Goal: Task Accomplishment & Management: Manage account settings

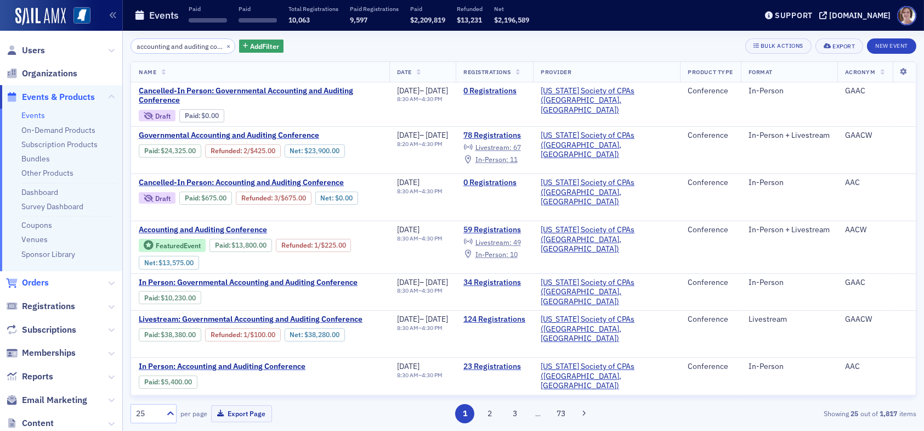
click at [46, 279] on span "Orders" at bounding box center [35, 282] width 27 height 12
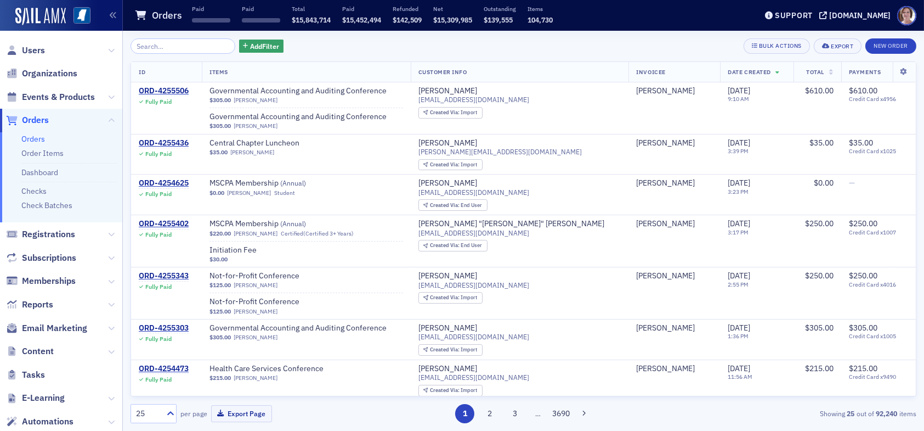
click at [184, 49] on input "search" at bounding box center [183, 45] width 105 height 15
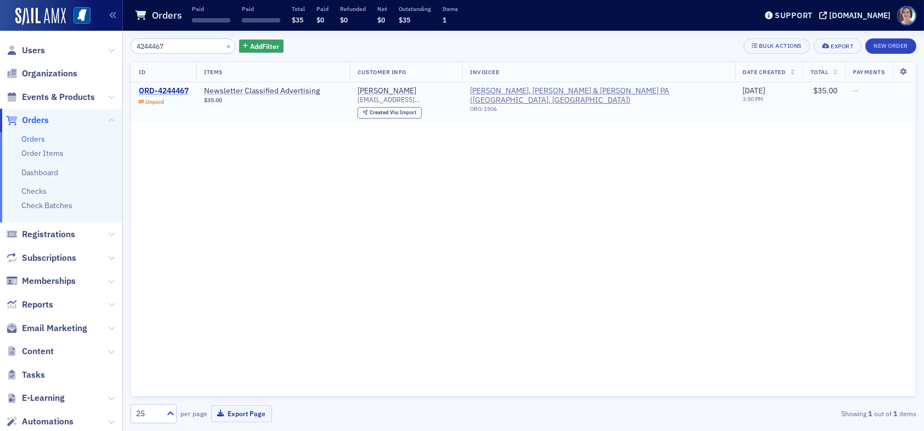
type input "4244467"
click at [177, 90] on div "ORD-4244467" at bounding box center [164, 91] width 50 height 10
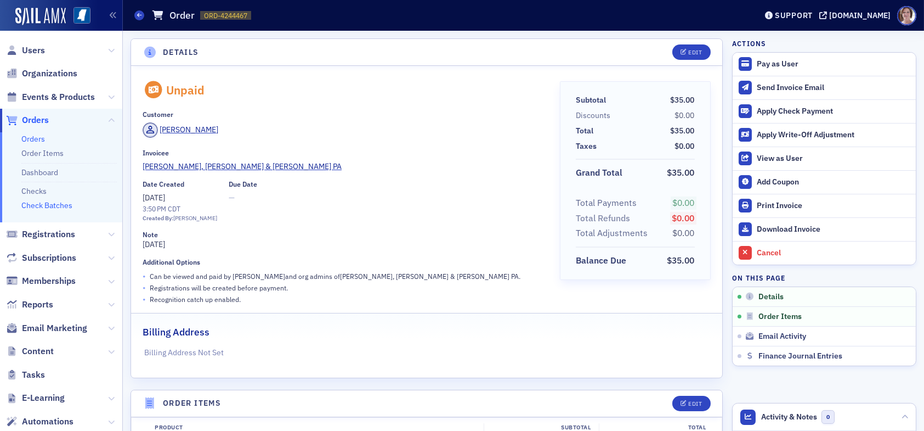
click at [66, 203] on link "Check Batches" at bounding box center [46, 205] width 51 height 10
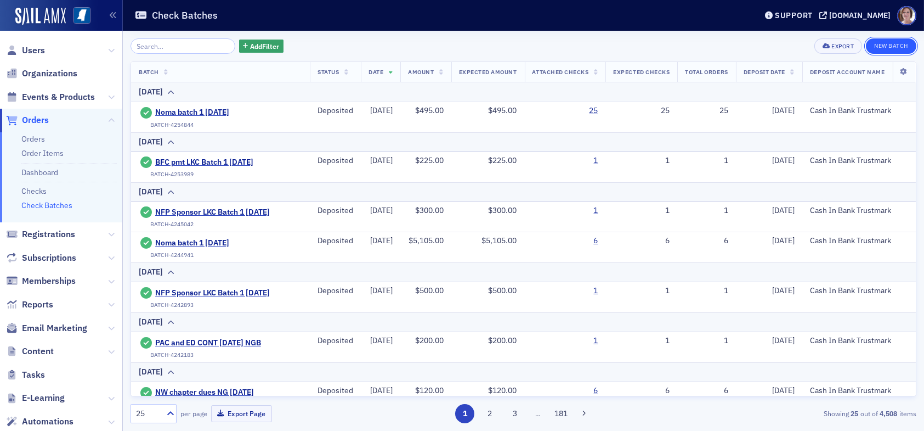
click at [905, 45] on button "New Batch" at bounding box center [891, 45] width 50 height 15
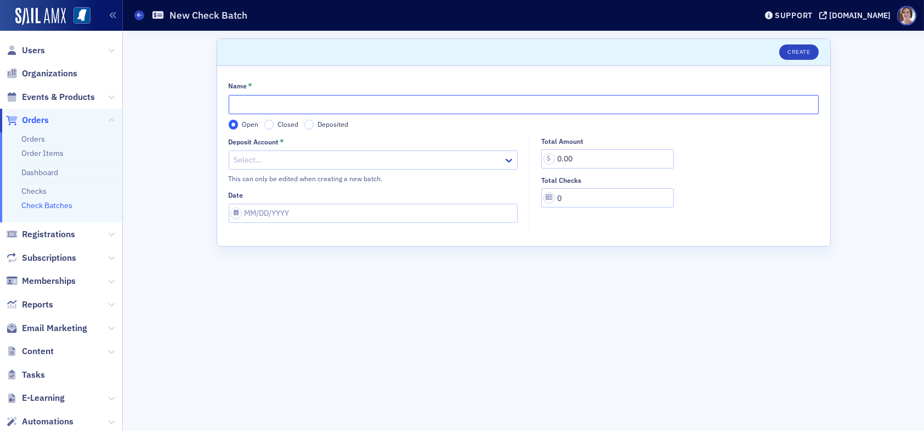
click at [431, 111] on input "Name *" at bounding box center [524, 104] width 590 height 19
click at [38, 124] on span "Orders" at bounding box center [35, 120] width 27 height 12
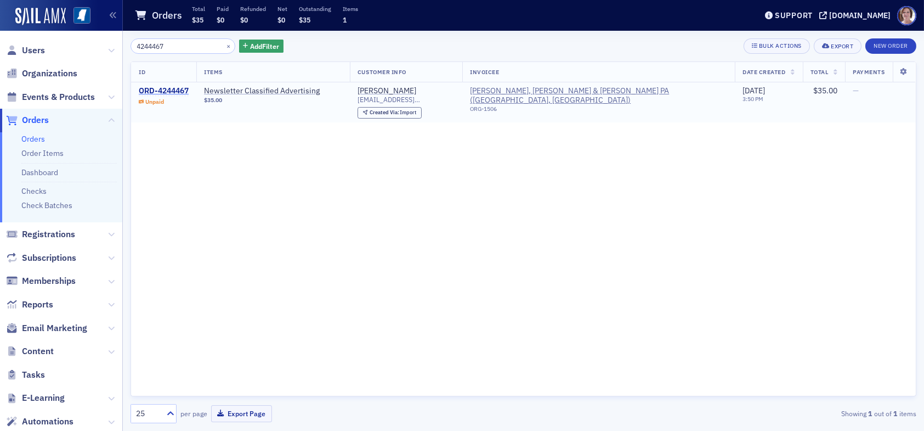
click at [168, 87] on div "ORD-4244467" at bounding box center [164, 91] width 50 height 10
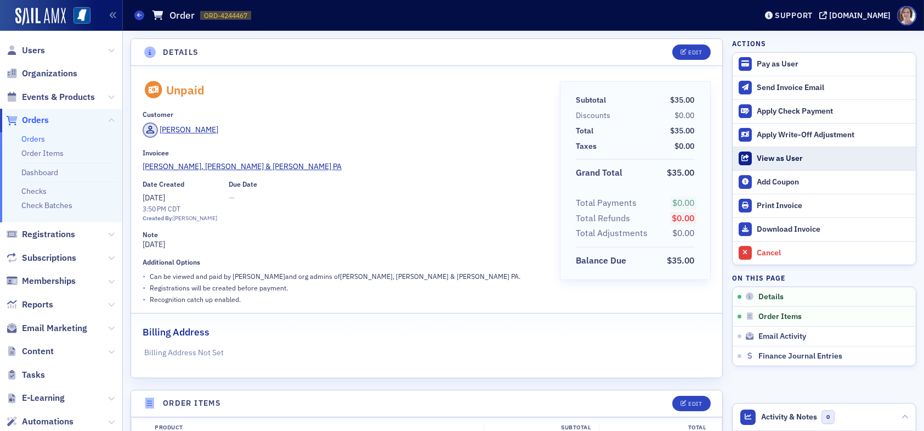
click at [773, 155] on div "View as User" at bounding box center [834, 159] width 154 height 10
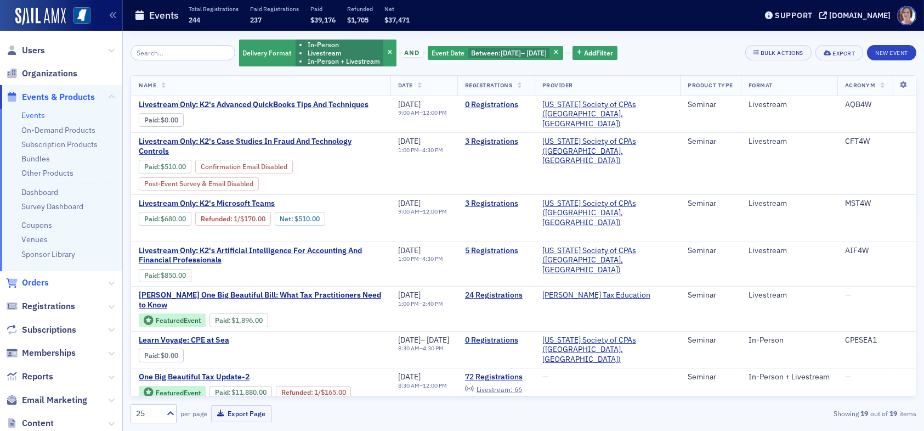
click at [41, 284] on span "Orders" at bounding box center [35, 282] width 27 height 12
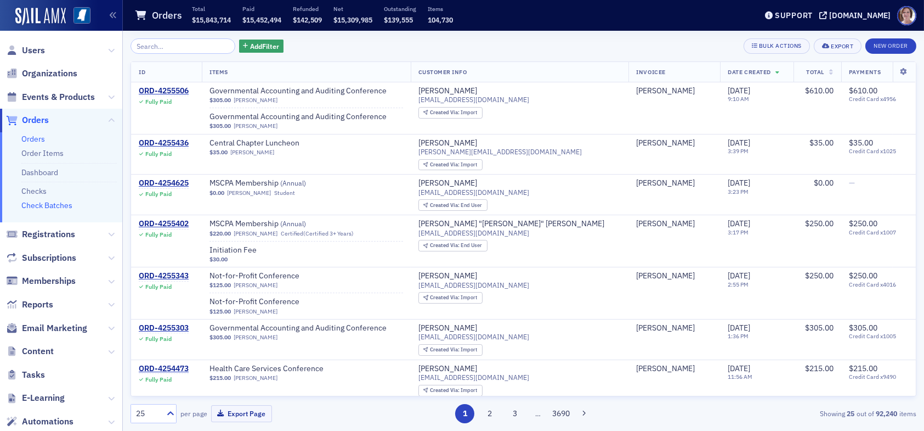
click at [55, 204] on link "Check Batches" at bounding box center [46, 205] width 51 height 10
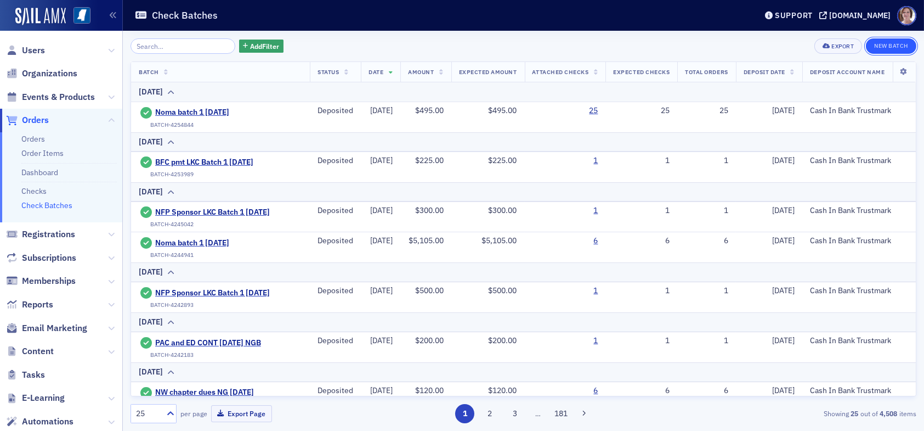
click at [889, 44] on button "New Batch" at bounding box center [891, 45] width 50 height 15
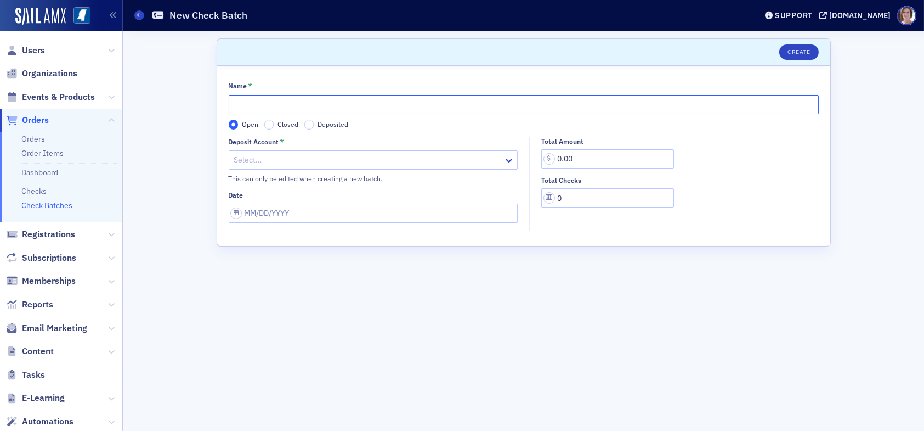
click at [290, 104] on input "Name *" at bounding box center [524, 104] width 590 height 19
type input "MCL Newsletter Ad LKC Batch 1 08.27.25"
drag, startPoint x: 294, startPoint y: 157, endPoint x: 312, endPoint y: 165, distance: 19.2
click at [297, 157] on div at bounding box center [368, 160] width 270 height 14
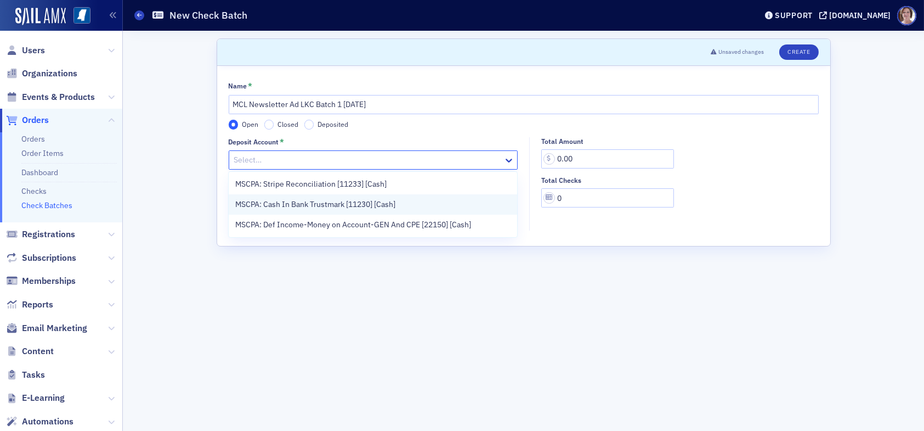
click at [327, 205] on span "MSCPA: Cash In Bank Trustmark [11230] [Cash]" at bounding box center [315, 205] width 160 height 12
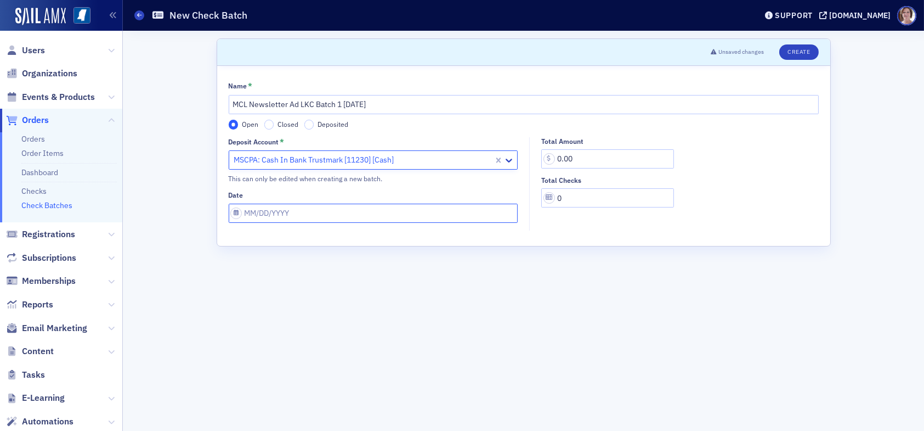
select select "7"
select select "2025"
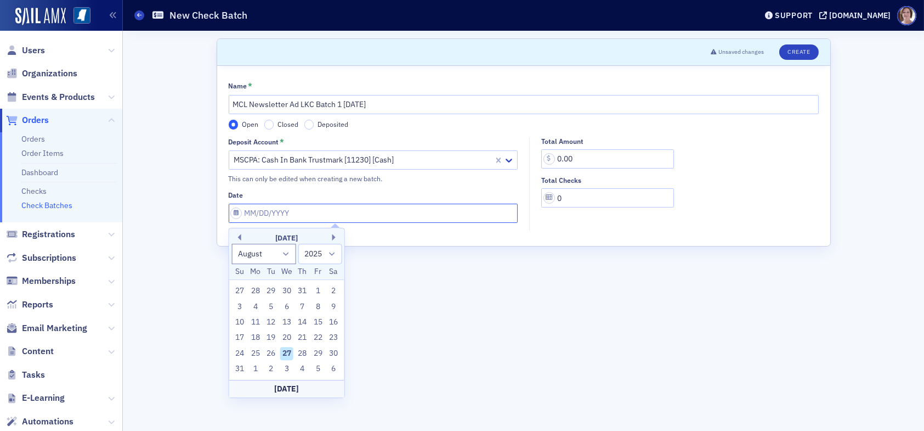
click at [379, 212] on input "Date" at bounding box center [374, 213] width 290 height 19
click at [286, 351] on div "27" at bounding box center [286, 353] width 13 height 13
type input "[DATE]"
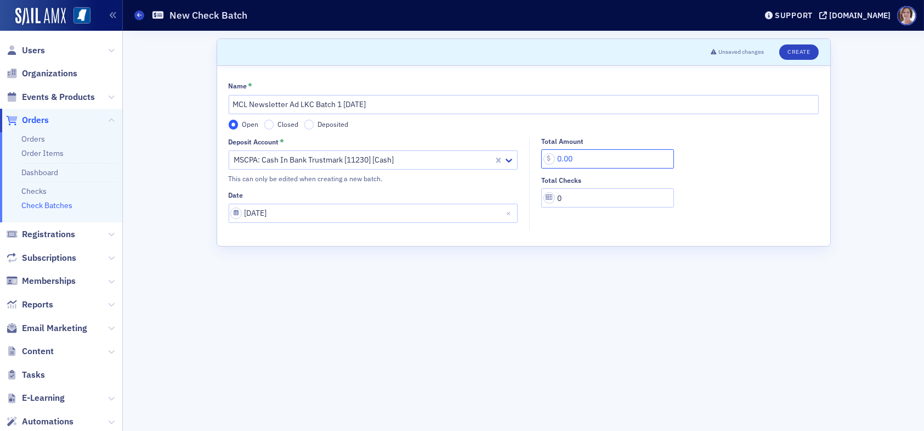
click at [579, 153] on input "0.00" at bounding box center [607, 158] width 133 height 19
type input "35.00"
drag, startPoint x: 561, startPoint y: 195, endPoint x: 556, endPoint y: 199, distance: 5.8
click at [556, 199] on input "0" at bounding box center [607, 197] width 133 height 19
type input "1"
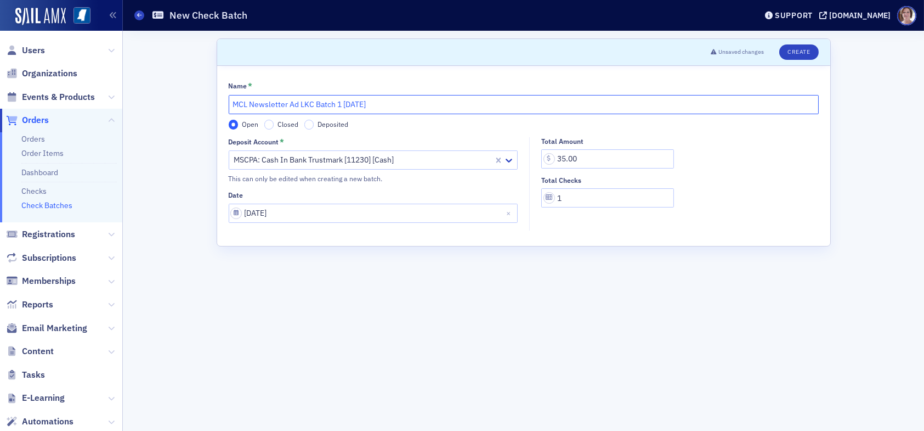
click at [287, 104] on input "MCL Newsletter Ad LKC Batch 1 08.27.25" at bounding box center [524, 104] width 590 height 19
drag, startPoint x: 287, startPoint y: 104, endPoint x: 251, endPoint y: 107, distance: 36.3
click at [251, 107] on input "MCL Newsletter Ad LKC Batch 1 08.27.25" at bounding box center [524, 104] width 590 height 19
type input "MCL August Ad LKC Batch 1 [DATE]"
click at [798, 52] on button "Create" at bounding box center [798, 51] width 39 height 15
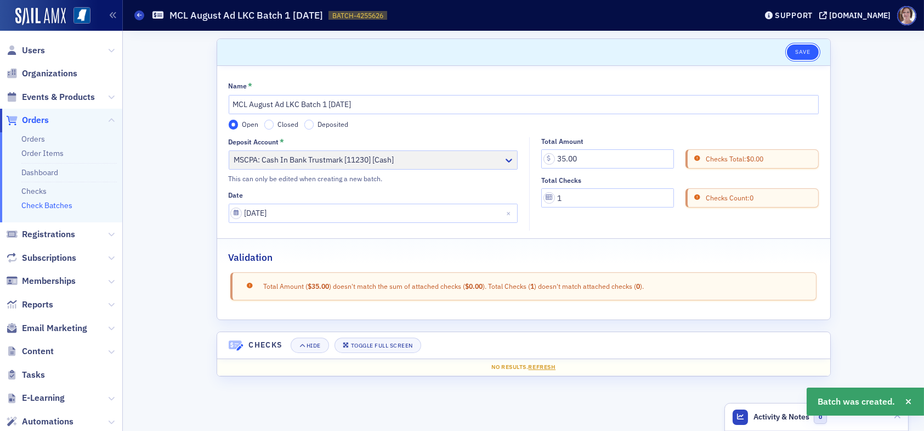
click at [806, 50] on button "Save" at bounding box center [802, 51] width 31 height 15
click at [30, 190] on link "Checks" at bounding box center [33, 191] width 25 height 10
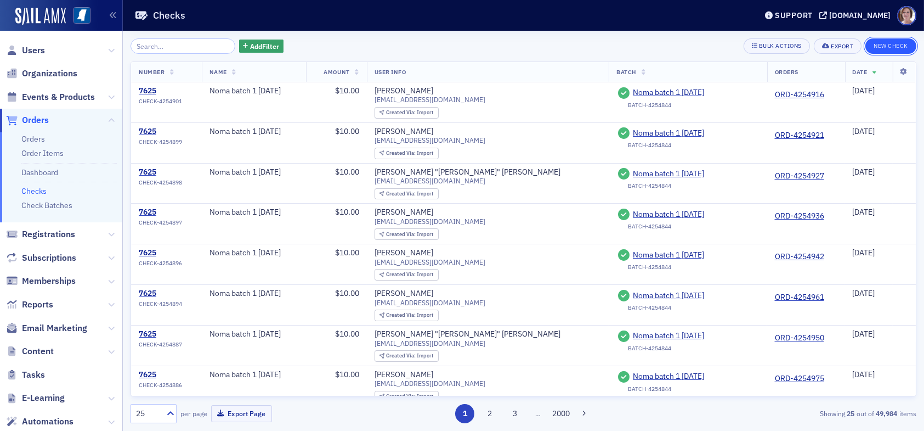
click at [882, 43] on button "New Check" at bounding box center [891, 45] width 51 height 15
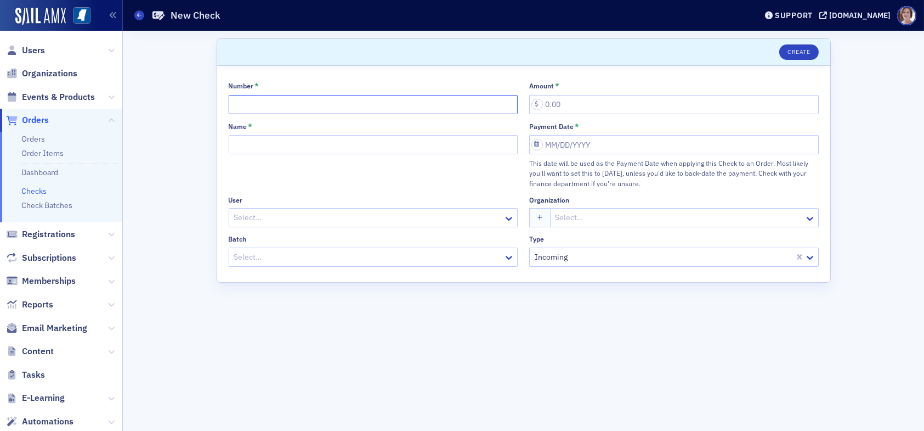
click at [268, 106] on input "Number *" at bounding box center [374, 104] width 290 height 19
type input "27839"
type input "35.00"
click at [417, 258] on div at bounding box center [357, 257] width 248 height 14
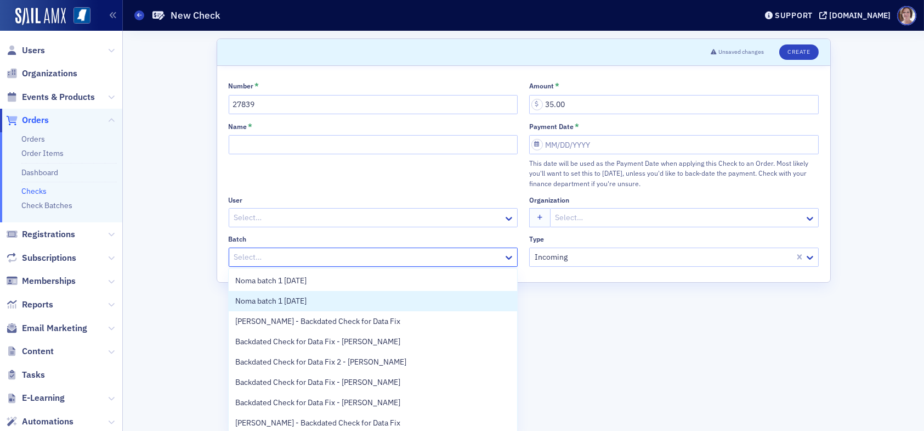
scroll to position [22, 0]
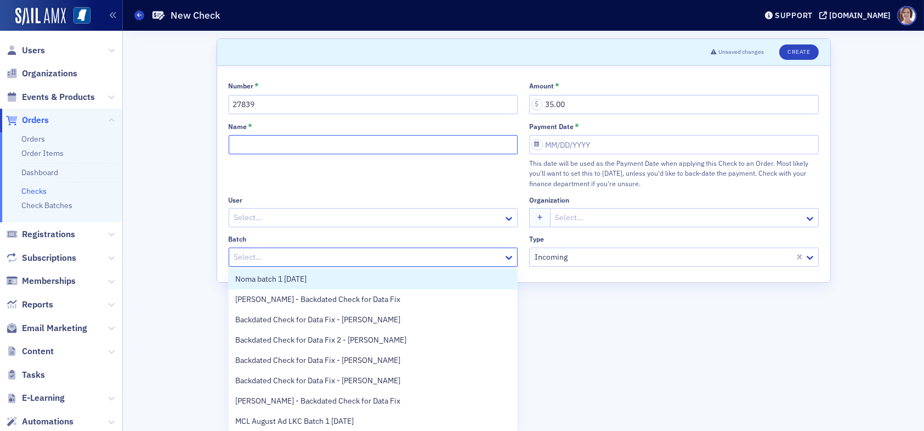
click at [278, 142] on input "Name *" at bounding box center [374, 144] width 290 height 19
click at [335, 258] on div at bounding box center [368, 257] width 270 height 14
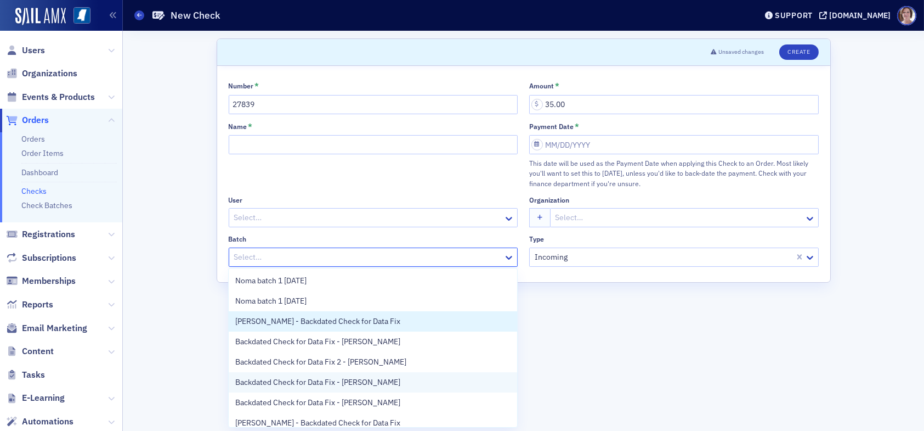
scroll to position [28, 0]
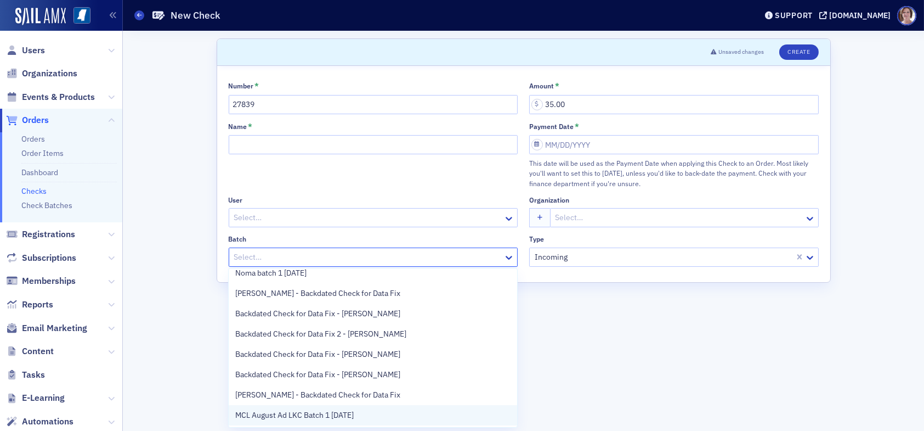
click at [341, 414] on span "MCL August Ad LKC Batch 1 08.27.25" at bounding box center [294, 415] width 118 height 12
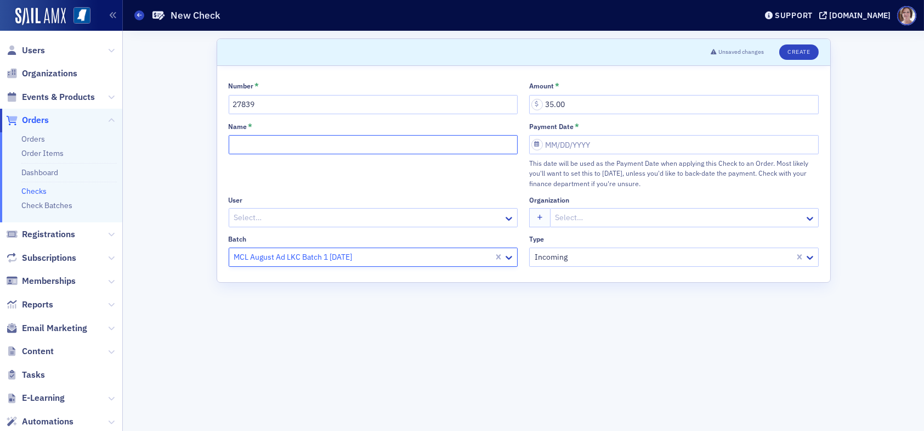
click at [278, 148] on input "Name *" at bounding box center [374, 144] width 290 height 19
type input "MCL August Ad LKC Batch 1 08.27.25"
select select "7"
select select "2025"
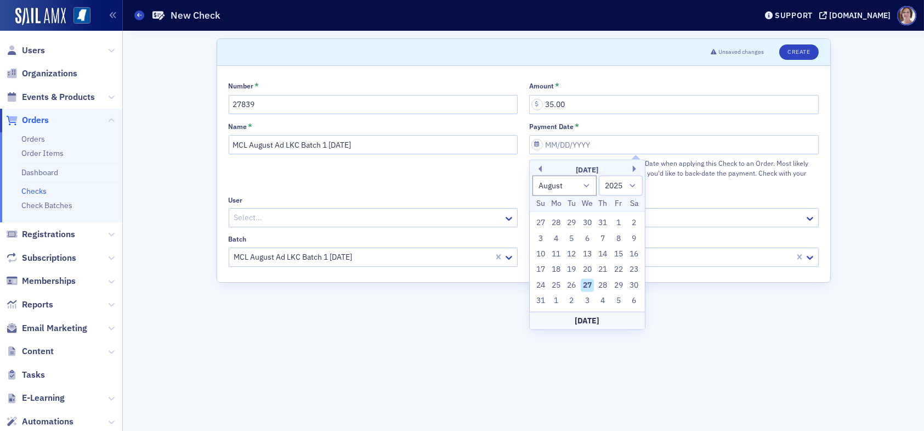
type input "08/27/2025"
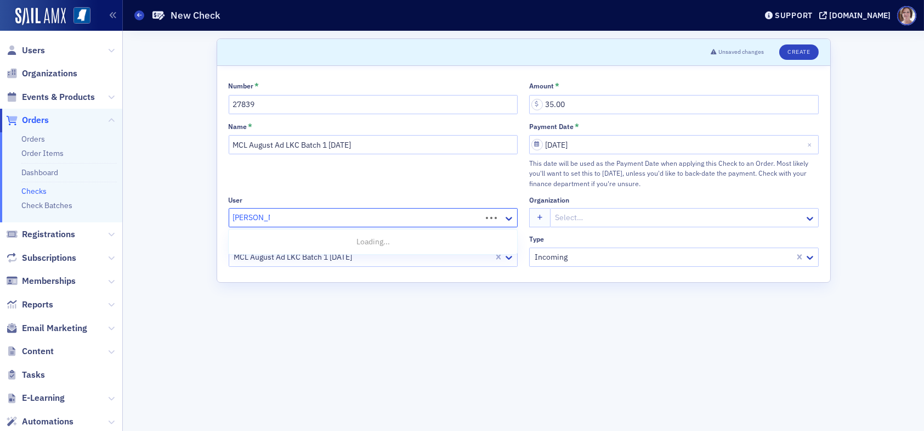
type input "Jim Garrison"
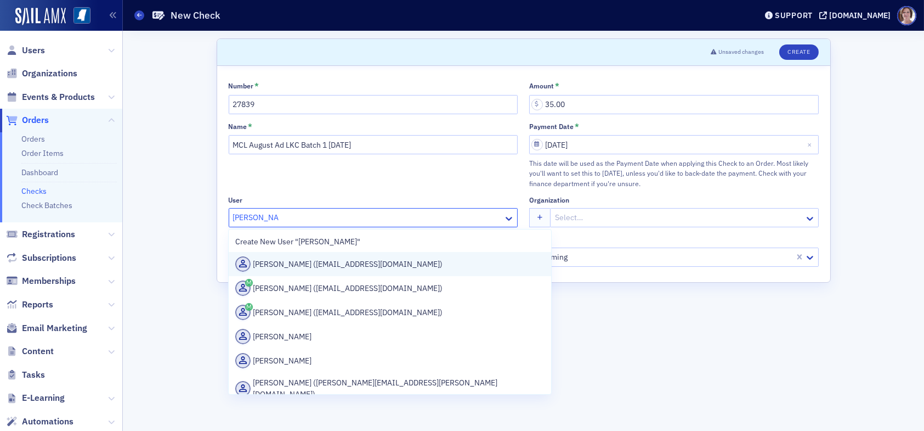
click at [325, 267] on div "Jim Garrison (marketing@mcl.cpa)" at bounding box center [389, 263] width 309 height 15
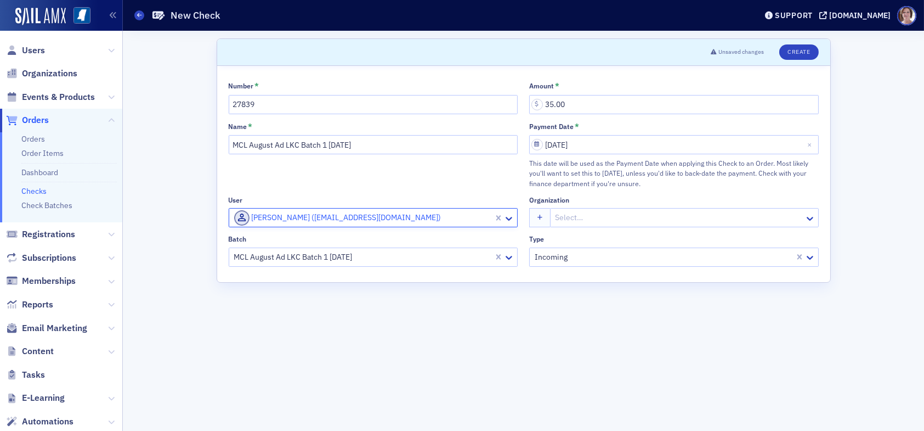
click at [591, 219] on div at bounding box center [679, 218] width 249 height 14
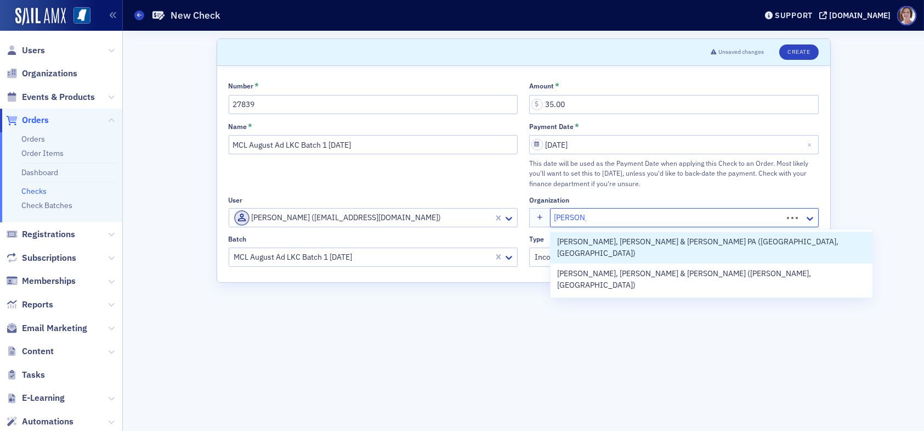
type input "Matthews"
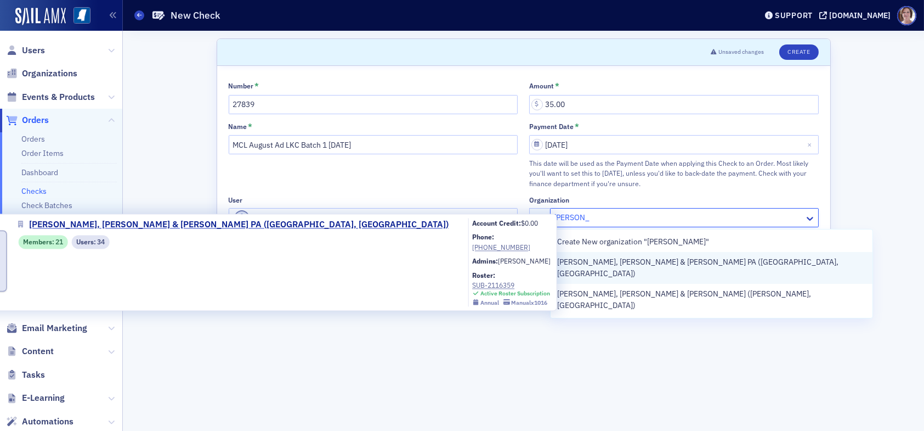
click at [690, 265] on span "Matthews, Cutrer & Lindsay PA (Ridgeland, MS)" at bounding box center [711, 267] width 309 height 23
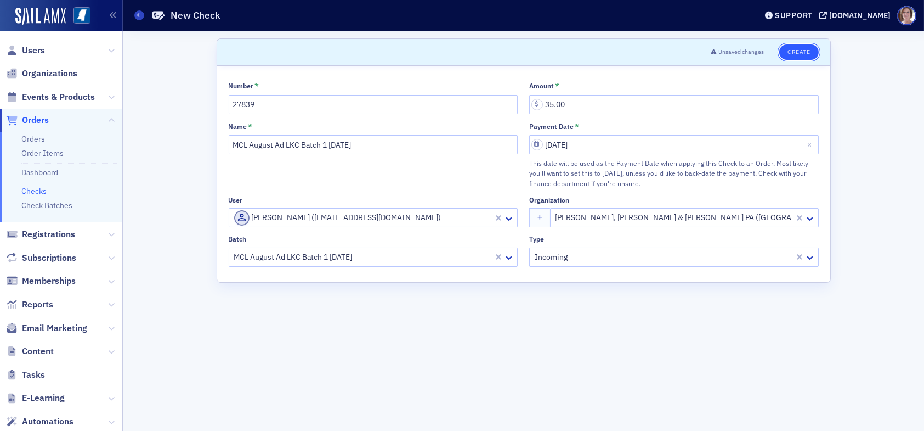
click at [800, 49] on button "Create" at bounding box center [798, 51] width 39 height 15
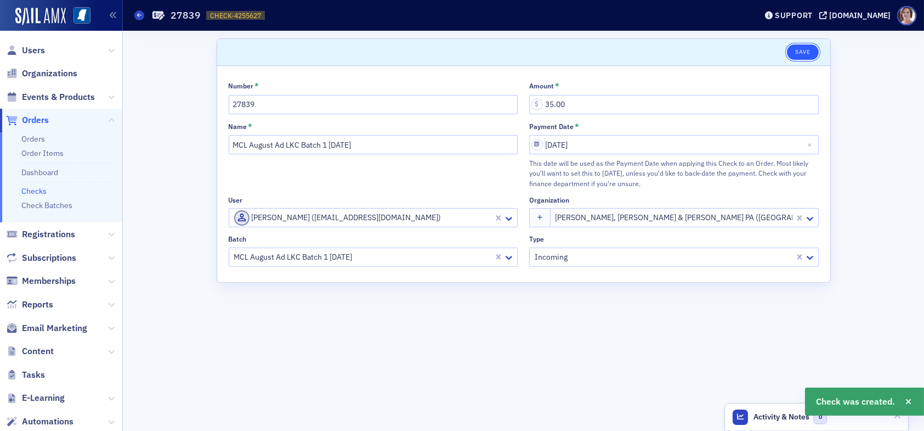
click at [796, 50] on button "Save" at bounding box center [802, 51] width 31 height 15
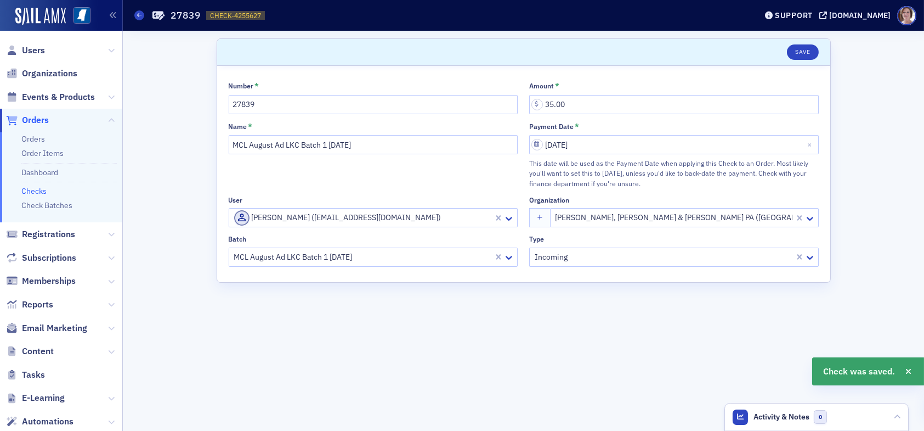
click at [33, 121] on span "Orders" at bounding box center [35, 120] width 27 height 12
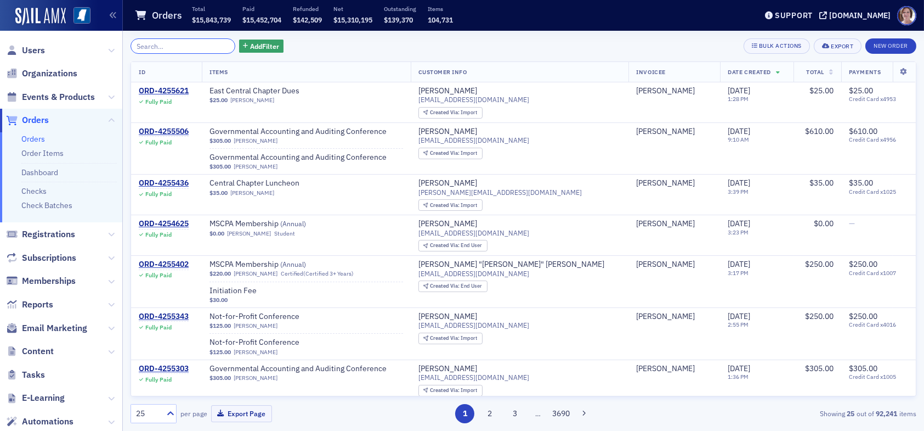
click at [161, 43] on input "search" at bounding box center [183, 45] width 105 height 15
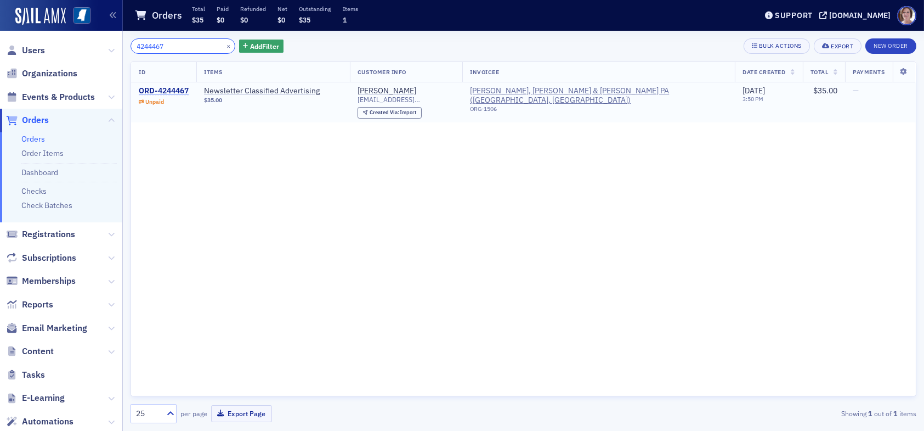
type input "4244467"
click at [165, 92] on div "ORD-4244467" at bounding box center [164, 91] width 50 height 10
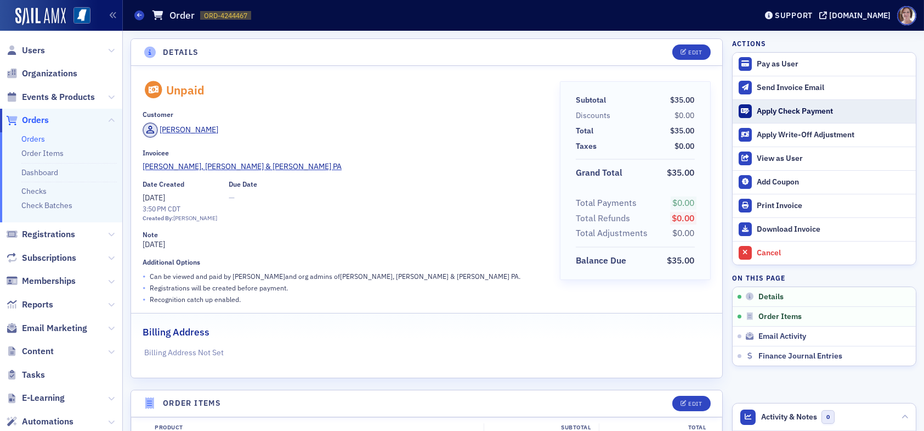
click at [772, 112] on div "Apply Check Payment" at bounding box center [834, 111] width 154 height 10
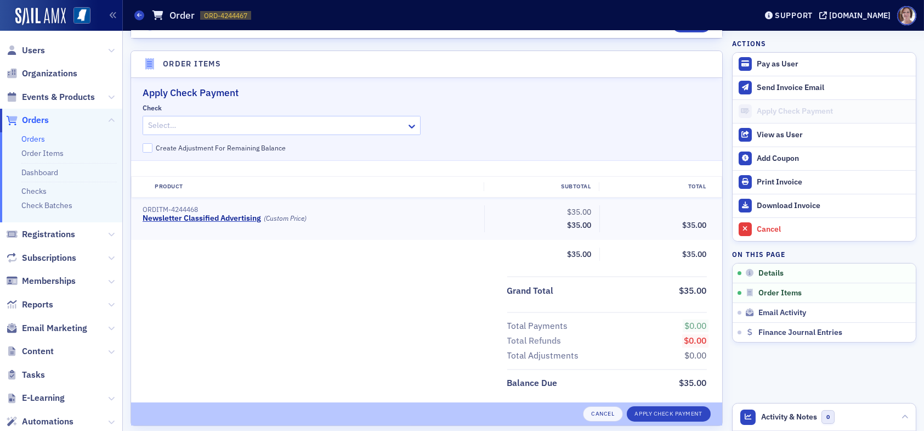
scroll to position [352, 0]
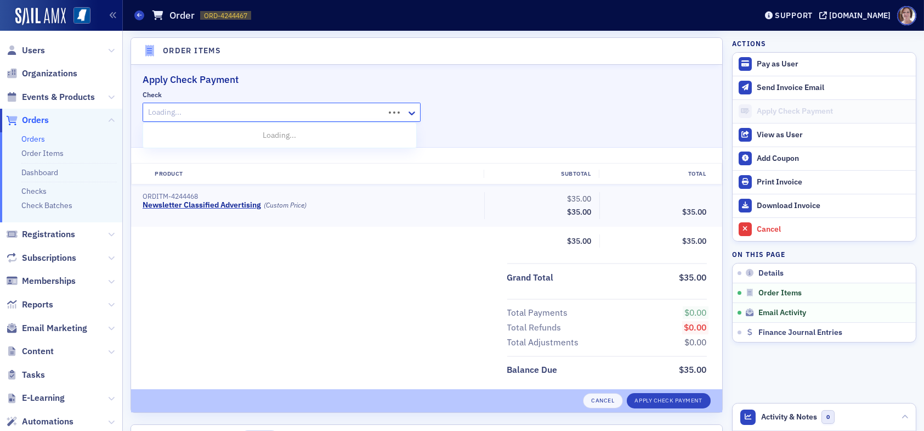
click at [332, 110] on div at bounding box center [265, 112] width 236 height 14
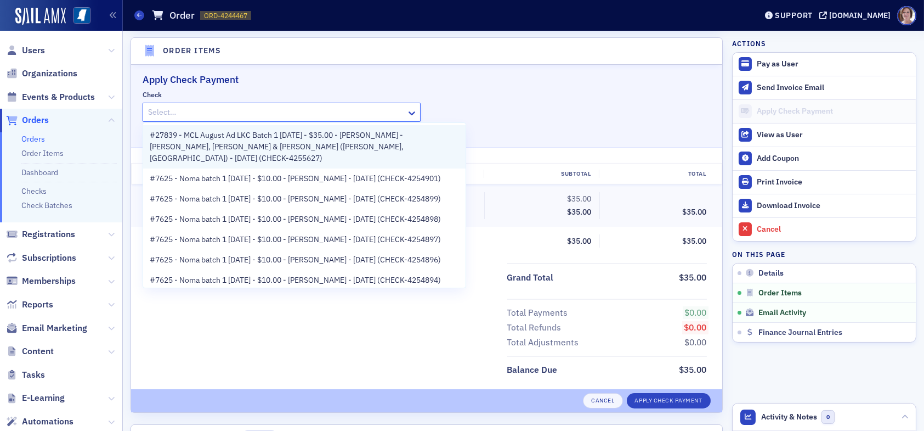
click at [231, 138] on span "#27839 - MCL August Ad LKC Batch 1 08.27.25 - $35.00 - Jim Garrison - Matthews,…" at bounding box center [304, 146] width 309 height 35
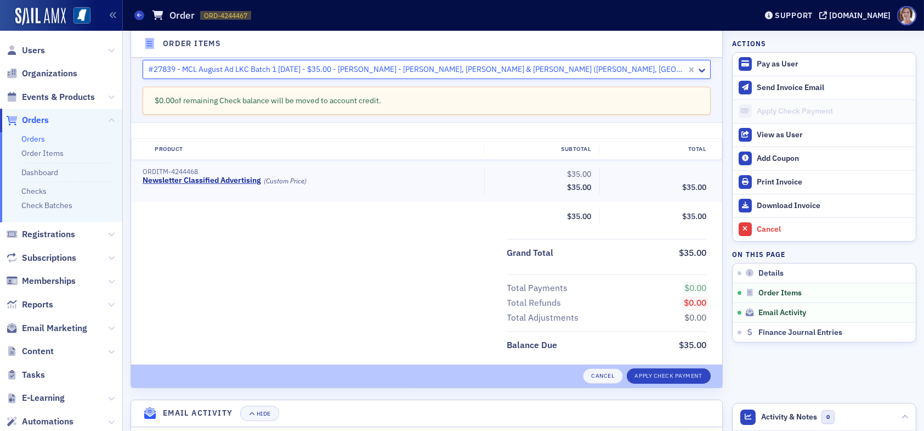
scroll to position [407, 0]
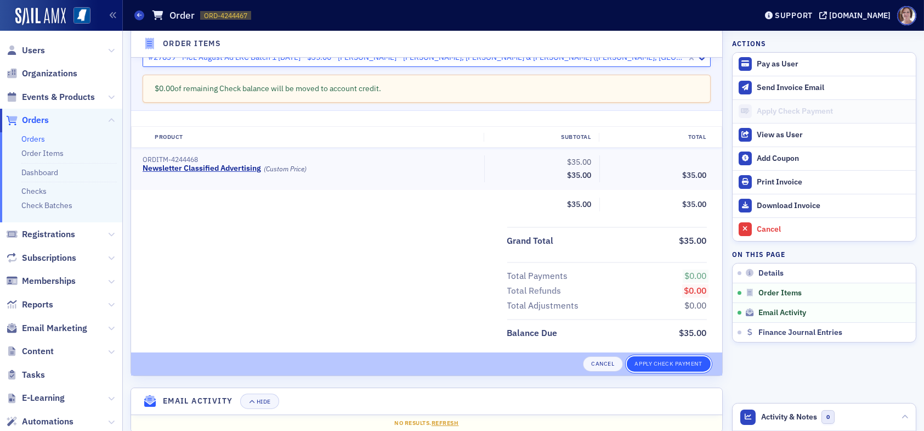
click at [657, 361] on button "Apply Check Payment" at bounding box center [669, 363] width 84 height 15
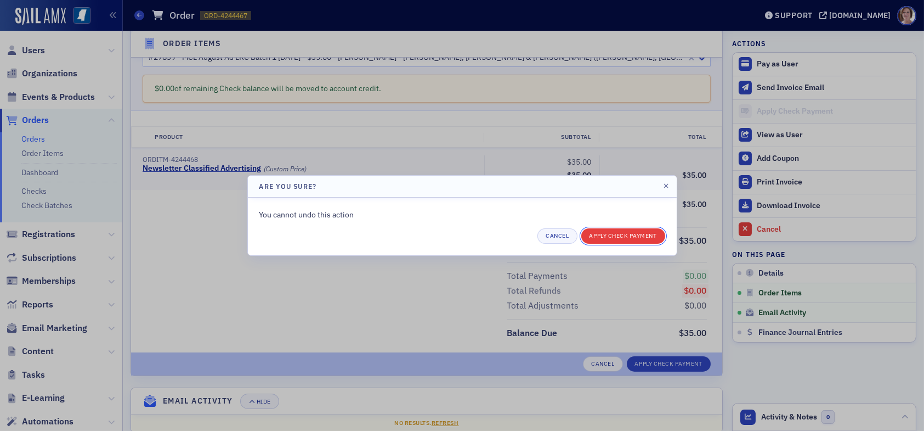
click at [626, 234] on button "Apply Check Payment" at bounding box center [623, 235] width 84 height 15
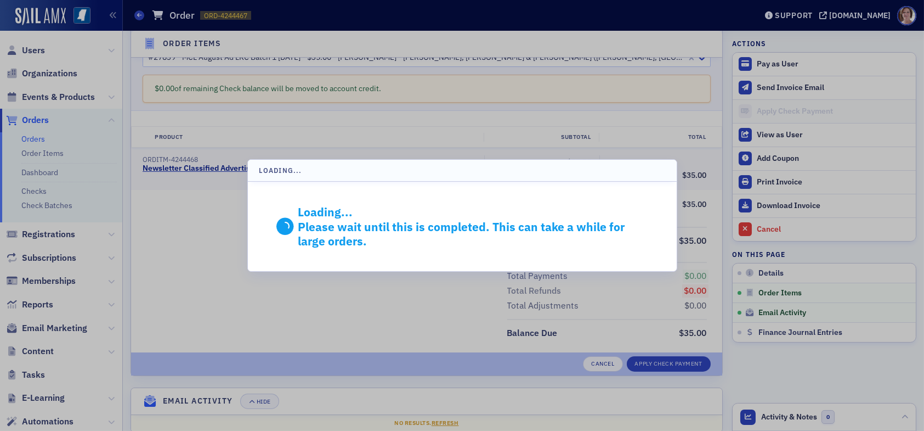
scroll to position [325, 0]
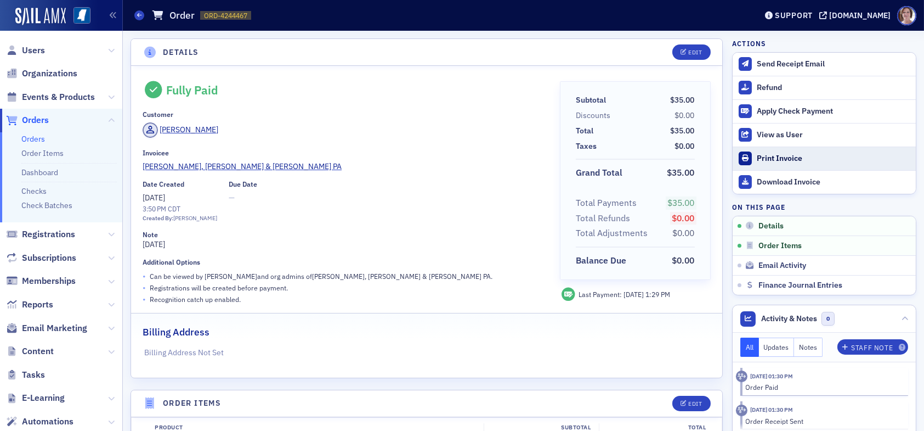
click at [788, 157] on div "Print Invoice" at bounding box center [834, 159] width 154 height 10
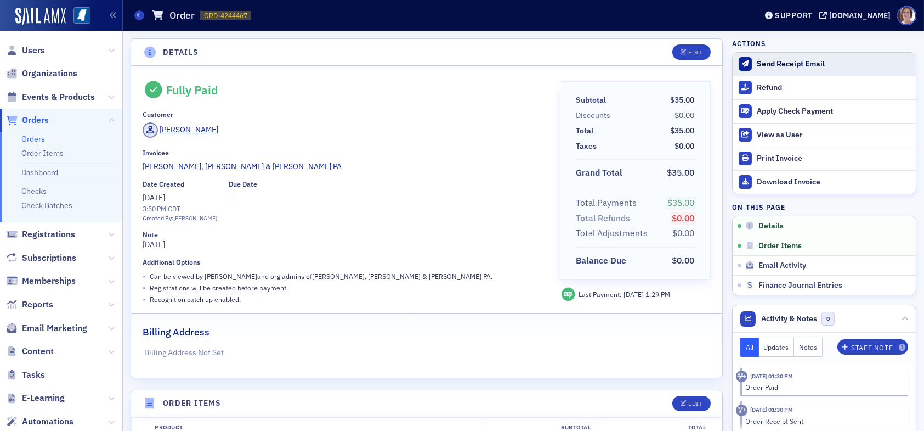
click at [772, 62] on div "Send Receipt Email" at bounding box center [834, 64] width 154 height 10
click at [44, 206] on link "Check Batches" at bounding box center [46, 205] width 51 height 10
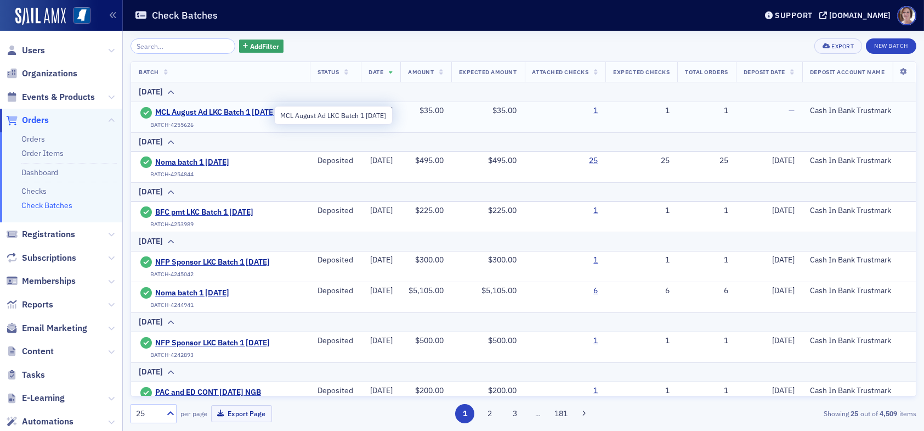
click at [209, 110] on span "MCL August Ad LKC Batch 1 [DATE]" at bounding box center [215, 113] width 121 height 10
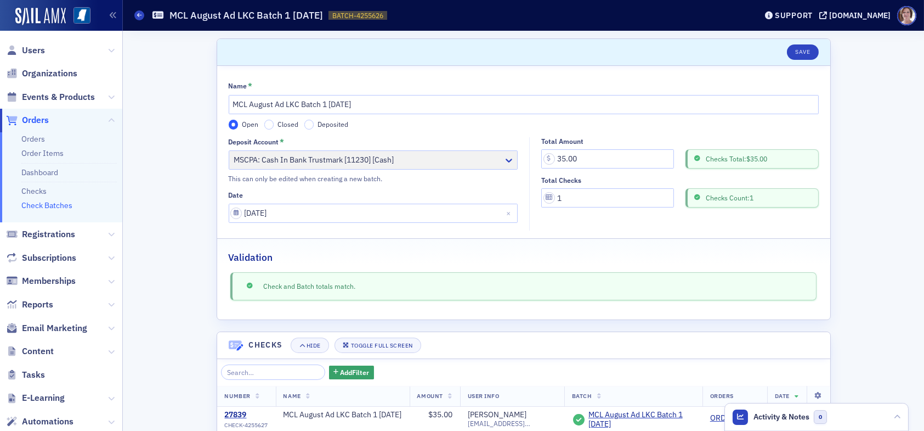
click at [308, 121] on label "Deposited" at bounding box center [326, 125] width 44 height 10
click at [308, 121] on input "Deposited" at bounding box center [309, 125] width 10 height 10
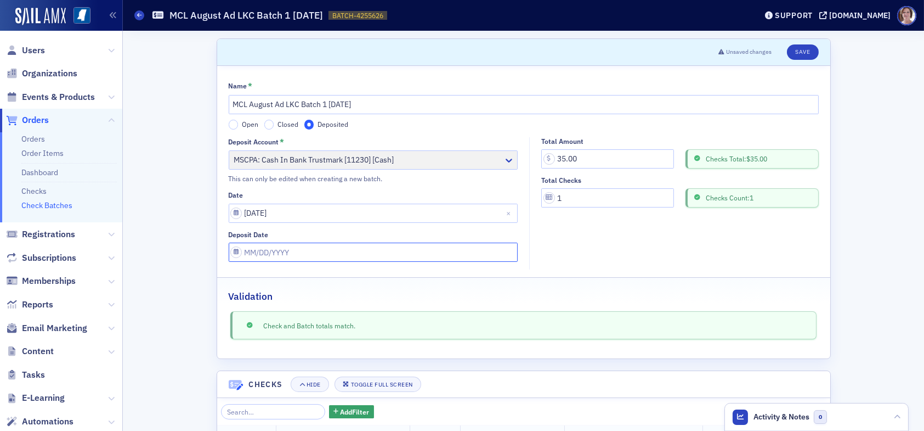
select select "7"
select select "2025"
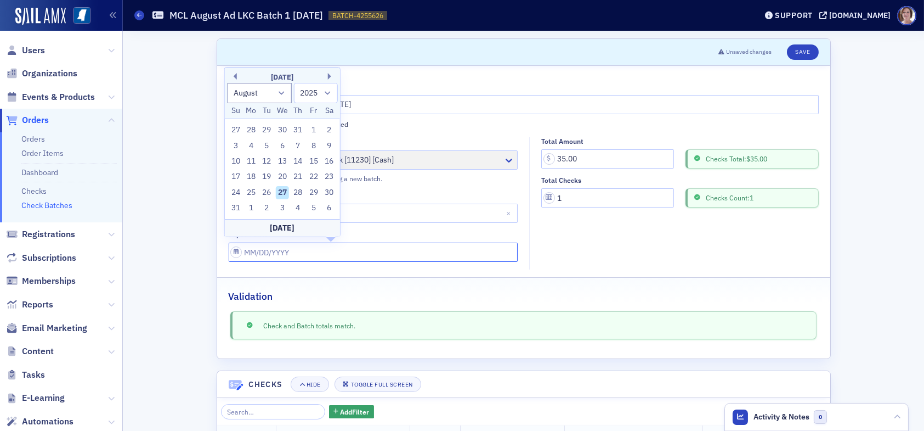
click at [298, 255] on input "Deposit Date" at bounding box center [374, 251] width 290 height 19
click at [286, 192] on div "27" at bounding box center [282, 192] width 13 height 13
type input "[DATE]"
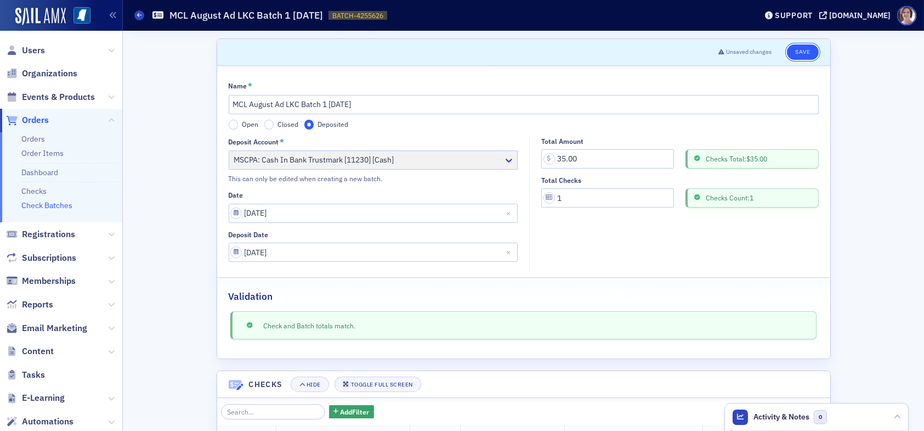
click at [795, 52] on button "Save" at bounding box center [802, 51] width 31 height 15
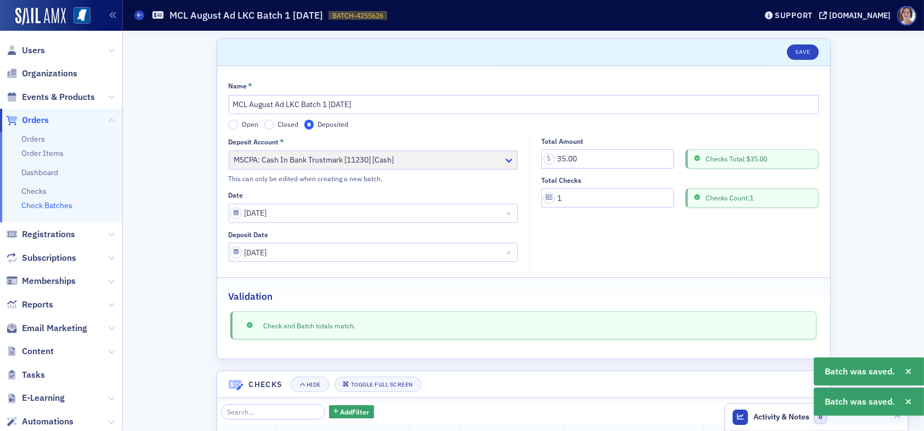
click at [36, 120] on span "Orders" at bounding box center [35, 120] width 27 height 12
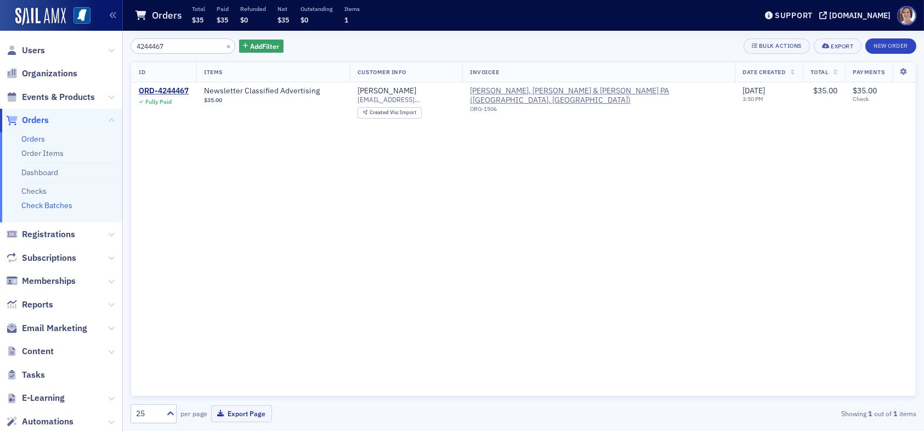
click at [55, 207] on link "Check Batches" at bounding box center [46, 205] width 51 height 10
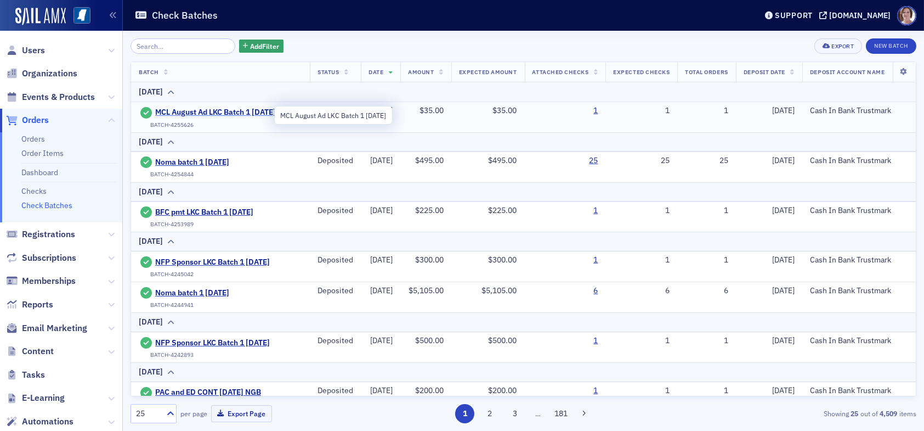
click at [218, 111] on span "MCL August Ad LKC Batch 1 [DATE]" at bounding box center [215, 113] width 121 height 10
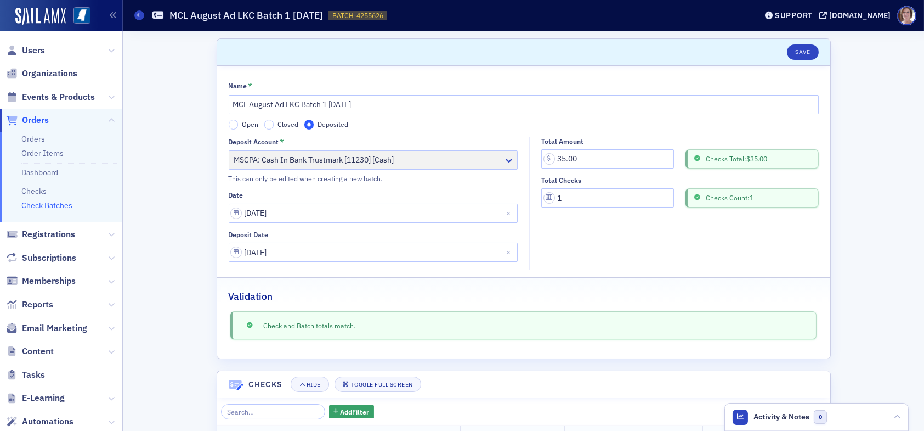
scroll to position [100, 0]
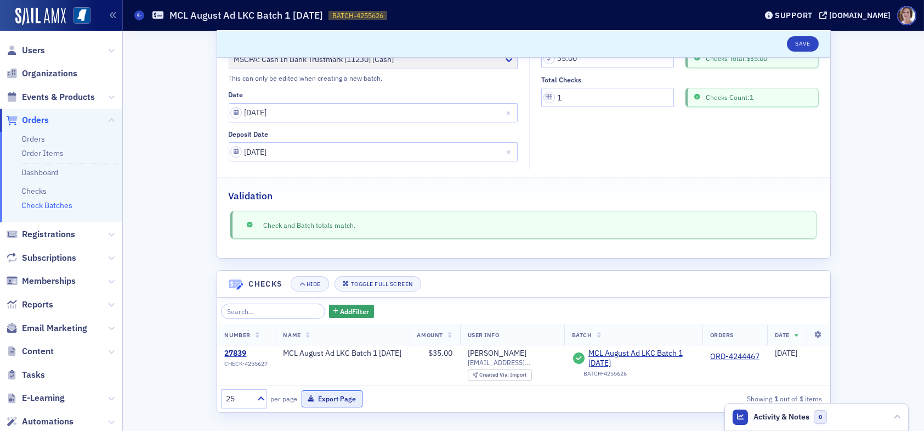
click at [325, 394] on button "Export Page" at bounding box center [332, 398] width 61 height 17
click at [57, 204] on link "Check Batches" at bounding box center [46, 205] width 51 height 10
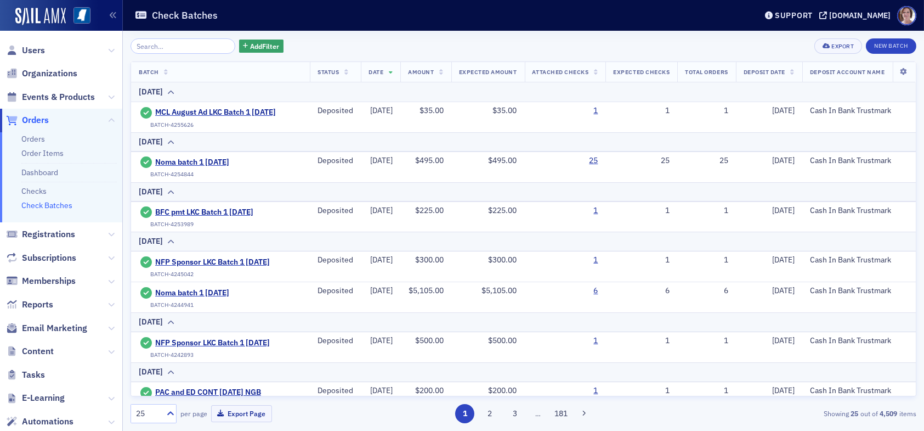
click at [59, 205] on link "Check Batches" at bounding box center [46, 205] width 51 height 10
click at [36, 48] on span "Users" at bounding box center [33, 50] width 23 height 12
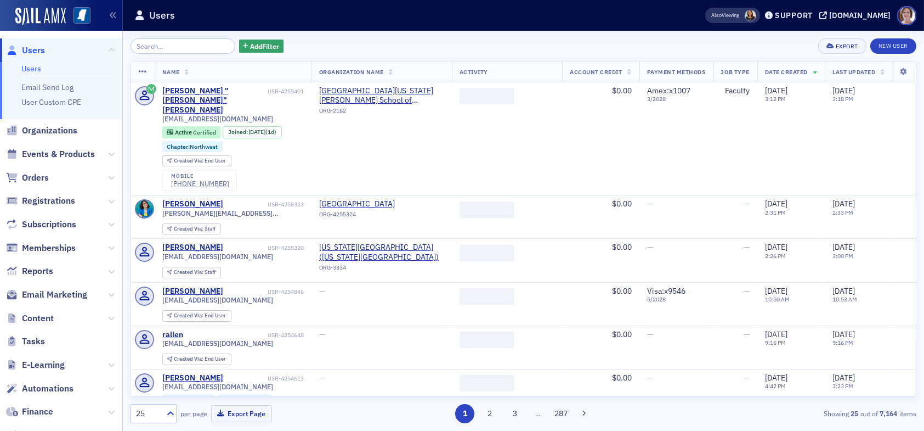
click at [185, 49] on input "search" at bounding box center [183, 45] width 105 height 15
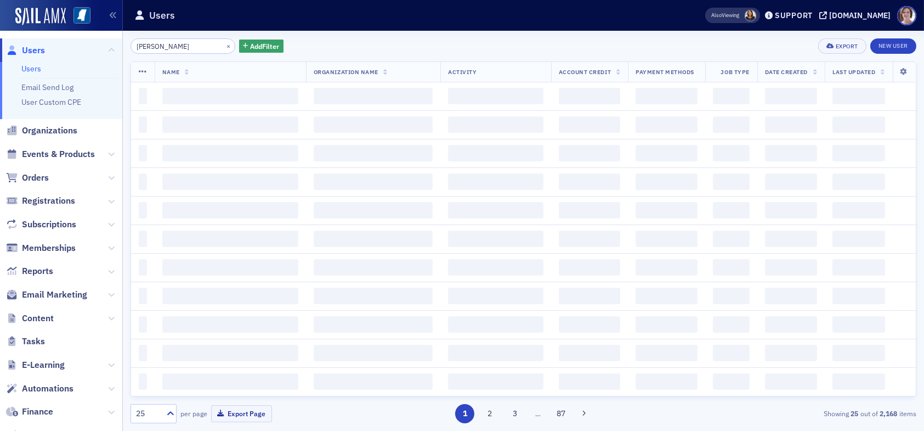
type input "joey grimes"
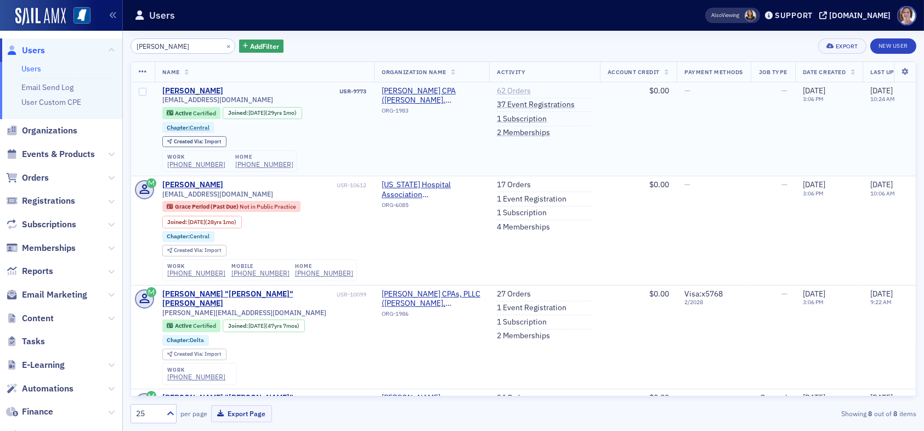
click at [519, 88] on link "62 Orders" at bounding box center [514, 91] width 34 height 10
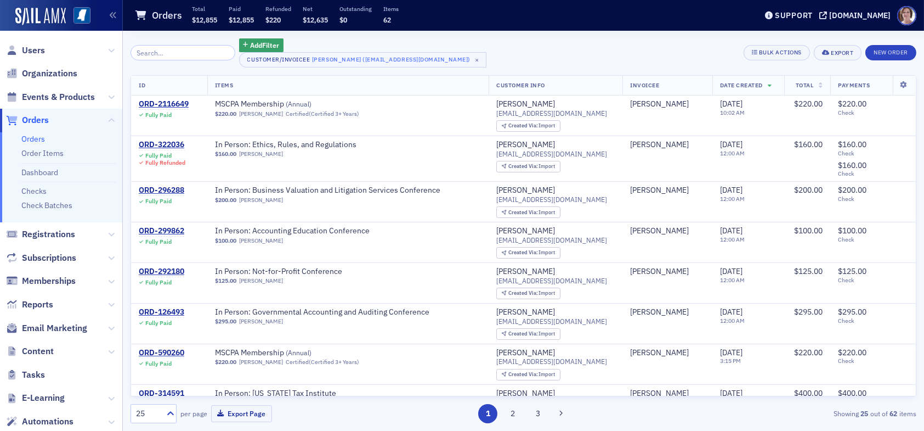
click at [39, 121] on span "Orders" at bounding box center [35, 120] width 27 height 12
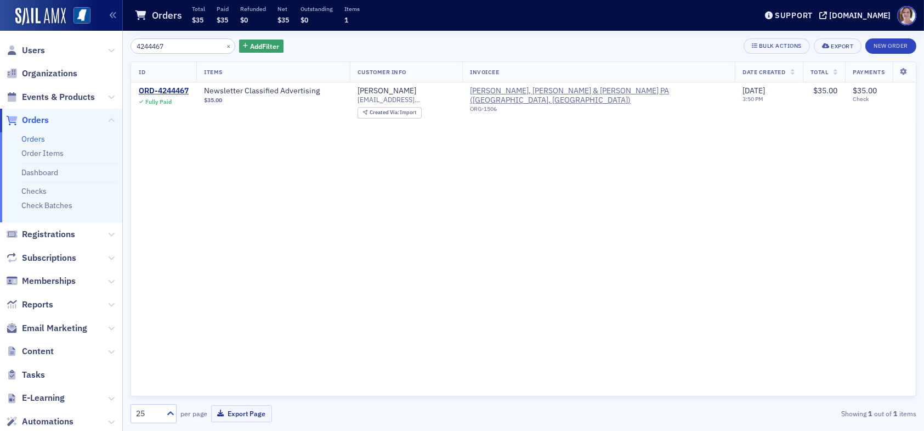
drag, startPoint x: 171, startPoint y: 46, endPoint x: 118, endPoint y: 44, distance: 52.7
click at [118, 44] on div "Users Organizations Events & Products Orders Orders Order Items Dashboard Check…" at bounding box center [462, 215] width 924 height 431
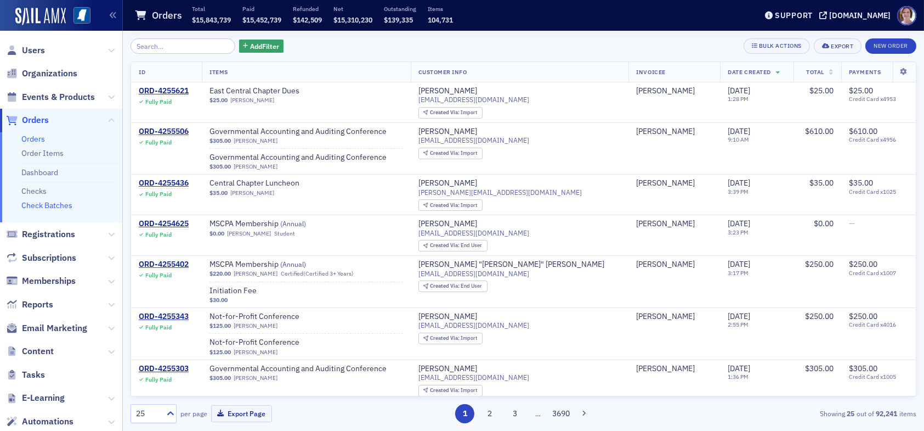
click at [54, 205] on link "Check Batches" at bounding box center [46, 205] width 51 height 10
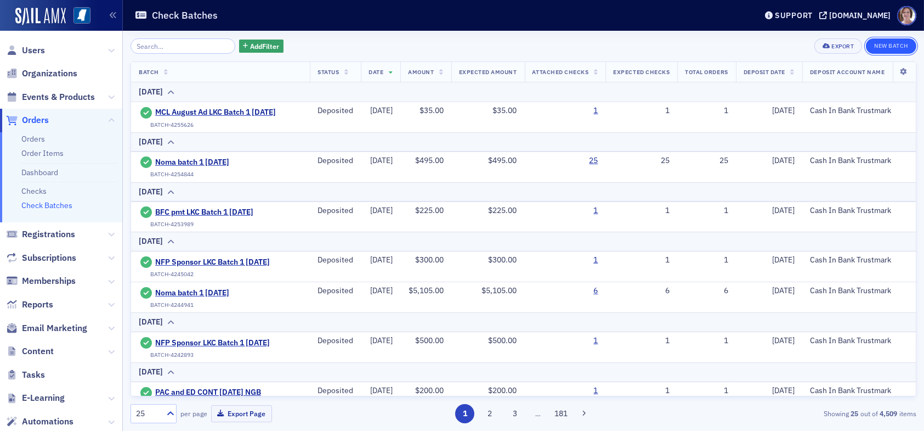
click at [905, 44] on button "New Batch" at bounding box center [891, 45] width 50 height 15
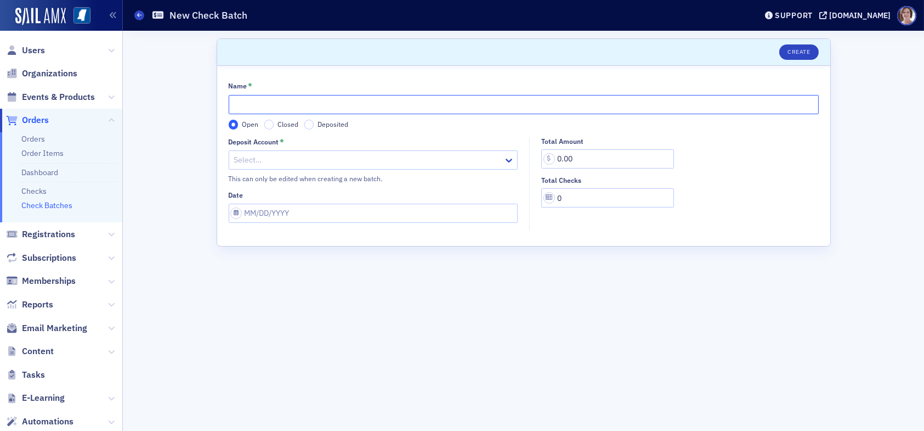
click at [455, 107] on input "Name *" at bounding box center [524, 104] width 590 height 19
type input "GAAC Reg LKC Batch 2 08.27.25"
click at [268, 162] on div at bounding box center [368, 160] width 270 height 14
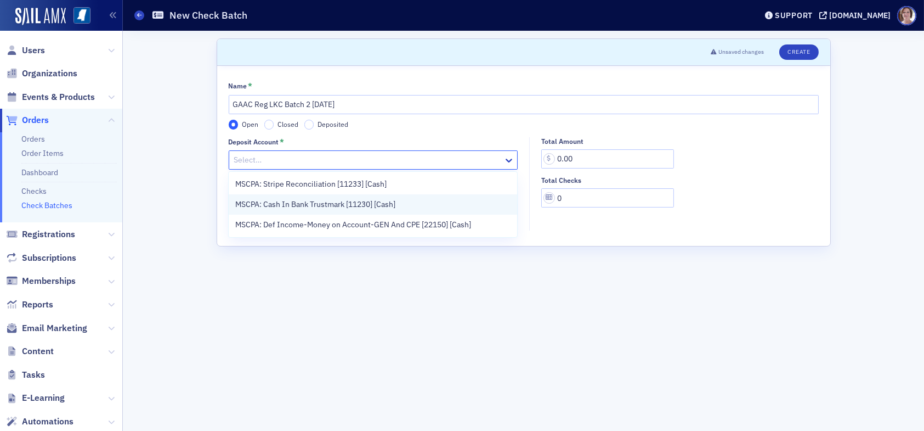
click at [276, 207] on span "MSCPA: Cash In Bank Trustmark [11230] [Cash]" at bounding box center [315, 205] width 160 height 12
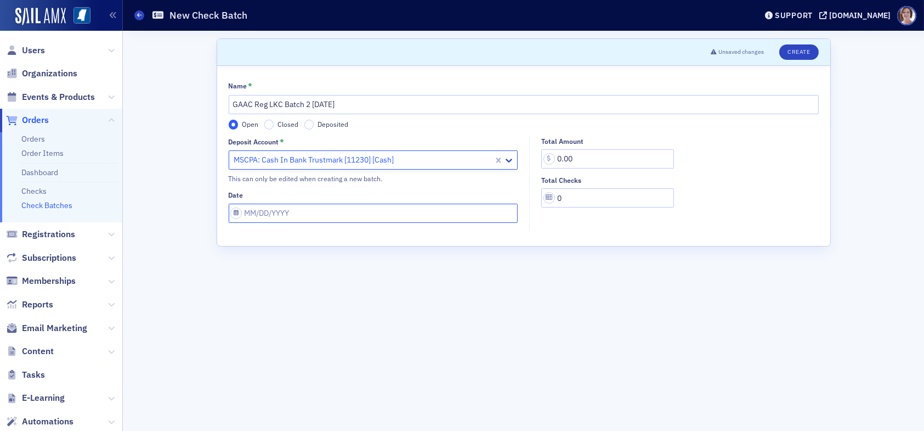
click at [306, 211] on input "Date" at bounding box center [374, 213] width 290 height 19
select select "7"
select select "2025"
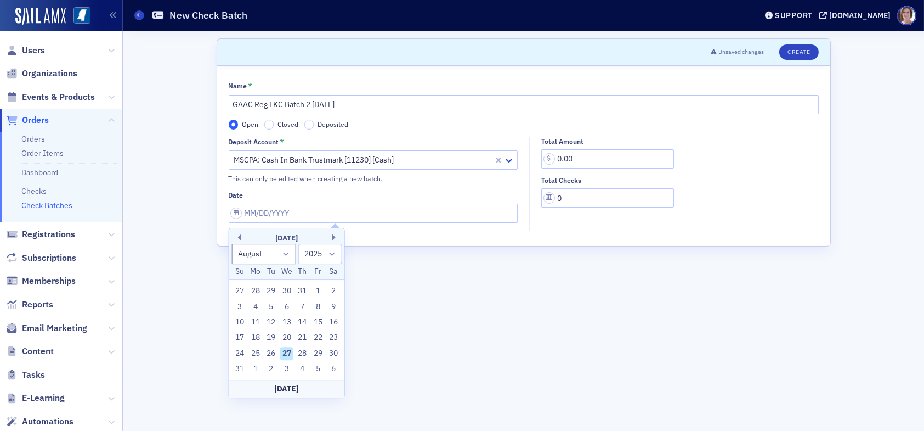
click at [289, 348] on div "27" at bounding box center [286, 353] width 13 height 13
type input "08/27/2025"
drag, startPoint x: 599, startPoint y: 157, endPoint x: 533, endPoint y: 160, distance: 65.9
click at [534, 160] on div "Total Amount 0.00 Total Checks 0" at bounding box center [677, 172] width 295 height 71
type input "305.00"
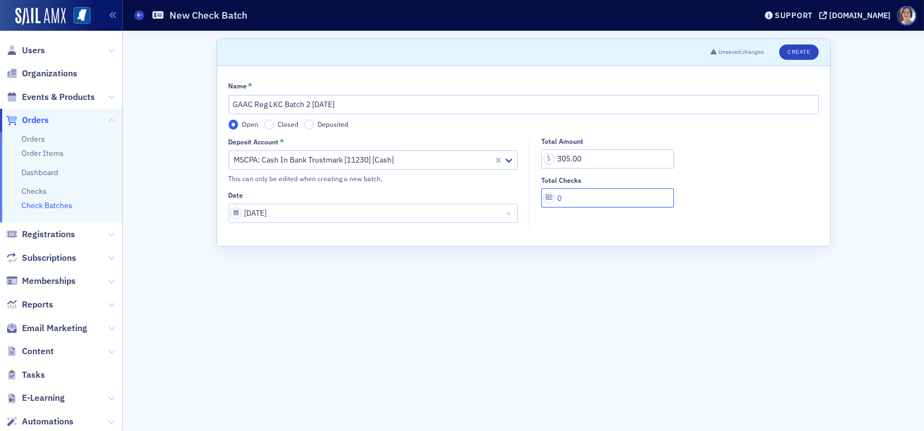
drag, startPoint x: 573, startPoint y: 191, endPoint x: 555, endPoint y: 198, distance: 18.9
click at [555, 198] on input "0" at bounding box center [607, 197] width 133 height 19
type input "1"
click at [796, 49] on button "Create" at bounding box center [798, 51] width 39 height 15
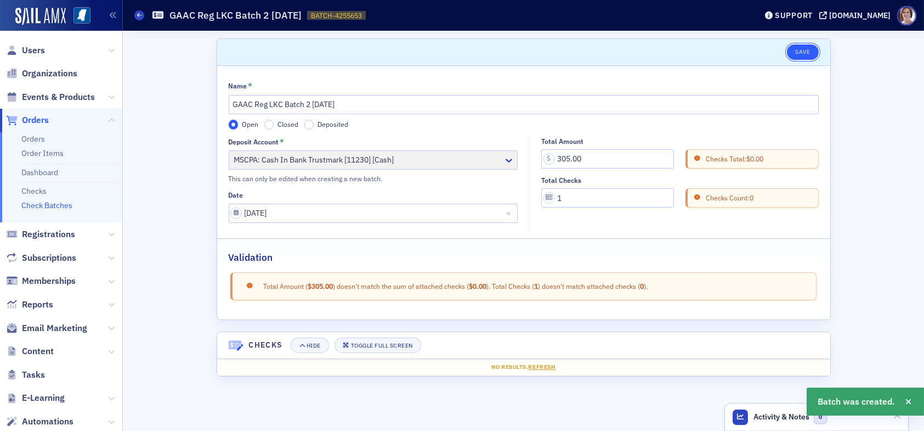
click at [799, 47] on button "Save" at bounding box center [802, 51] width 31 height 15
click at [31, 189] on link "Checks" at bounding box center [33, 191] width 25 height 10
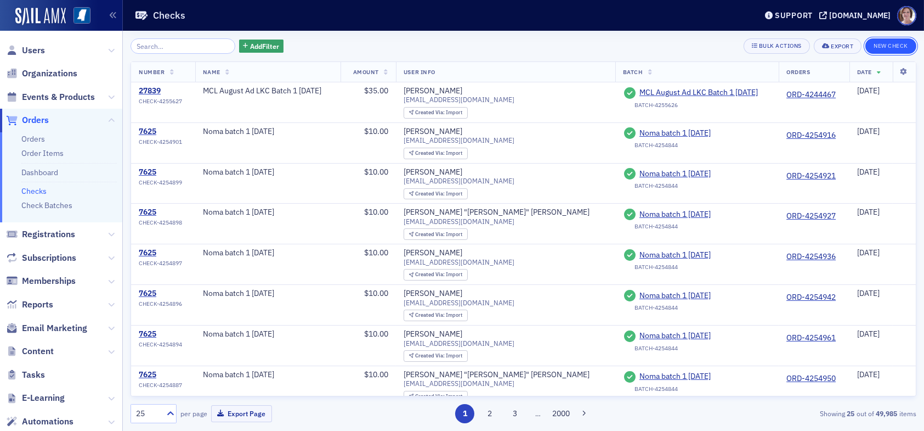
click at [896, 44] on button "New Check" at bounding box center [891, 45] width 51 height 15
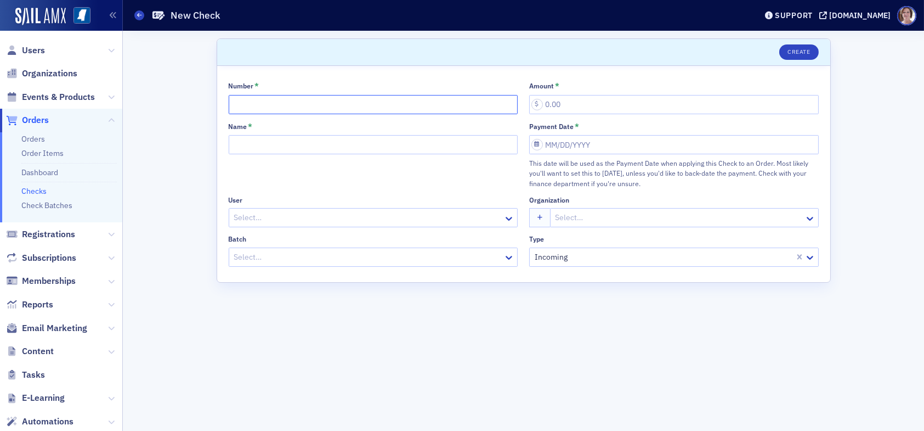
click at [380, 105] on input "Number *" at bounding box center [374, 104] width 290 height 19
type input "4015"
type input "305.00"
click at [389, 260] on div at bounding box center [368, 257] width 270 height 14
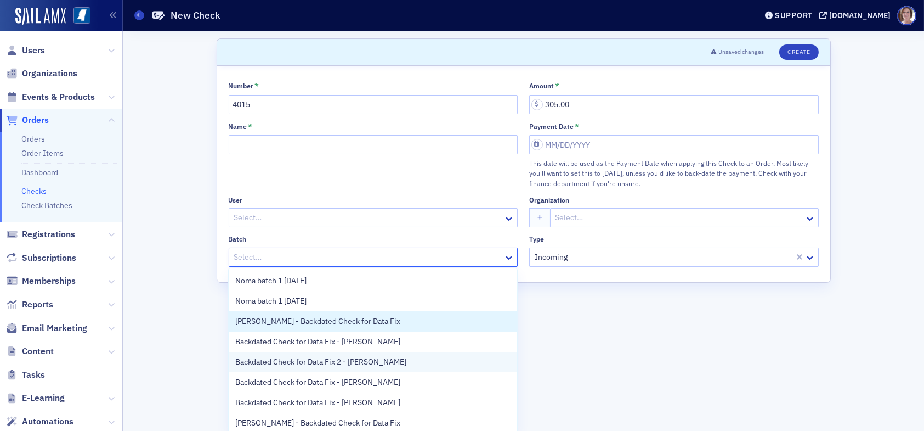
scroll to position [22, 0]
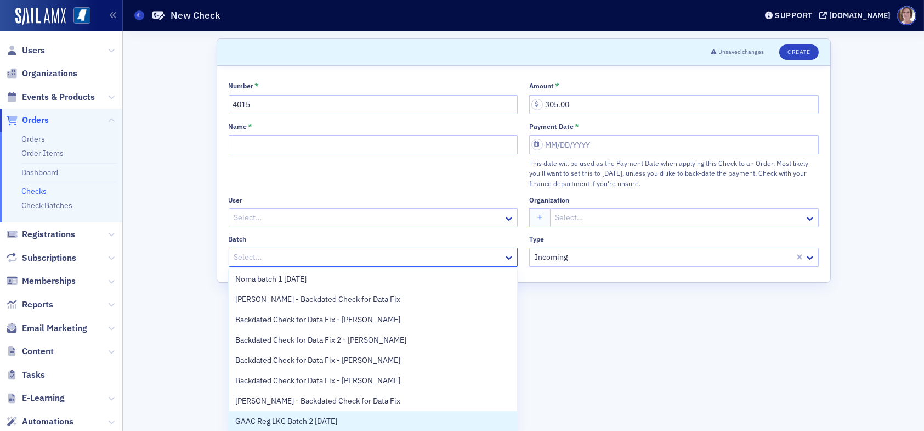
click at [300, 418] on span "GAAC Reg LKC Batch 2 08.27.25" at bounding box center [286, 421] width 102 height 12
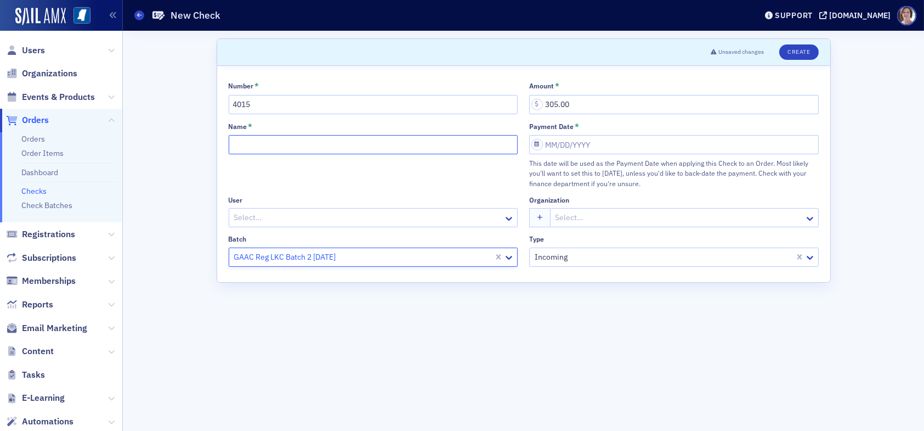
click at [283, 142] on input "Name *" at bounding box center [374, 144] width 290 height 19
type input "GAAC Reg LKC Batch 2 08.27.25"
select select "7"
select select "2025"
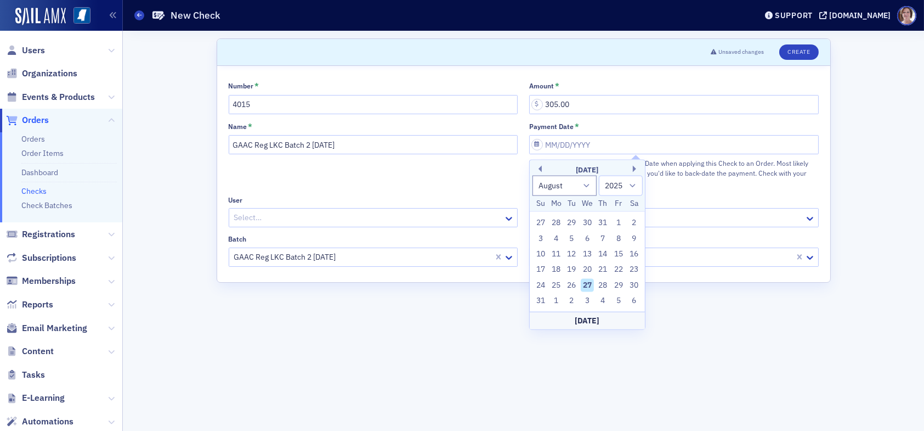
type input "08/27/2025"
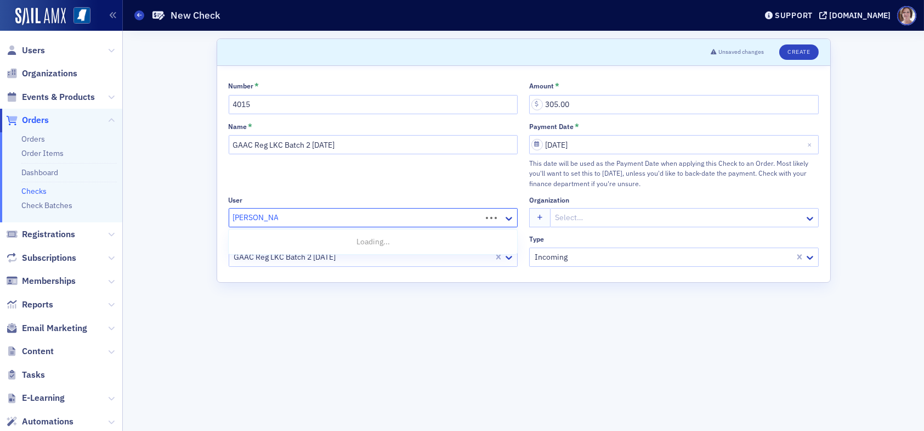
type input "[PERSON_NAME]"
click at [636, 218] on div at bounding box center [679, 218] width 249 height 14
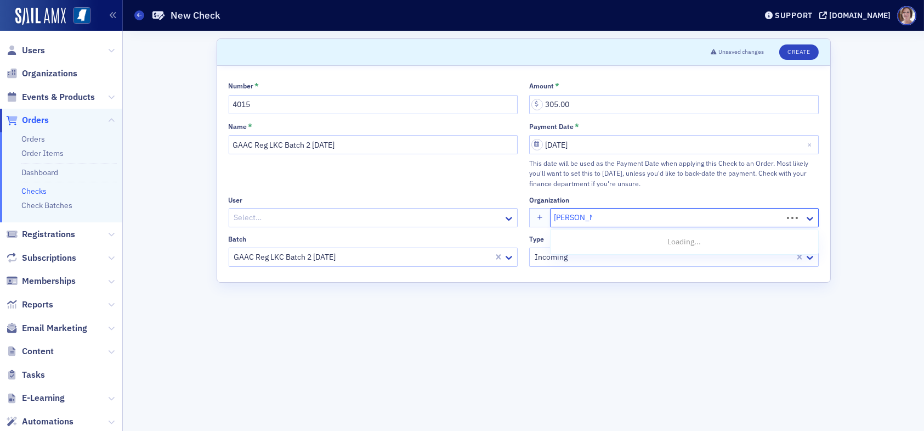
type input "joey grimes"
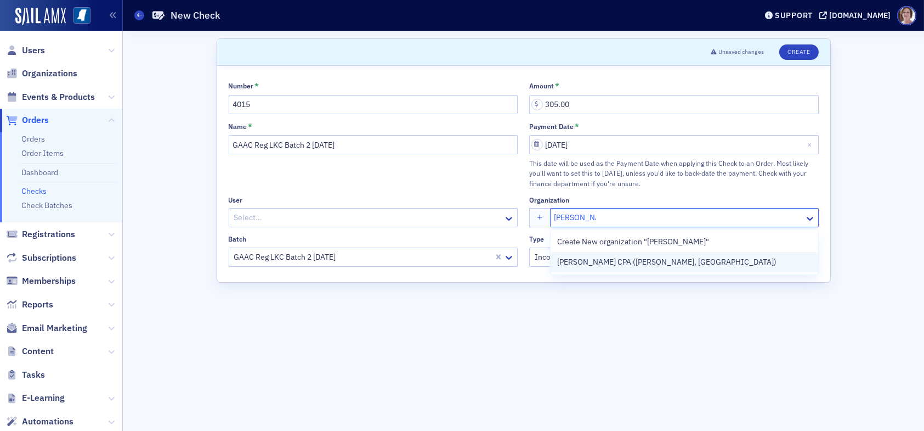
click at [642, 262] on span "Joey D. Grimes CPA (Florence, MS)" at bounding box center [666, 262] width 219 height 12
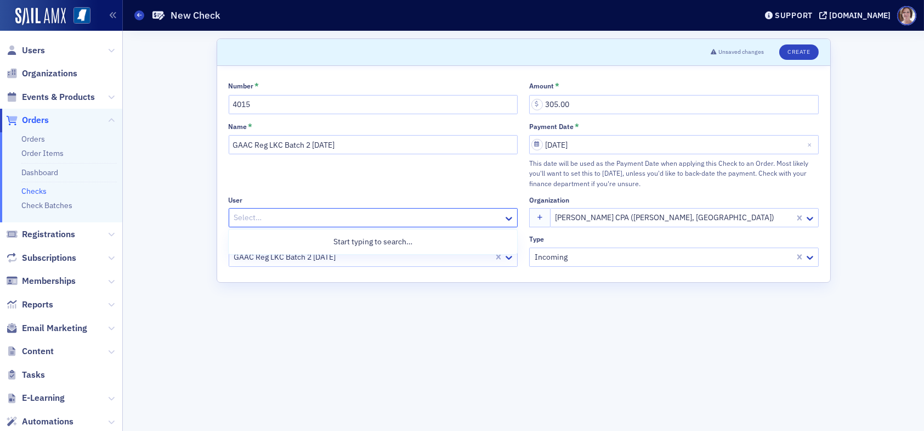
click at [262, 216] on div at bounding box center [368, 218] width 270 height 14
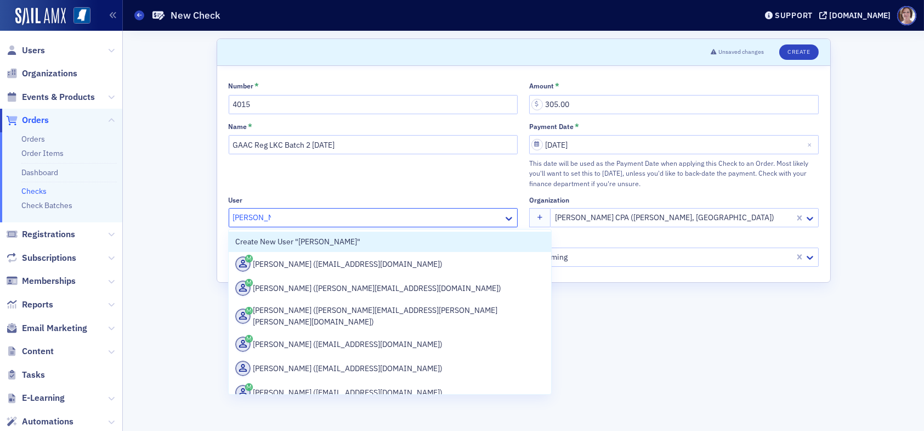
type input "joey grimes"
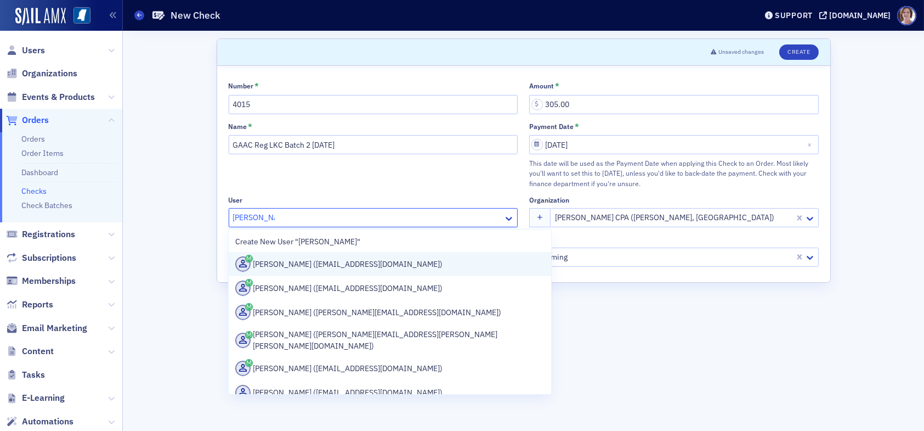
click at [314, 264] on div "Joey Grimes (jdgrimescpa@yahoo.com)" at bounding box center [389, 263] width 309 height 15
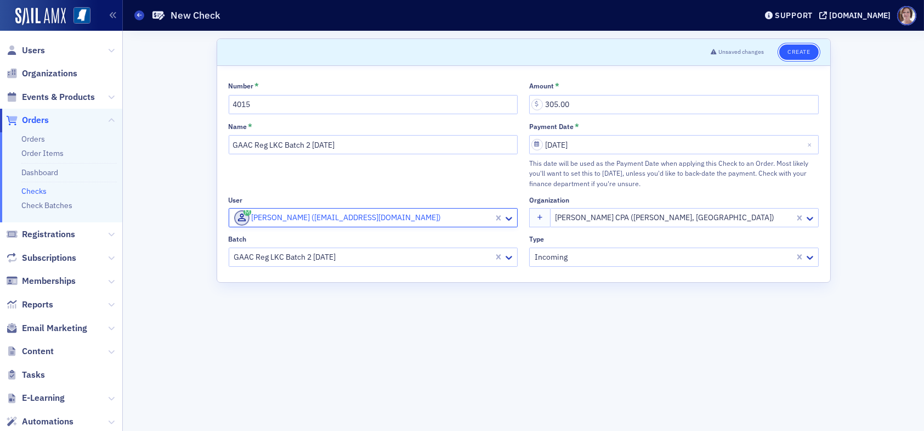
click at [805, 49] on button "Create" at bounding box center [798, 51] width 39 height 15
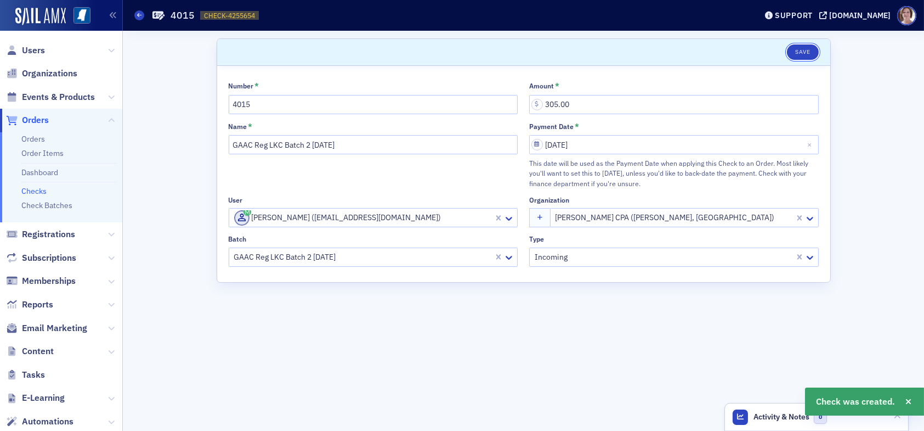
click at [803, 51] on button "Save" at bounding box center [802, 51] width 31 height 15
click at [41, 117] on span "Orders" at bounding box center [35, 120] width 27 height 12
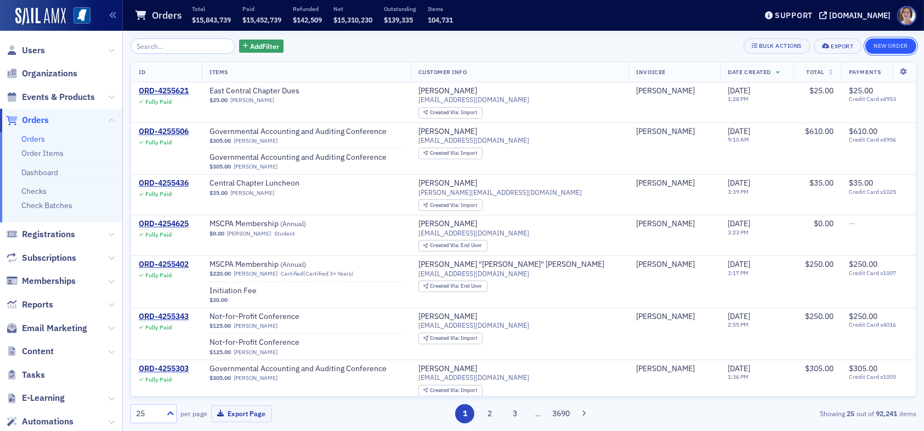
click at [893, 44] on button "New Order" at bounding box center [891, 45] width 51 height 15
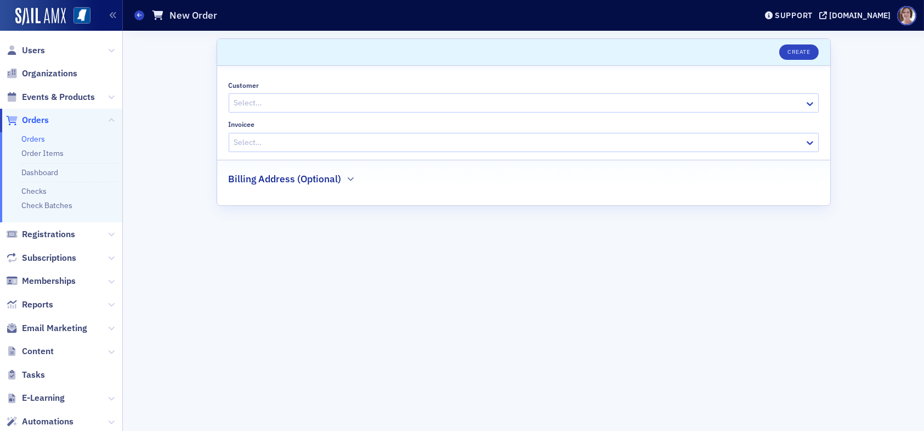
click at [317, 97] on div at bounding box center [518, 103] width 570 height 14
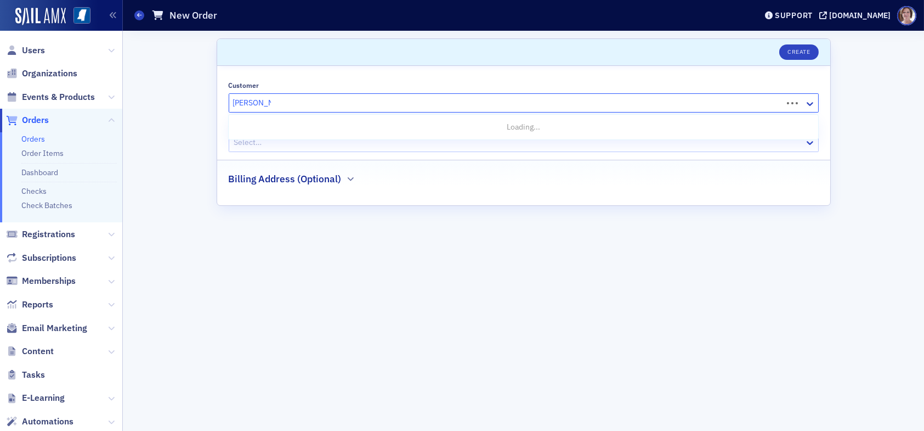
type input "joey grimes"
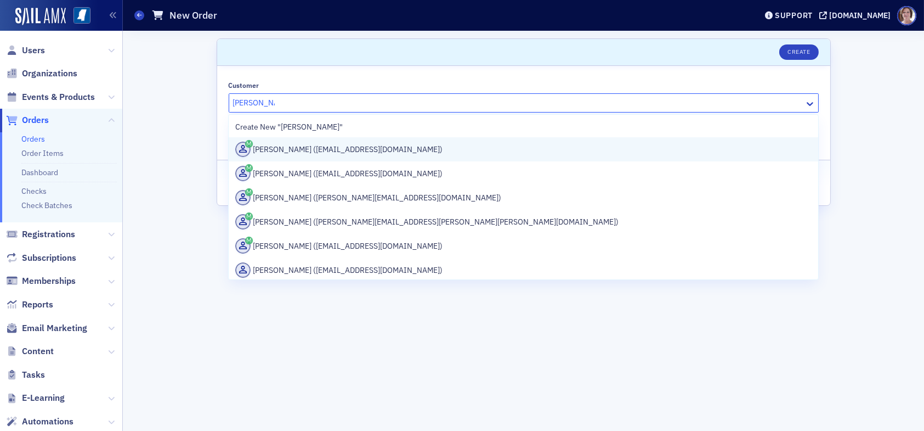
click at [323, 152] on div "Joey Grimes (jdgrimescpa@yahoo.com)" at bounding box center [523, 149] width 576 height 15
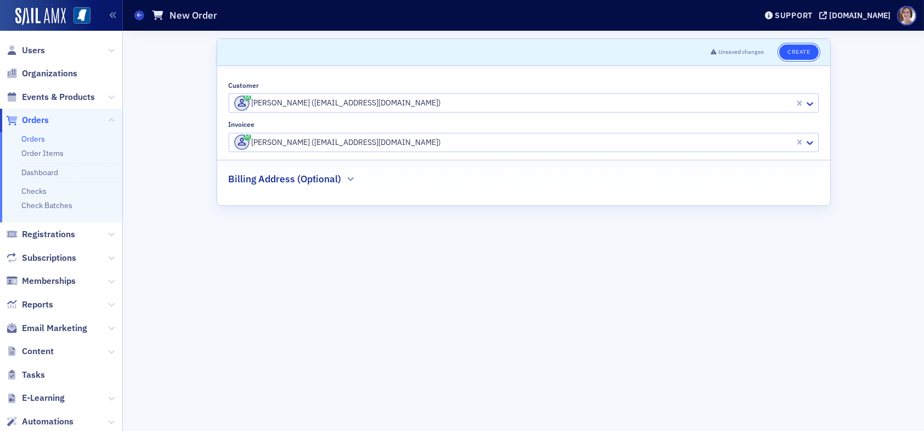
click at [798, 54] on button "Create" at bounding box center [798, 51] width 39 height 15
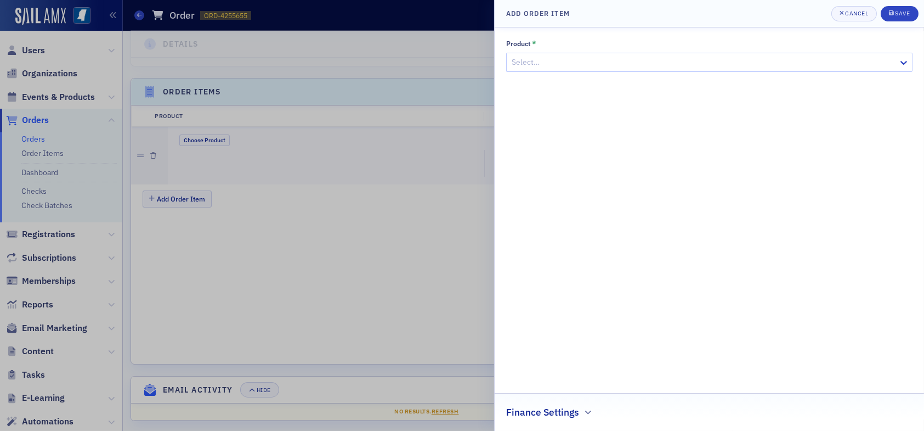
scroll to position [301, 0]
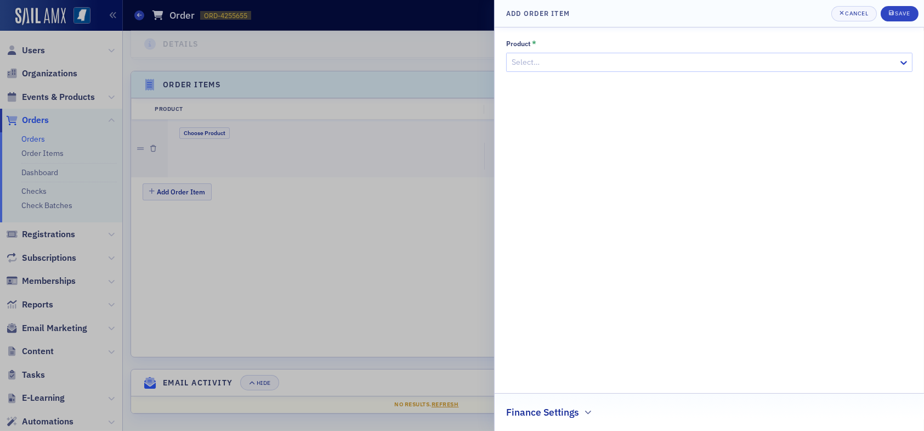
click at [634, 60] on div at bounding box center [704, 62] width 387 height 14
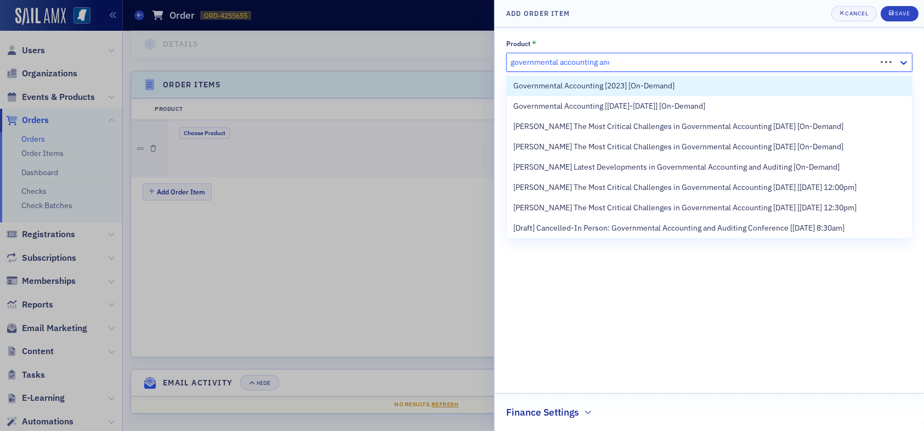
type input "governmental accounting and"
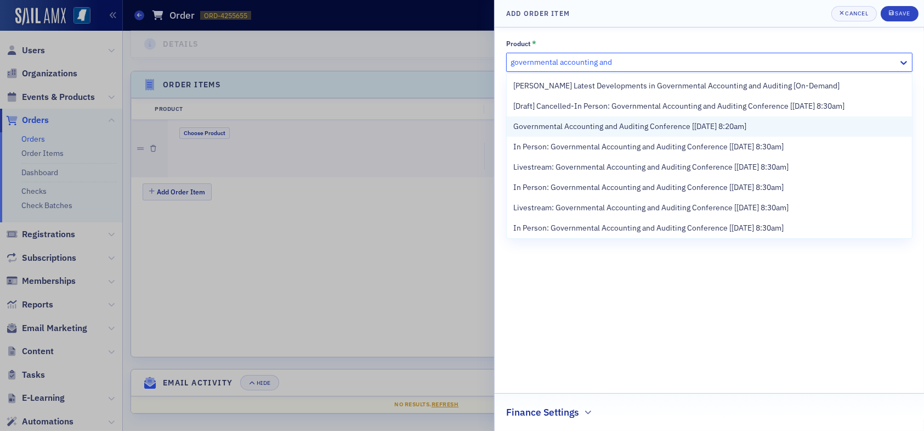
click at [676, 125] on span "Governmental Accounting and Auditing Conference [9/11/2025 8:20am]" at bounding box center [629, 127] width 233 height 12
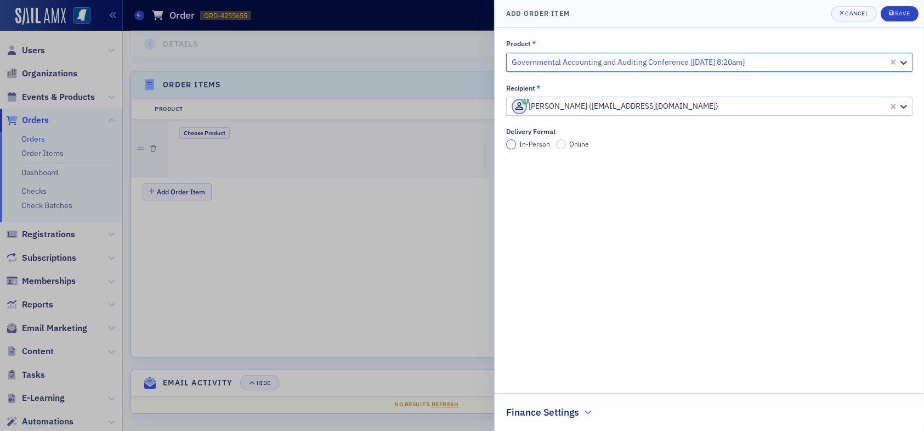
click at [515, 144] on input "In-Person" at bounding box center [511, 144] width 10 height 10
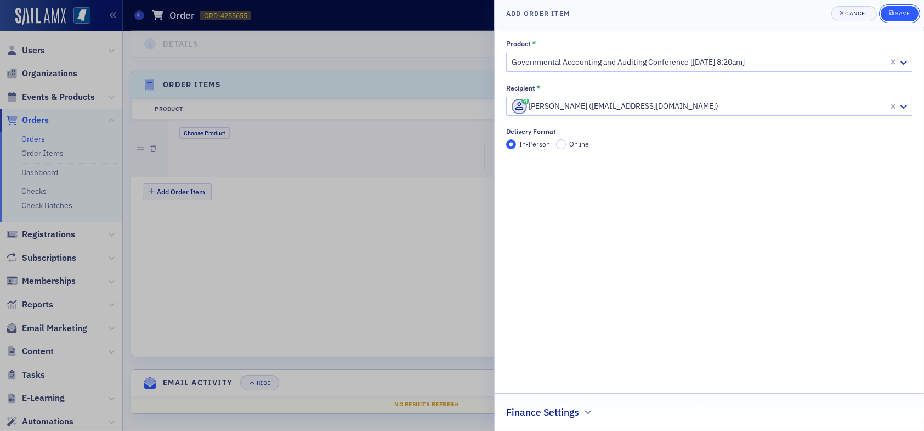
click at [893, 13] on icon "submit" at bounding box center [891, 12] width 5 height 5
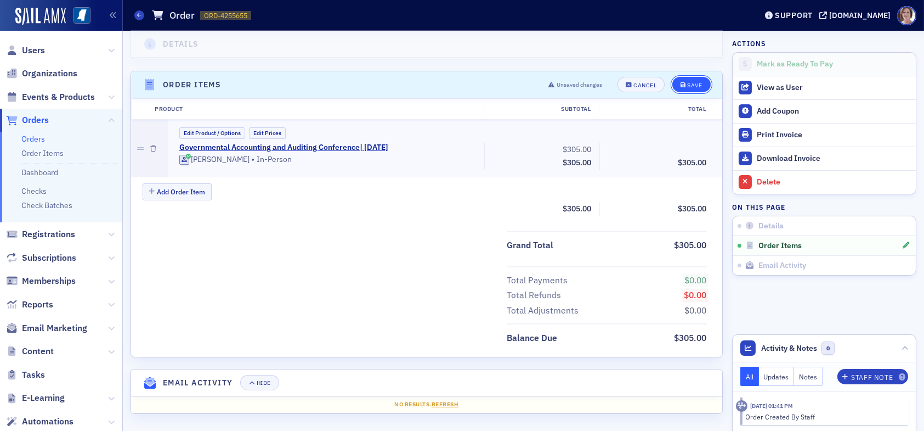
click at [687, 83] on div "Save" at bounding box center [694, 85] width 15 height 6
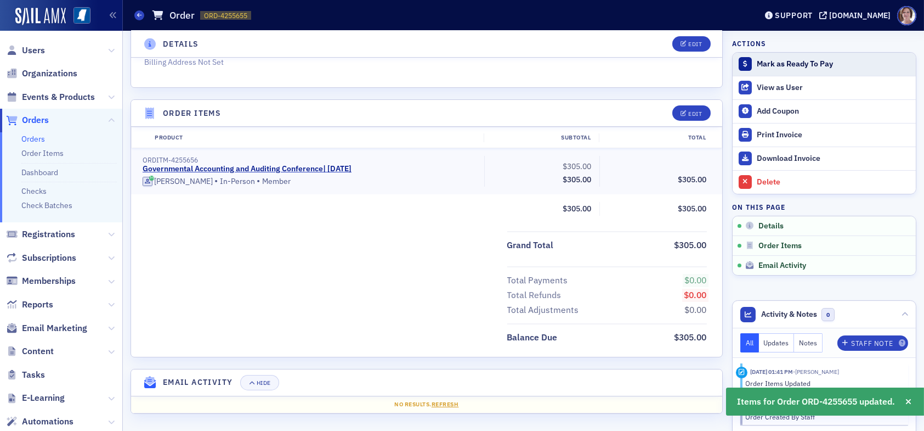
click at [772, 63] on div "Mark as Ready To Pay" at bounding box center [834, 64] width 154 height 10
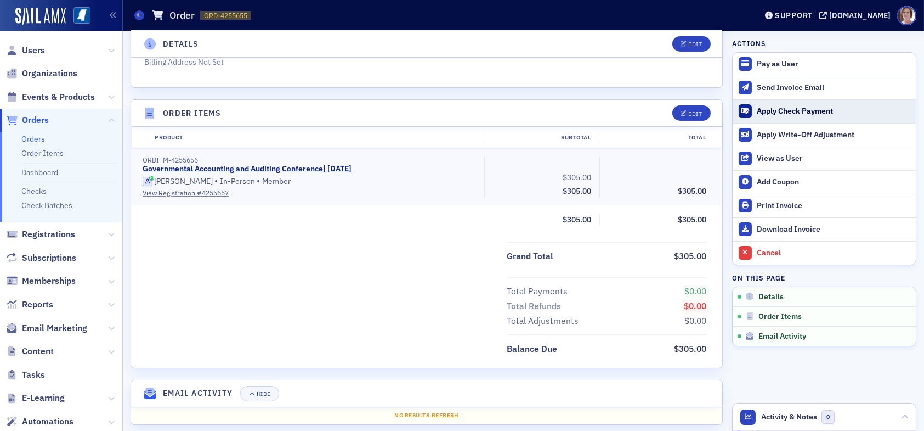
click at [782, 110] on div "Apply Check Payment" at bounding box center [834, 111] width 154 height 10
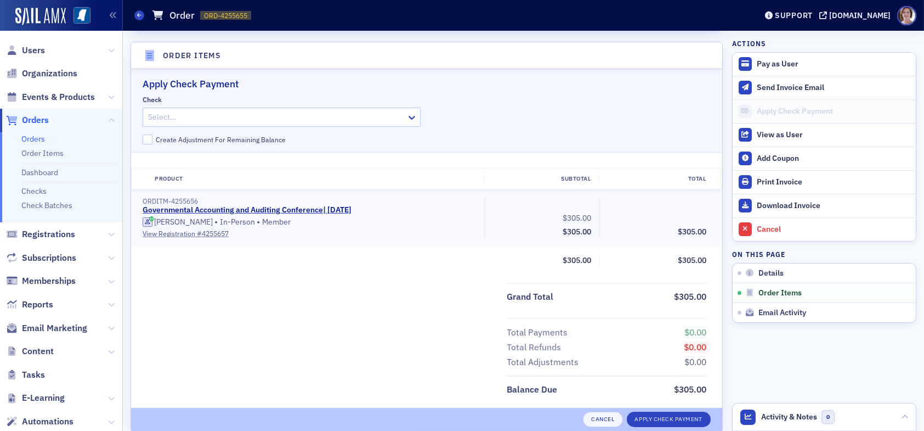
scroll to position [335, 0]
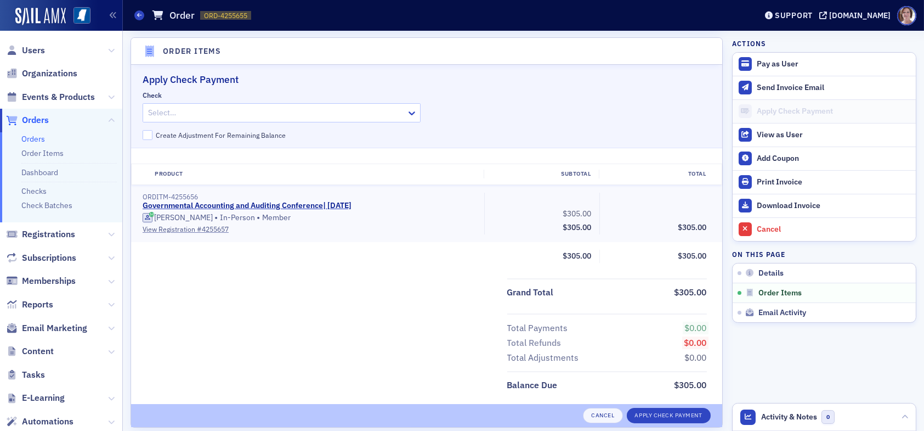
click at [376, 109] on div at bounding box center [276, 113] width 258 height 14
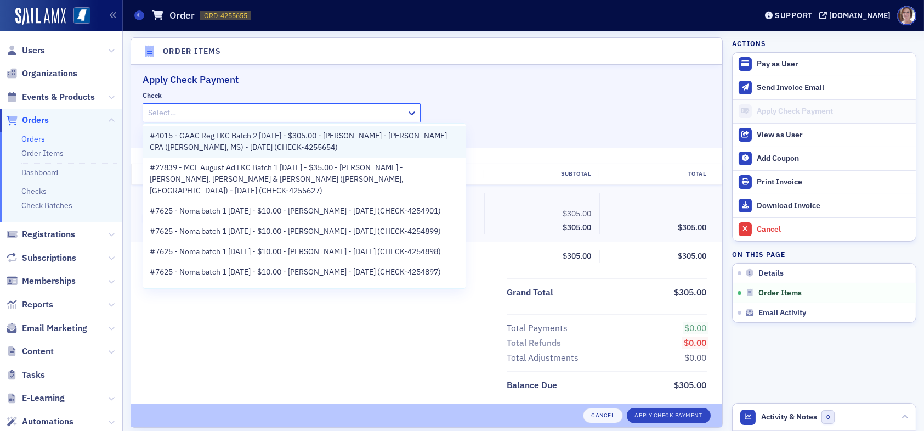
click at [263, 139] on span "#4015 - GAAC Reg LKC Batch 2 08.27.25 - $305.00 - Joey Grimes - Joey D. Grimes …" at bounding box center [304, 141] width 309 height 23
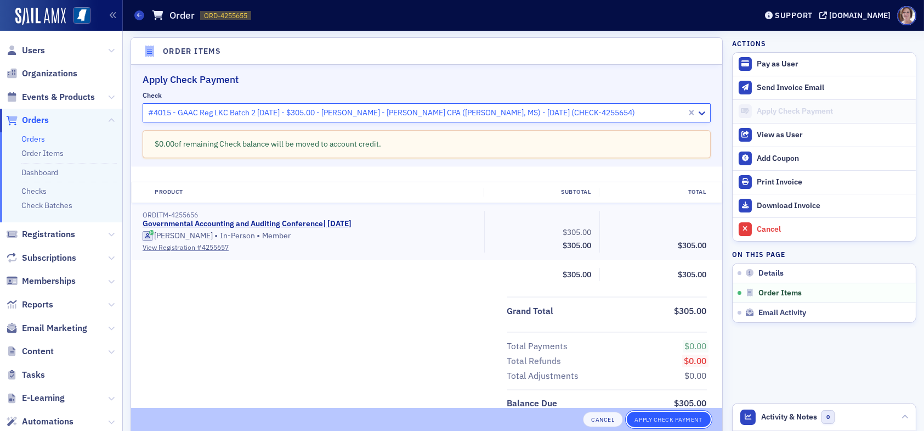
click at [646, 416] on button "Apply Check Payment" at bounding box center [669, 418] width 84 height 15
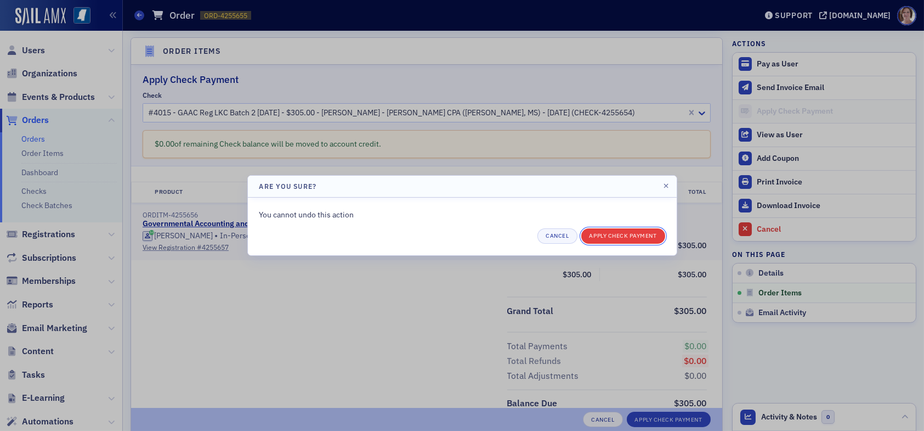
click at [620, 234] on button "Apply Check Payment" at bounding box center [623, 235] width 84 height 15
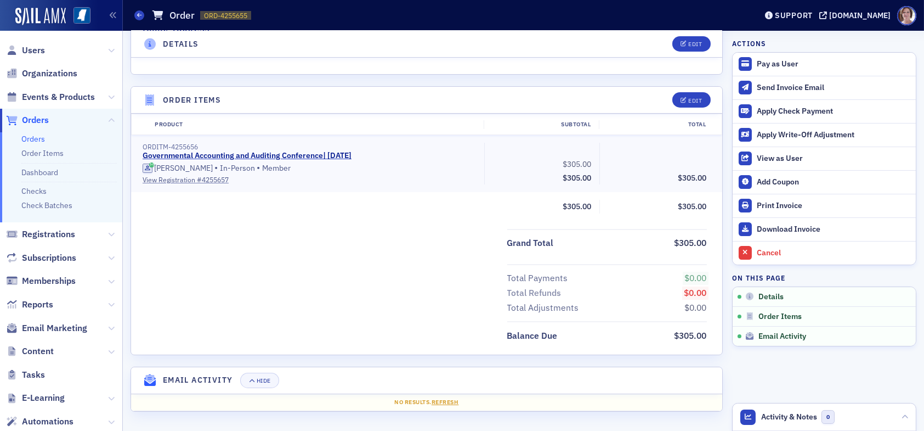
scroll to position [284, 0]
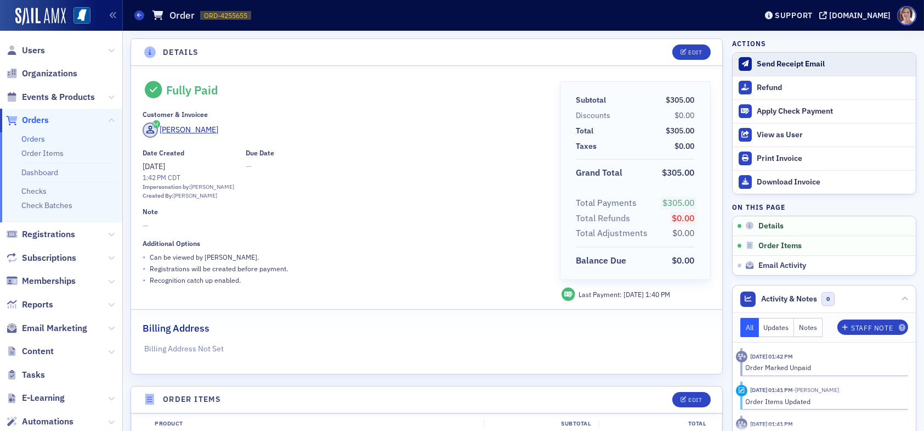
click at [782, 63] on div "Send Receipt Email" at bounding box center [834, 64] width 154 height 10
click at [59, 205] on link "Check Batches" at bounding box center [46, 205] width 51 height 10
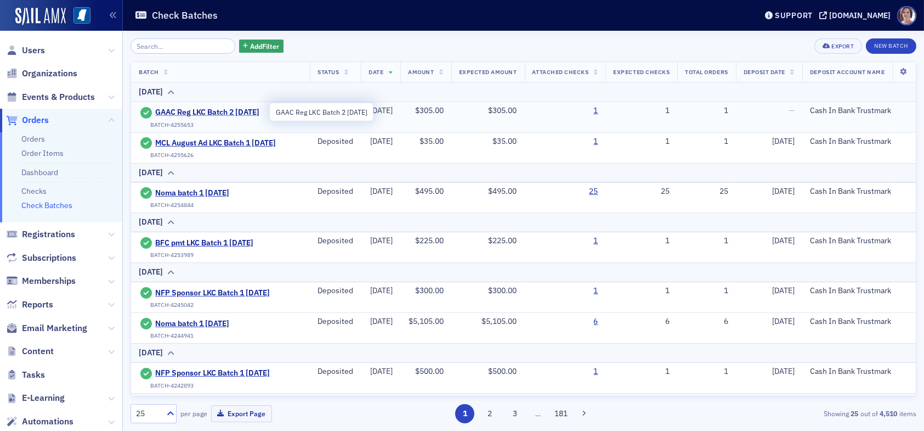
click at [240, 109] on span "GAAC Reg LKC Batch 2 [DATE]" at bounding box center [207, 113] width 104 height 10
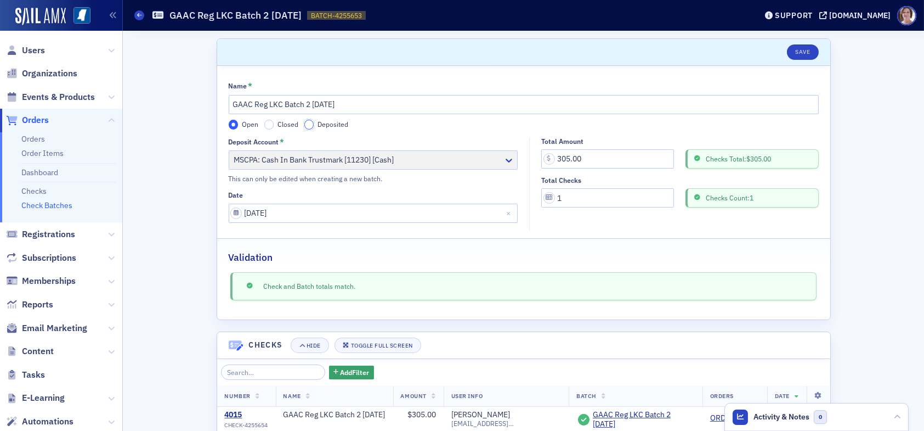
click at [304, 125] on input "Deposited" at bounding box center [309, 125] width 10 height 10
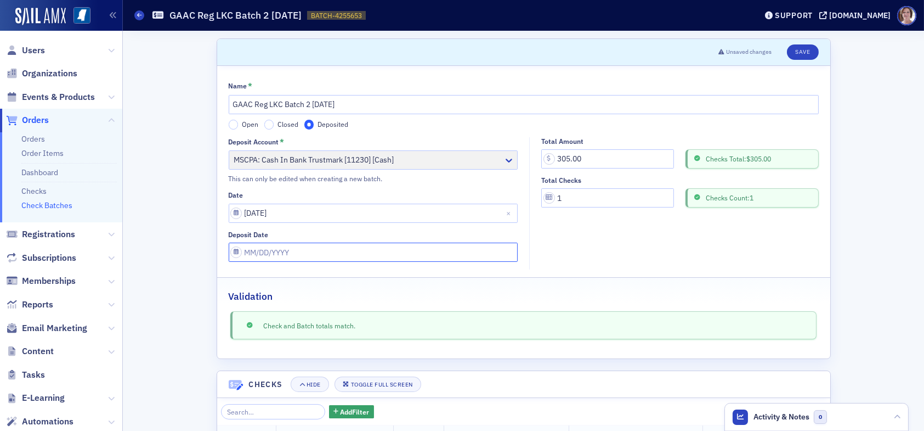
click at [311, 258] on input "Deposit Date" at bounding box center [374, 251] width 290 height 19
select select "7"
select select "2025"
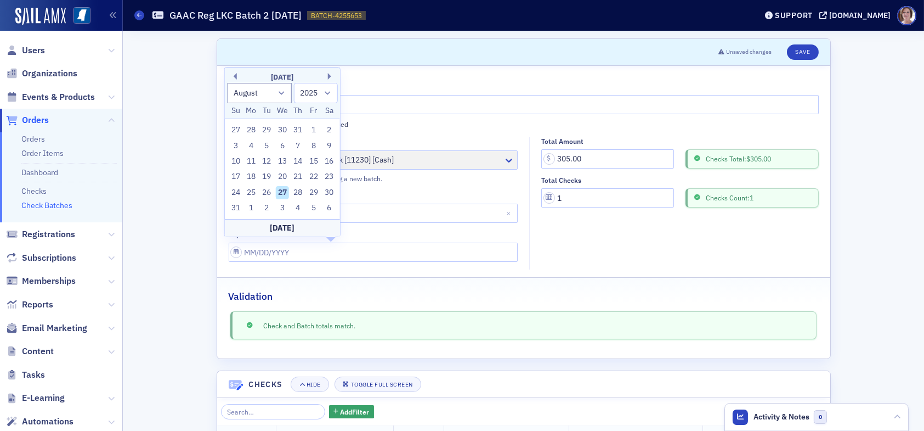
click at [279, 189] on div "27" at bounding box center [282, 192] width 13 height 13
type input "[DATE]"
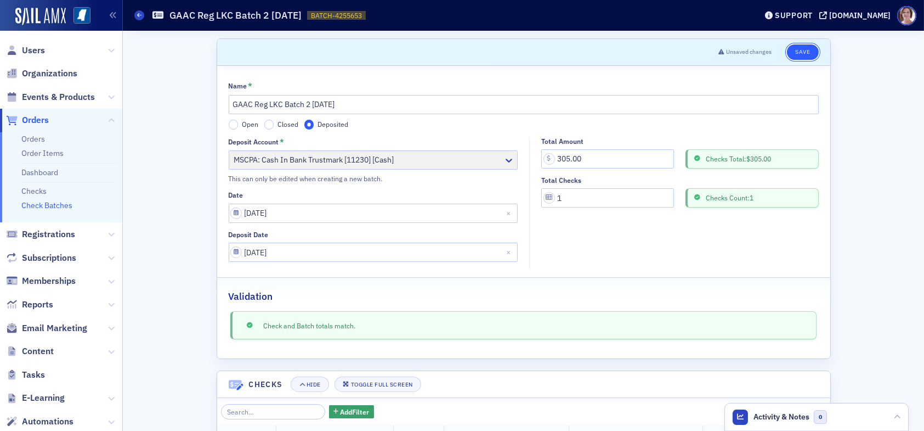
click at [799, 52] on button "Save" at bounding box center [802, 51] width 31 height 15
click at [800, 50] on button "Save" at bounding box center [802, 51] width 31 height 15
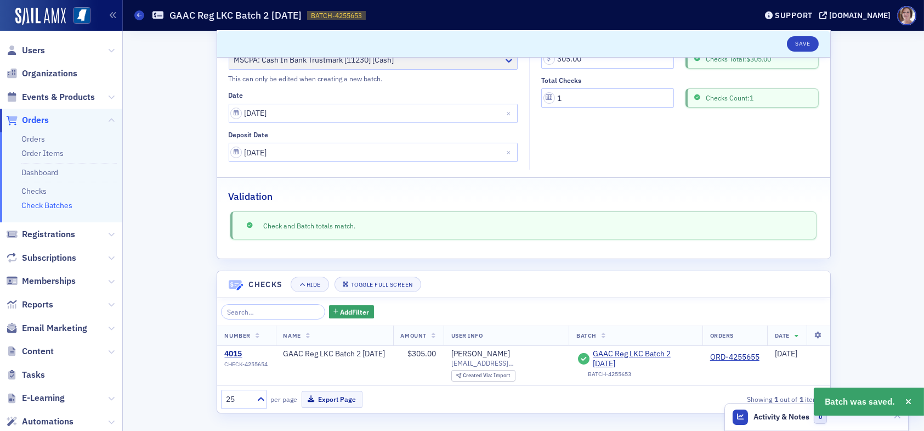
scroll to position [100, 0]
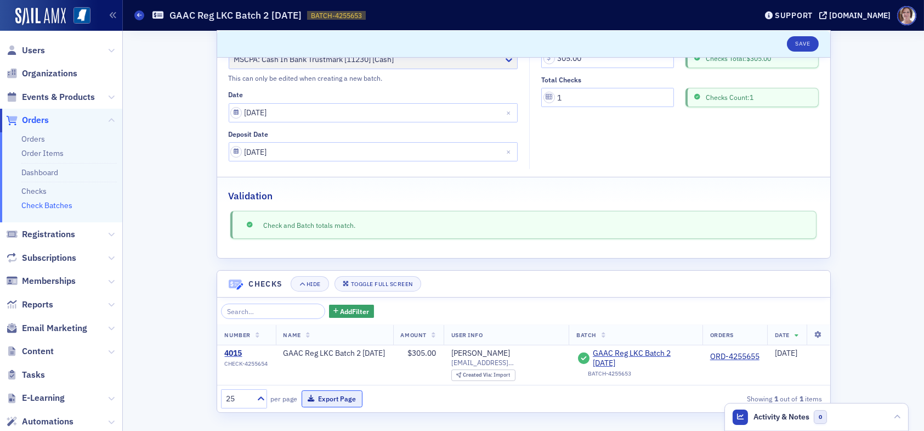
click at [343, 397] on button "Export Page" at bounding box center [332, 398] width 61 height 17
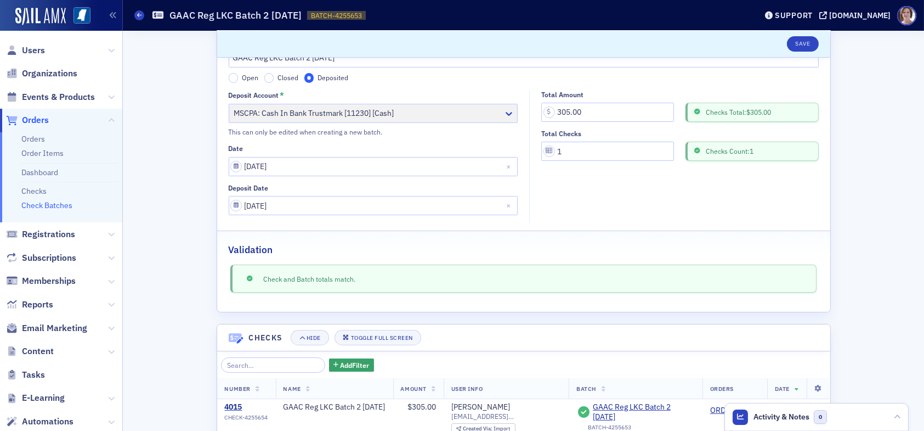
scroll to position [0, 0]
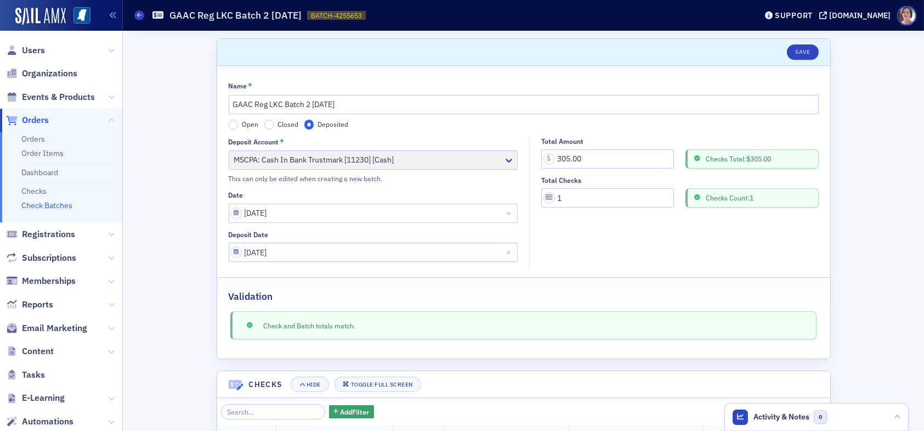
click at [49, 204] on link "Check Batches" at bounding box center [46, 205] width 51 height 10
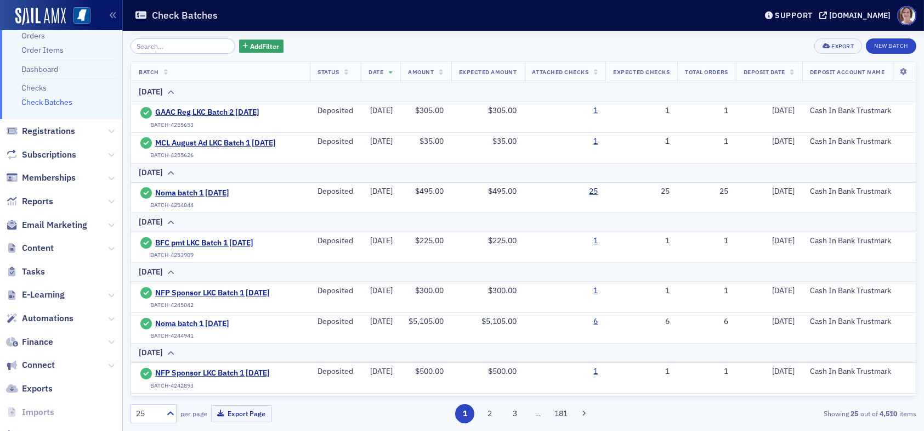
scroll to position [110, 0]
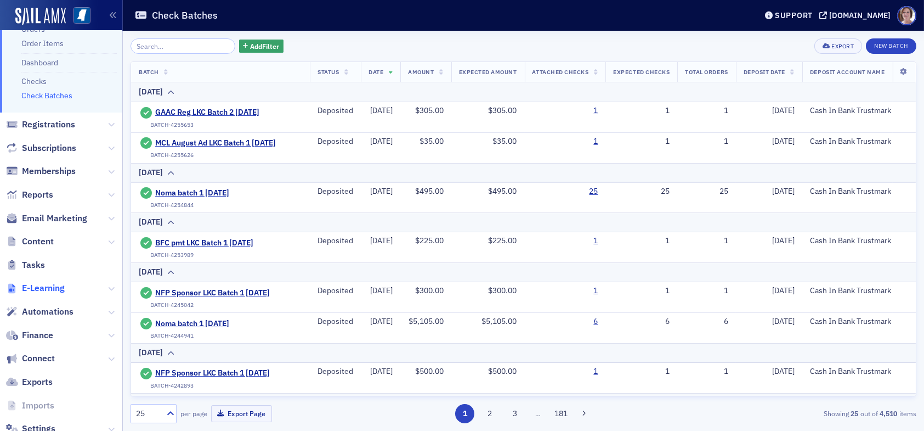
click at [57, 290] on span "E-Learning" at bounding box center [43, 288] width 43 height 12
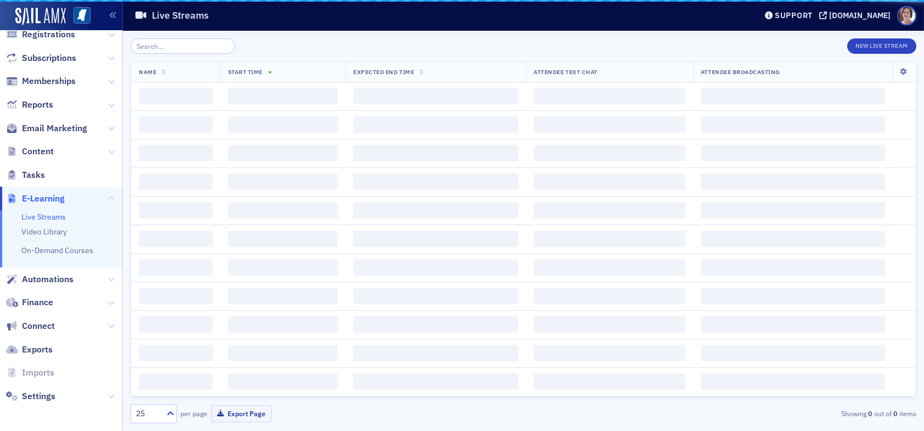
scroll to position [109, 0]
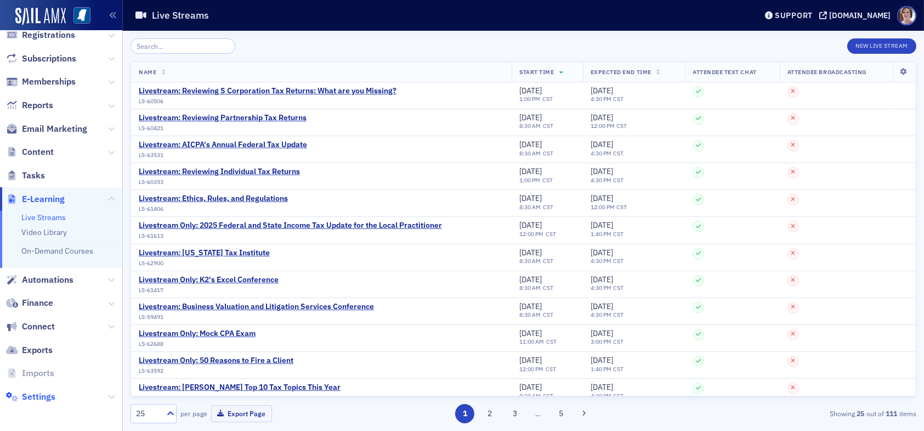
click at [35, 398] on span "Settings" at bounding box center [38, 397] width 33 height 12
select select "US"
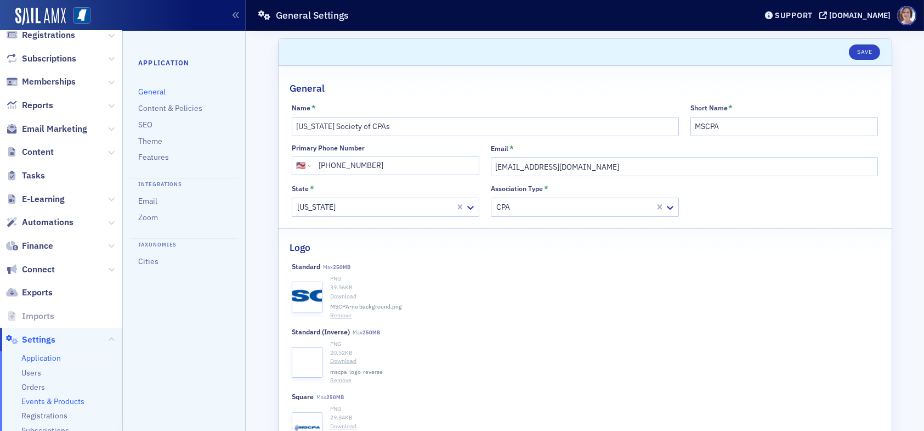
scroll to position [163, 0]
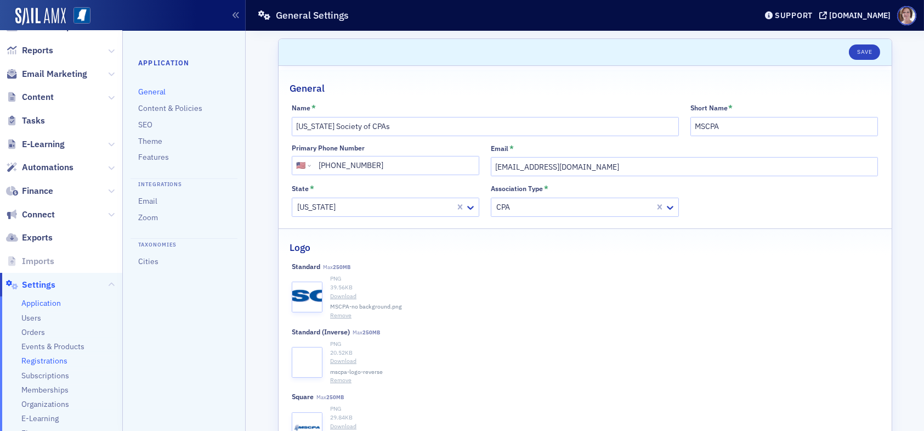
click at [51, 361] on span "Registrations" at bounding box center [44, 360] width 46 height 10
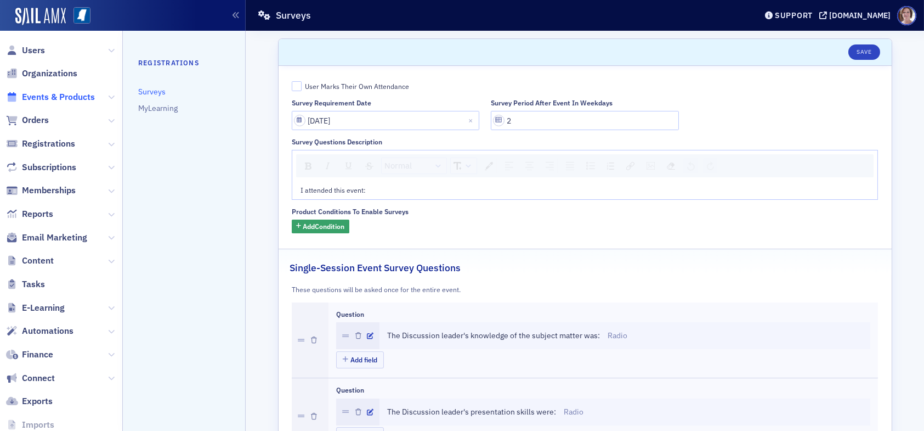
click at [53, 97] on span "Events & Products" at bounding box center [58, 97] width 73 height 12
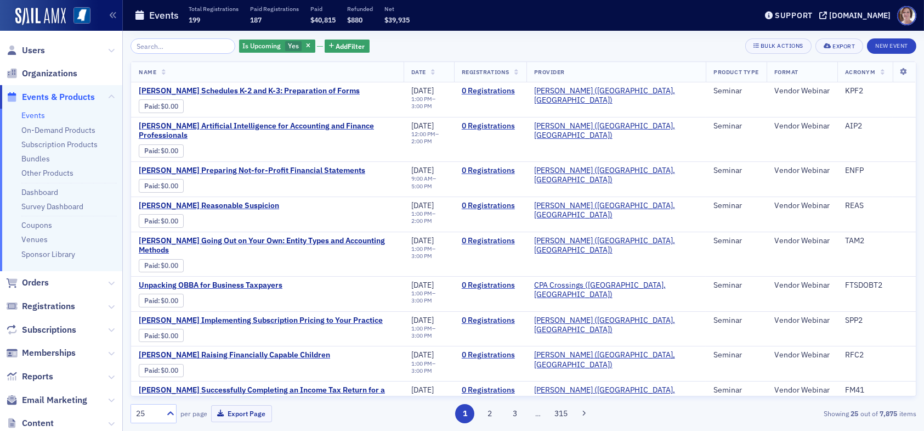
click at [199, 43] on input "search" at bounding box center [183, 45] width 105 height 15
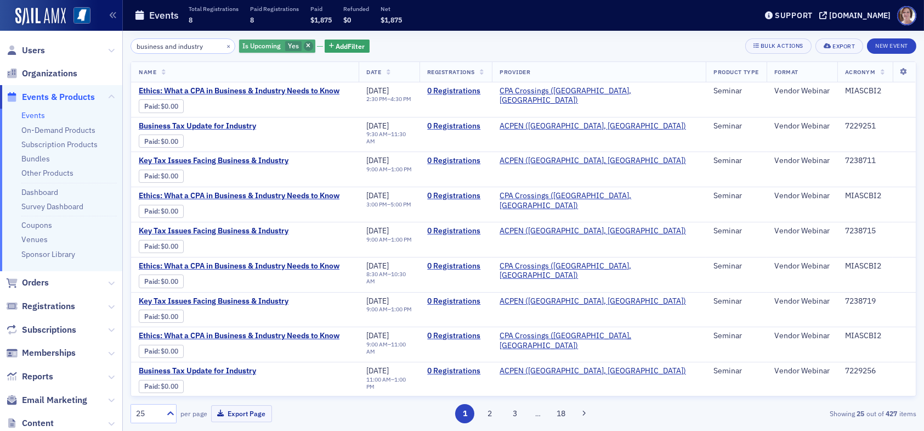
type input "business and industry"
click at [306, 44] on icon "button" at bounding box center [308, 46] width 4 height 6
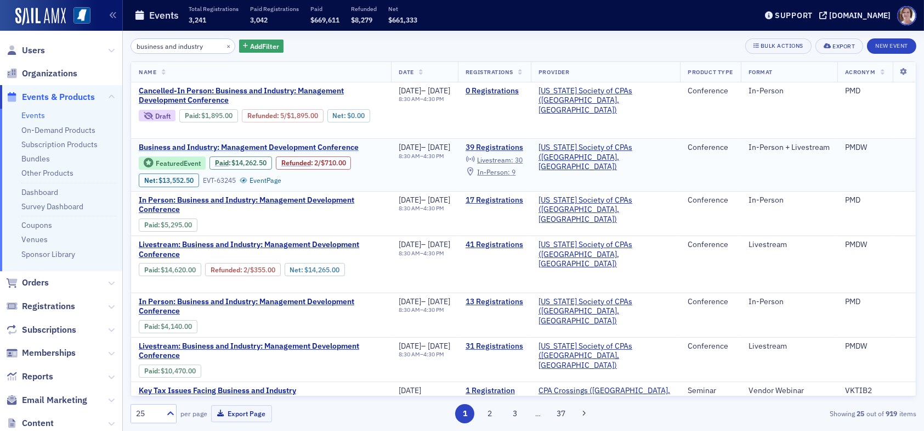
click at [285, 146] on span "Business and Industry: Management Development Conference" at bounding box center [249, 148] width 220 height 10
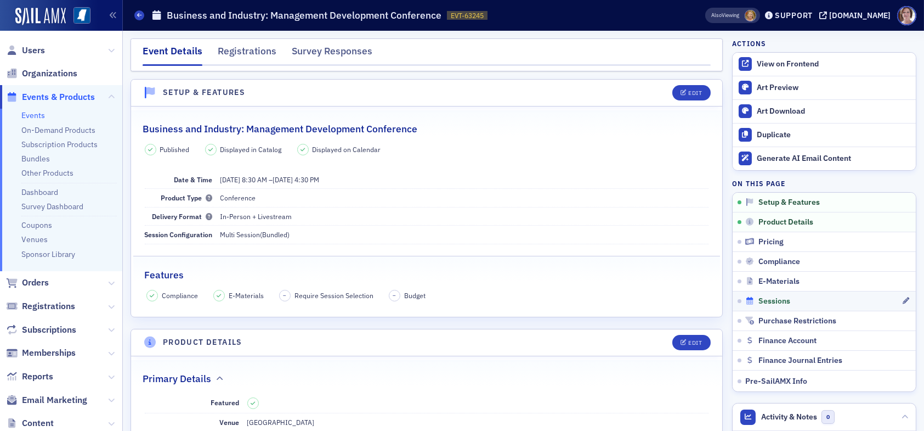
click at [764, 298] on span "Sessions" at bounding box center [775, 301] width 32 height 10
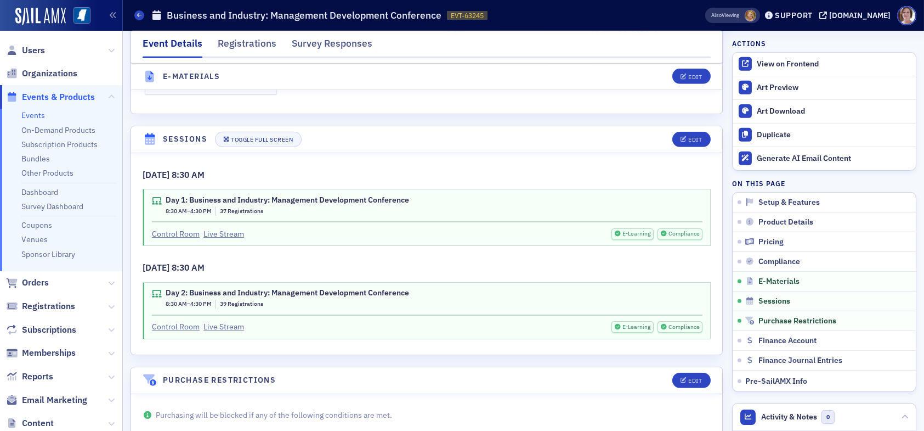
scroll to position [2035, 0]
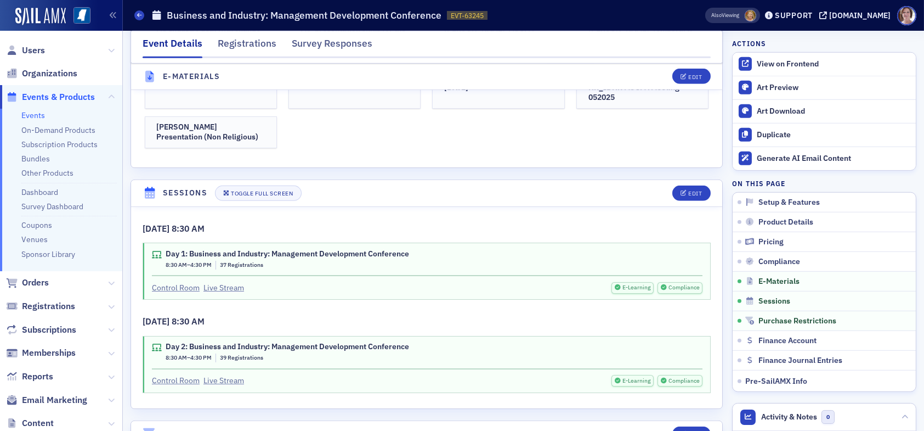
click at [59, 98] on span "Events & Products" at bounding box center [58, 97] width 73 height 12
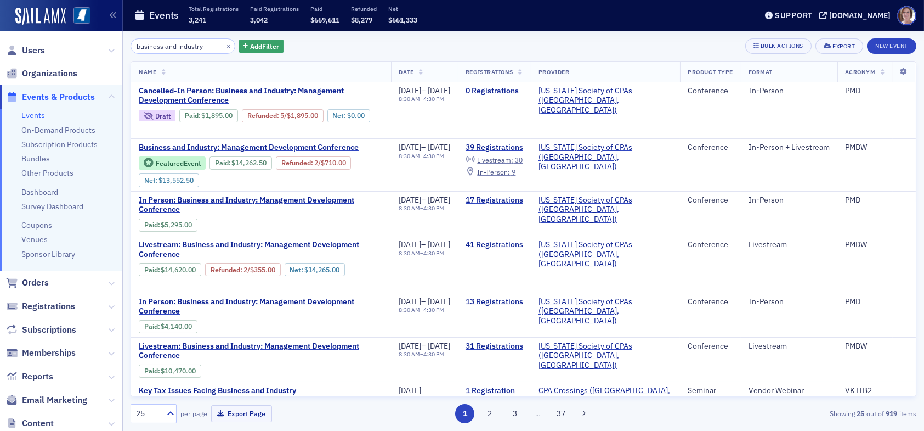
drag, startPoint x: 206, startPoint y: 47, endPoint x: 48, endPoint y: 46, distance: 158.5
click at [57, 47] on div "Users Organizations Events & Products Events On-Demand Products Subscription Pr…" at bounding box center [462, 215] width 924 height 431
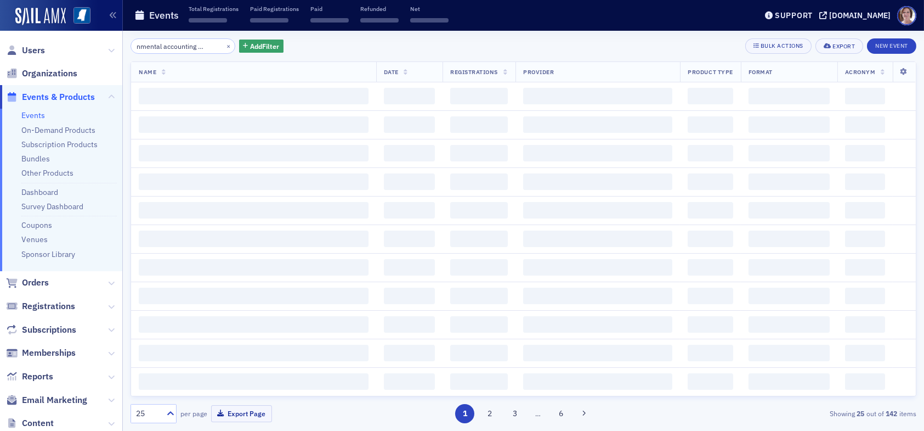
scroll to position [0, 29]
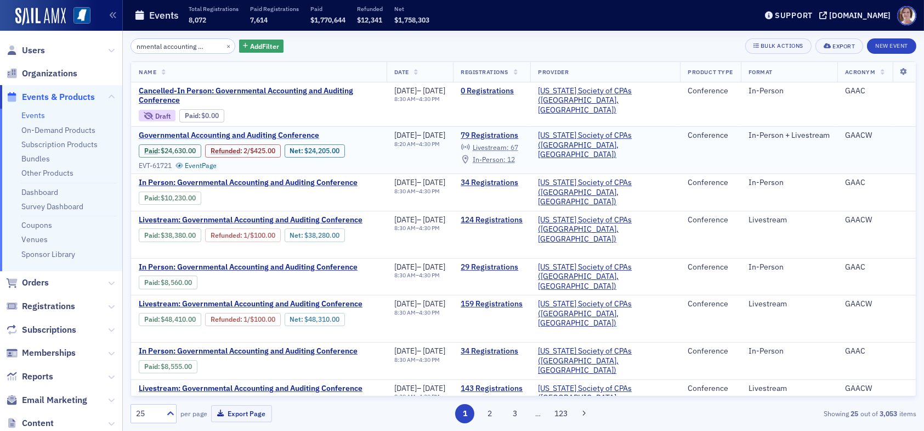
type input "governmental accounting and aud"
click at [245, 134] on span "Governmental Accounting and Auditing Conference" at bounding box center [231, 136] width 184 height 10
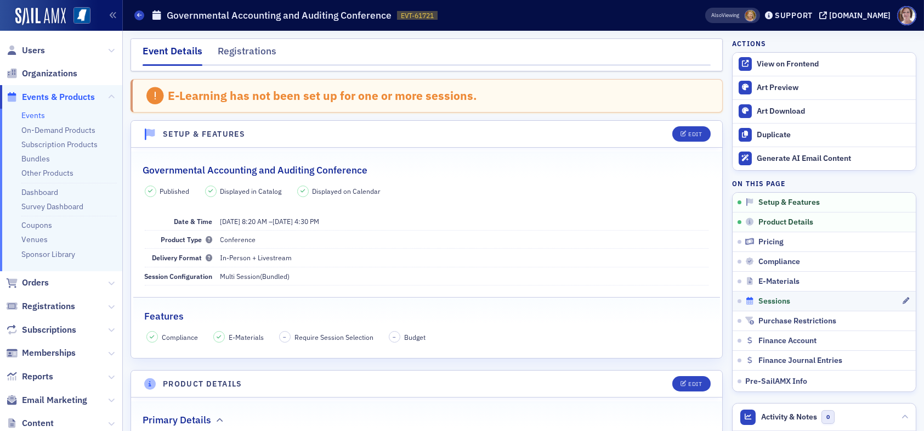
click at [759, 298] on span "Sessions" at bounding box center [775, 301] width 32 height 10
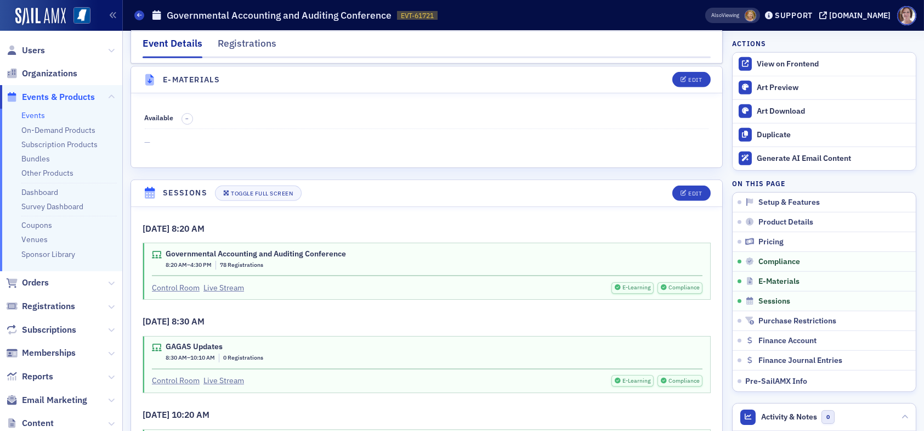
scroll to position [2260, 0]
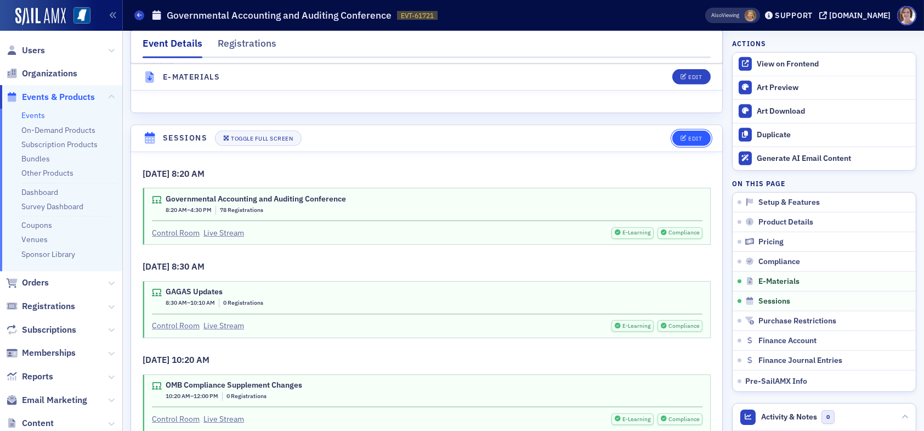
click at [688, 135] on div "Edit" at bounding box center [695, 138] width 14 height 6
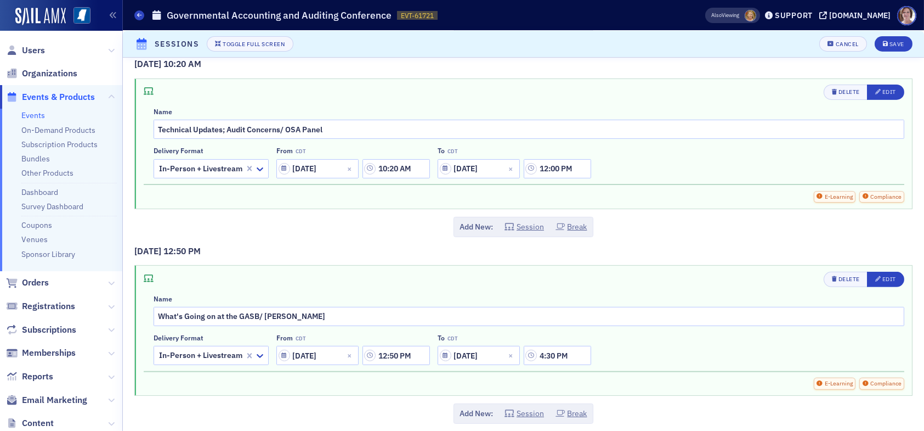
scroll to position [1139, 0]
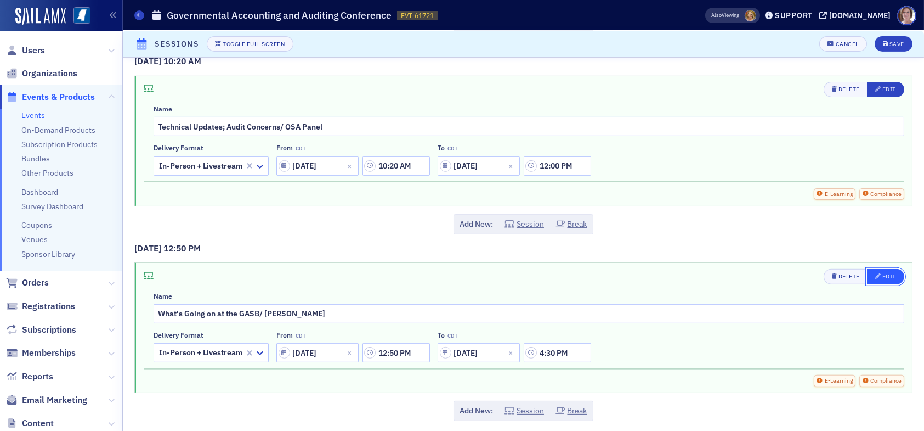
click at [883, 273] on div "Edit" at bounding box center [890, 276] width 14 height 6
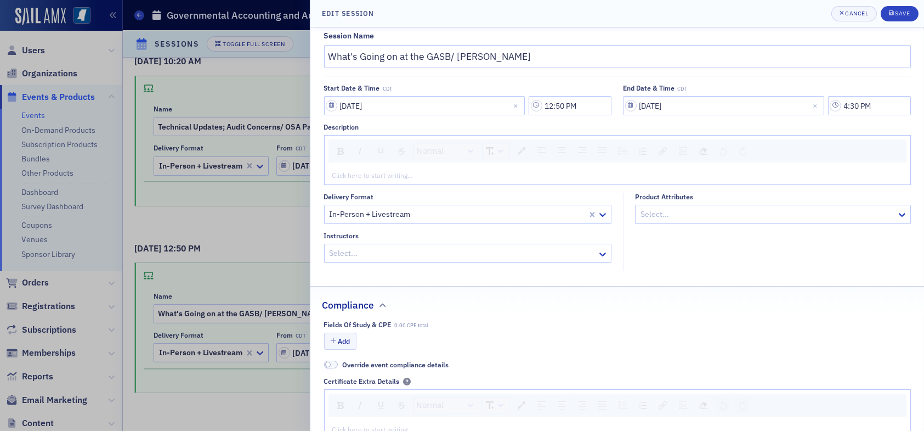
scroll to position [55, 0]
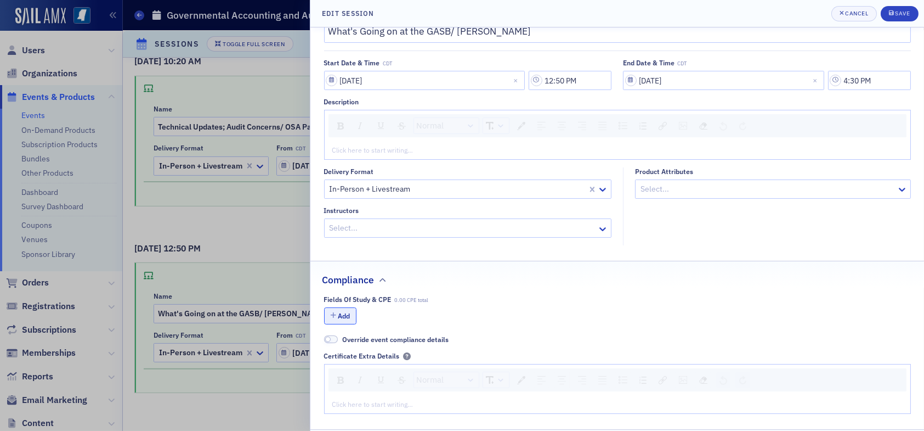
click at [340, 310] on button "Add" at bounding box center [340, 315] width 33 height 17
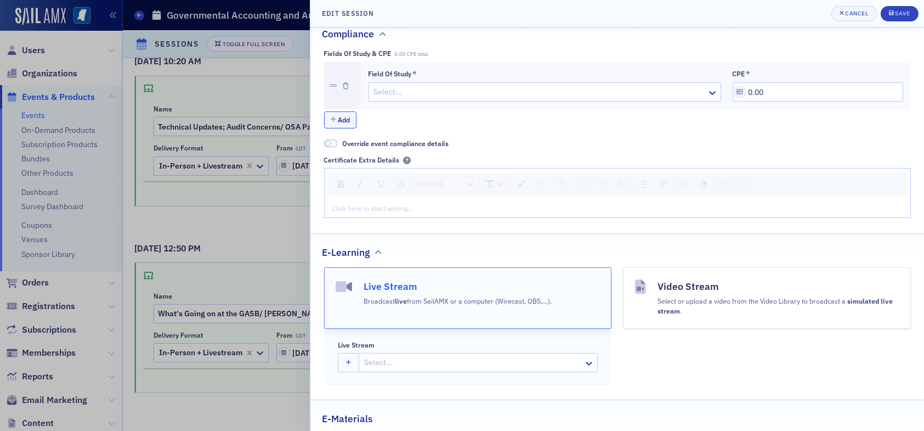
scroll to position [0, 0]
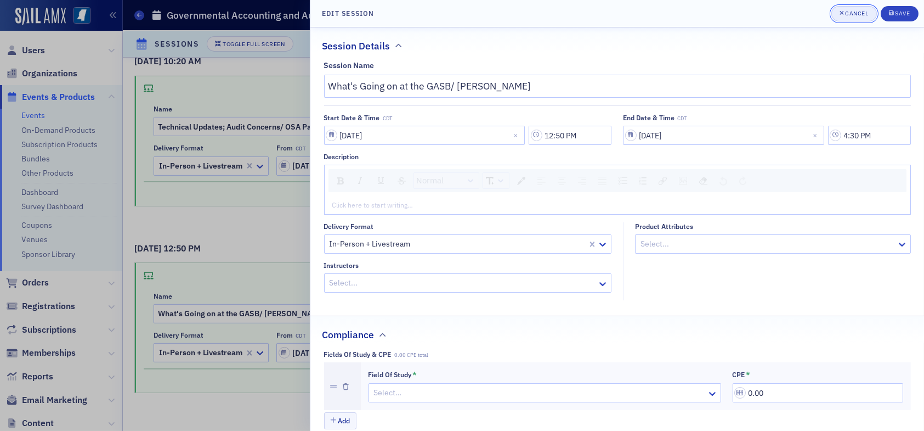
click at [858, 11] on div "Cancel" at bounding box center [856, 13] width 23 height 6
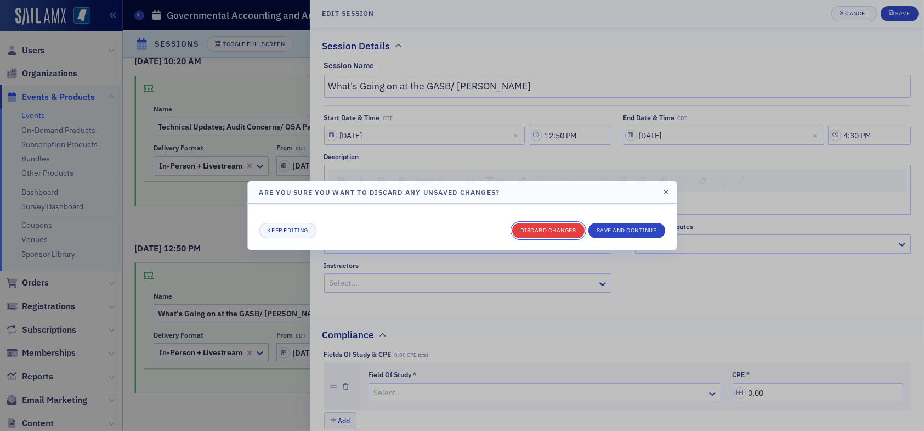
click at [556, 226] on button "Discard changes" at bounding box center [548, 230] width 72 height 15
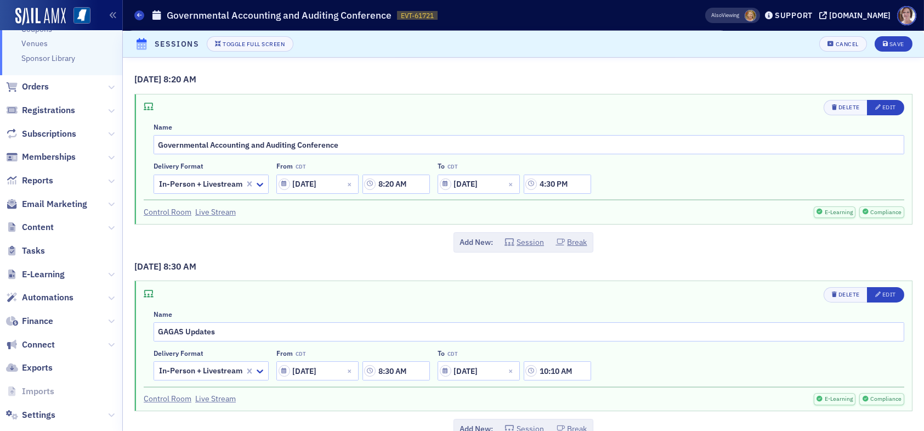
scroll to position [213, 0]
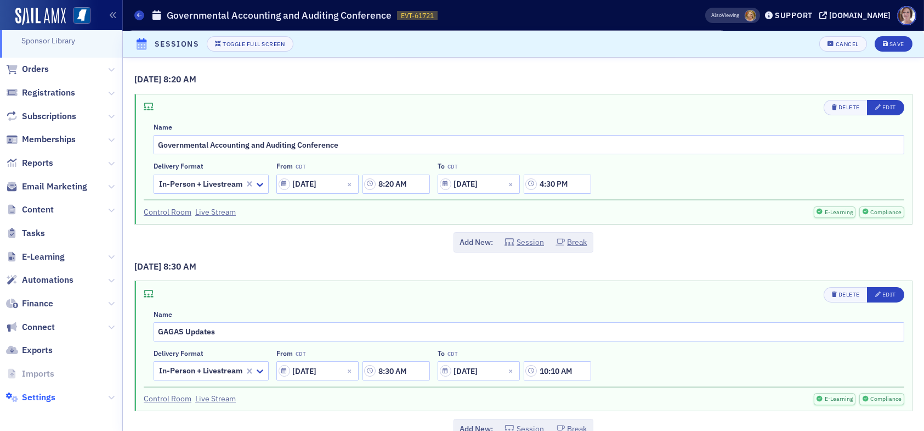
click at [44, 394] on span "Settings" at bounding box center [38, 397] width 33 height 12
select select "US"
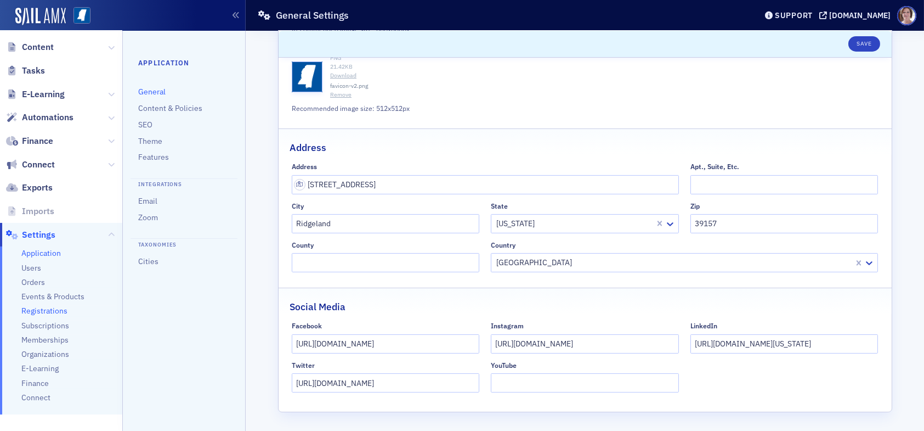
click at [44, 313] on span "Registrations" at bounding box center [44, 311] width 46 height 10
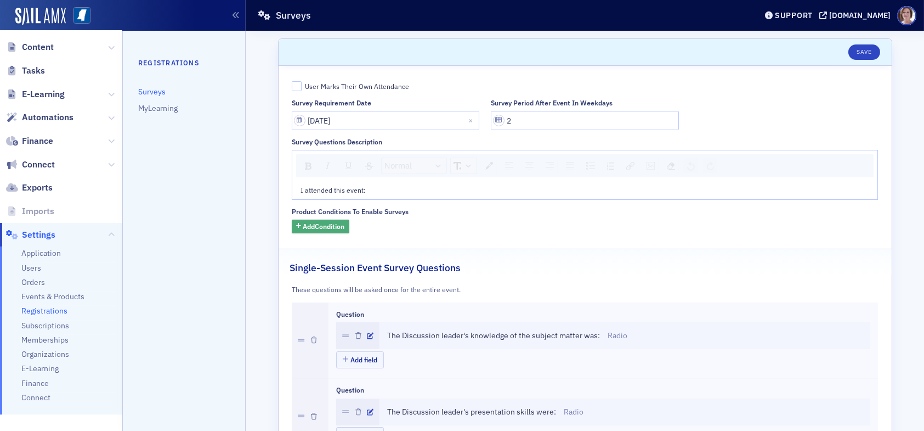
click at [326, 226] on span "Add Condition" at bounding box center [324, 226] width 42 height 10
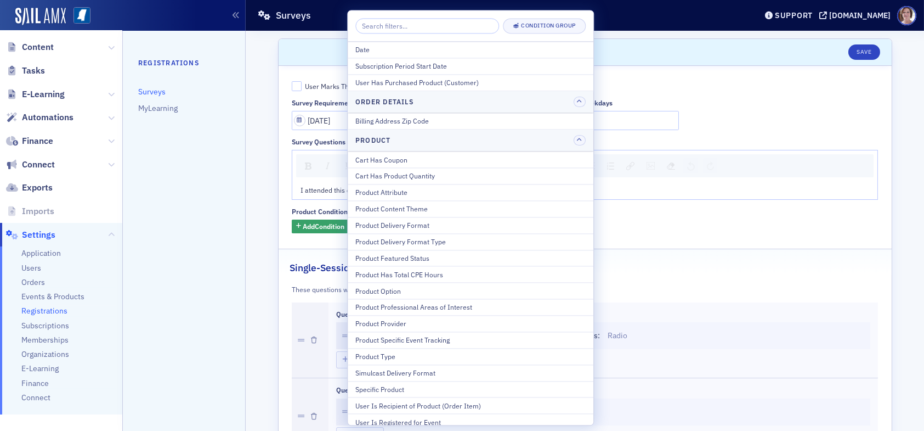
click at [646, 77] on fieldset "User Marks Their Own Attendance Survey Requirement Date 05/05/2025 Survey Perio…" at bounding box center [585, 155] width 613 height 171
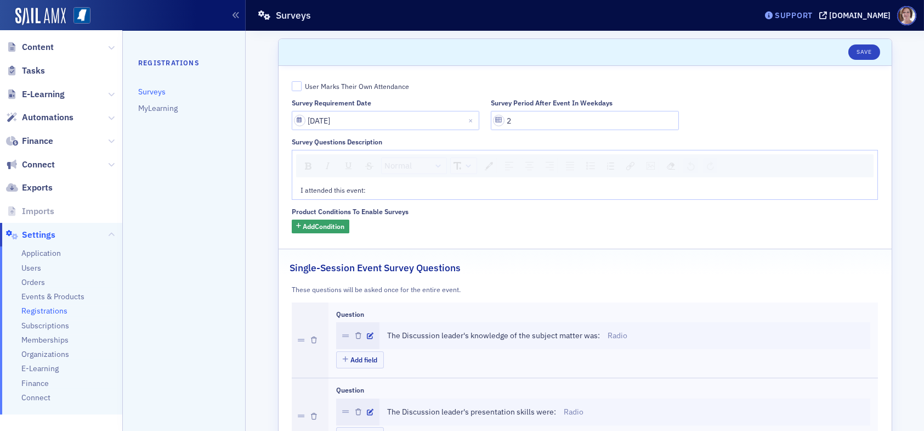
click at [809, 16] on div "Support" at bounding box center [794, 15] width 38 height 10
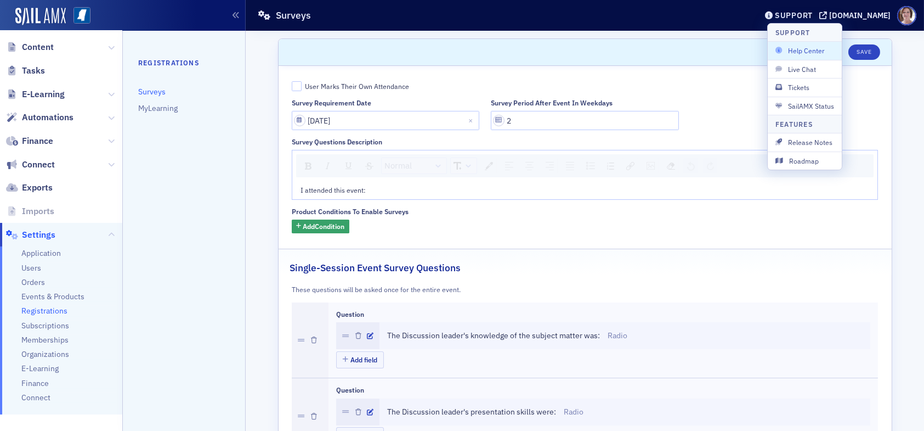
click at [803, 48] on span "Help Center" at bounding box center [805, 51] width 59 height 10
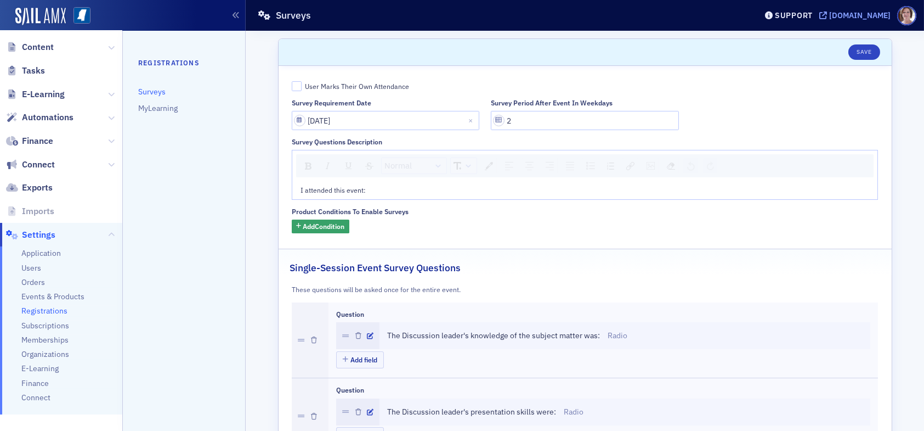
click at [858, 15] on div "[DOMAIN_NAME]" at bounding box center [859, 15] width 61 height 10
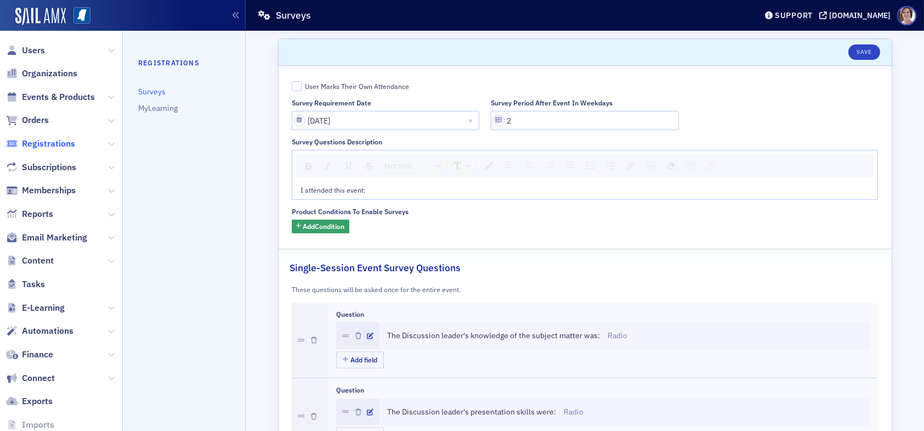
click at [47, 140] on span "Registrations" at bounding box center [48, 144] width 53 height 12
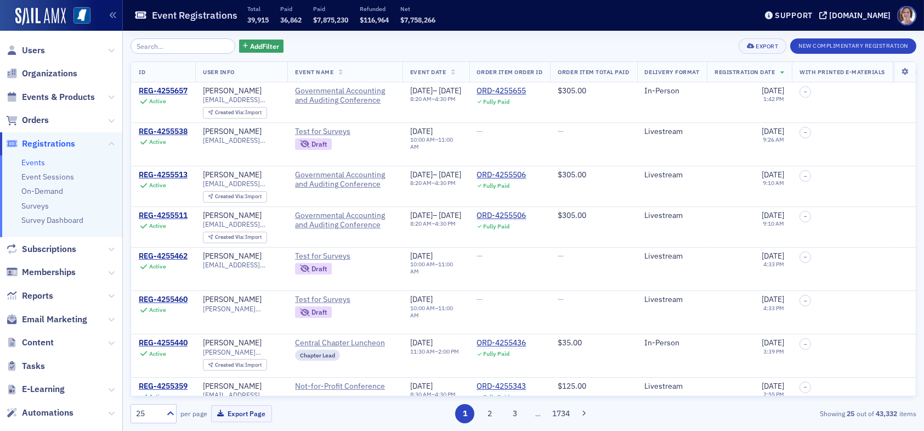
click at [313, 47] on div "Add Filter Export New Complimentary Registration" at bounding box center [524, 45] width 786 height 15
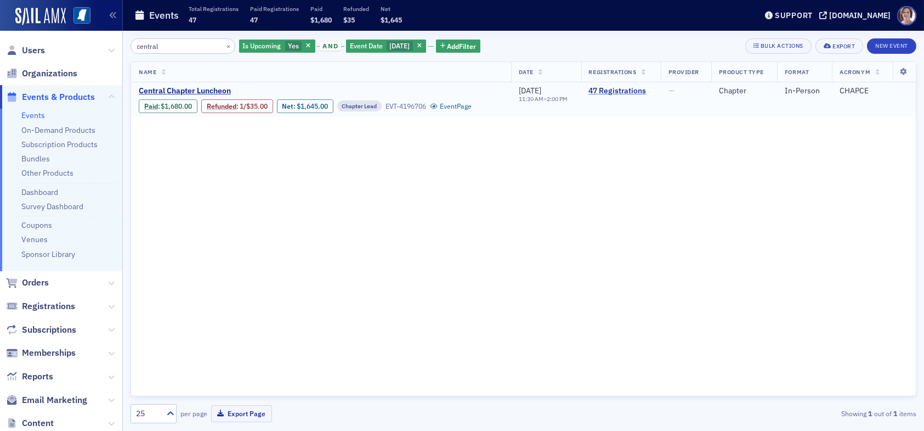
click at [603, 87] on link "47 Registrations" at bounding box center [621, 91] width 64 height 10
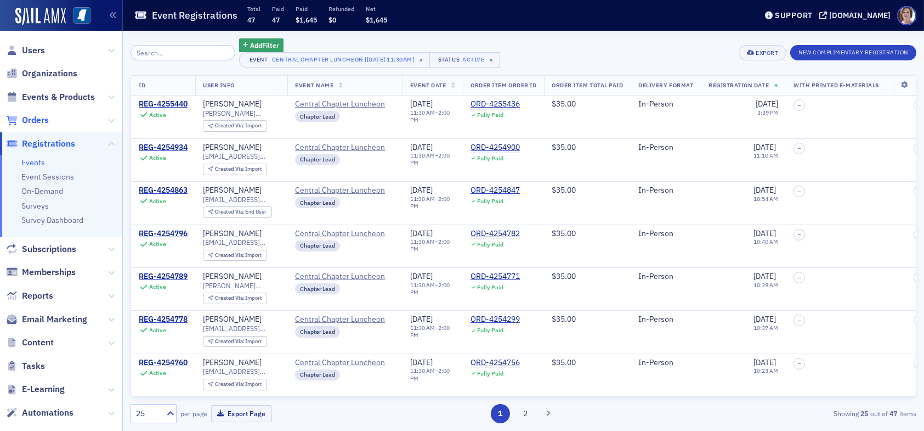
click at [43, 123] on span "Orders" at bounding box center [35, 120] width 27 height 12
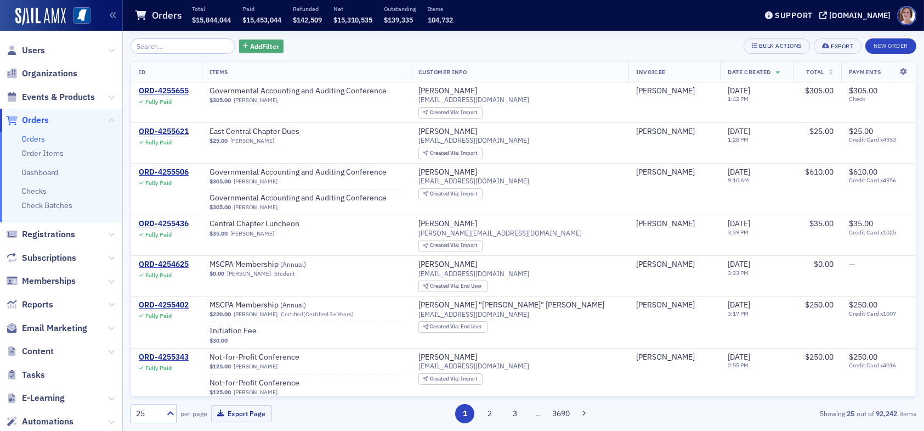
click at [257, 43] on span "Add Filter" at bounding box center [264, 46] width 29 height 10
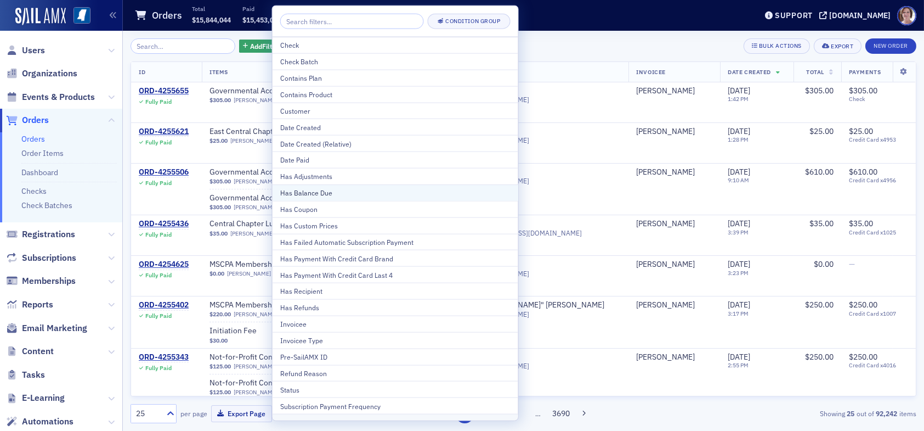
click at [335, 193] on div "Has Balance Due" at bounding box center [395, 193] width 230 height 10
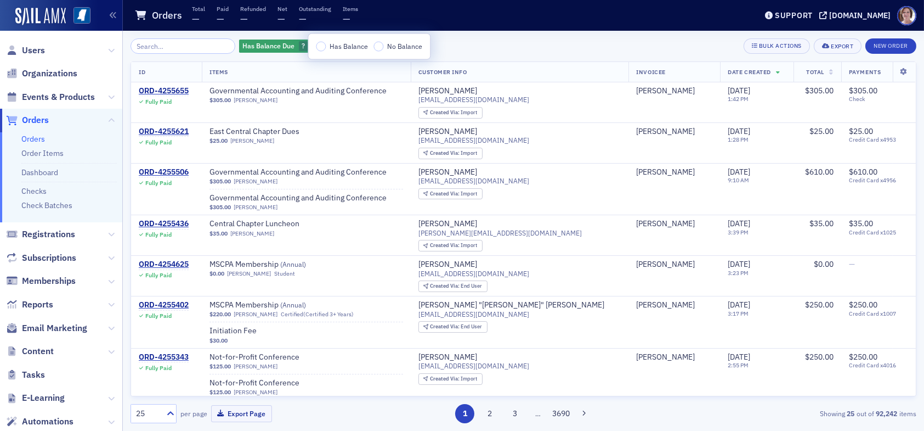
click at [316, 48] on label "Has Balance" at bounding box center [342, 47] width 52 height 10
click at [316, 48] on input "Has Balance" at bounding box center [321, 47] width 10 height 10
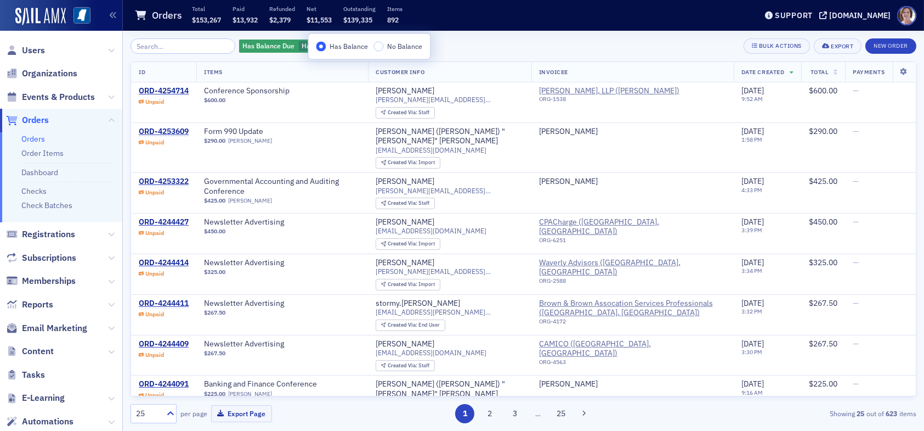
click at [464, 43] on div "Has Balance Due Has Balance Add Filter Bulk Actions Export New Order" at bounding box center [524, 45] width 786 height 15
click at [380, 39] on button "Add Filter" at bounding box center [388, 46] width 45 height 14
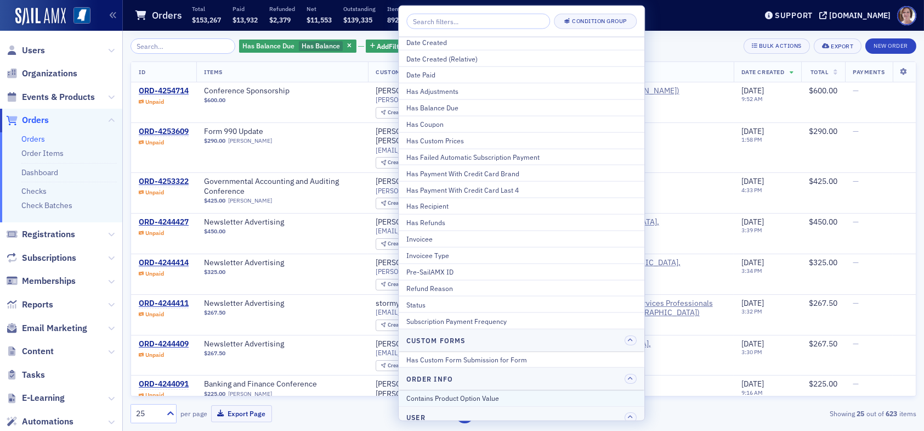
scroll to position [30, 0]
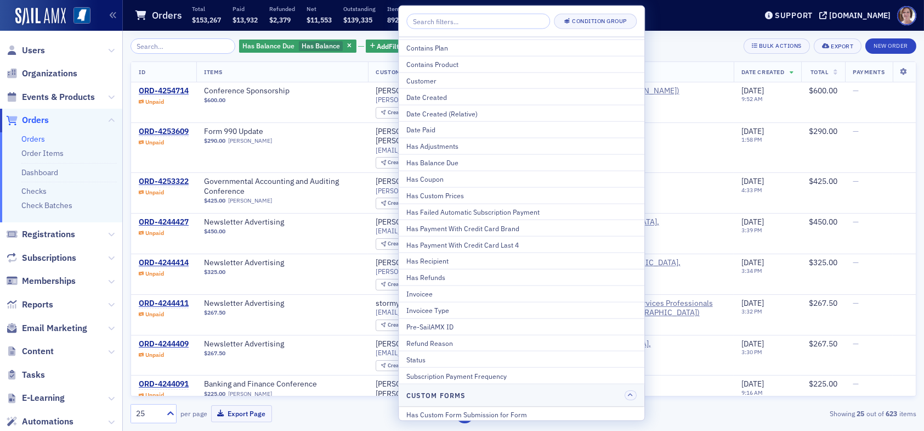
click at [676, 41] on div "Has Balance Due Has Balance Add Filter Bulk Actions Export New Order" at bounding box center [524, 45] width 786 height 15
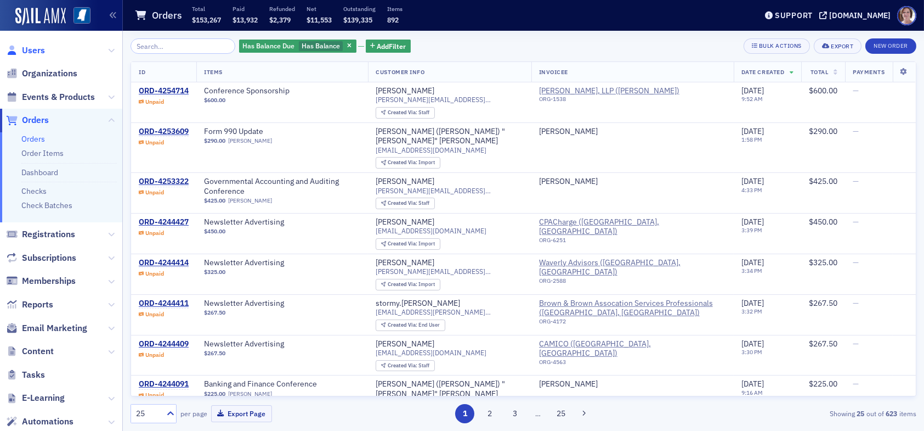
click at [33, 50] on span "Users" at bounding box center [33, 50] width 23 height 12
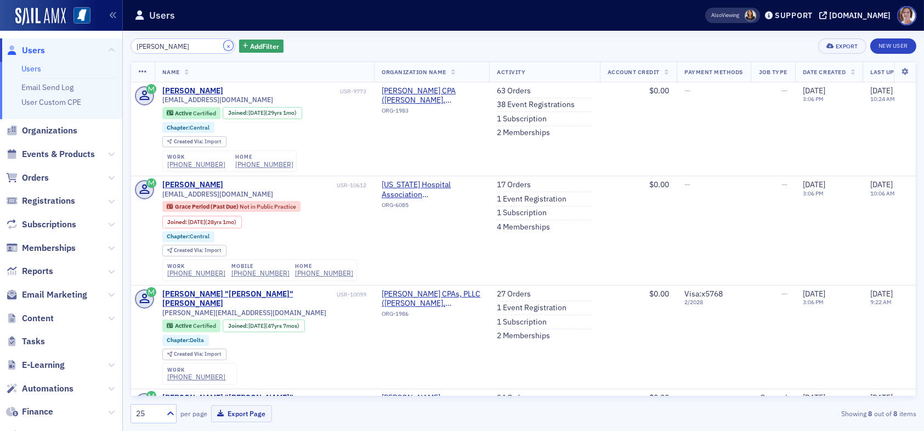
click at [224, 45] on button "×" at bounding box center [229, 46] width 10 height 10
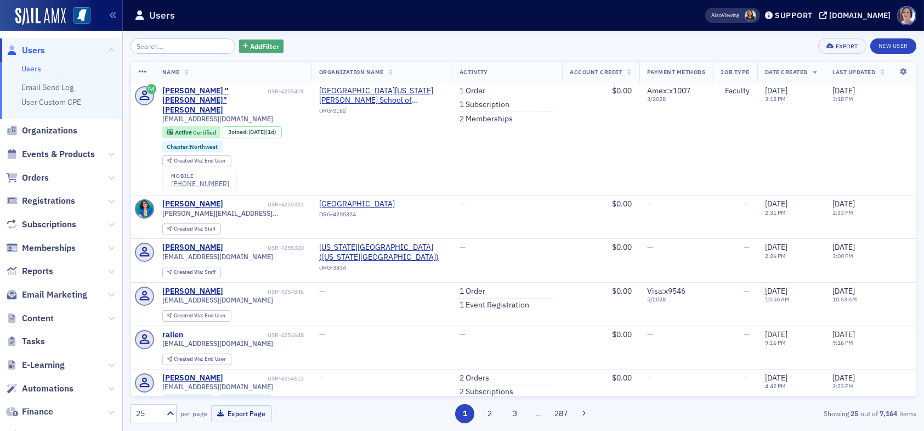
click at [258, 47] on span "Add Filter" at bounding box center [264, 46] width 29 height 10
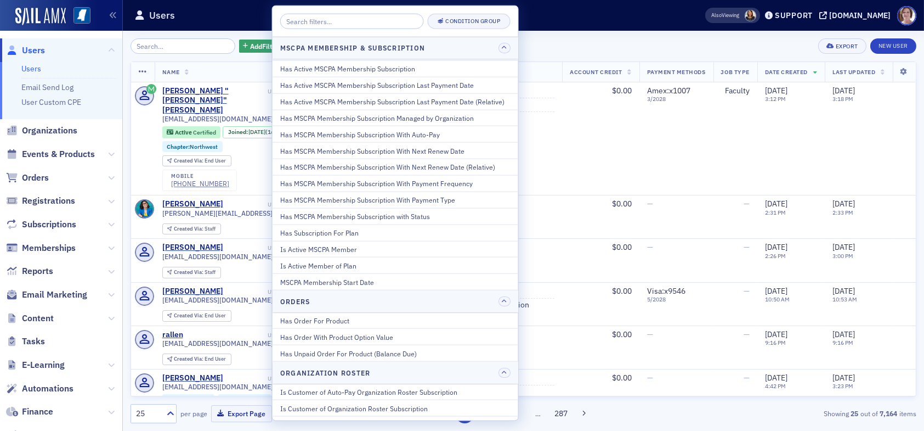
scroll to position [603, 0]
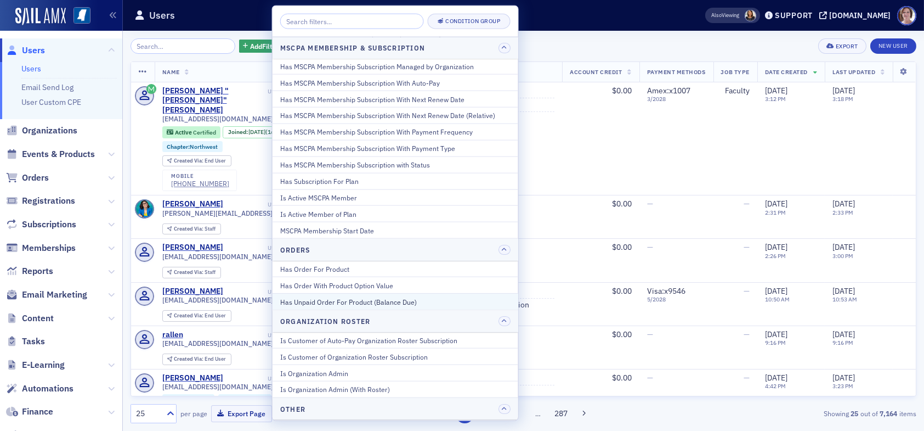
click at [357, 300] on div "Has Unpaid Order For Product (Balance Due)" at bounding box center [395, 301] width 230 height 10
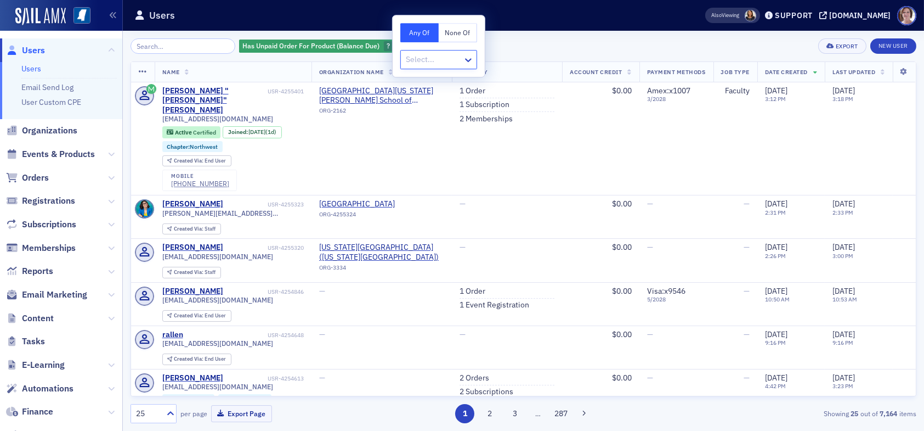
click at [440, 60] on div at bounding box center [433, 60] width 57 height 14
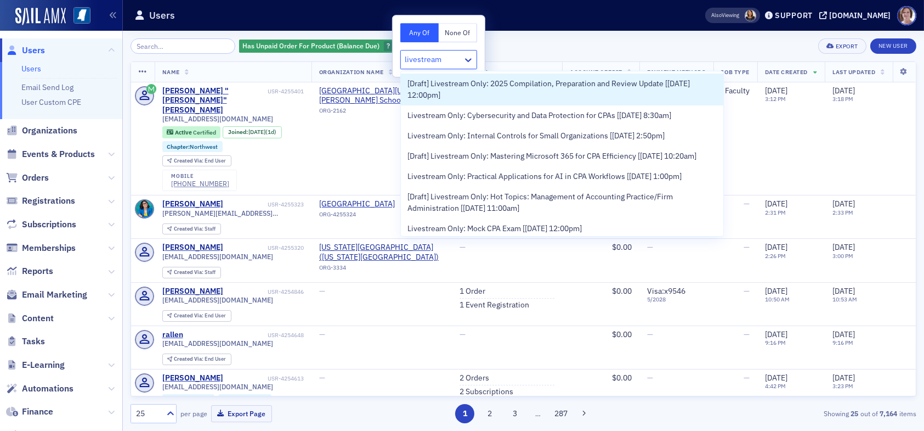
type input "livestream"
click at [524, 44] on div "Has Unpaid Order For Product (Balance Due) ? Add Filter Export New User" at bounding box center [524, 45] width 786 height 15
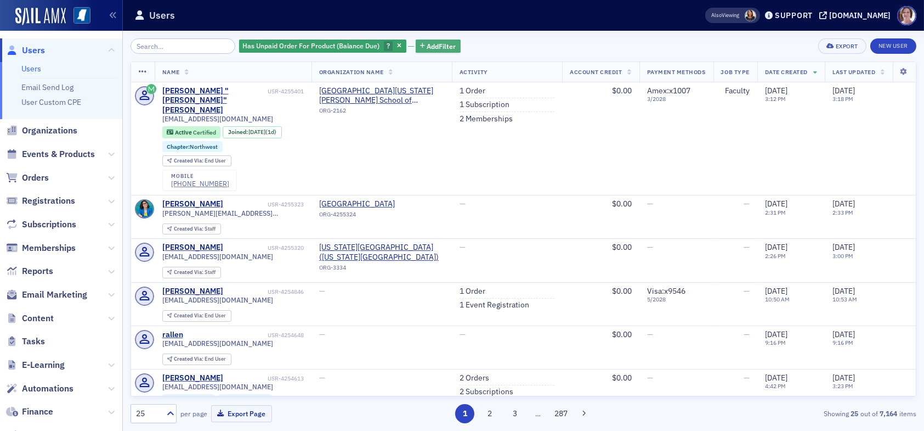
click at [427, 44] on span "Add Filter" at bounding box center [441, 46] width 29 height 10
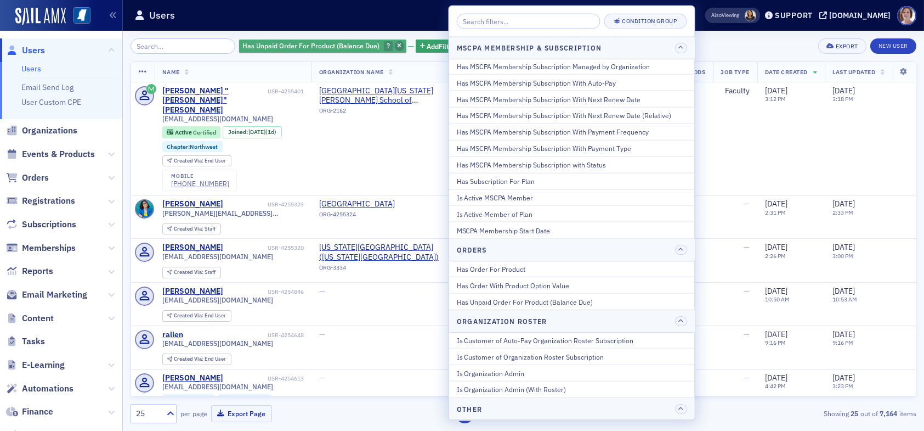
click at [397, 47] on icon "button" at bounding box center [399, 46] width 4 height 6
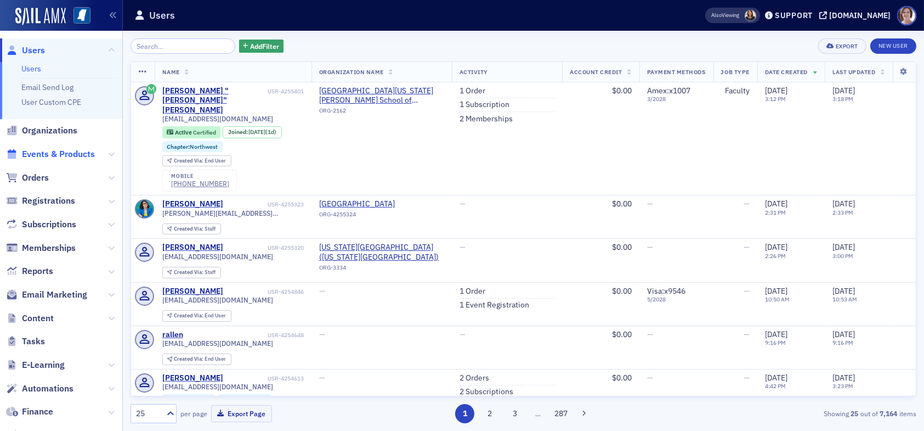
click at [62, 154] on span "Events & Products" at bounding box center [58, 154] width 73 height 12
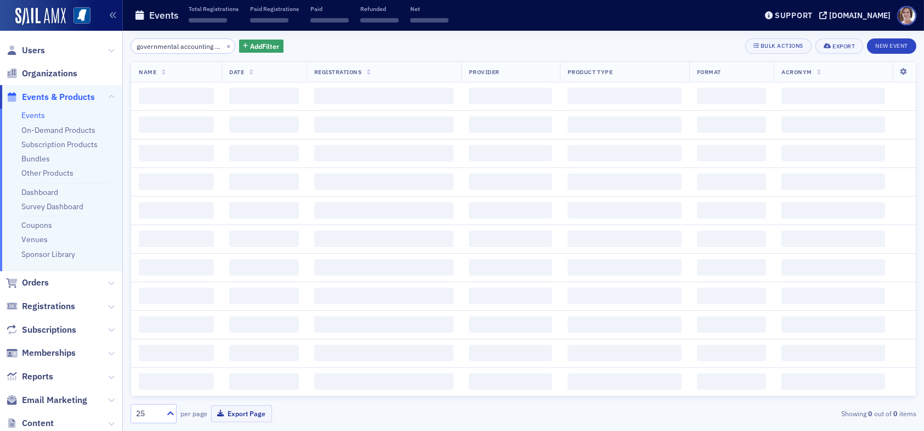
scroll to position [0, 29]
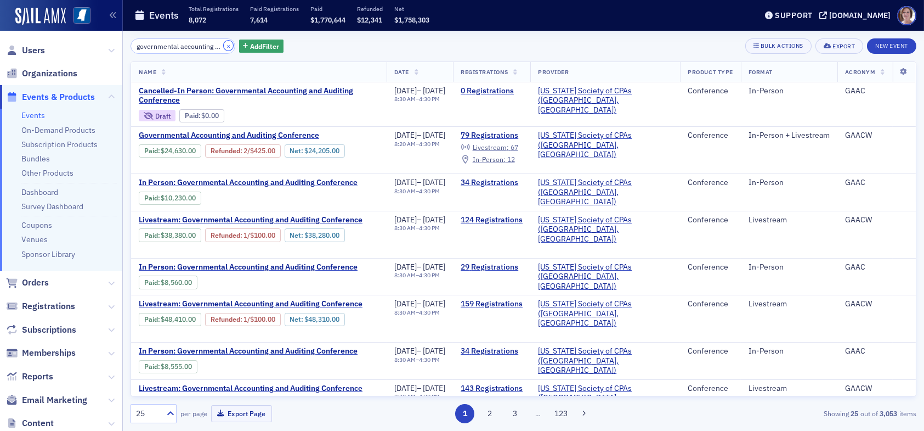
click at [224, 46] on button "×" at bounding box center [229, 46] width 10 height 10
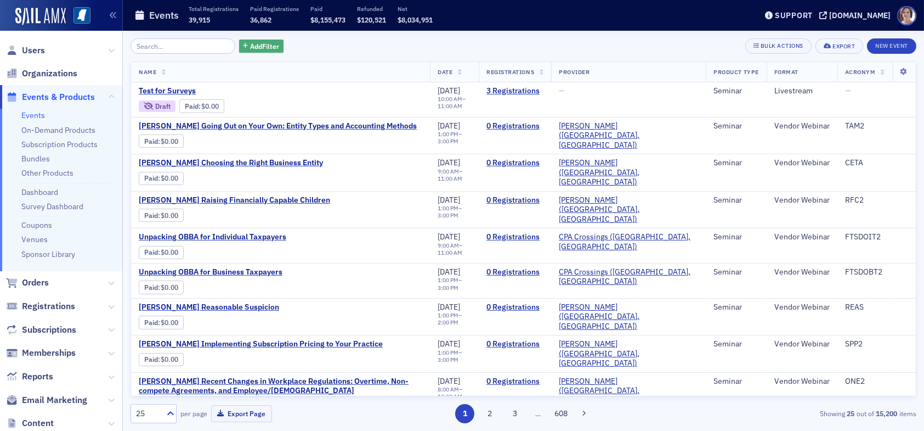
click at [253, 47] on span "Add Filter" at bounding box center [264, 46] width 29 height 10
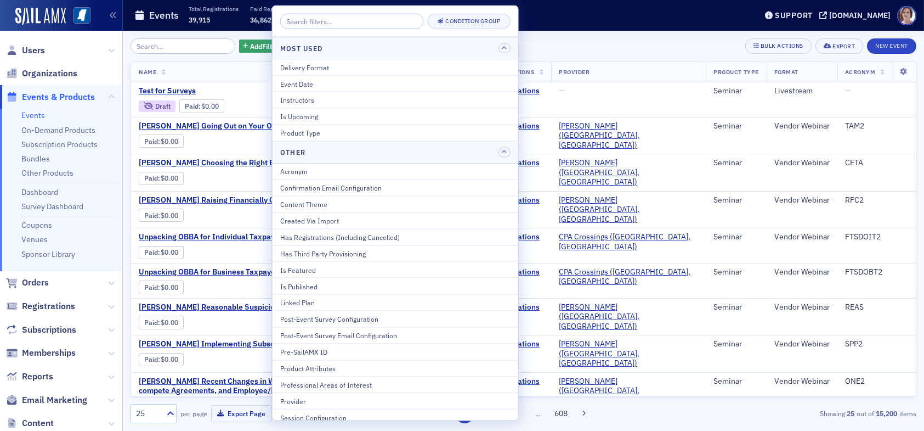
click at [554, 18] on div "Events Total Registrations 39,915 Paid Registrations 36,862 Paid $8,155,473 Ref…" at bounding box center [437, 15] width 606 height 29
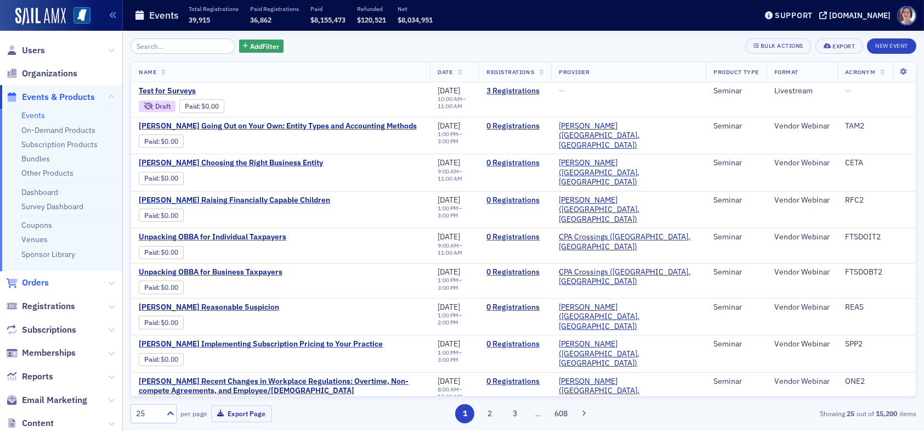
click at [37, 280] on span "Orders" at bounding box center [35, 282] width 27 height 12
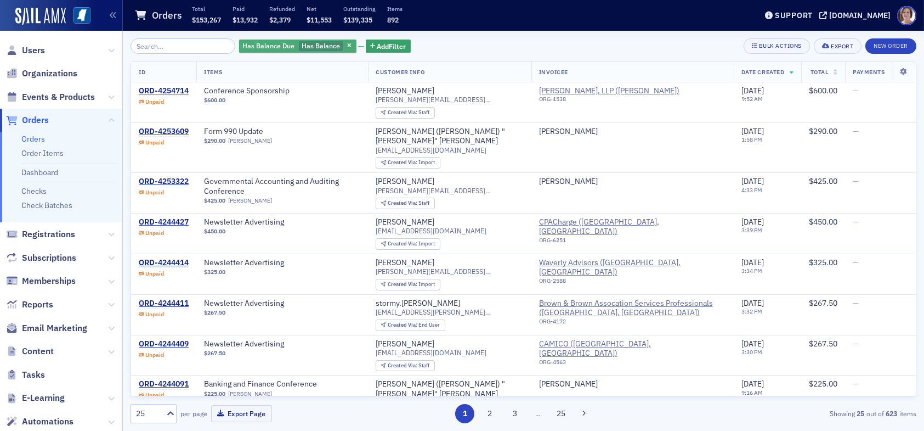
click at [317, 46] on span "Has Balance" at bounding box center [321, 45] width 38 height 9
click at [448, 46] on div "Has Balance Due Has Balance Add Filter Bulk Actions Export New Order" at bounding box center [524, 45] width 786 height 15
click at [381, 49] on span "Add Filter" at bounding box center [391, 46] width 29 height 10
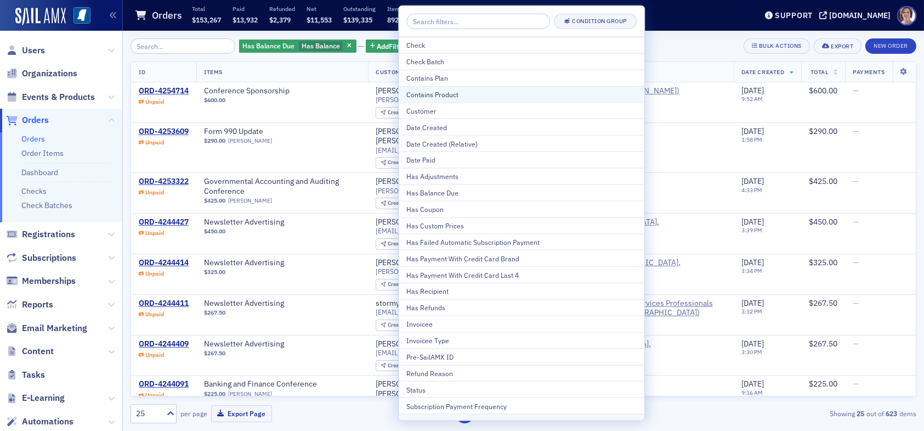
click at [458, 95] on div "Contains Product" at bounding box center [521, 94] width 230 height 10
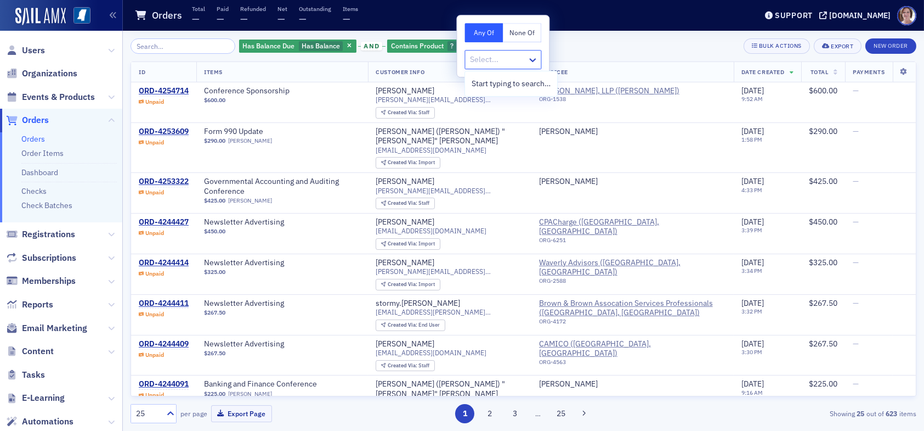
click at [519, 60] on div at bounding box center [497, 60] width 57 height 14
click at [524, 35] on button "None Of" at bounding box center [522, 32] width 38 height 19
click at [505, 59] on div at bounding box center [497, 60] width 57 height 14
type input "membership"
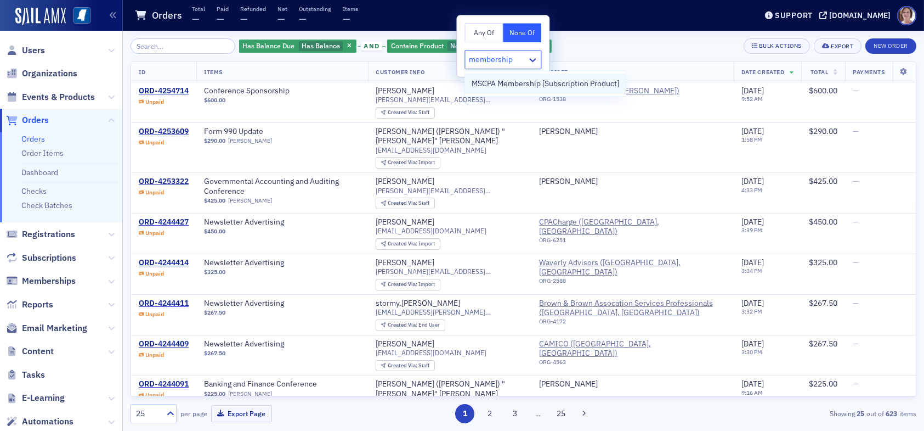
click at [585, 81] on span "MSCPA Membership [Subscription Product]" at bounding box center [546, 84] width 148 height 12
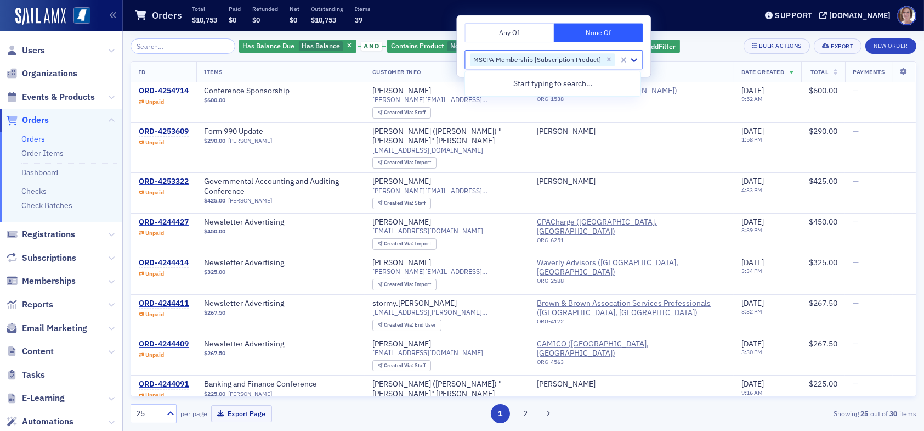
click at [713, 48] on div "Has Balance Due Has Balance and Contains Product None Of : MSCPA Membership [Su…" at bounding box center [524, 45] width 786 height 15
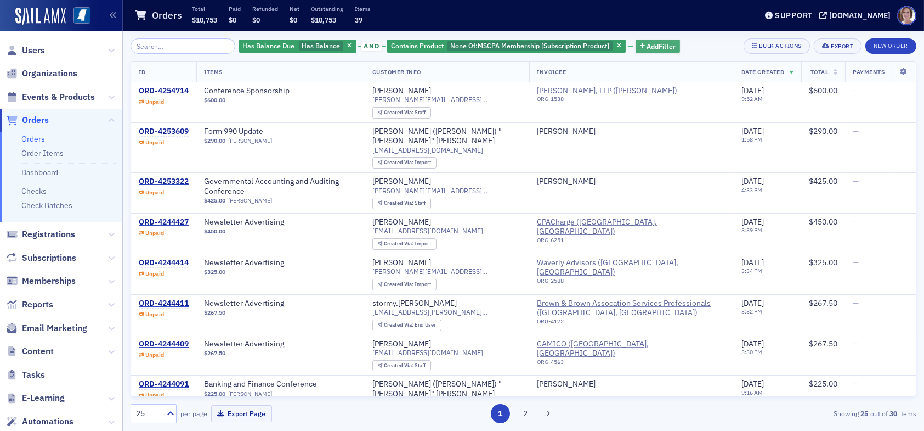
click at [657, 43] on span "Add Filter" at bounding box center [661, 46] width 29 height 10
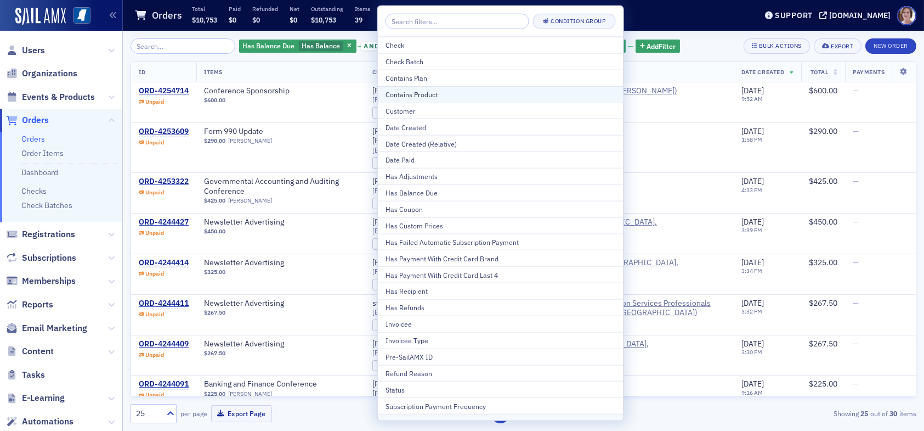
click at [456, 94] on div "Contains Product" at bounding box center [501, 94] width 230 height 10
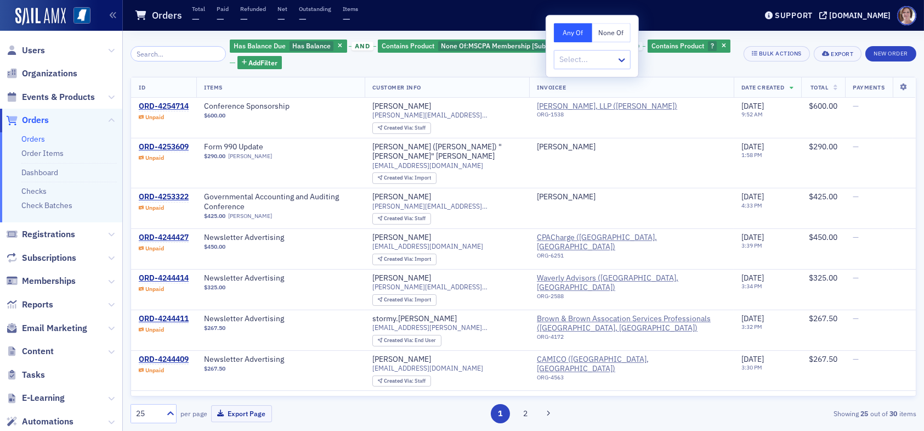
click at [608, 34] on button "None Of" at bounding box center [611, 32] width 38 height 19
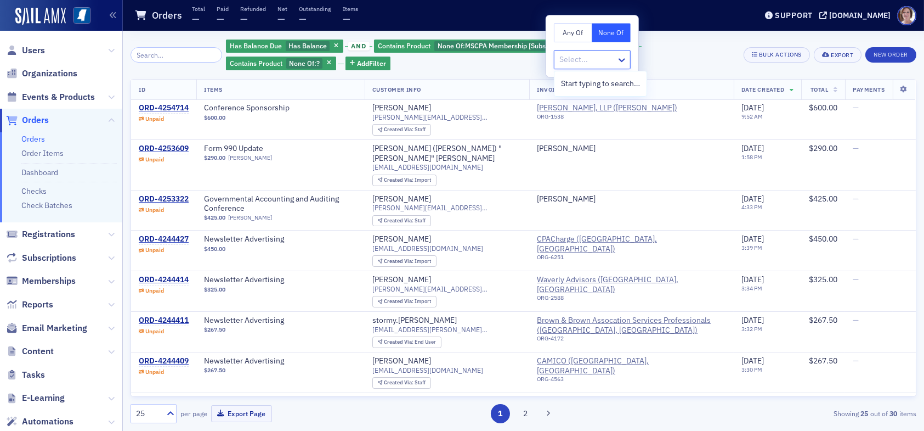
click at [601, 57] on div at bounding box center [586, 60] width 57 height 14
type input "newsletter"
click at [626, 86] on span "Newsletter Advertising [Product]" at bounding box center [617, 84] width 113 height 12
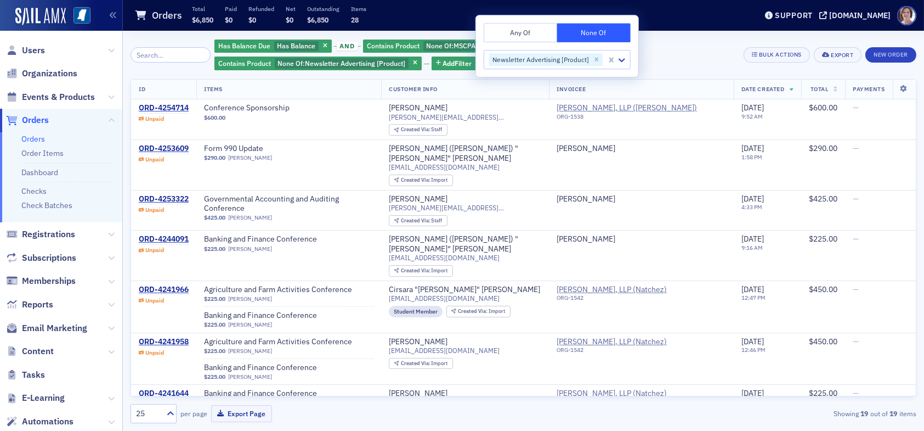
click at [666, 47] on div "Has Balance Due Has Balance and Contains Product None Of : MSCPA Membership [Su…" at bounding box center [474, 54] width 521 height 33
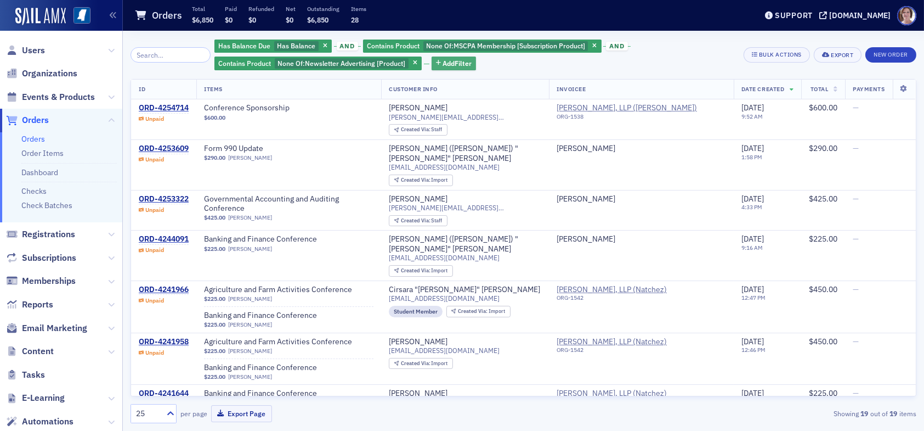
click at [444, 64] on span "Add Filter" at bounding box center [457, 63] width 29 height 10
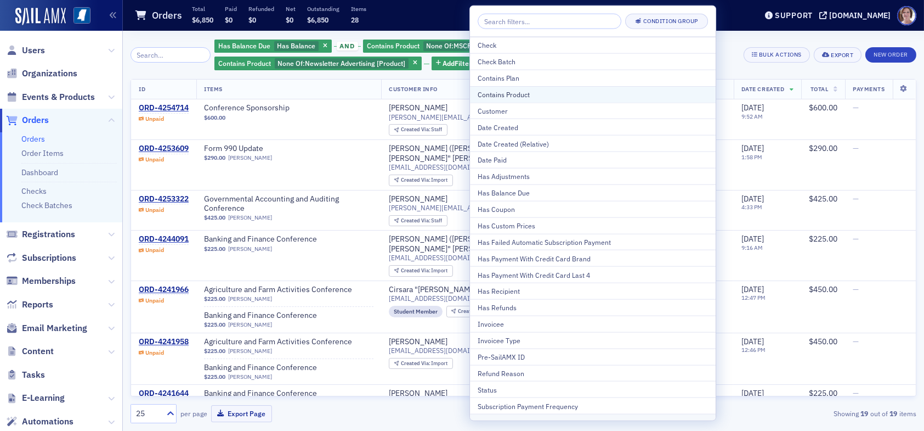
click at [515, 94] on div "Contains Product" at bounding box center [593, 94] width 230 height 10
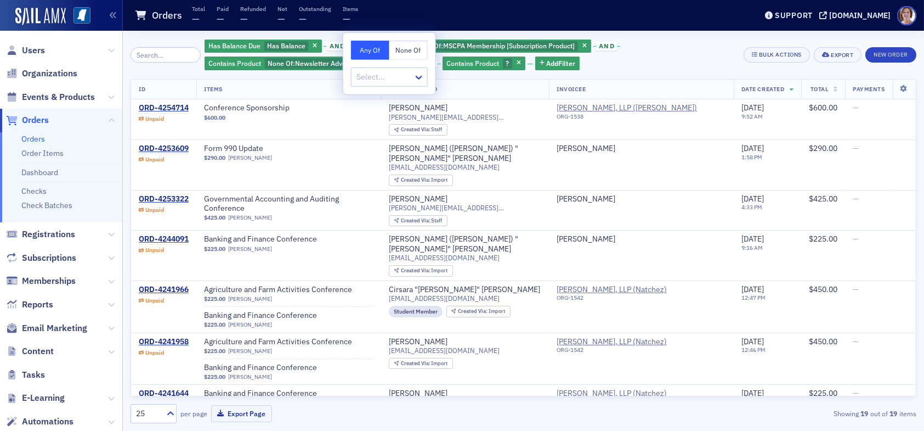
click at [411, 52] on button "None Of" at bounding box center [408, 50] width 38 height 19
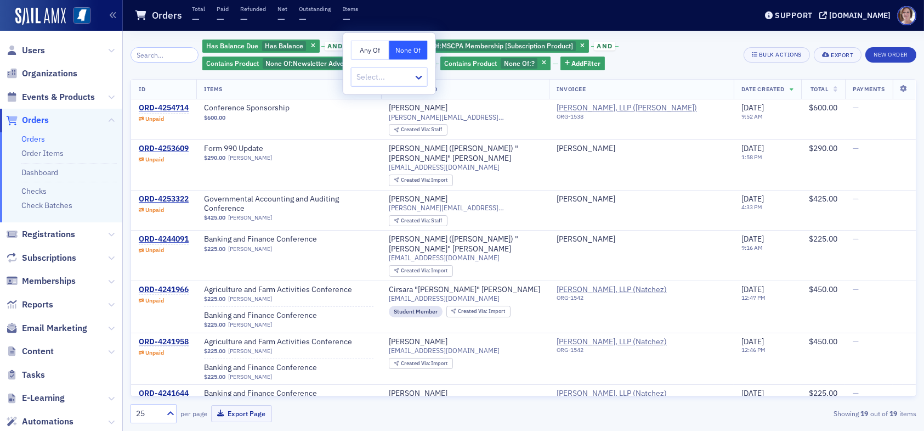
click at [395, 76] on div at bounding box center [383, 77] width 57 height 14
type input "conference"
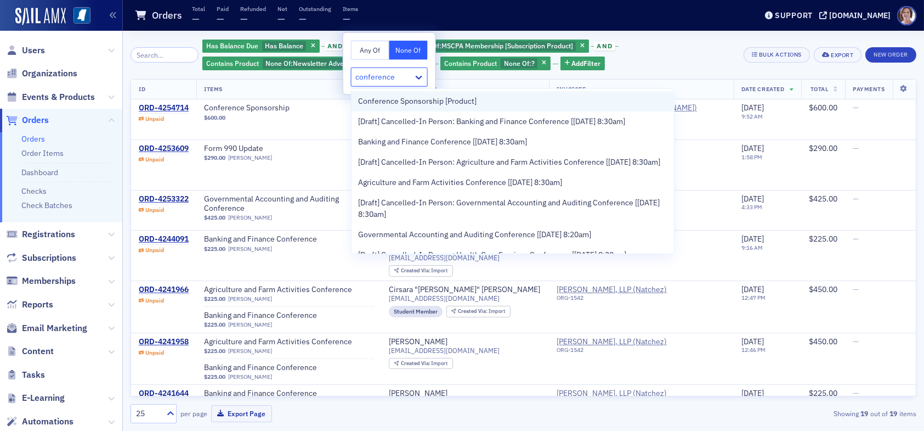
click at [431, 99] on span "Conference Sponsorship [Product]" at bounding box center [417, 101] width 118 height 12
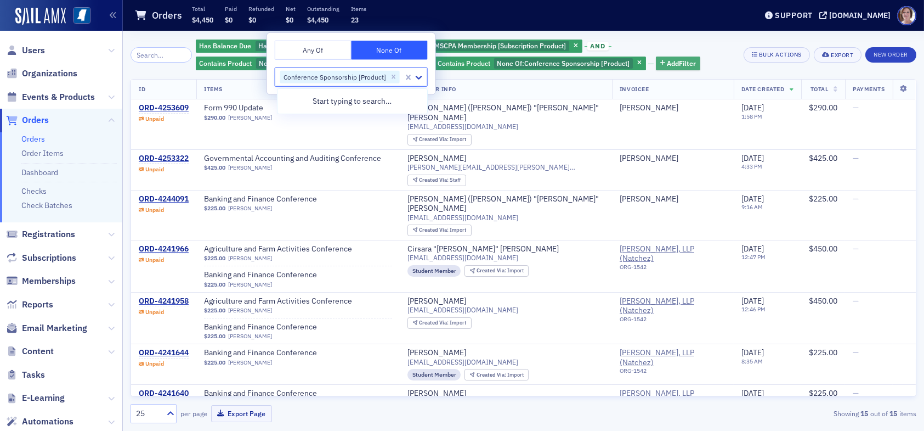
click at [670, 61] on span "Add Filter" at bounding box center [681, 63] width 29 height 10
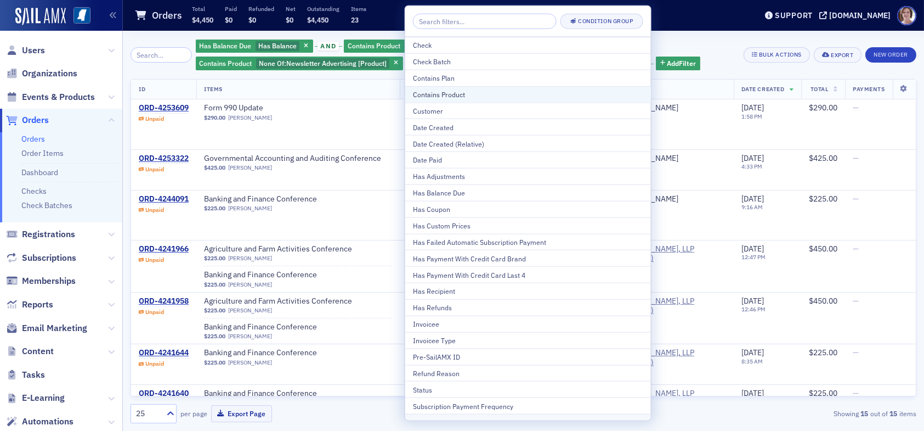
drag, startPoint x: 469, startPoint y: 95, endPoint x: 479, endPoint y: 91, distance: 11.3
click at [470, 95] on div "Contains Product" at bounding box center [528, 94] width 230 height 10
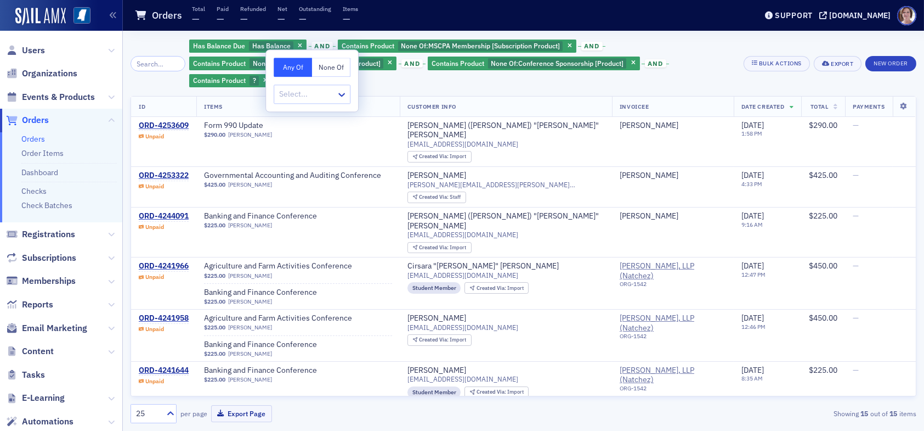
click at [330, 64] on button "None Of" at bounding box center [331, 67] width 38 height 19
click at [313, 93] on div at bounding box center [306, 94] width 57 height 14
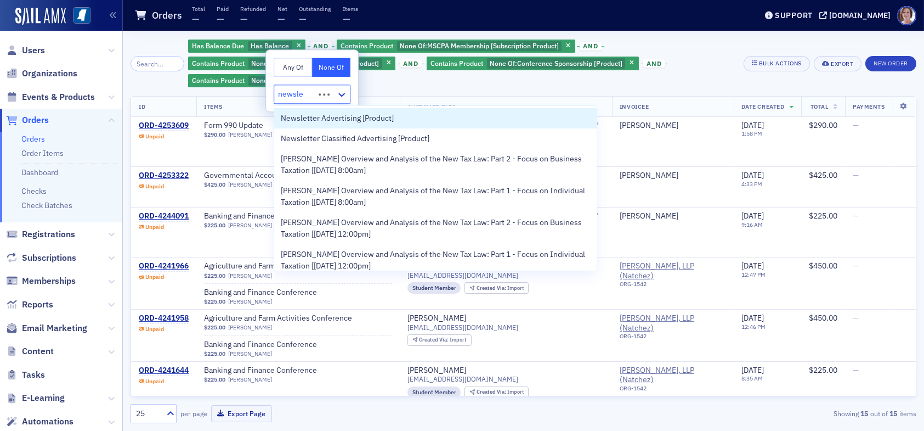
type input "newslet"
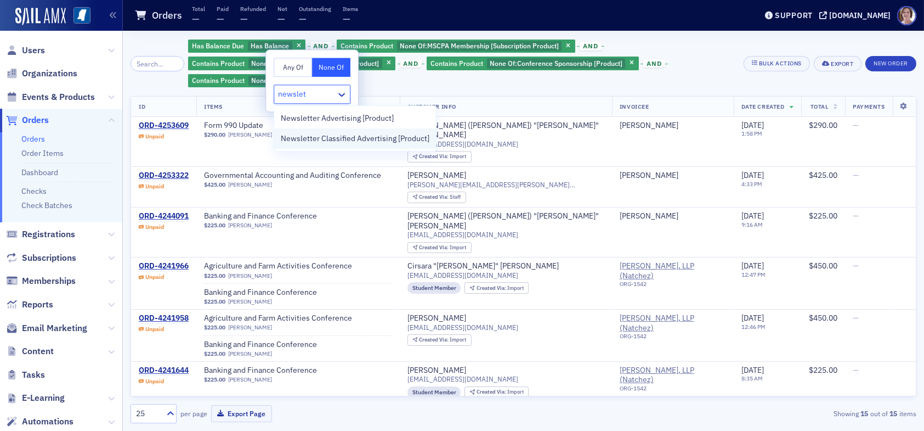
click at [348, 141] on span "Newsletter Classified Advertising [Product]" at bounding box center [355, 139] width 149 height 12
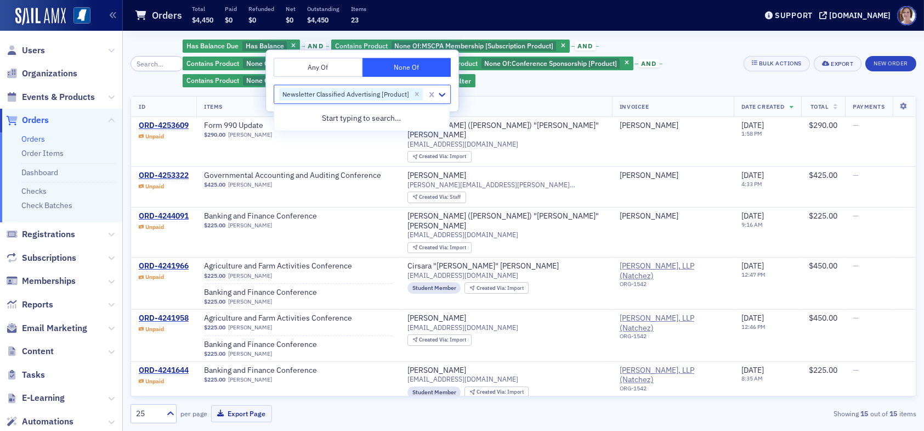
click at [677, 48] on div "Has Balance Due Has Balance and Contains Product None Of : MSCPA Membership [Su…" at bounding box center [459, 63] width 553 height 50
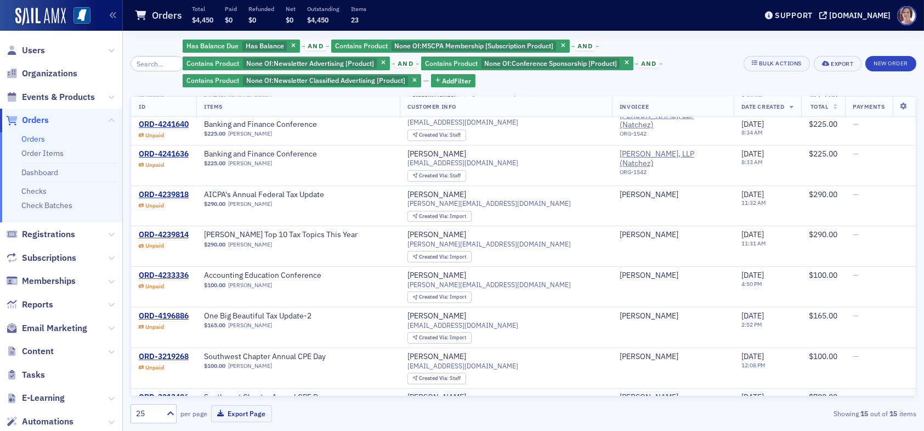
scroll to position [269, 0]
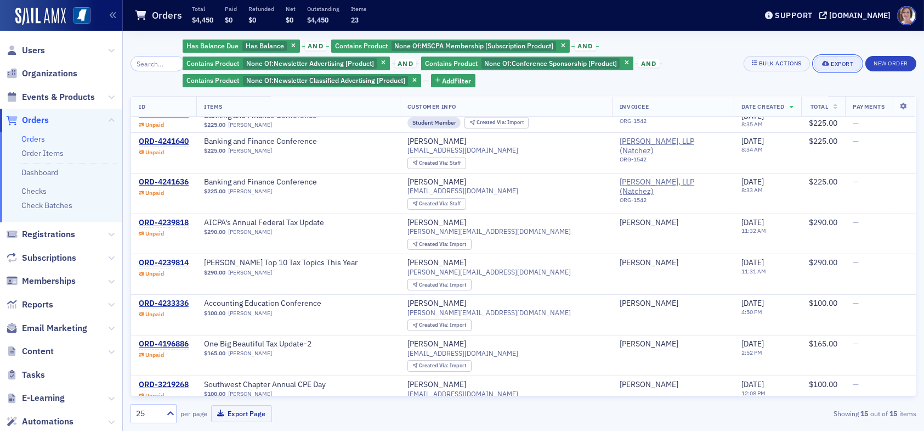
click at [841, 65] on div "Export" at bounding box center [842, 64] width 22 height 6
click at [782, 101] on button "Export All ( 15 Orders )" at bounding box center [802, 101] width 115 height 18
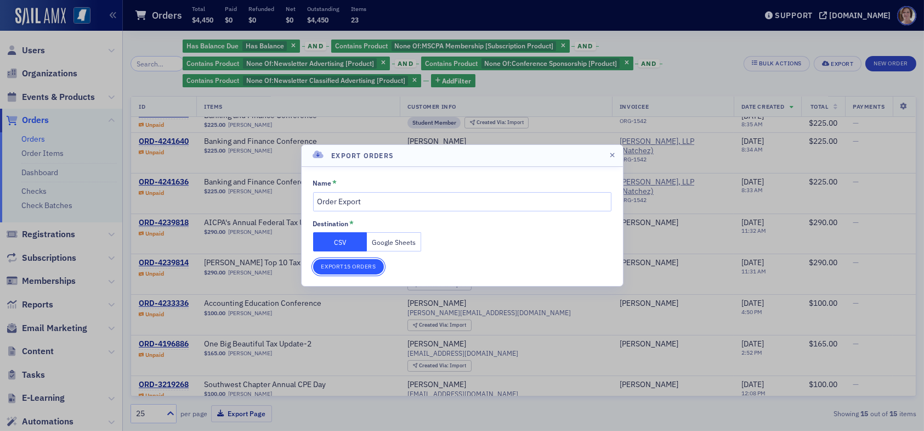
click at [361, 263] on button "Export 15 Orders" at bounding box center [348, 266] width 71 height 15
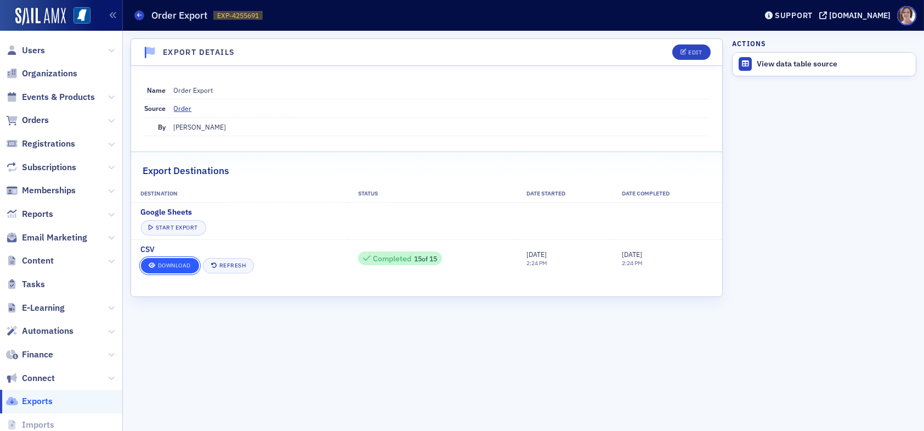
click at [181, 266] on link "Download" at bounding box center [170, 265] width 58 height 15
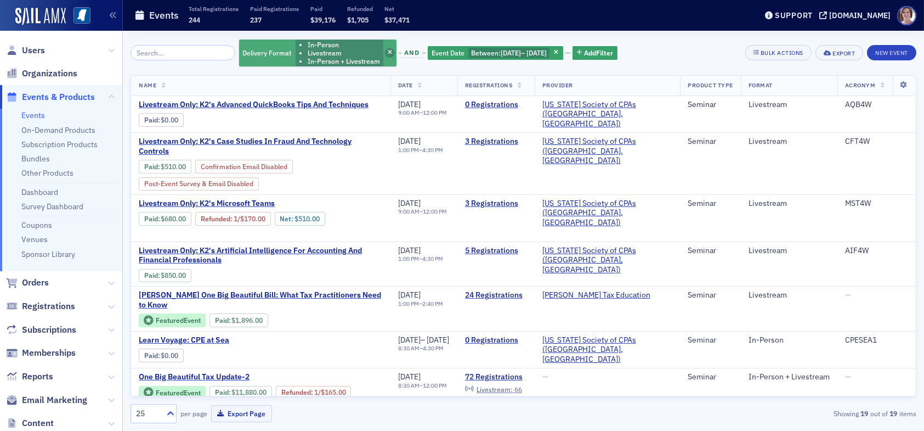
click at [385, 53] on span "button" at bounding box center [390, 53] width 10 height 10
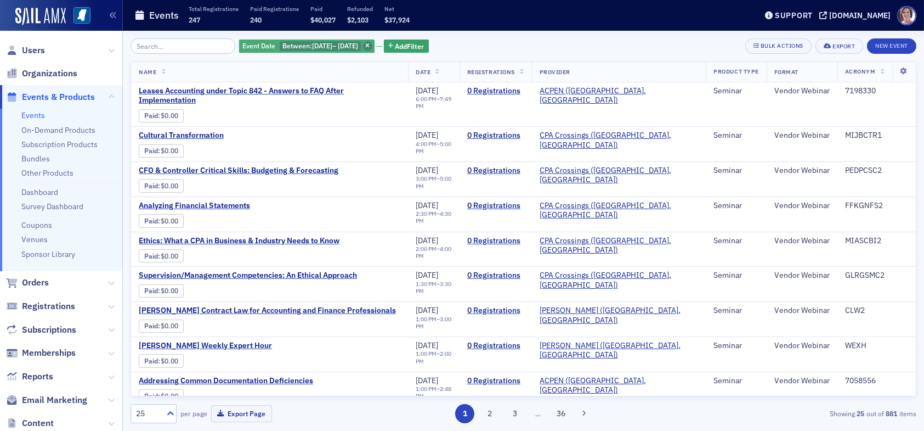
click at [370, 46] on icon "button" at bounding box center [367, 46] width 4 height 6
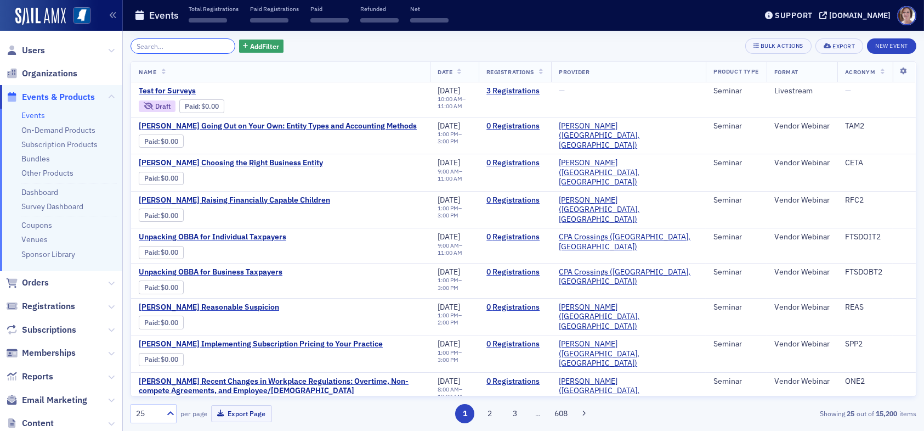
click at [211, 46] on input "search" at bounding box center [183, 45] width 105 height 15
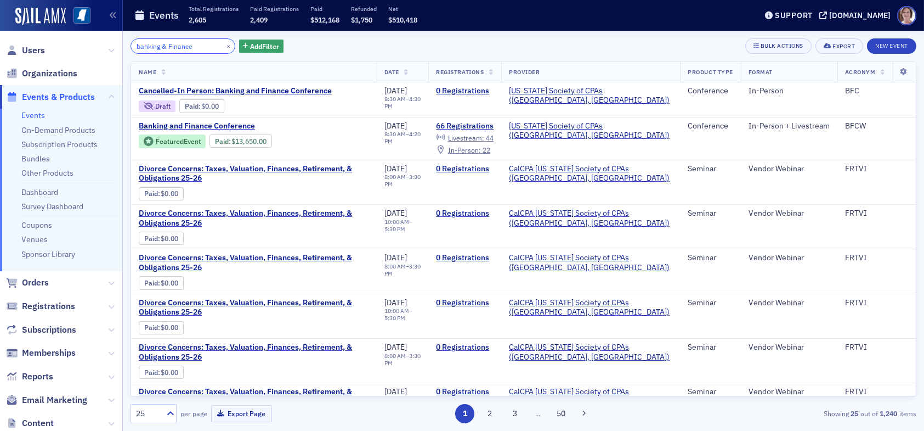
drag, startPoint x: 199, startPoint y: 43, endPoint x: 32, endPoint y: 35, distance: 167.0
click at [32, 35] on div "Users Organizations Events & Products Events On-Demand Products Subscription Pr…" at bounding box center [462, 215] width 924 height 431
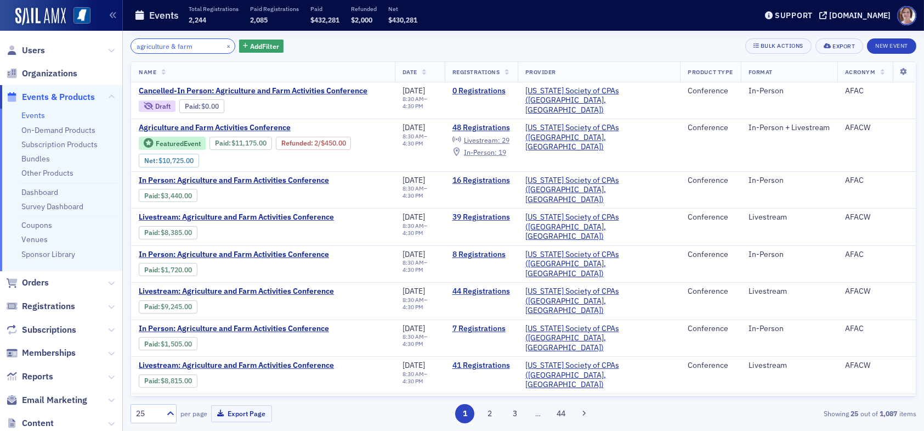
type input "agriculture & farm"
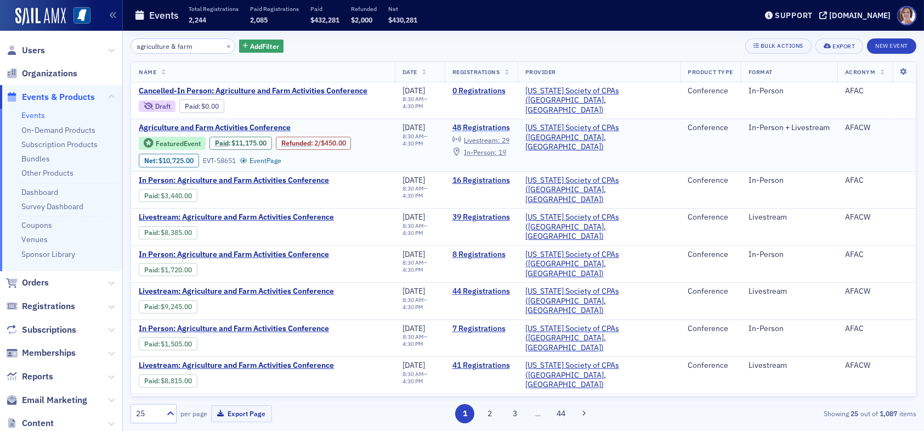
click at [510, 124] on link "48 Registrations" at bounding box center [482, 128] width 58 height 10
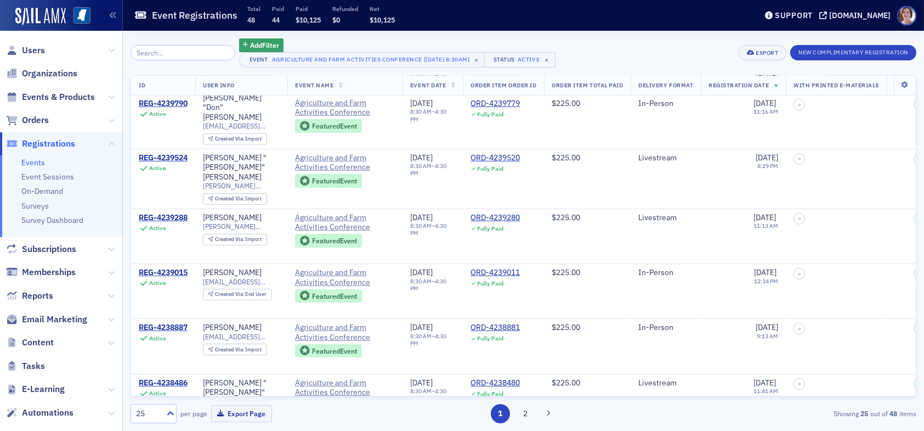
scroll to position [1090, 0]
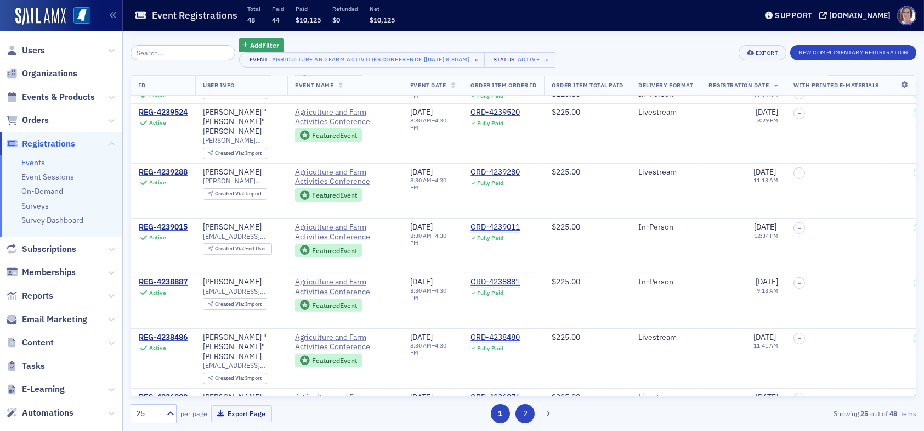
click at [525, 413] on button "2" at bounding box center [525, 413] width 19 height 19
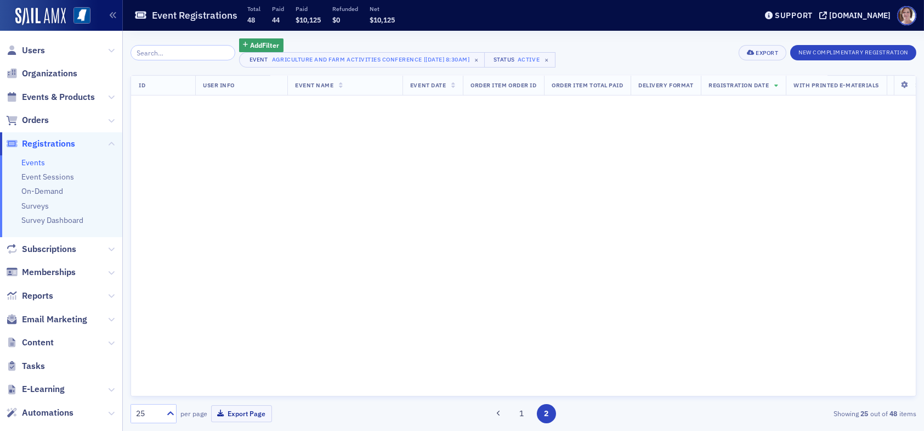
scroll to position [0, 0]
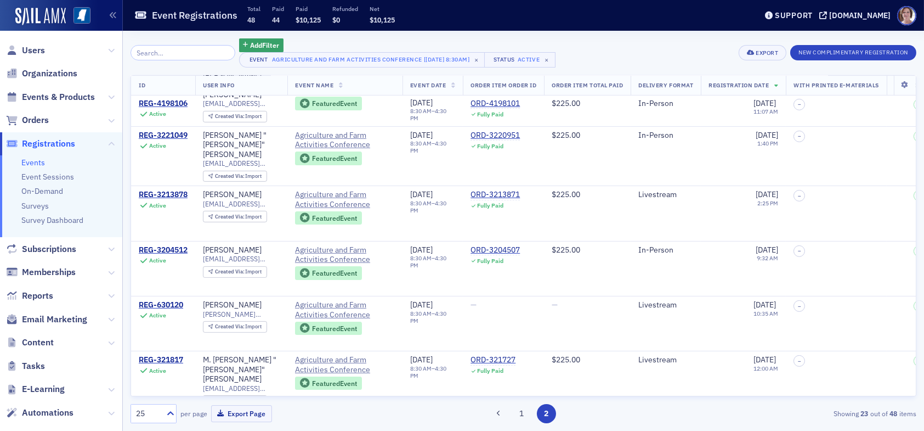
scroll to position [970, 0]
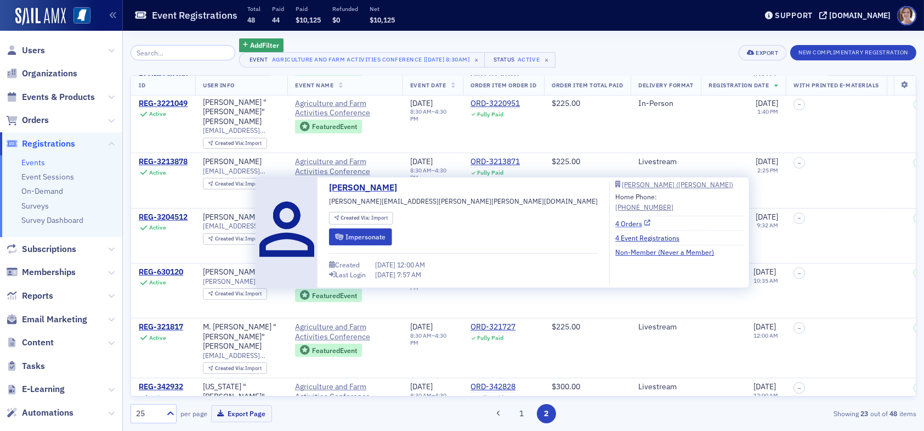
click at [615, 221] on link "4 Orders" at bounding box center [632, 223] width 35 height 10
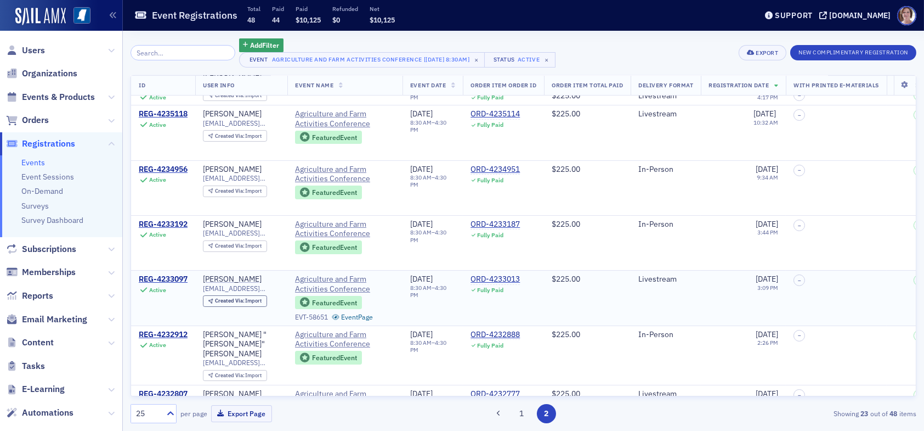
scroll to position [0, 0]
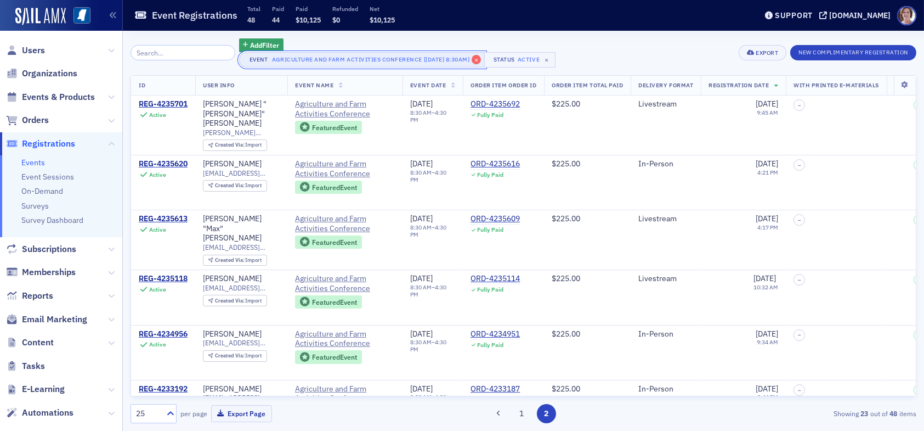
click at [481, 60] on span "×" at bounding box center [477, 60] width 10 height 10
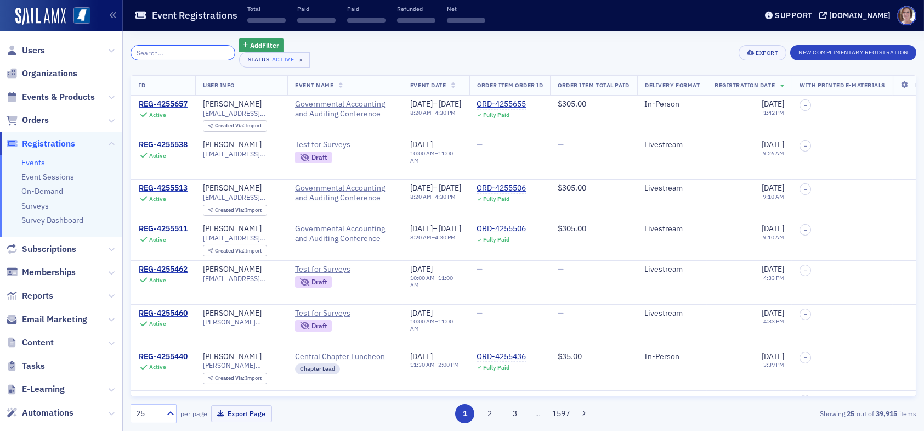
click at [180, 54] on input "search" at bounding box center [183, 52] width 105 height 15
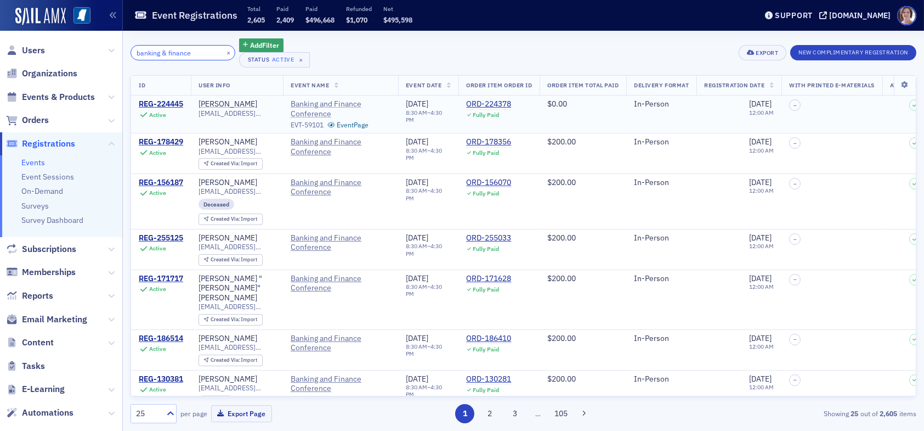
type input "banking & finance"
click at [327, 103] on span "Banking and Finance Conference" at bounding box center [341, 108] width 100 height 19
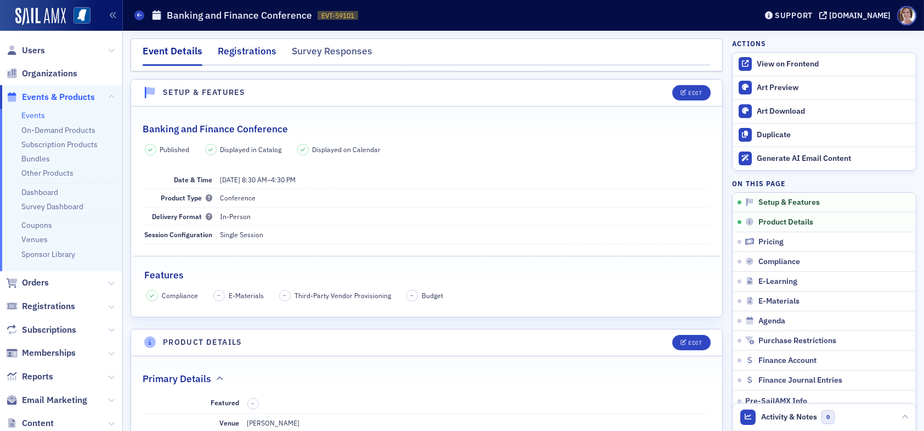
click at [241, 49] on div "Registrations" at bounding box center [247, 54] width 59 height 20
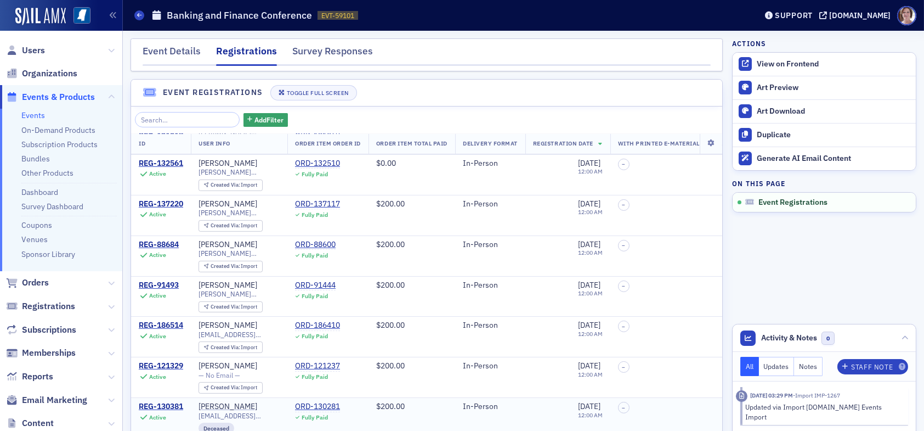
scroll to position [50, 0]
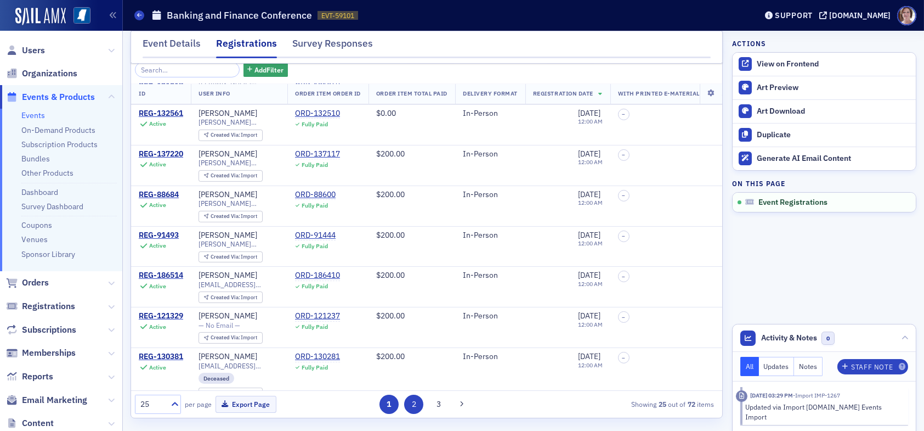
click at [408, 401] on button "2" at bounding box center [413, 403] width 19 height 19
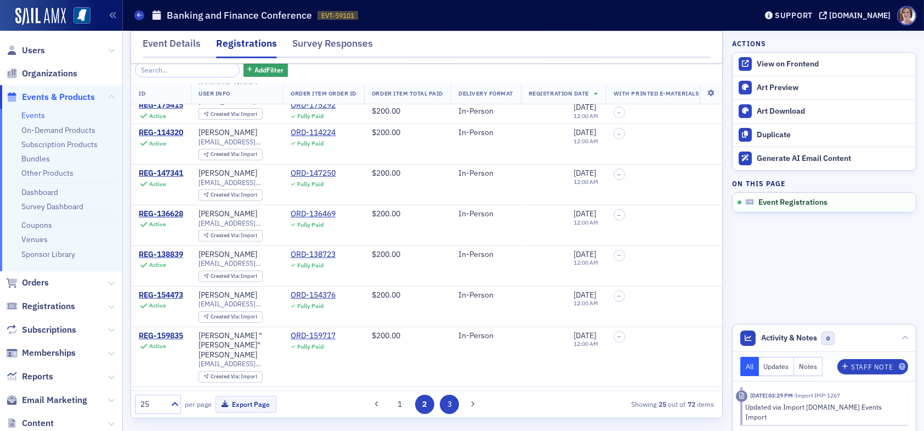
click at [449, 404] on button "3" at bounding box center [449, 403] width 19 height 19
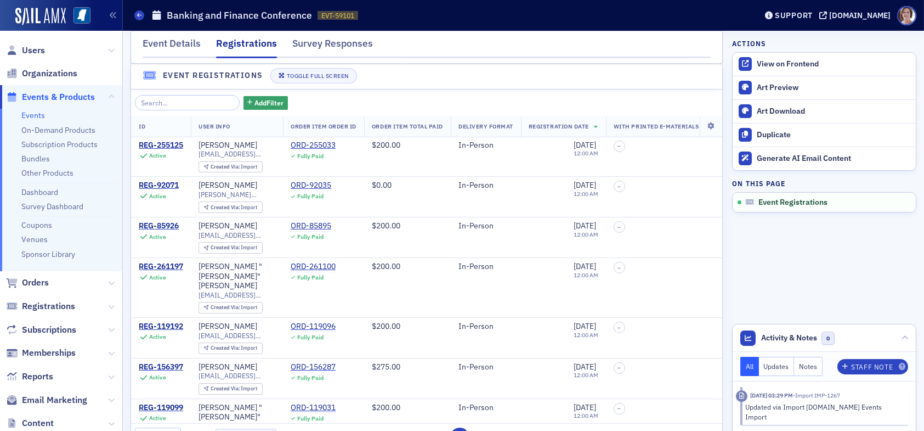
scroll to position [0, 0]
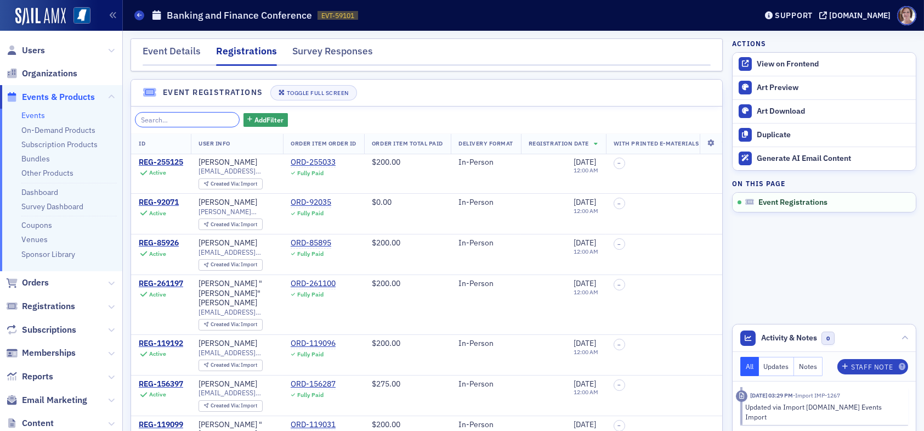
click at [170, 118] on input "search" at bounding box center [187, 119] width 105 height 15
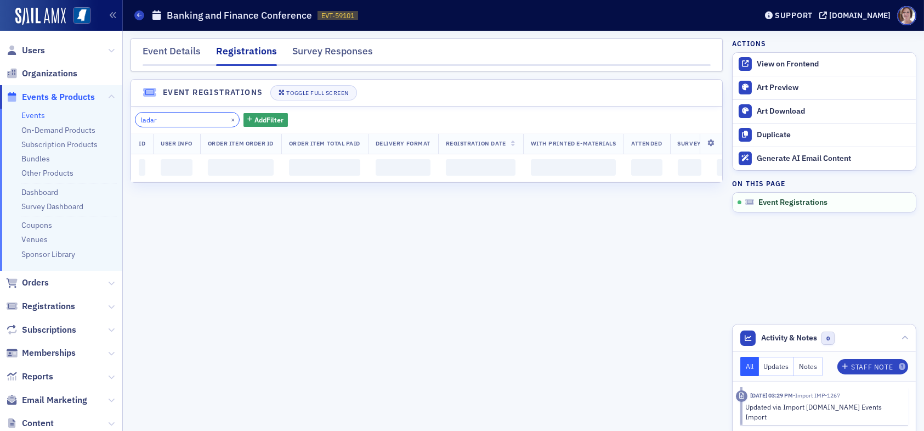
type input "ladart"
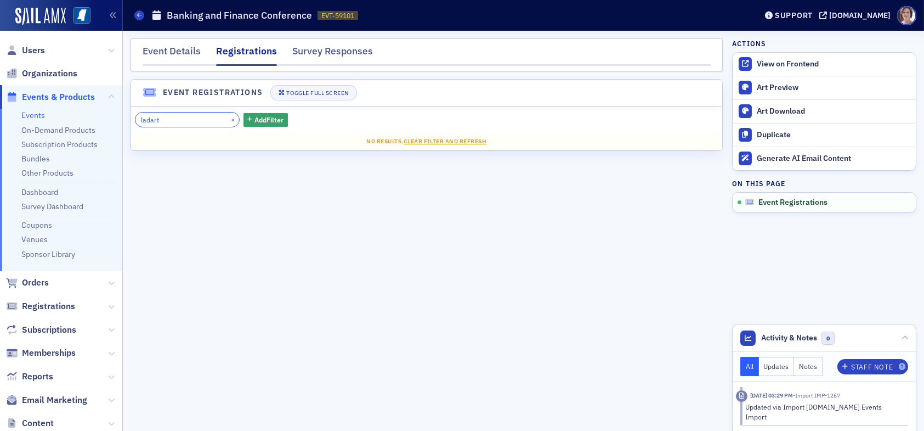
drag, startPoint x: 174, startPoint y: 114, endPoint x: 85, endPoint y: 119, distance: 89.0
click at [87, 119] on div "Users Organizations Events & Products Events On-Demand Products Subscription Pr…" at bounding box center [462, 215] width 924 height 431
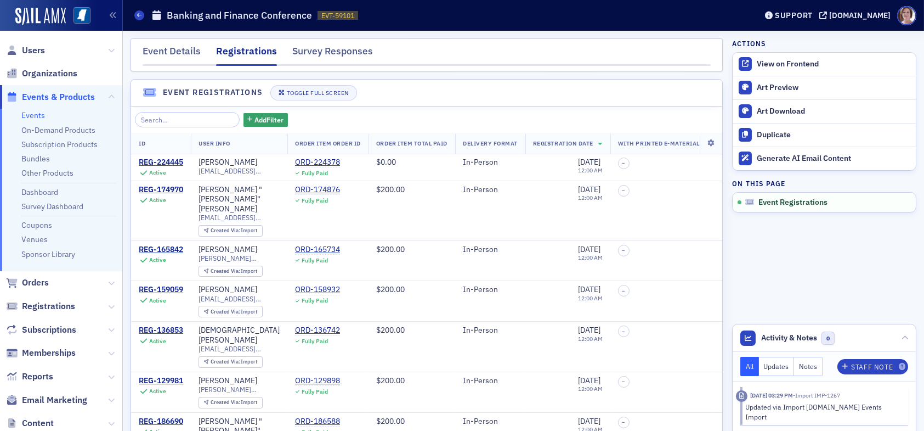
click at [39, 116] on link "Events" at bounding box center [33, 115] width 24 height 10
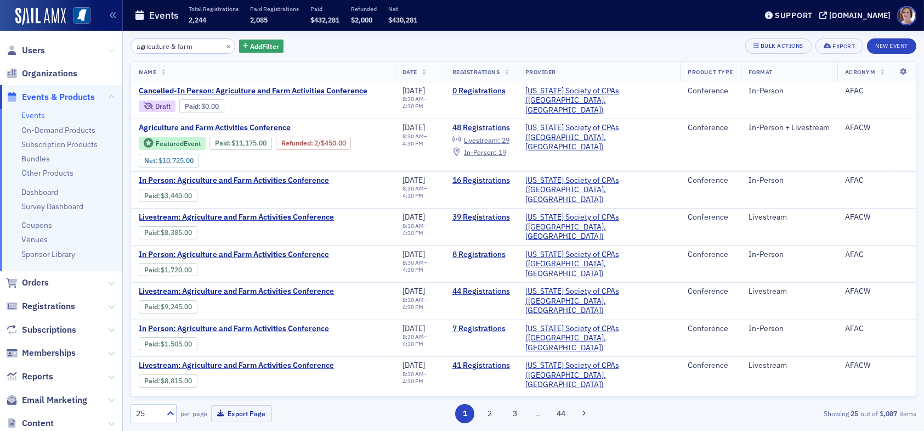
drag, startPoint x: 200, startPoint y: 47, endPoint x: 100, endPoint y: 47, distance: 99.8
click at [102, 46] on div "Users Organizations Events & Products Events On-Demand Products Subscription Pr…" at bounding box center [462, 215] width 924 height 431
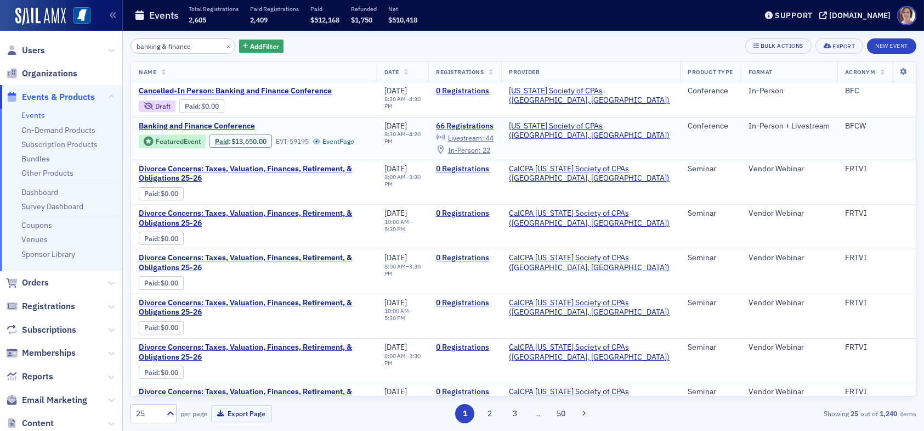
type input "banking & finance"
click at [494, 125] on link "66 Registrations" at bounding box center [465, 126] width 58 height 10
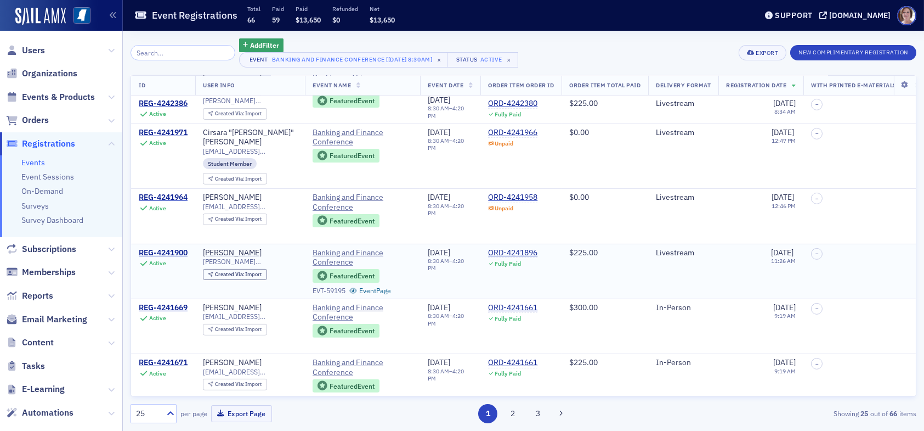
scroll to position [1081, 0]
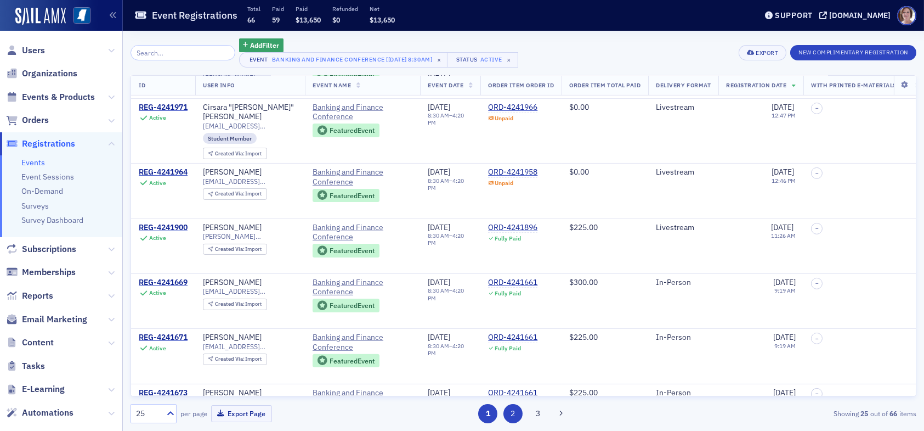
click at [513, 414] on button "2" at bounding box center [513, 413] width 19 height 19
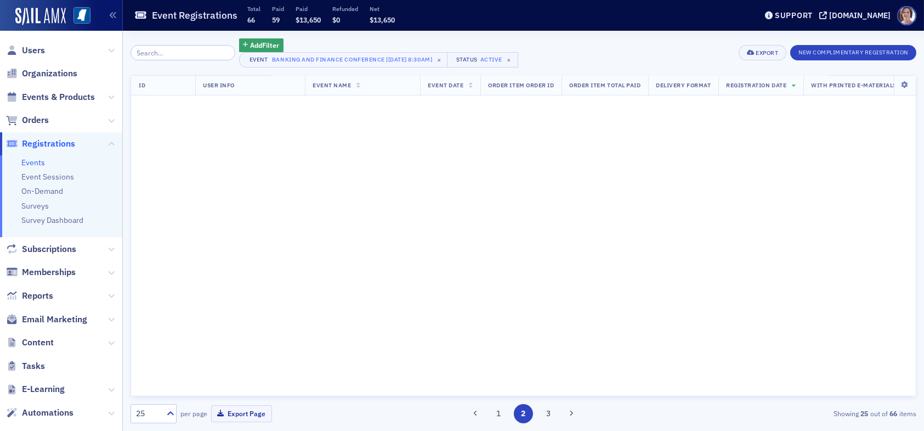
scroll to position [0, 0]
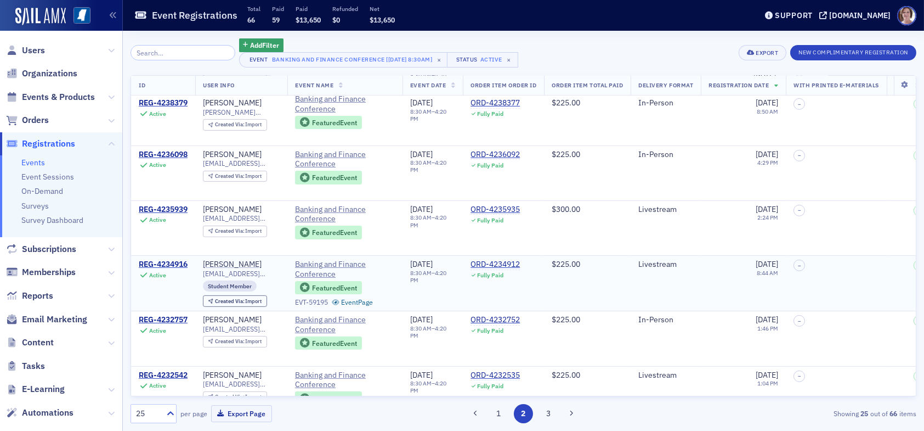
scroll to position [1081, 0]
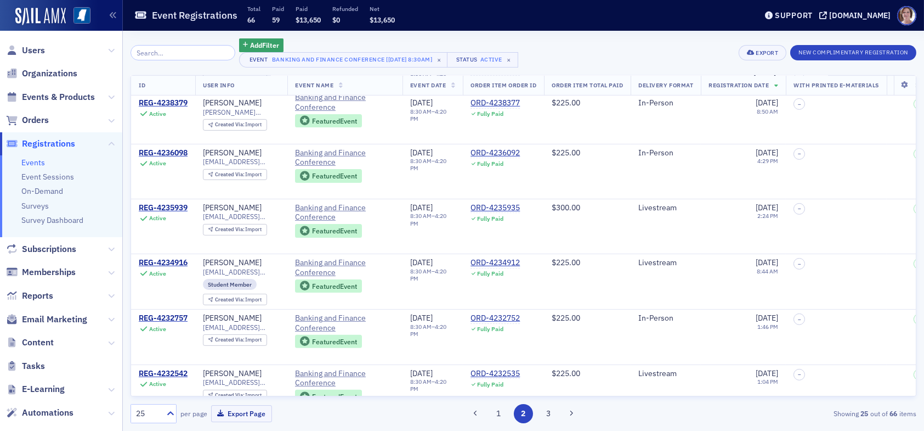
click at [548, 416] on button "3" at bounding box center [548, 413] width 19 height 19
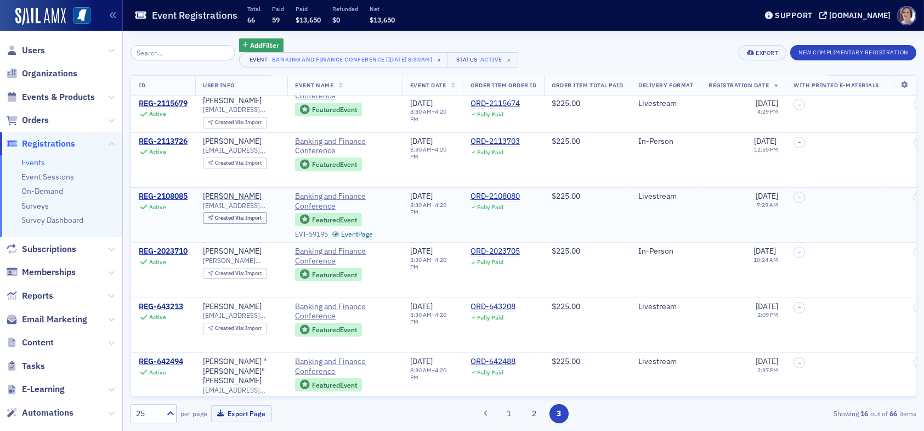
scroll to position [586, 0]
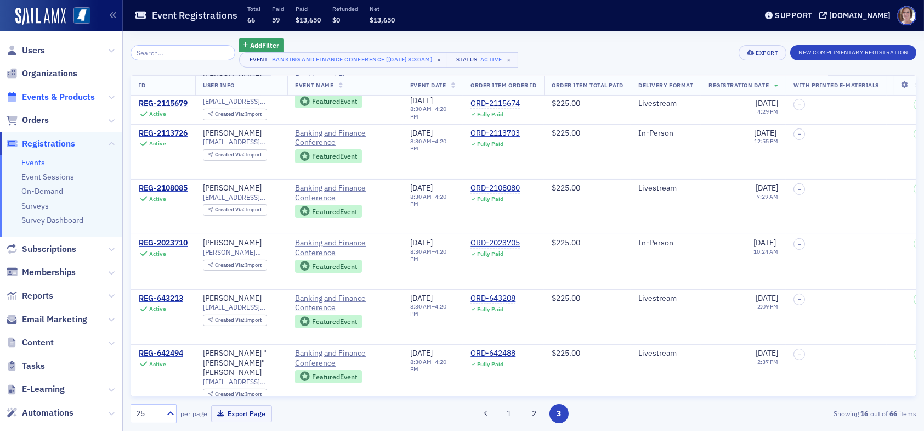
click at [47, 98] on span "Events & Products" at bounding box center [58, 97] width 73 height 12
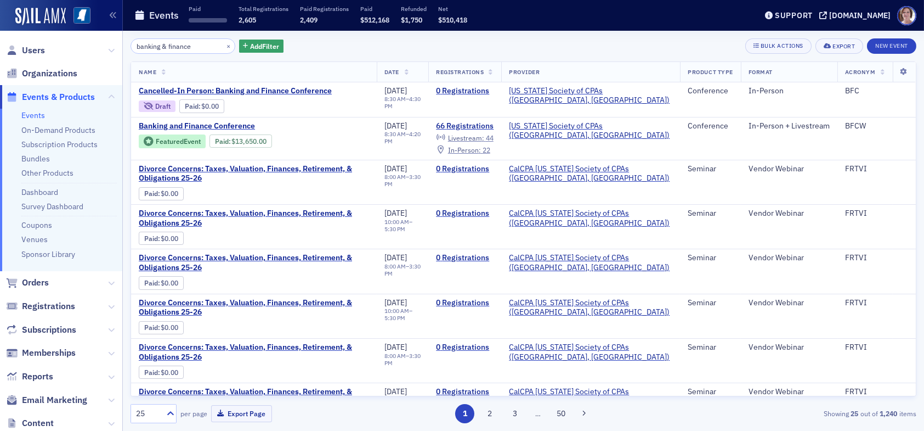
drag, startPoint x: 197, startPoint y: 50, endPoint x: 95, endPoint y: 49, distance: 102.0
click at [95, 49] on div "Users Organizations Events & Products Events On-Demand Products Subscription Pr…" at bounding box center [462, 215] width 924 height 431
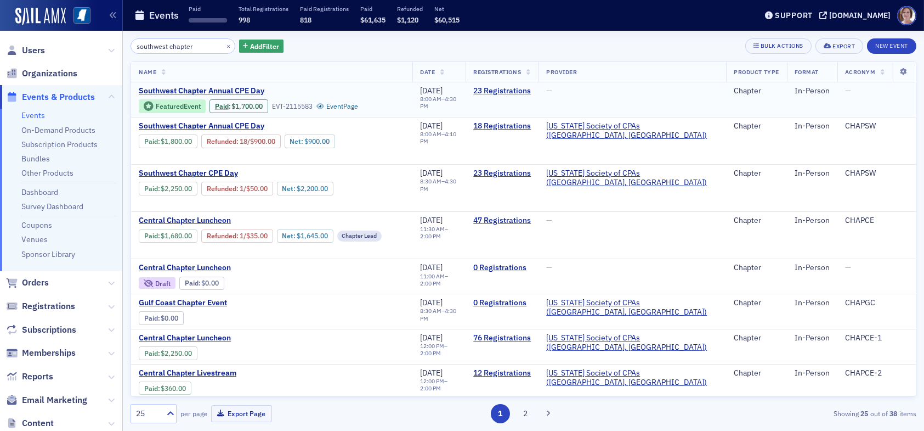
type input "southwest chapter"
click at [531, 89] on link "23 Registrations" at bounding box center [502, 91] width 58 height 10
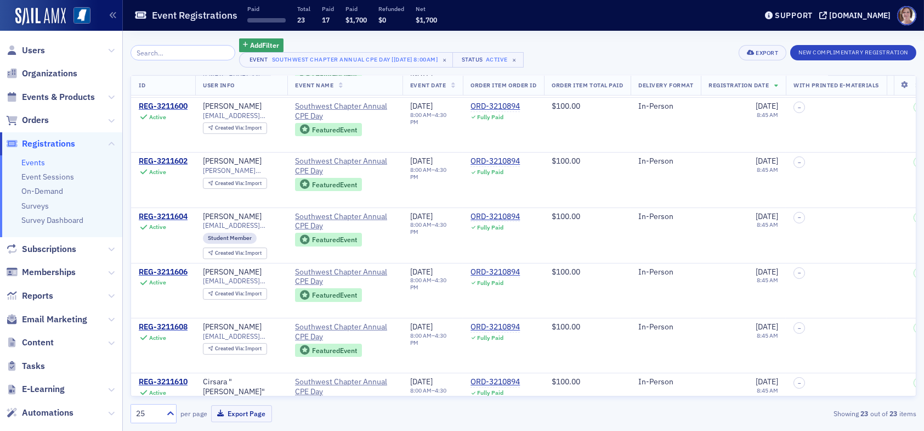
scroll to position [651, 0]
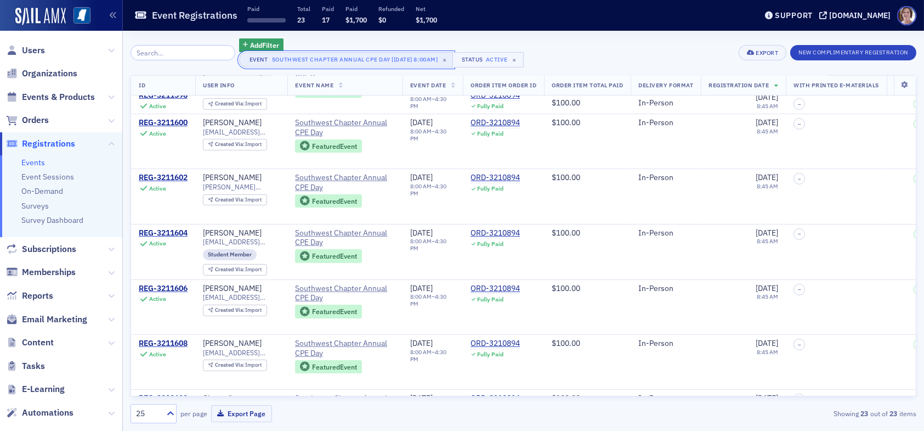
click at [405, 60] on div "Southwest Chapter Annual CPE Day [7/15/2025 8:00am]" at bounding box center [355, 59] width 166 height 11
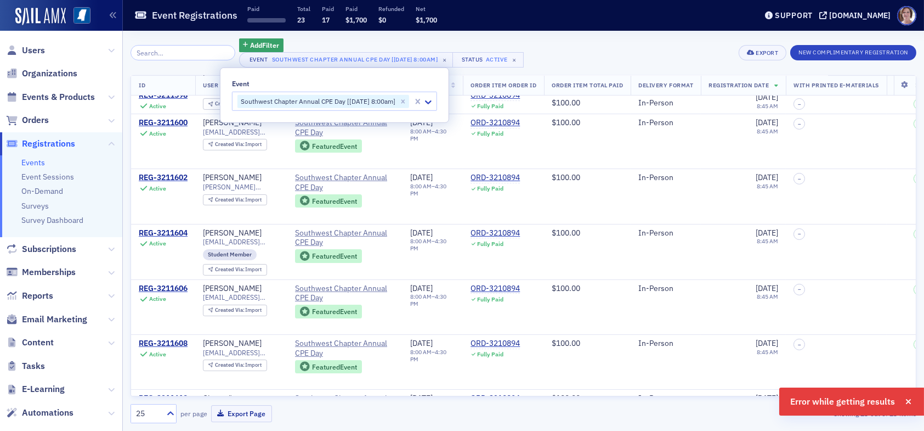
click at [564, 58] on div "Add Filter Event Southwest Chapter Annual CPE Day [7/15/2025 8:00am] × Status A…" at bounding box center [524, 52] width 786 height 29
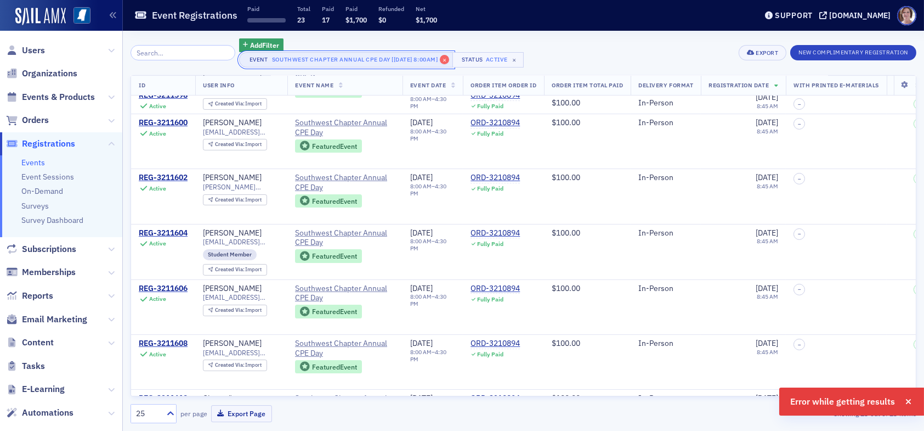
click at [443, 58] on span "×" at bounding box center [445, 60] width 10 height 10
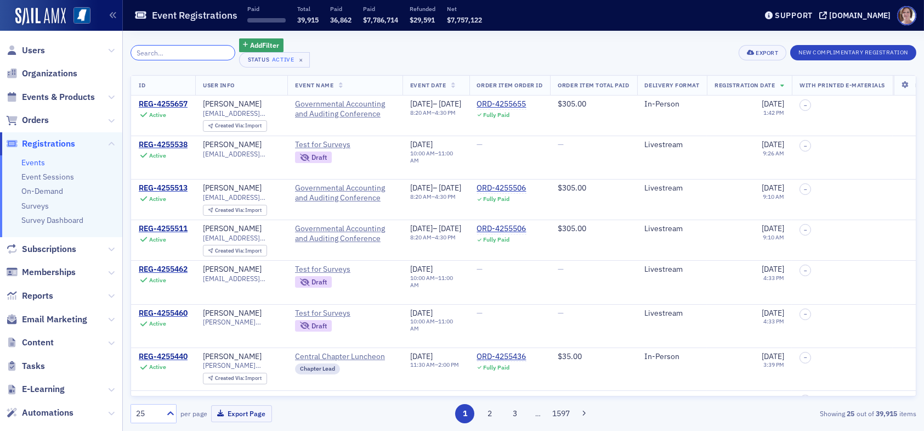
click at [166, 52] on input "search" at bounding box center [183, 52] width 105 height 15
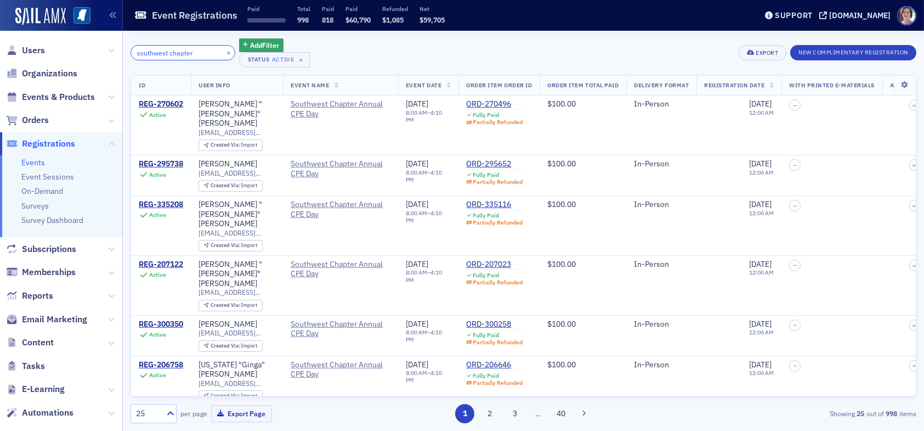
type input "southwest chapter"
click at [709, 50] on div "southwest chapter × Add Filter Status Active × Export New Complimentary Registr…" at bounding box center [524, 52] width 786 height 29
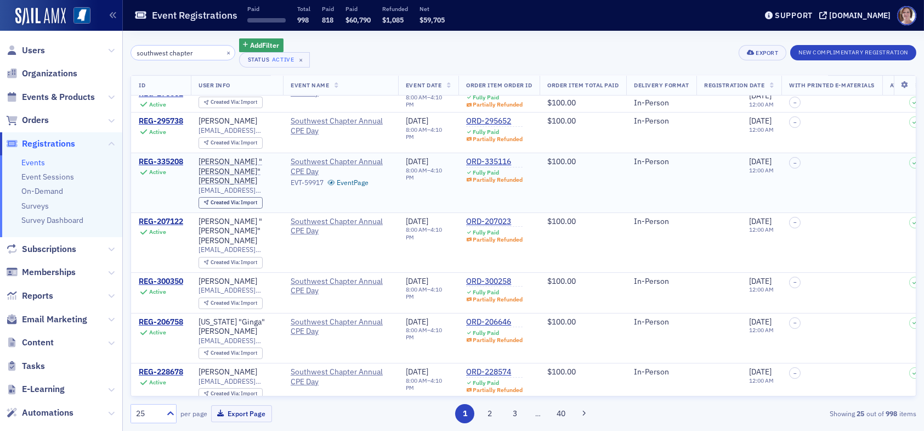
scroll to position [55, 0]
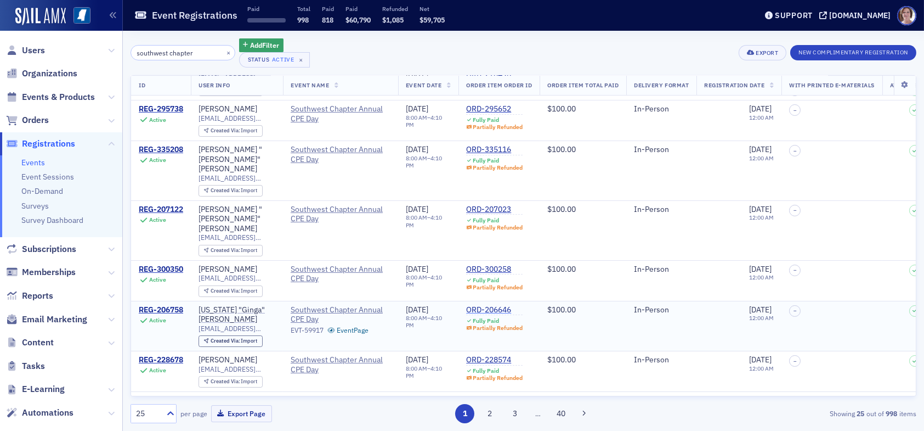
click at [488, 305] on div "ORD-206646" at bounding box center [494, 310] width 57 height 10
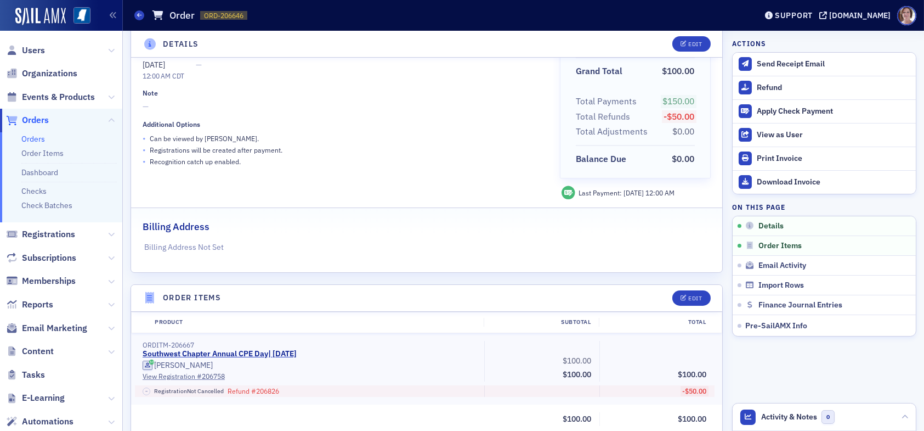
scroll to position [55, 0]
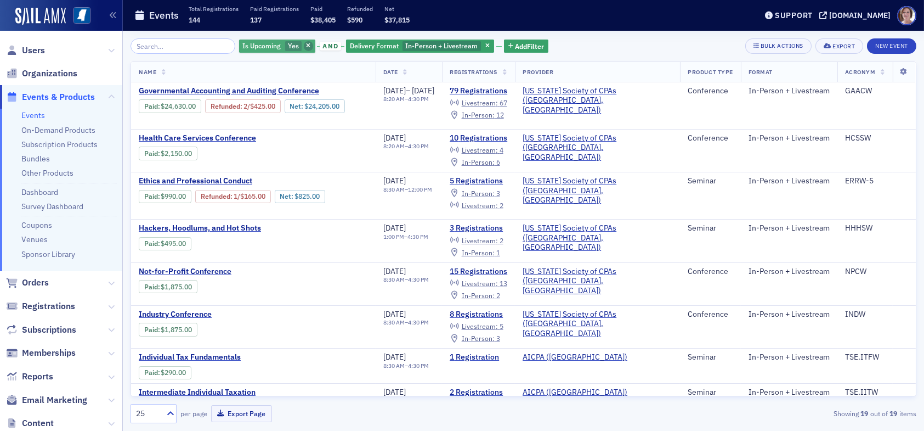
click at [306, 45] on icon "button" at bounding box center [308, 46] width 4 height 6
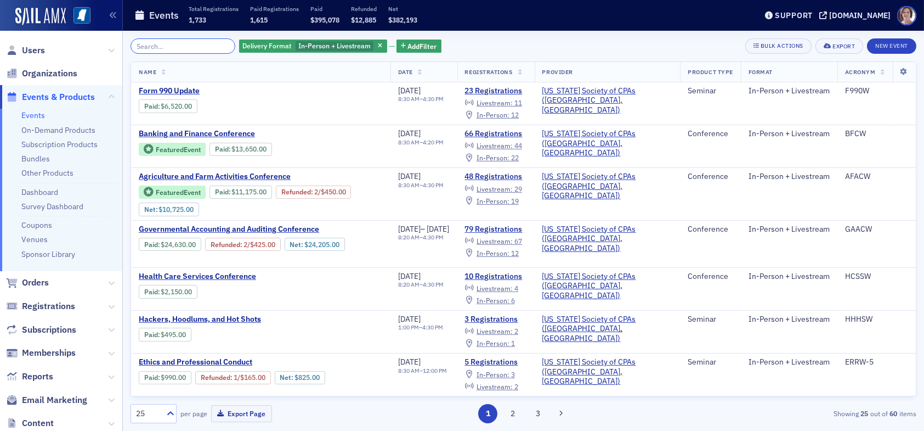
click at [180, 46] on input "search" at bounding box center [183, 45] width 105 height 15
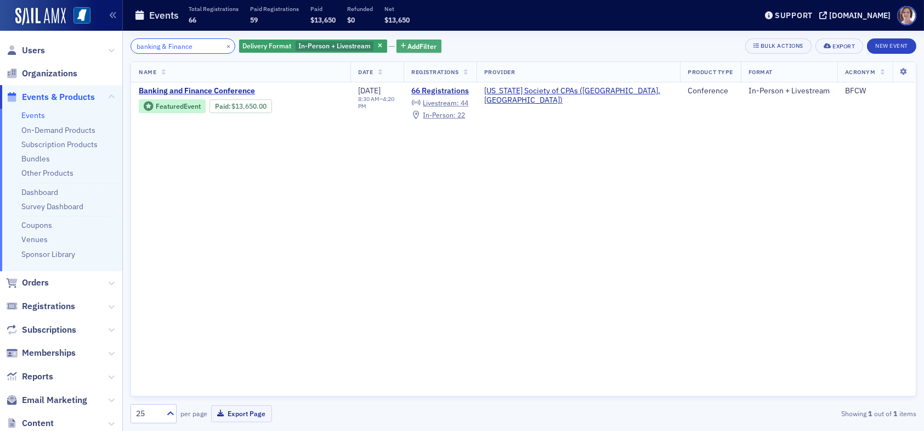
type input "banking & Finance"
click at [417, 43] on span "Add Filter" at bounding box center [422, 46] width 29 height 10
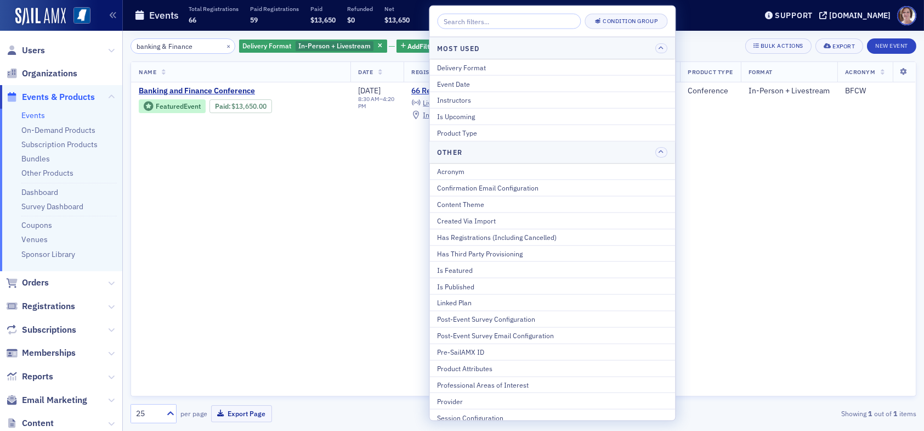
drag, startPoint x: 703, startPoint y: 165, endPoint x: 664, endPoint y: 146, distance: 43.2
click at [703, 165] on div "Name Date Registrations Provider Product Type Format Acronym Banking and Financ…" at bounding box center [524, 228] width 786 height 335
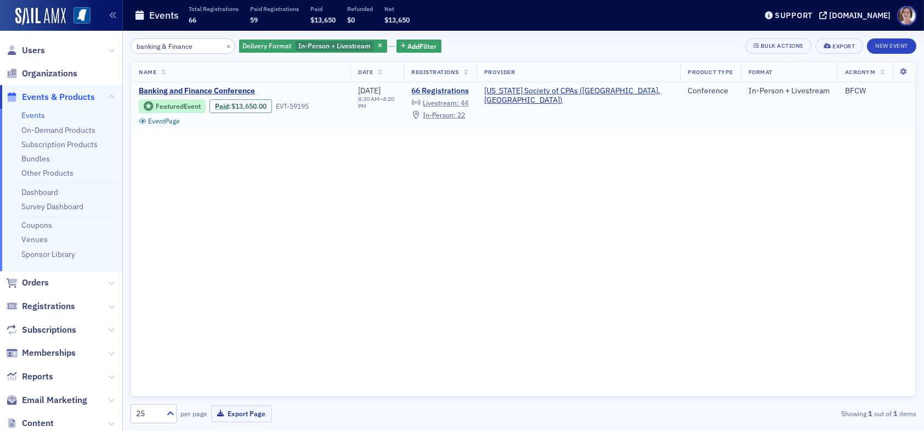
click at [469, 91] on link "66 Registrations" at bounding box center [440, 91] width 58 height 10
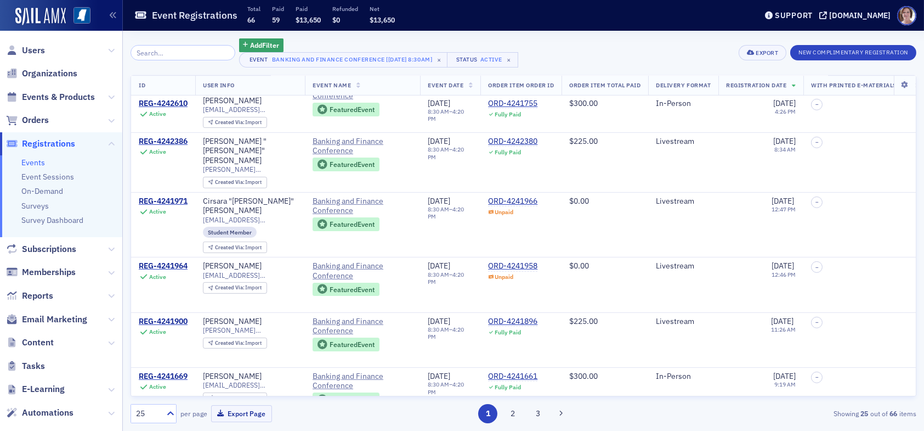
scroll to position [987, 0]
click at [510, 196] on div "ORD-4241966" at bounding box center [512, 201] width 49 height 10
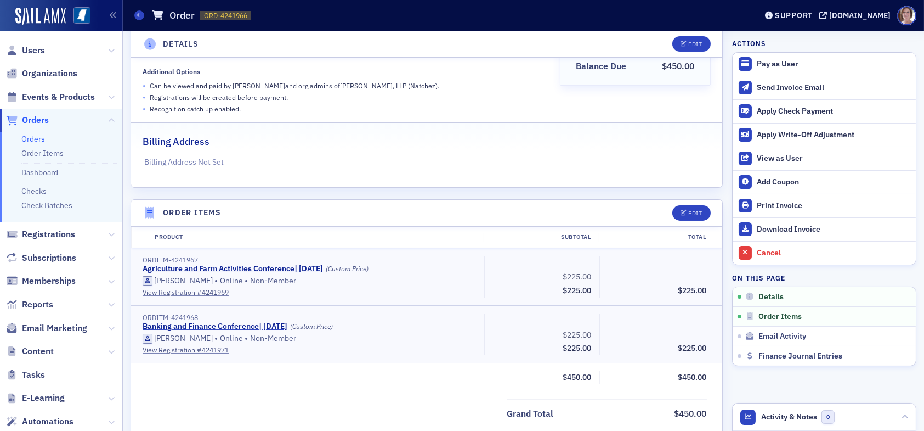
scroll to position [329, 0]
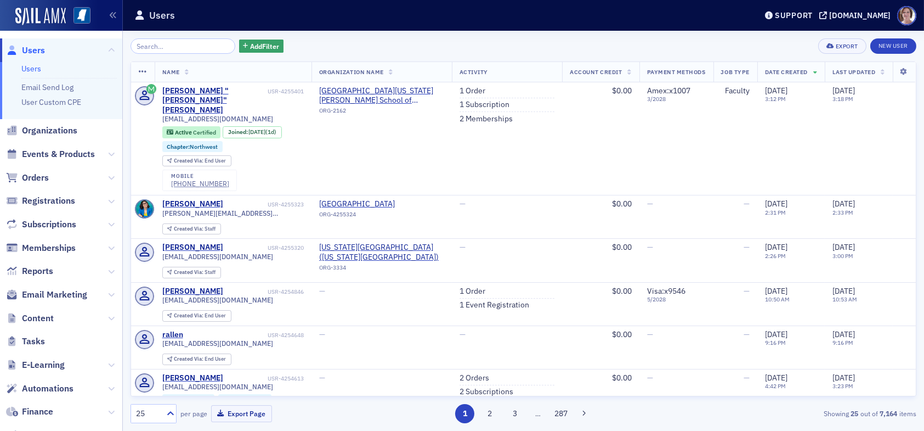
click at [166, 44] on input "search" at bounding box center [183, 45] width 105 height 15
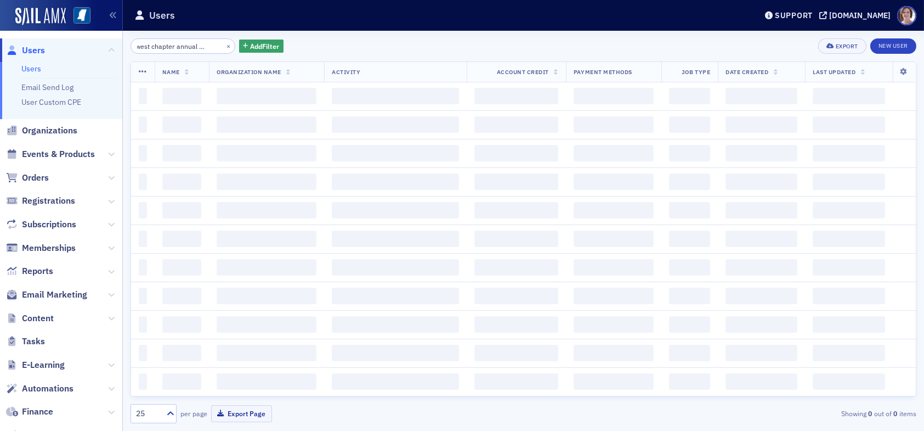
scroll to position [0, 30]
type input "southwest chapter annual cpe day"
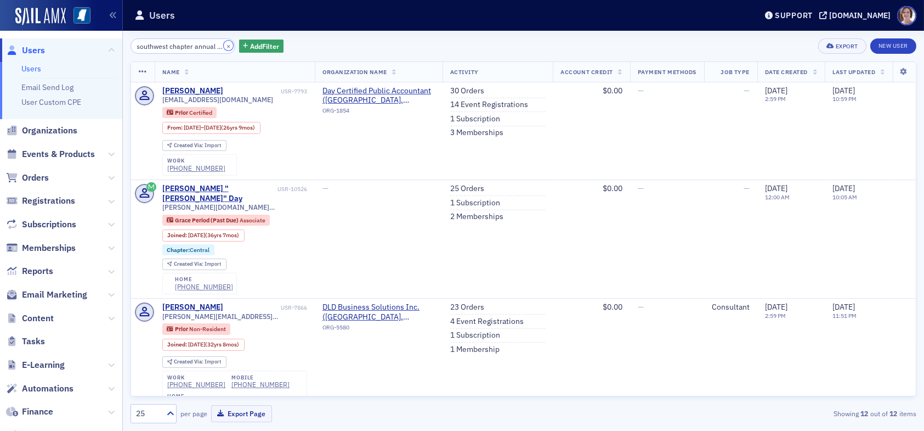
click at [224, 46] on button "×" at bounding box center [229, 46] width 10 height 10
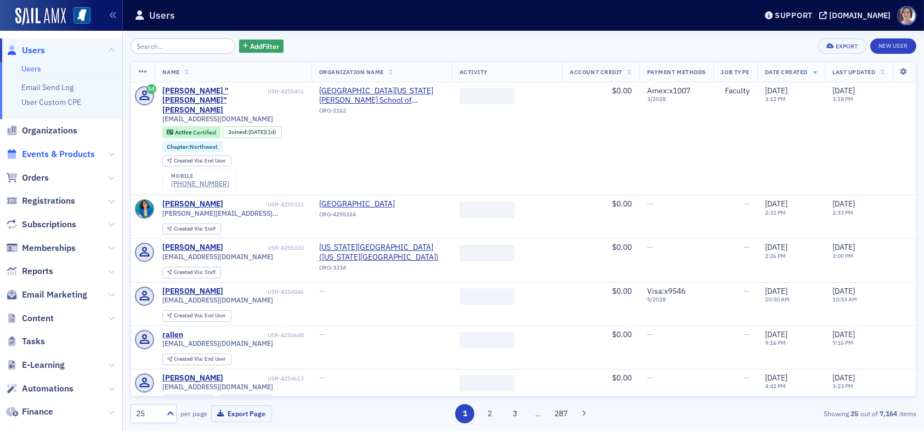
click at [57, 150] on span "Events & Products" at bounding box center [58, 154] width 73 height 12
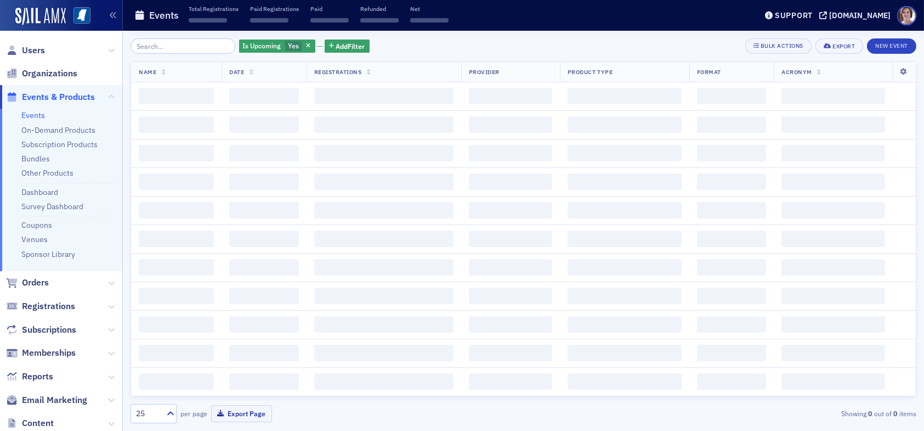
click at [170, 47] on input "search" at bounding box center [183, 45] width 105 height 15
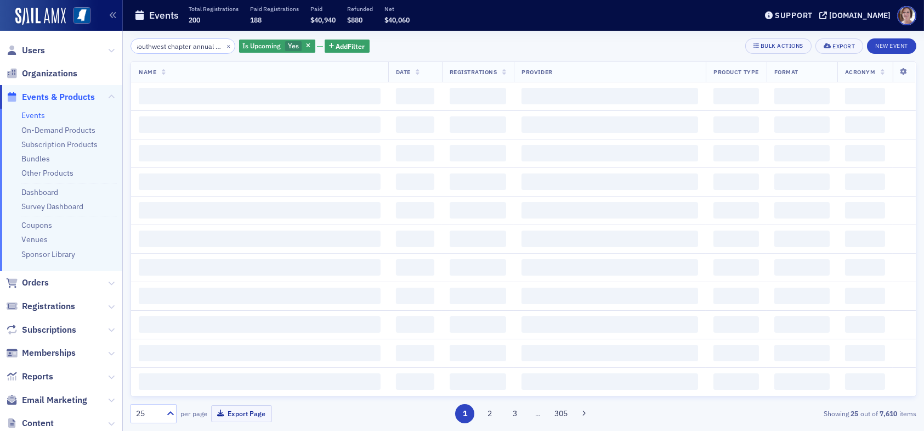
scroll to position [0, 17]
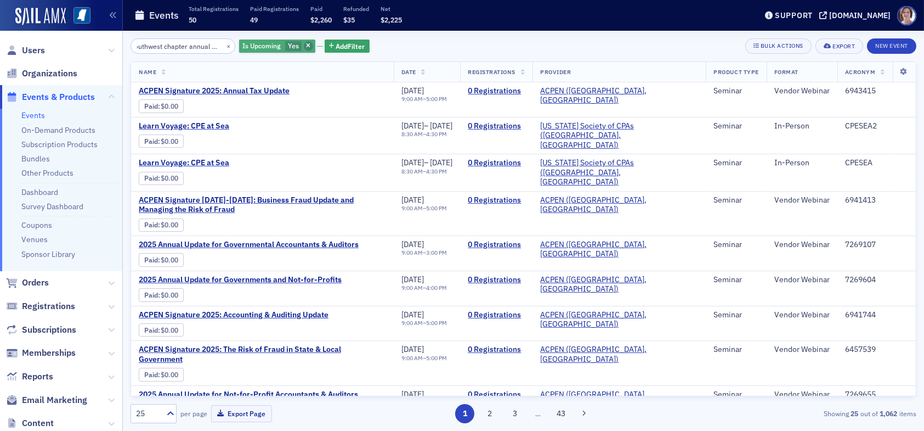
type input "southwest chapter annual cpe"
click at [306, 47] on icon "button" at bounding box center [308, 46] width 4 height 6
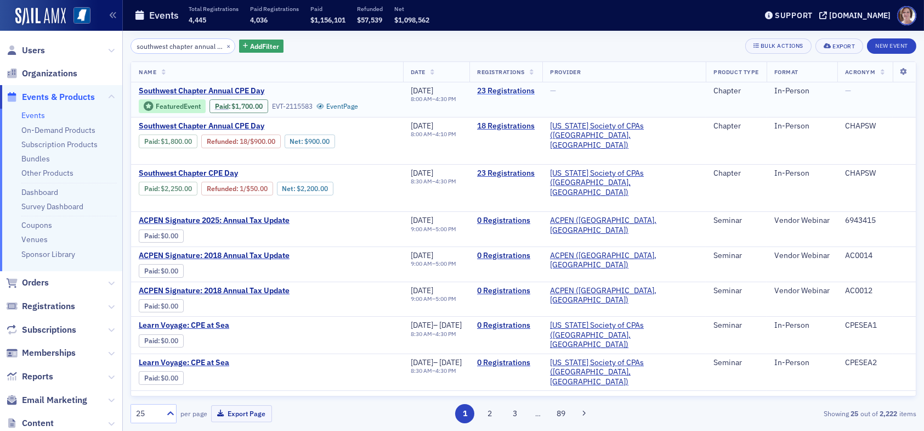
click at [529, 91] on link "23 Registrations" at bounding box center [506, 91] width 58 height 10
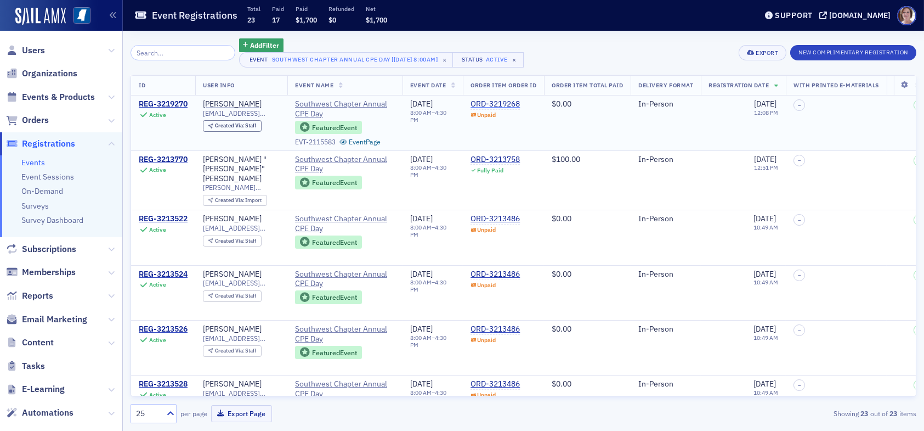
click at [500, 103] on div "ORD-3219268" at bounding box center [495, 104] width 49 height 10
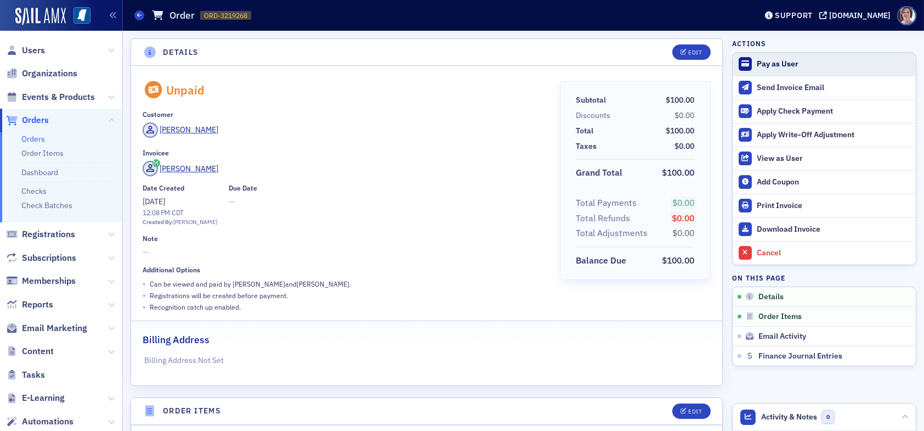
click at [769, 61] on div "Pay as User" at bounding box center [834, 64] width 154 height 10
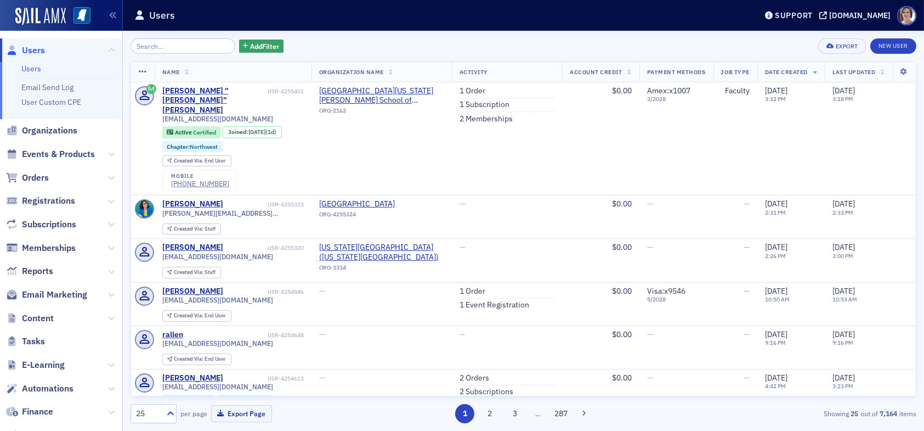
click at [154, 45] on input "search" at bounding box center [183, 45] width 105 height 15
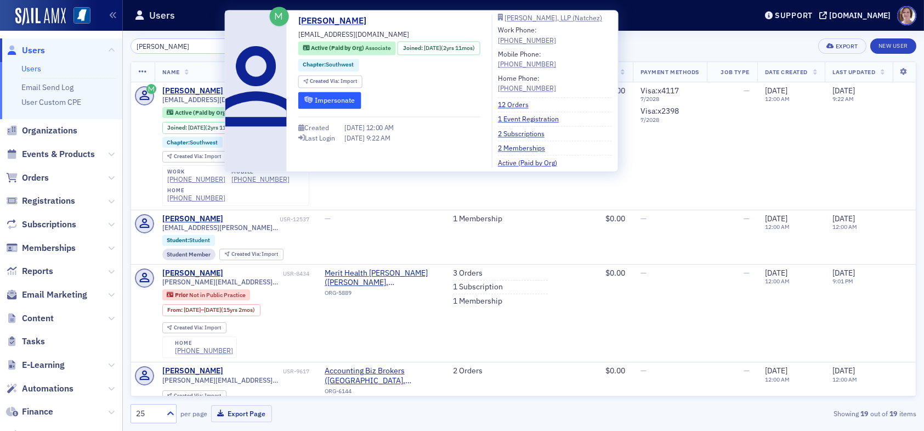
type input "[PERSON_NAME]"
click at [326, 97] on button "Impersonate" at bounding box center [329, 100] width 63 height 17
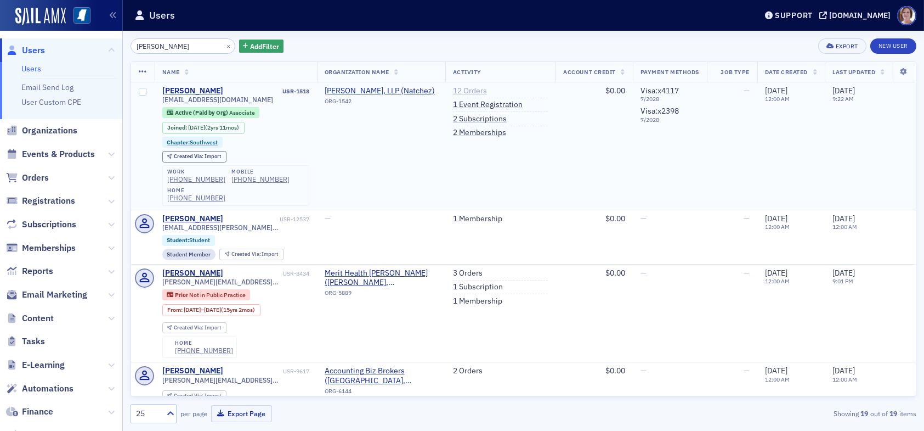
click at [458, 93] on link "12 Orders" at bounding box center [470, 91] width 34 height 10
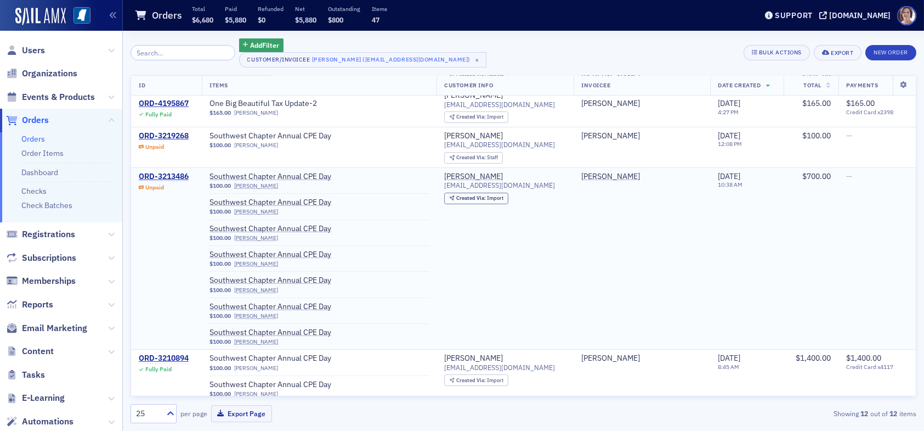
scroll to position [110, 0]
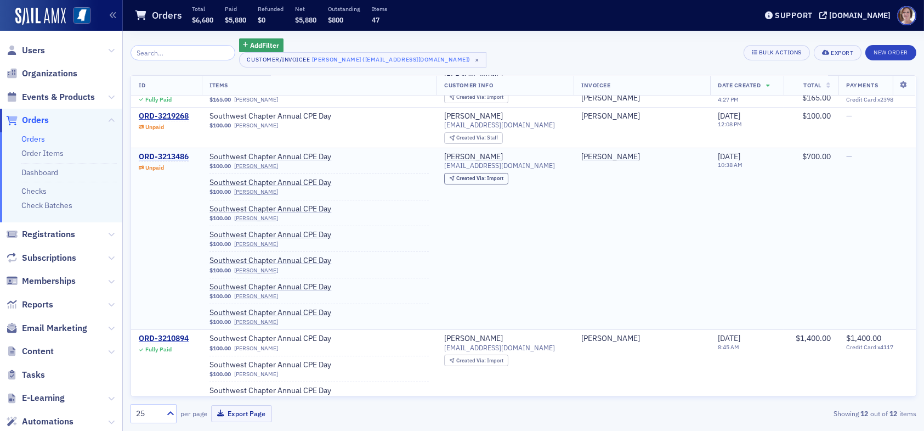
click at [160, 153] on div "ORD-3213486" at bounding box center [164, 157] width 50 height 10
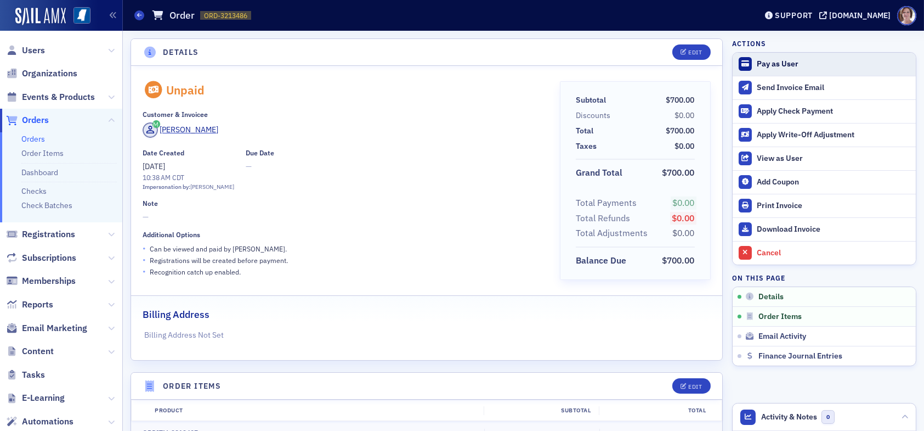
click at [771, 60] on div "Pay as User" at bounding box center [834, 64] width 154 height 10
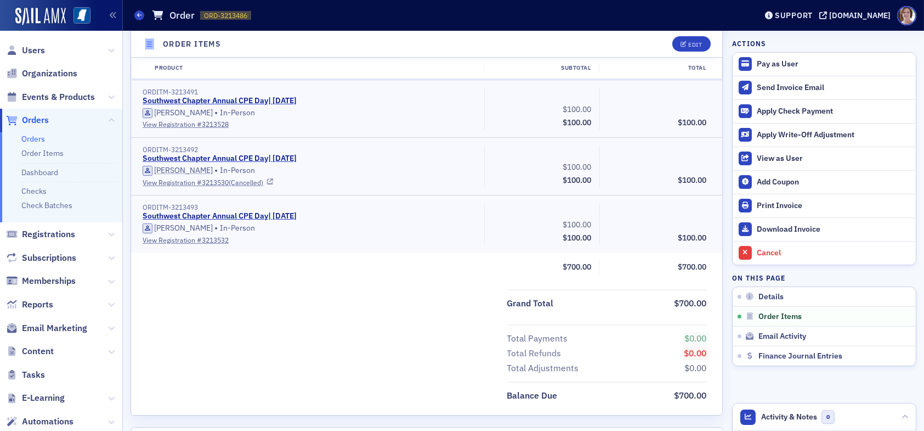
scroll to position [603, 0]
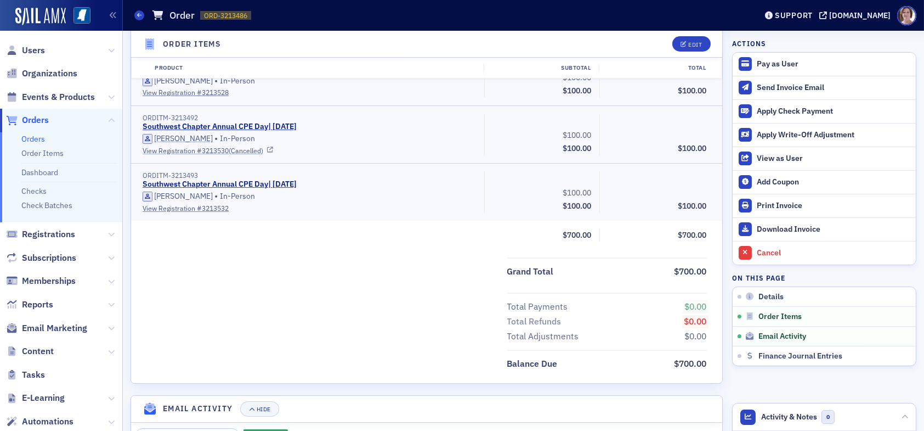
click at [227, 148] on link "View Registration # 3213530 (Cancelled)" at bounding box center [310, 150] width 334 height 10
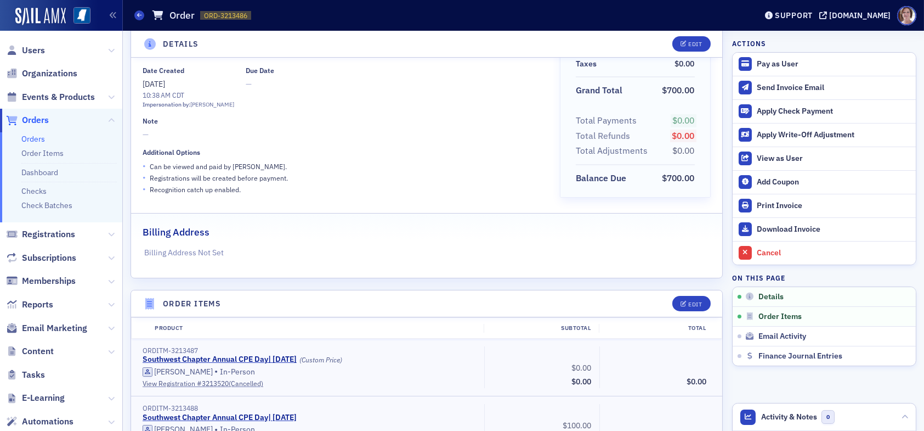
scroll to position [0, 0]
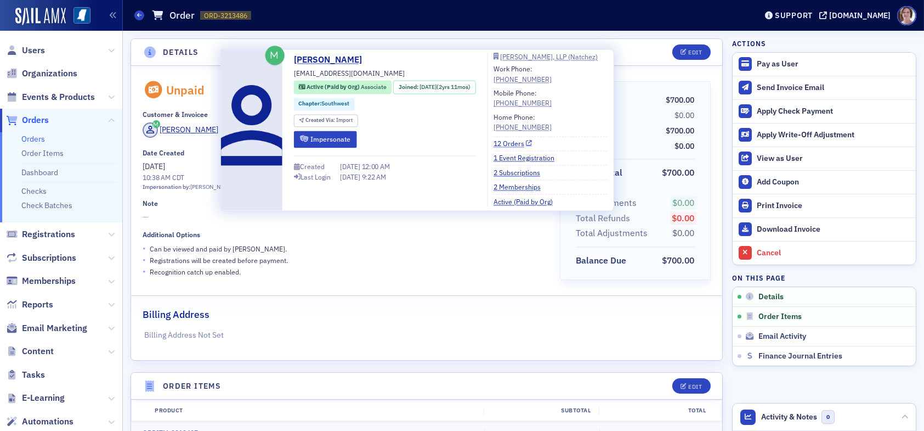
click at [524, 144] on link "12 Orders" at bounding box center [513, 143] width 39 height 10
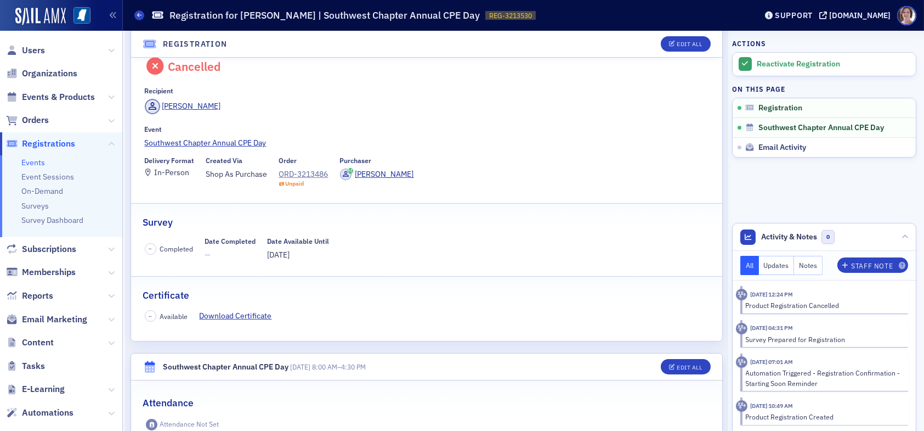
scroll to position [7, 0]
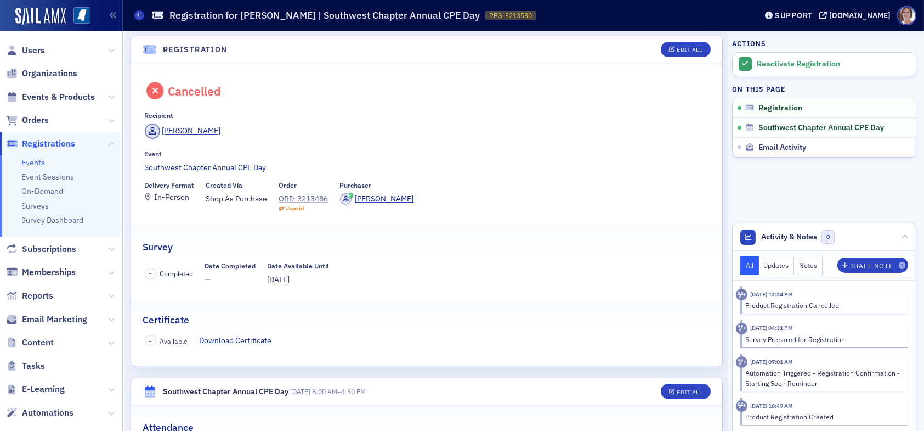
click at [308, 197] on div "ORD-3213486" at bounding box center [303, 199] width 49 height 12
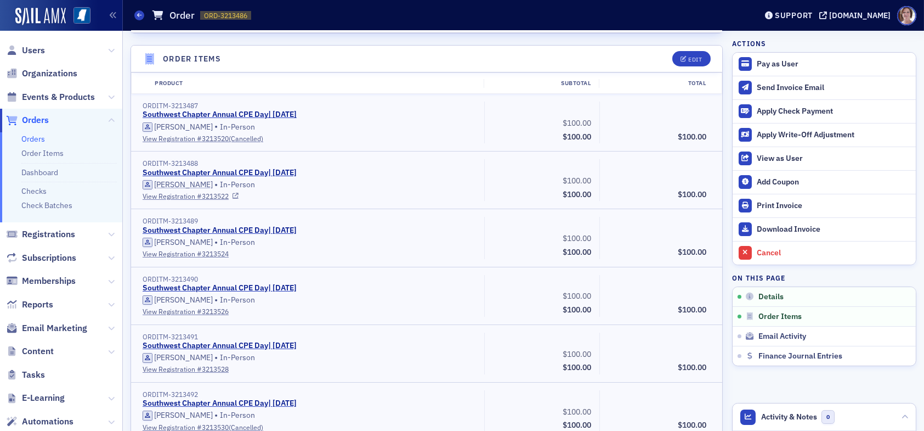
scroll to position [329, 0]
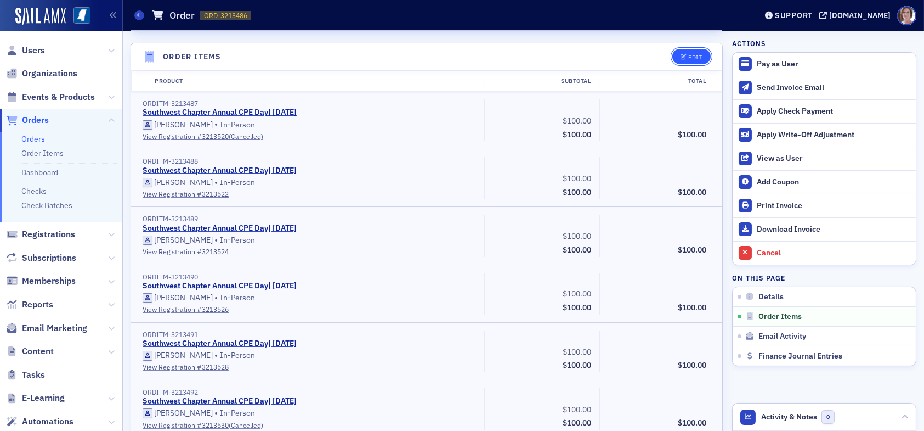
click at [688, 55] on div "Edit" at bounding box center [695, 57] width 14 height 6
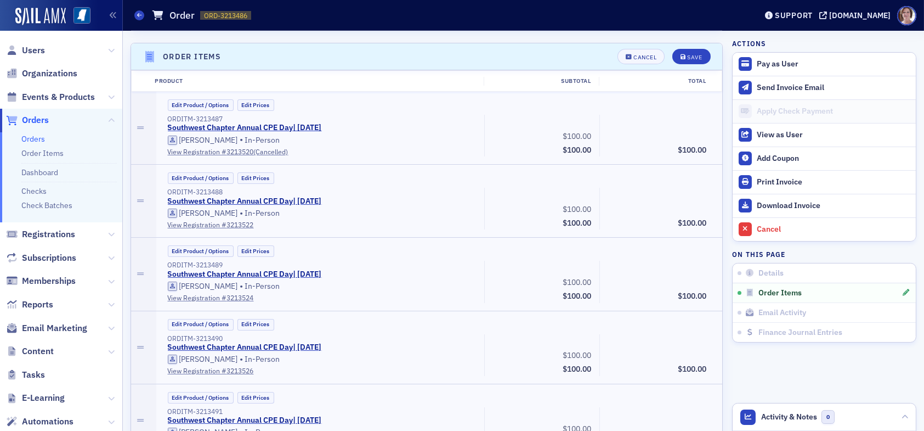
scroll to position [335, 0]
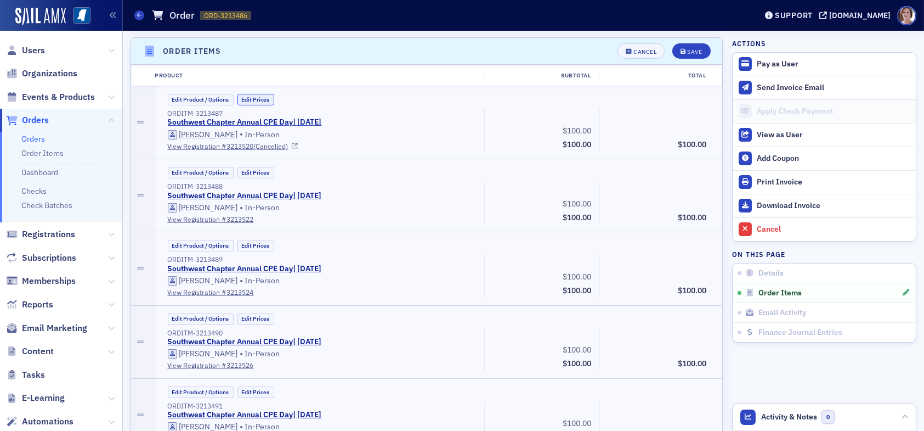
click at [251, 97] on button "Edit Prices" at bounding box center [256, 100] width 37 height 12
drag, startPoint x: 556, startPoint y: 126, endPoint x: 605, endPoint y: 124, distance: 49.4
click at [605, 124] on div "ORDITM-3213487 Southwest Chapter Annual CPE Day | 7/15/2025 (Custom Price) Cher…" at bounding box center [437, 130] width 555 height 42
type input "0.00"
click at [673, 43] on button "Save" at bounding box center [692, 50] width 38 height 15
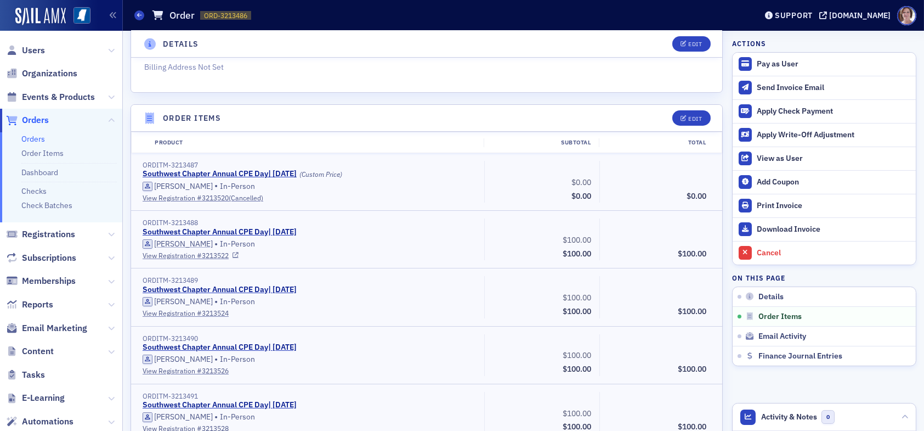
scroll to position [225, 0]
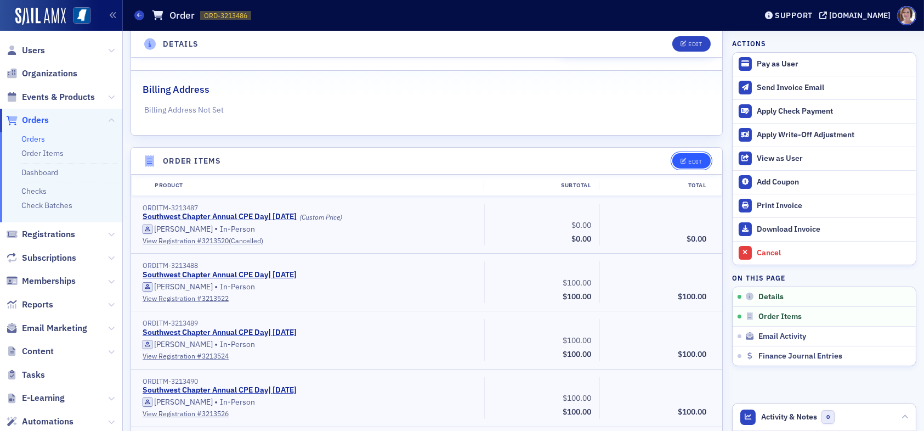
click at [687, 156] on button "Edit" at bounding box center [692, 160] width 38 height 15
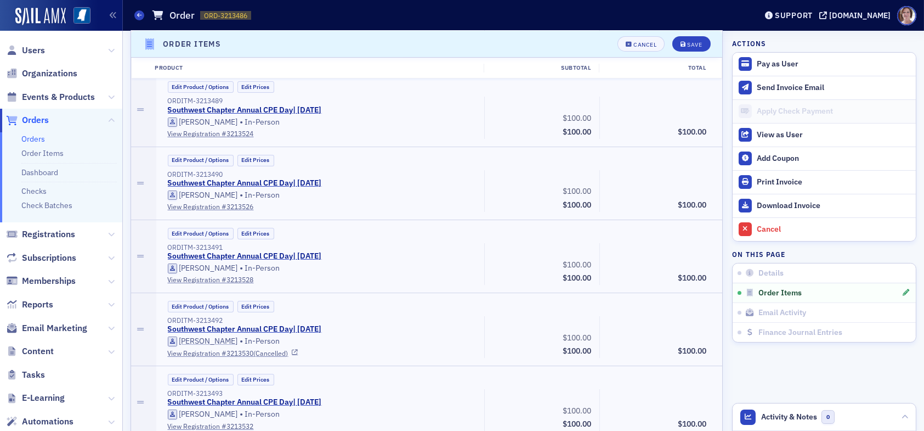
scroll to position [499, 0]
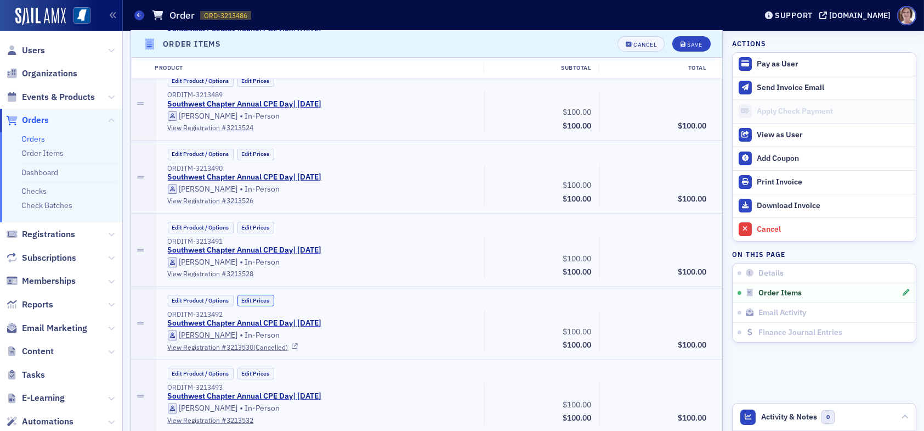
click at [267, 296] on button "Edit Prices" at bounding box center [256, 301] width 37 height 12
drag, startPoint x: 555, startPoint y: 325, endPoint x: 600, endPoint y: 326, distance: 44.4
click at [600, 326] on div "ORDITM-3213492 Southwest Chapter Annual CPE Day | 7/15/2025 (Custom Price) Marg…" at bounding box center [437, 331] width 555 height 42
type input "0.00"
click at [458, 323] on div "Southwest Chapter Annual CPE Day | 7/15/2025 (Custom Price)" at bounding box center [322, 323] width 309 height 10
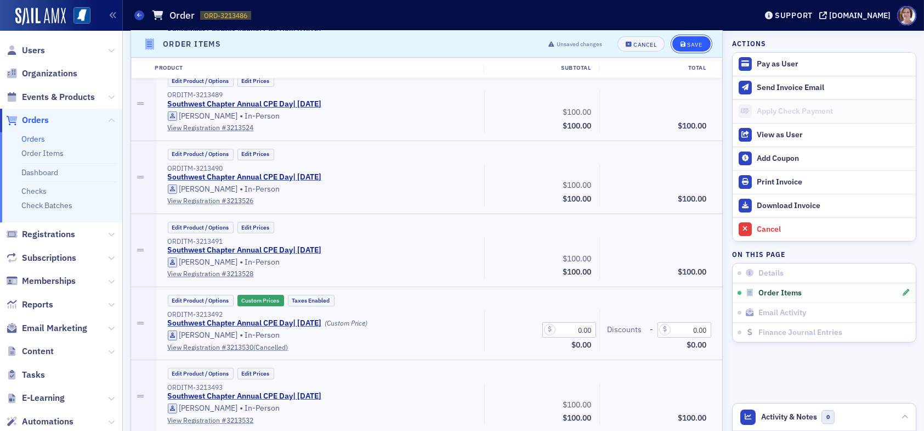
click at [687, 43] on div "Save" at bounding box center [694, 44] width 15 height 6
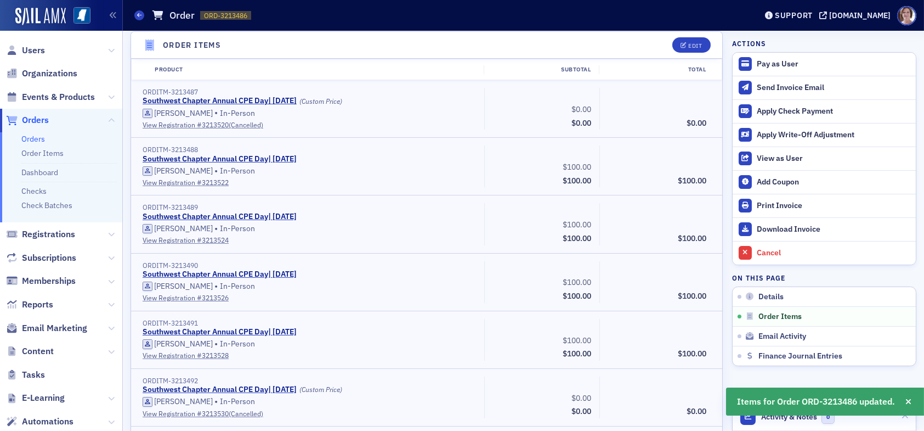
scroll to position [335, 0]
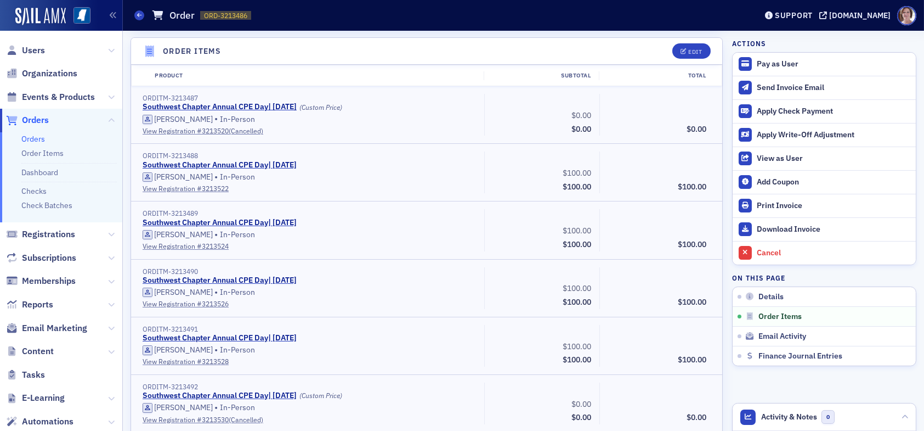
click at [434, 65] on div "Product Subtotal Total" at bounding box center [427, 75] width 590 height 20
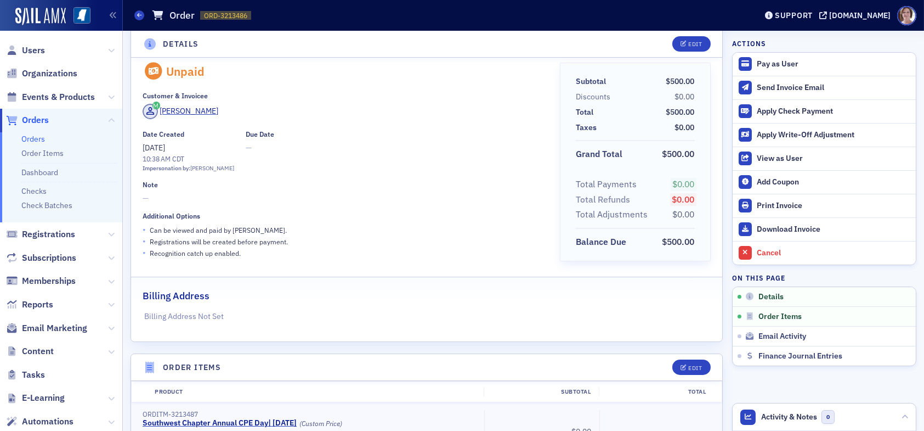
scroll to position [0, 0]
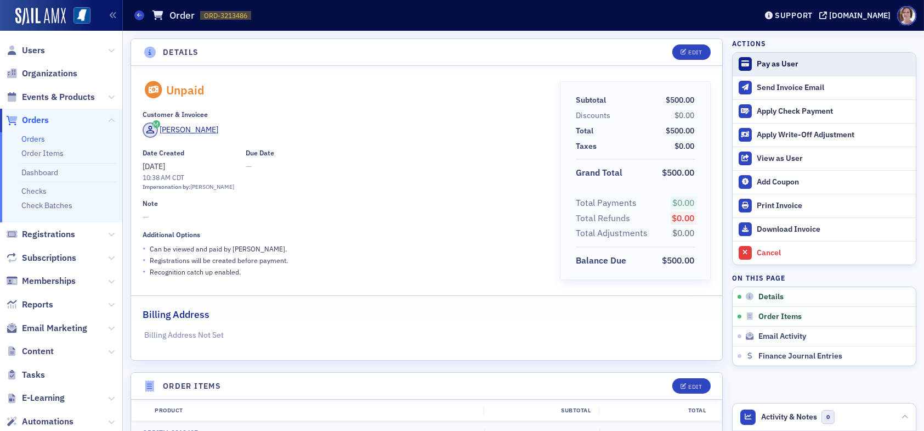
click at [768, 63] on div "Pay as User" at bounding box center [834, 64] width 154 height 10
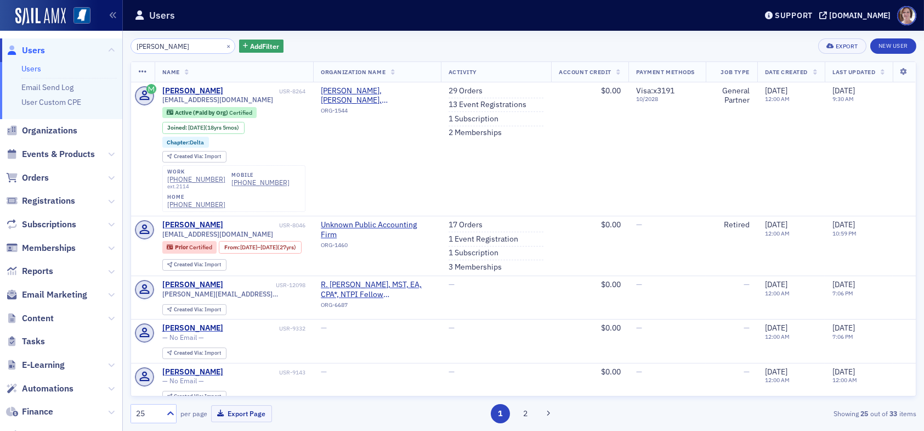
drag, startPoint x: 181, startPoint y: 43, endPoint x: 55, endPoint y: 33, distance: 126.6
click at [57, 33] on div "Users Users Email Send Log User Custom CPE Organizations Events & Products Orde…" at bounding box center [462, 215] width 924 height 431
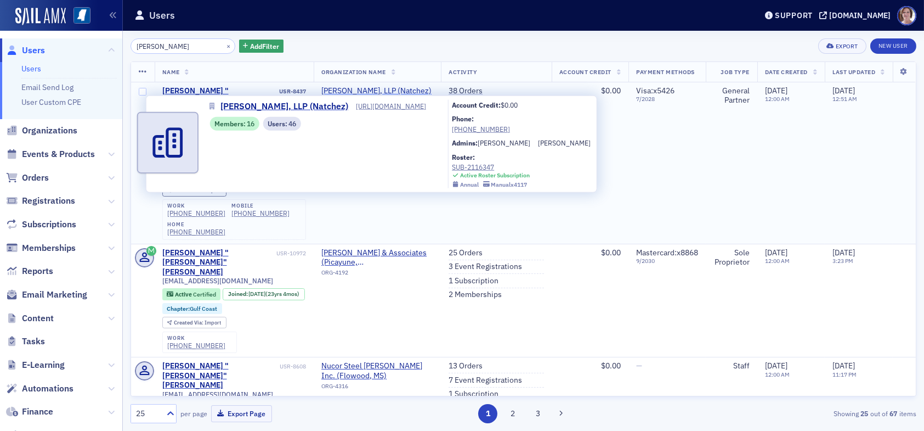
type input "[PERSON_NAME]"
click at [370, 90] on span "[PERSON_NAME], LLP (Natchez)" at bounding box center [376, 91] width 110 height 10
select select "US"
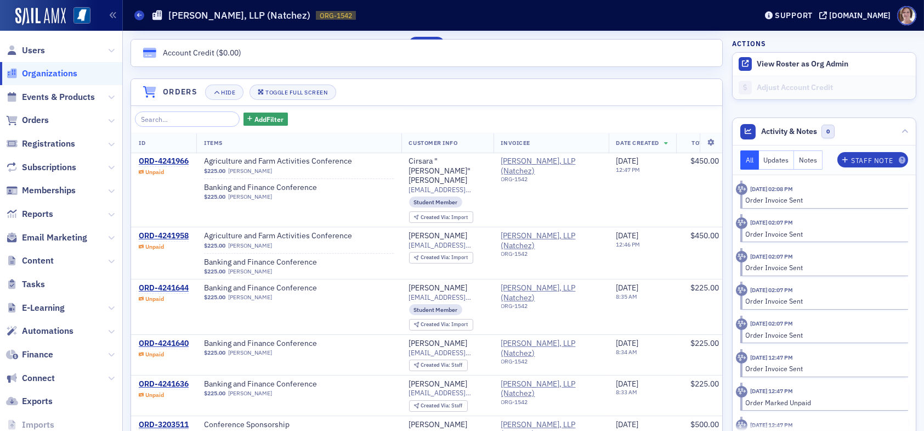
scroll to position [658, 0]
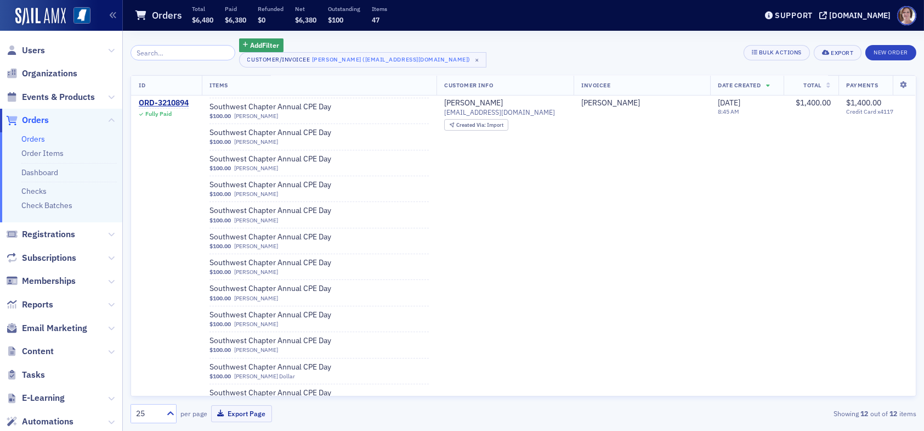
scroll to position [329, 0]
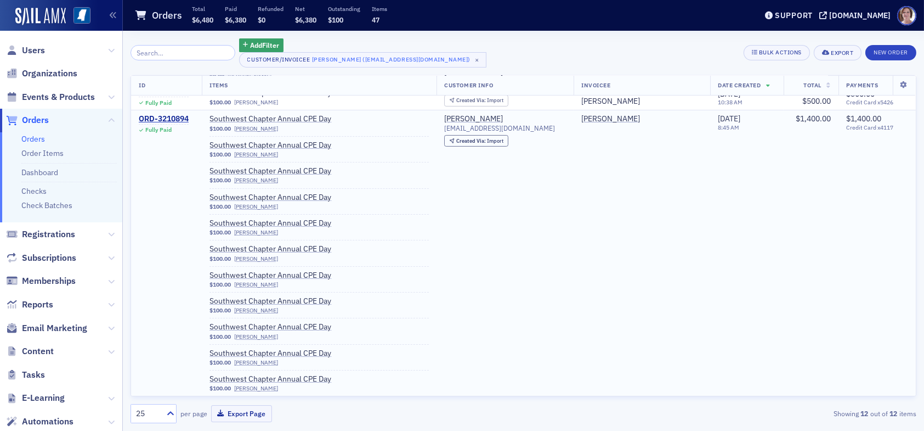
click at [487, 315] on td "[PERSON_NAME] [EMAIL_ADDRESS][DOMAIN_NAME] Created Via : Import" at bounding box center [505, 292] width 137 height 364
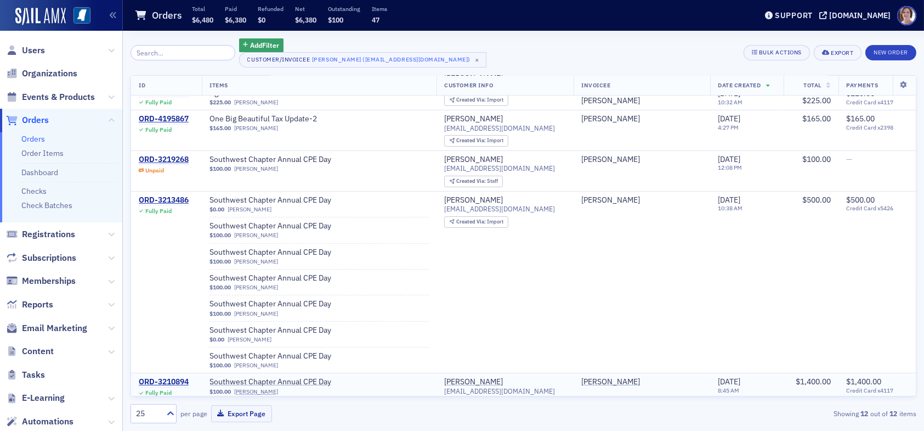
scroll to position [0, 0]
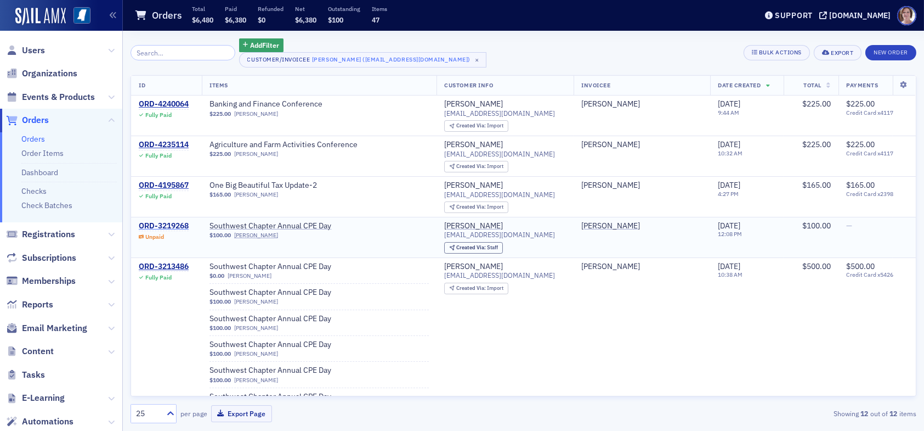
click at [177, 223] on div "ORD-3219268" at bounding box center [164, 226] width 50 height 10
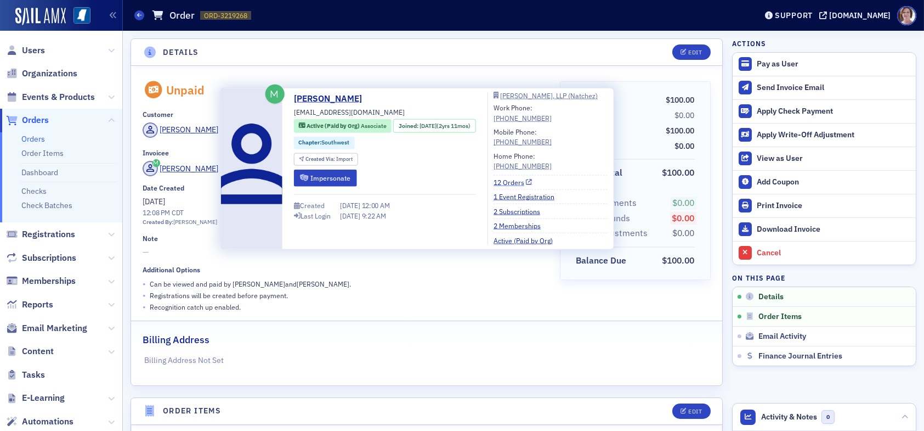
click at [529, 179] on link "12 Orders" at bounding box center [513, 182] width 39 height 10
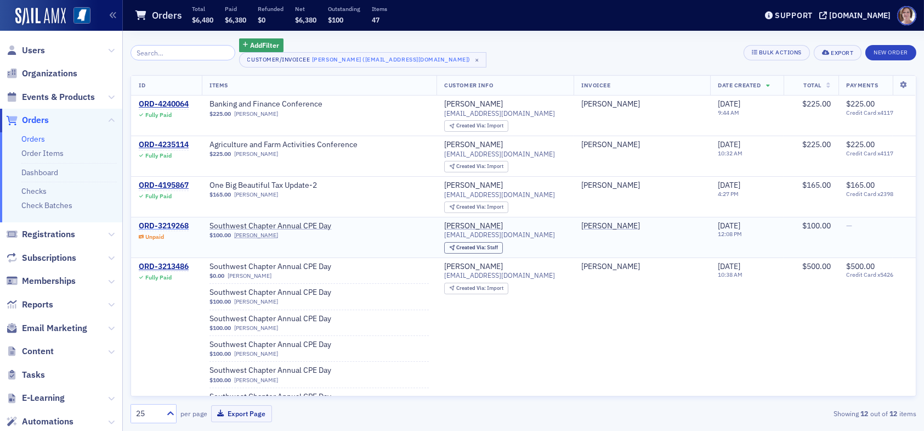
click at [172, 222] on div "ORD-3219268" at bounding box center [164, 226] width 50 height 10
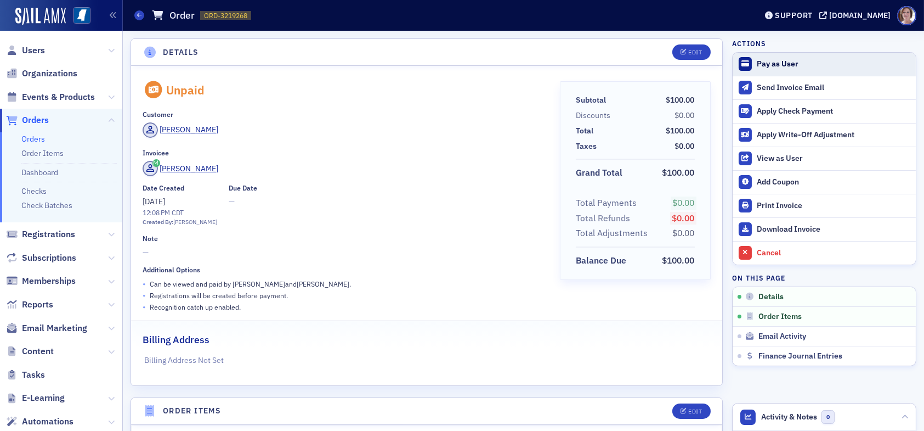
click at [769, 62] on div "Pay as User" at bounding box center [834, 64] width 154 height 10
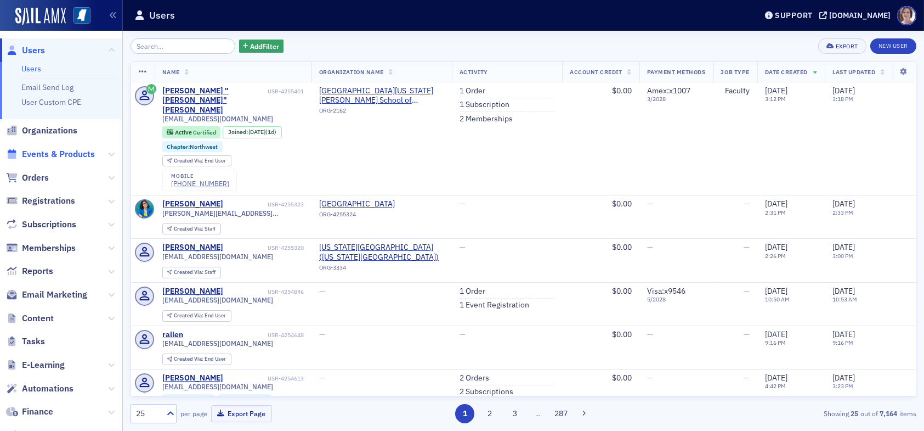
click at [65, 152] on span "Events & Products" at bounding box center [58, 154] width 73 height 12
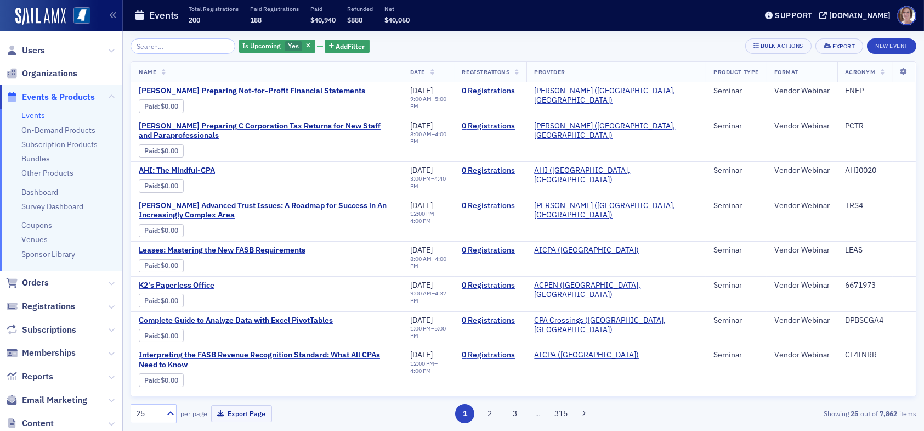
click at [181, 42] on input "search" at bounding box center [183, 45] width 105 height 15
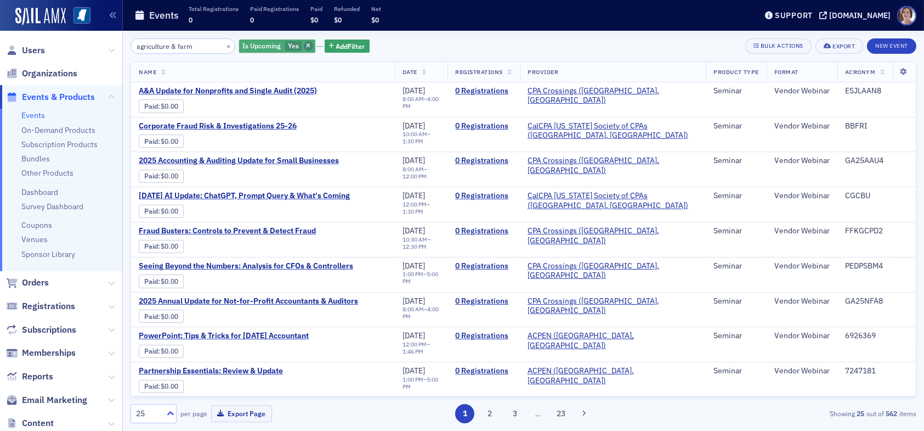
type input "agriculture & farm"
click at [306, 47] on icon "button" at bounding box center [308, 46] width 4 height 6
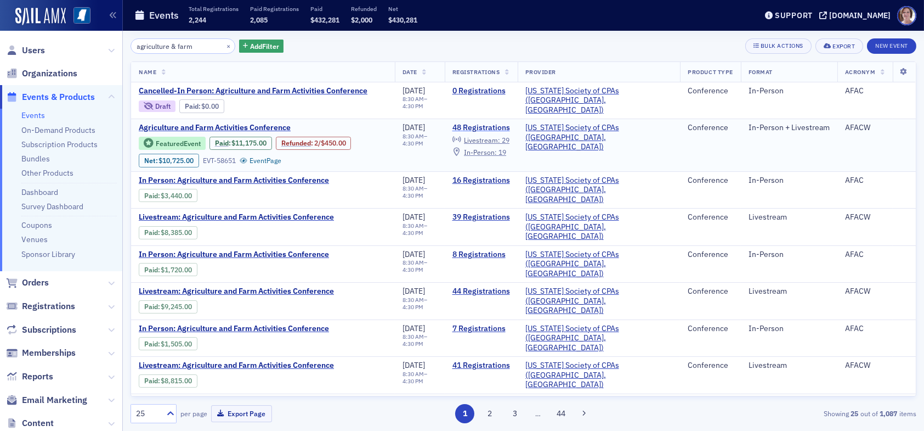
click at [496, 126] on link "48 Registrations" at bounding box center [482, 128] width 58 height 10
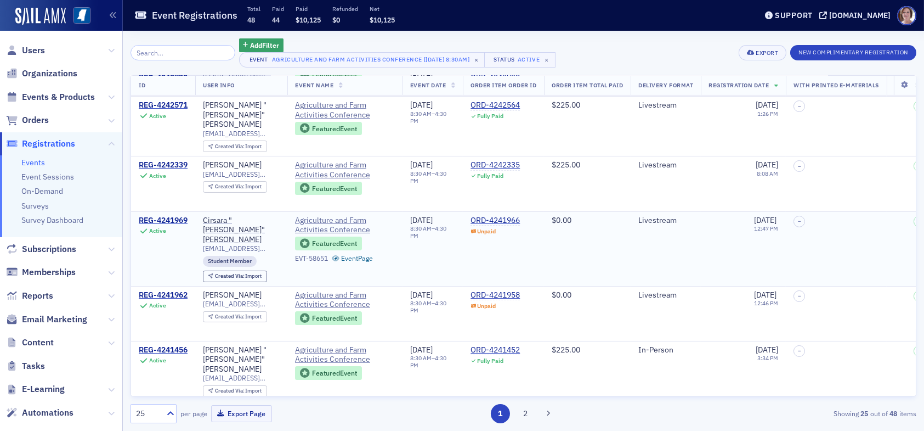
scroll to position [494, 0]
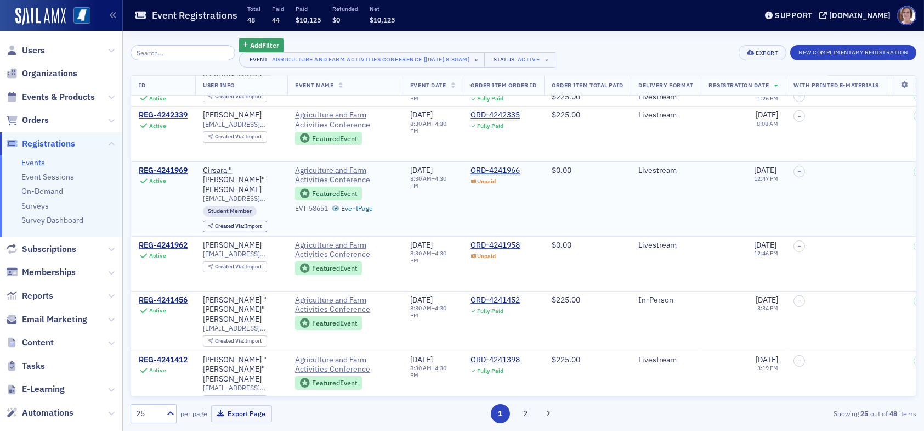
click at [502, 166] on div "ORD-4241966" at bounding box center [495, 171] width 49 height 10
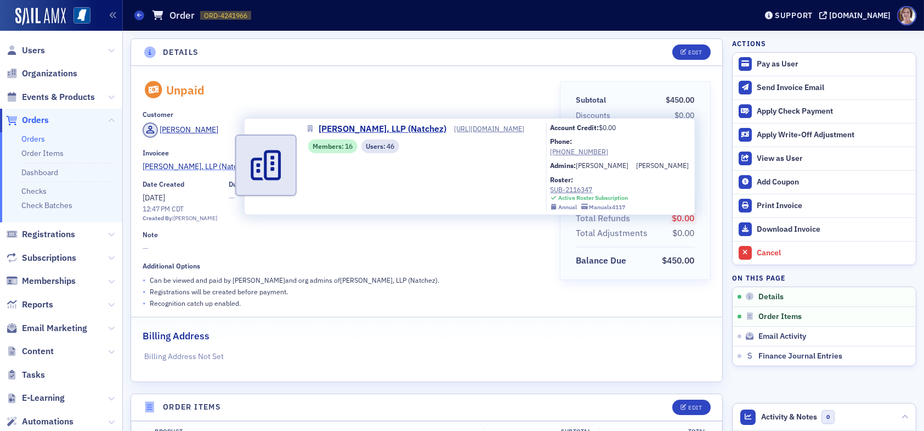
click at [212, 167] on span "[PERSON_NAME], LLP (Natchez)" at bounding box center [198, 167] width 110 height 12
select select "US"
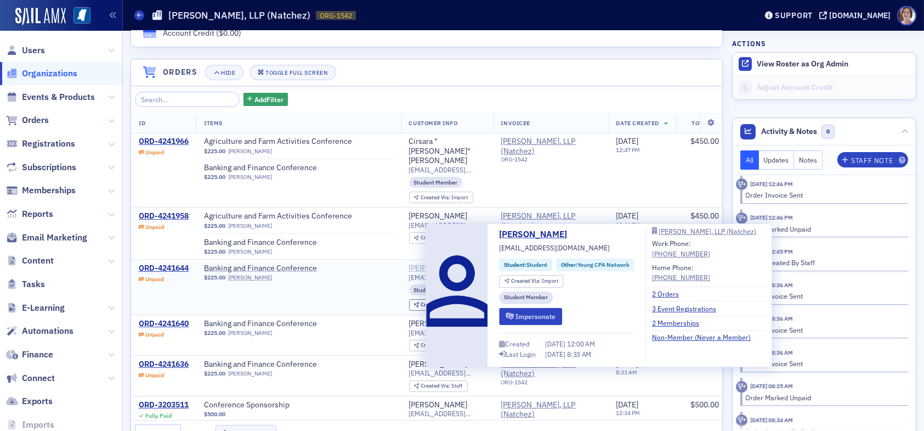
scroll to position [658, 0]
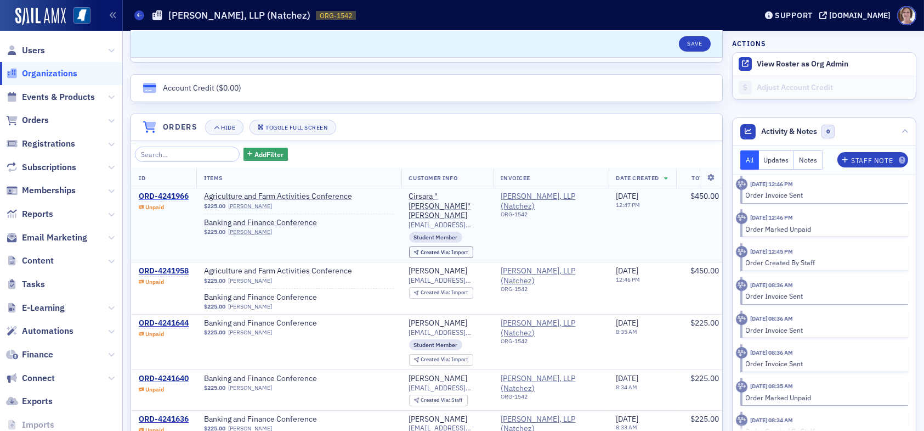
click at [173, 194] on div "ORD-4241966" at bounding box center [164, 196] width 50 height 10
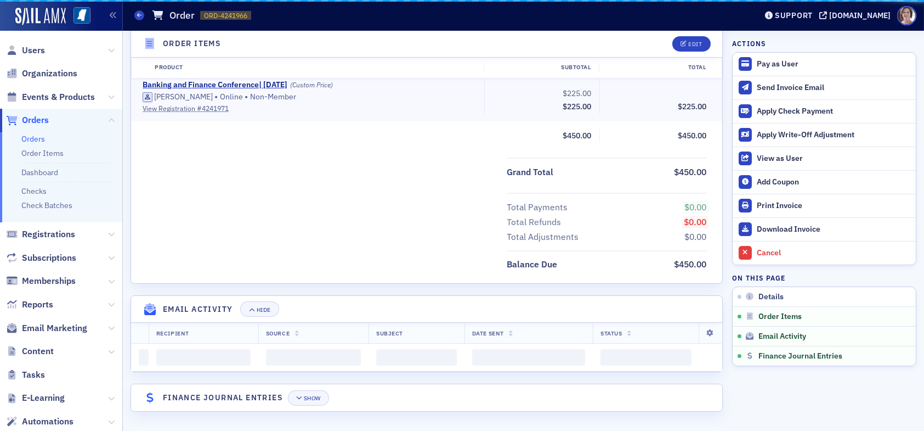
scroll to position [551, 0]
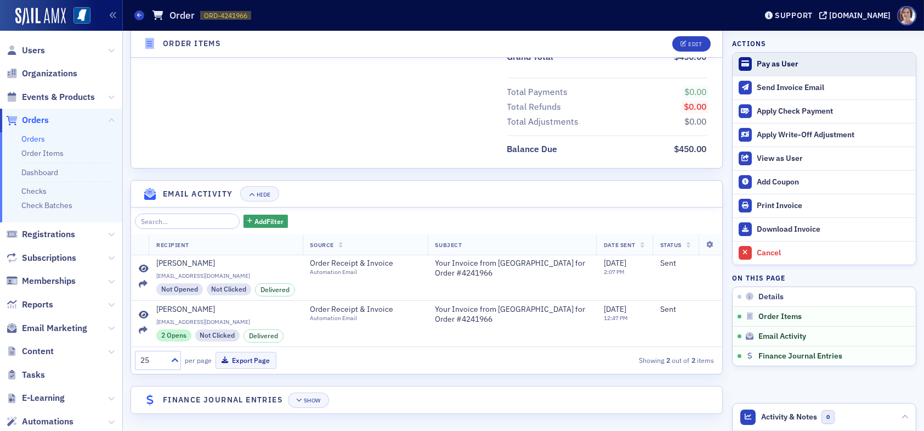
click at [768, 65] on div "Pay as User" at bounding box center [834, 64] width 154 height 10
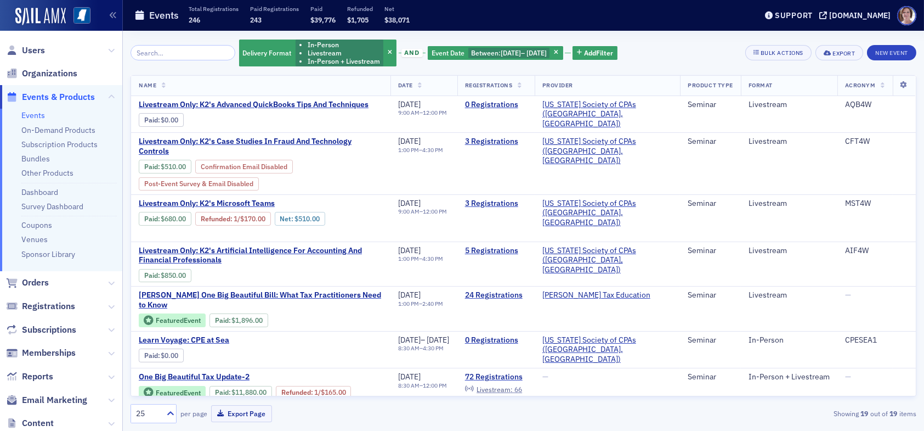
click at [49, 95] on span "Events & Products" at bounding box center [58, 97] width 73 height 12
click at [170, 51] on input "search" at bounding box center [183, 52] width 105 height 15
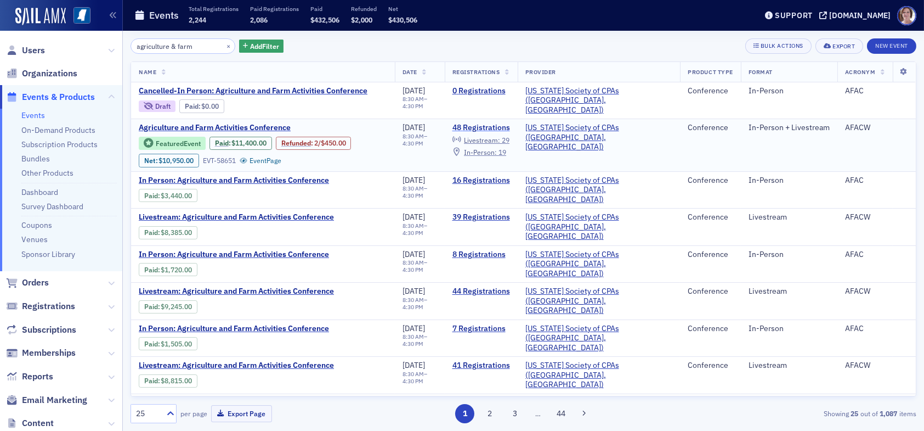
click at [510, 125] on link "48 Registrations" at bounding box center [482, 128] width 58 height 10
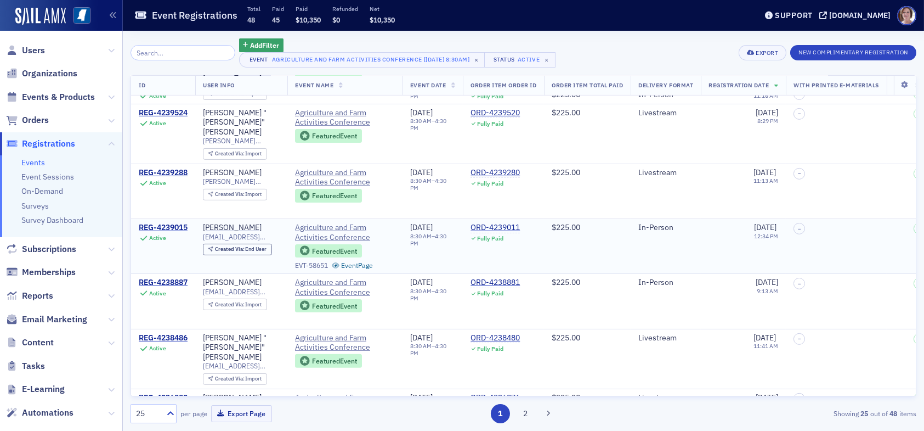
scroll to position [1090, 0]
click at [528, 415] on button "2" at bounding box center [525, 413] width 19 height 19
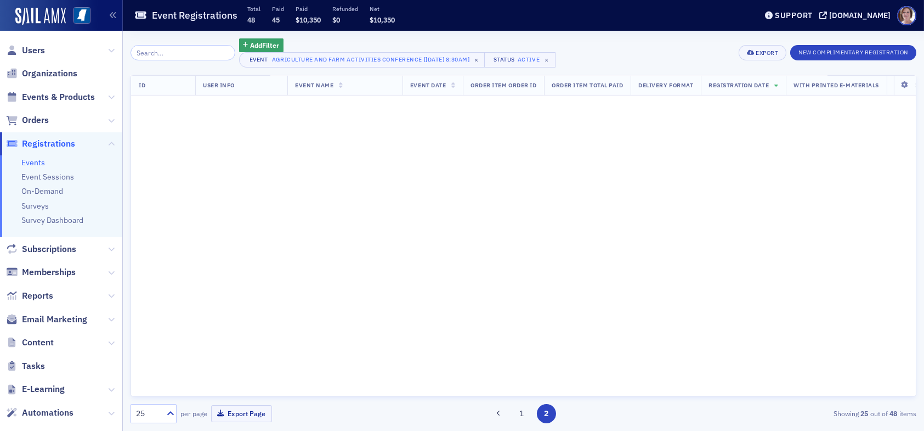
scroll to position [0, 0]
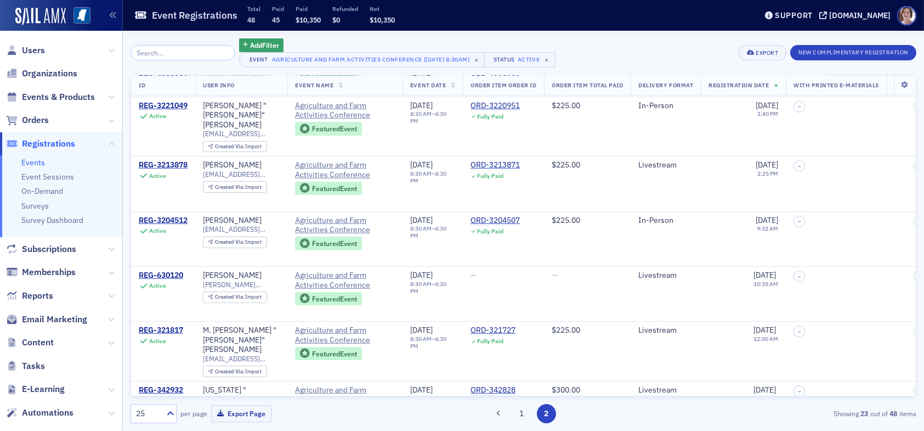
scroll to position [970, 0]
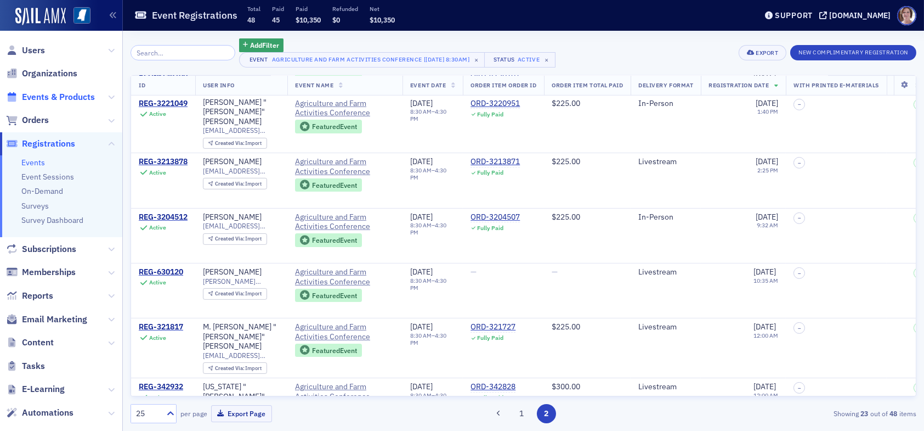
click at [43, 92] on span "Events & Products" at bounding box center [58, 97] width 73 height 12
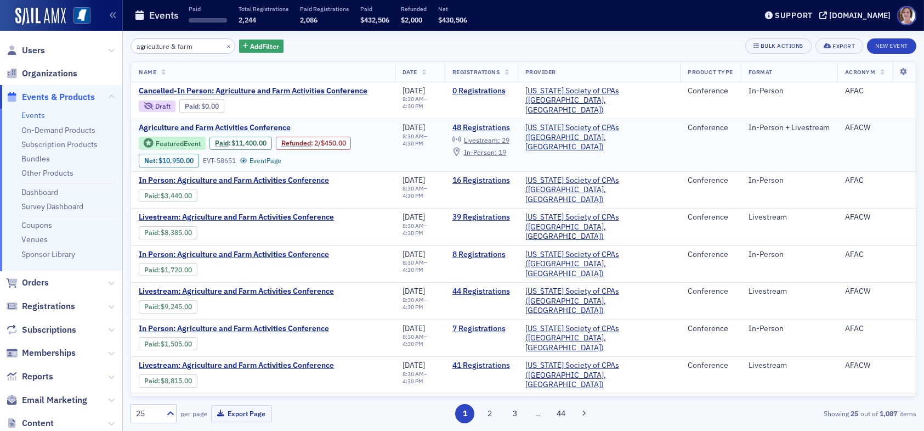
click at [269, 126] on span "Agriculture and Farm Activities Conference" at bounding box center [231, 128] width 184 height 10
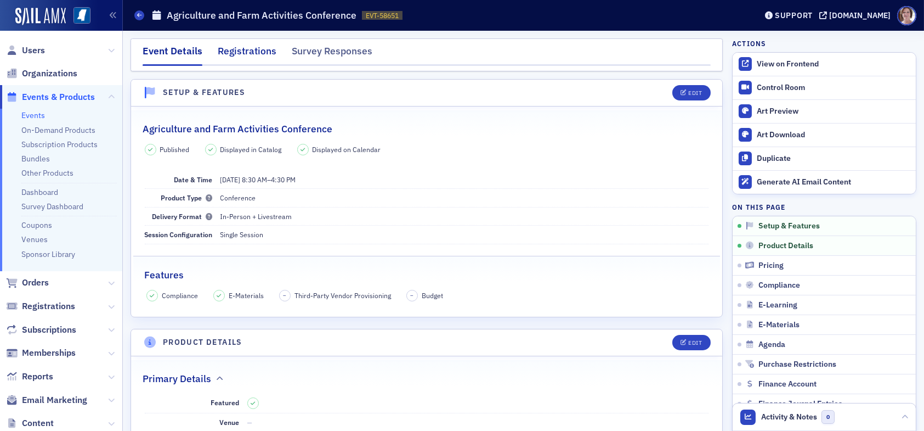
click at [245, 46] on div "Registrations" at bounding box center [247, 54] width 59 height 20
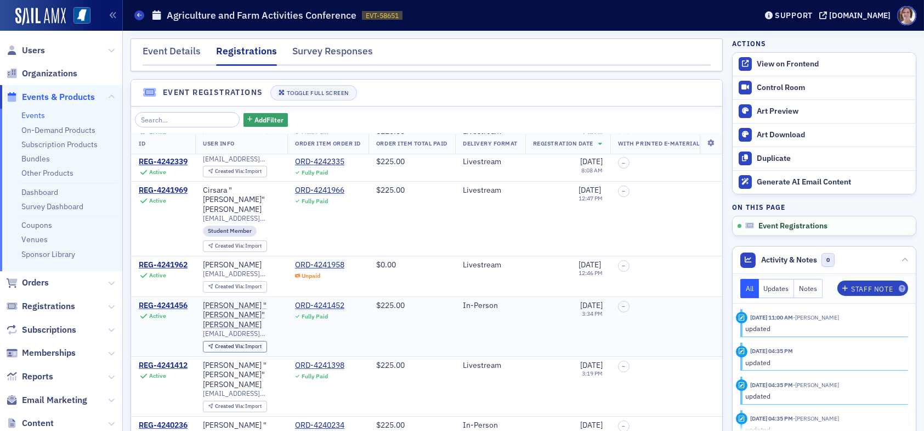
scroll to position [439, 0]
click at [320, 261] on div "ORD-4241958" at bounding box center [319, 266] width 49 height 10
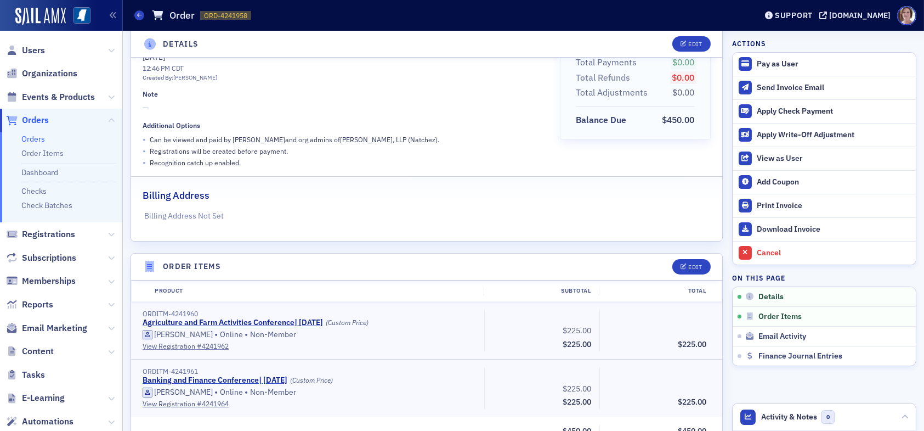
scroll to position [219, 0]
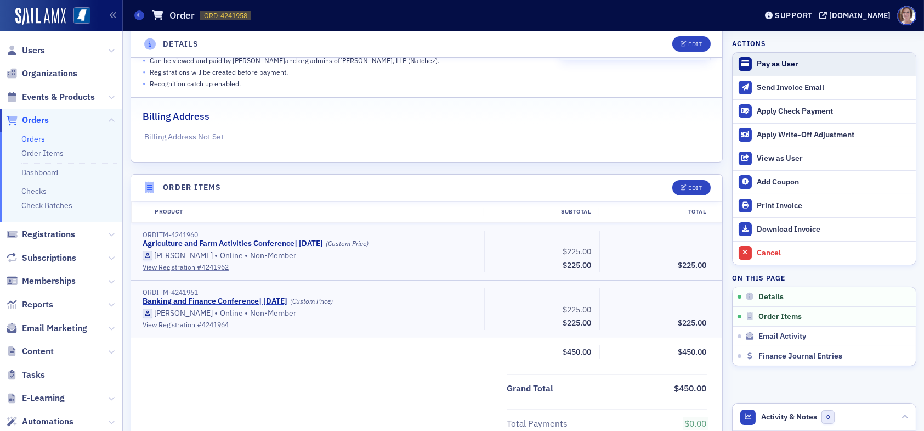
click at [770, 63] on div "Pay as User" at bounding box center [834, 64] width 154 height 10
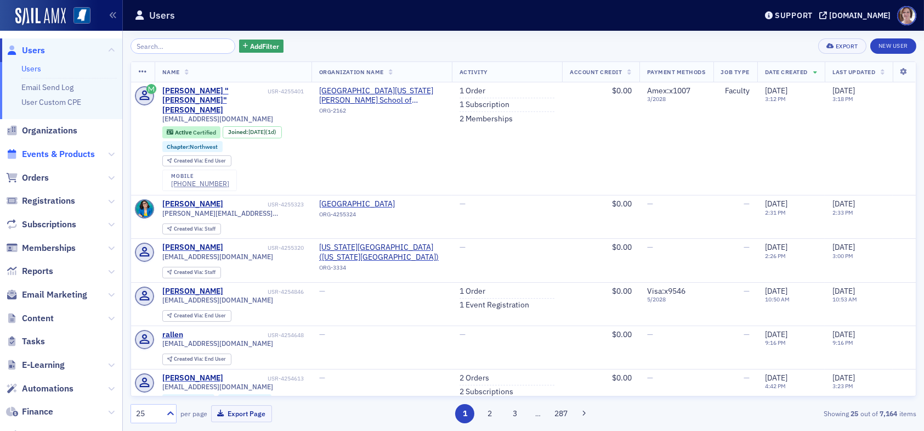
click at [63, 156] on span "Events & Products" at bounding box center [58, 154] width 73 height 12
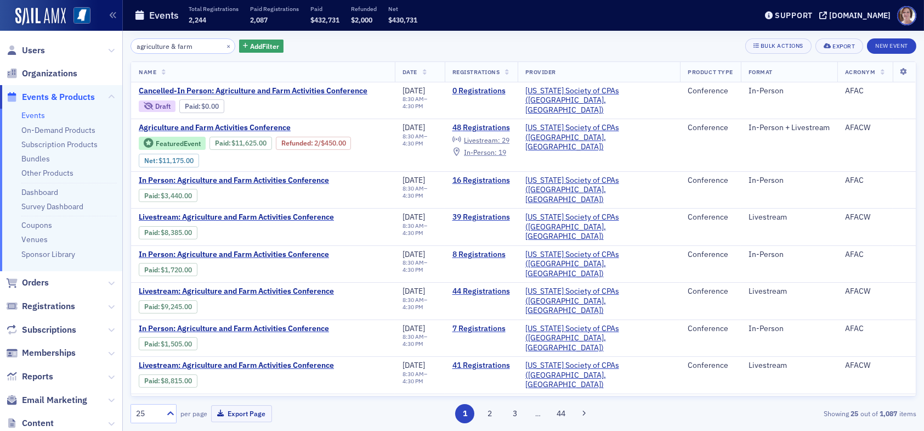
drag, startPoint x: 197, startPoint y: 44, endPoint x: 94, endPoint y: 38, distance: 103.3
click at [94, 38] on div "Users Organizations Events & Products Events On-Demand Products Subscription Pr…" at bounding box center [462, 215] width 924 height 431
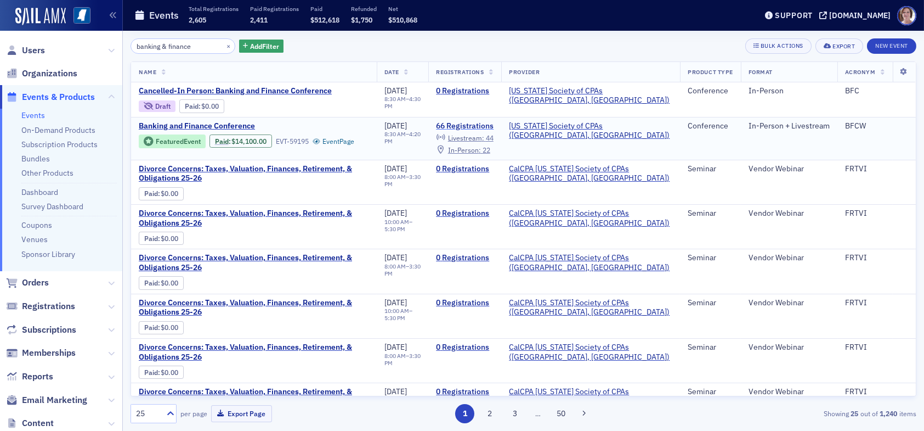
type input "banking & finance"
click at [489, 123] on link "66 Registrations" at bounding box center [465, 126] width 58 height 10
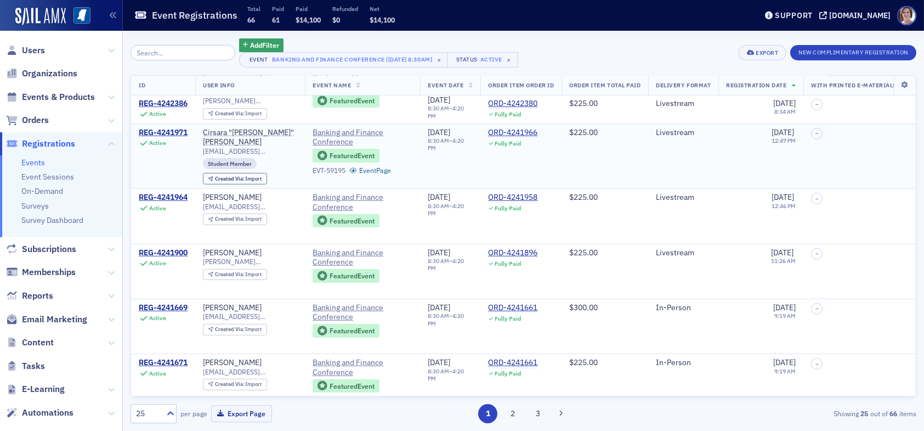
scroll to position [1081, 0]
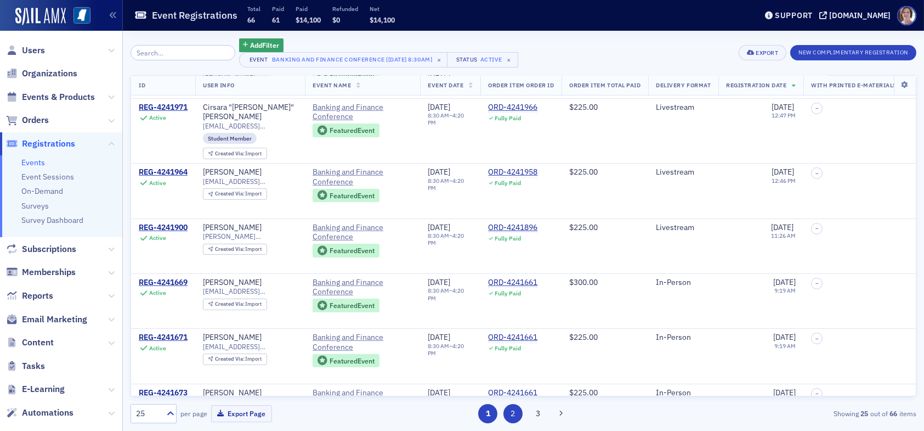
click at [517, 413] on button "2" at bounding box center [513, 413] width 19 height 19
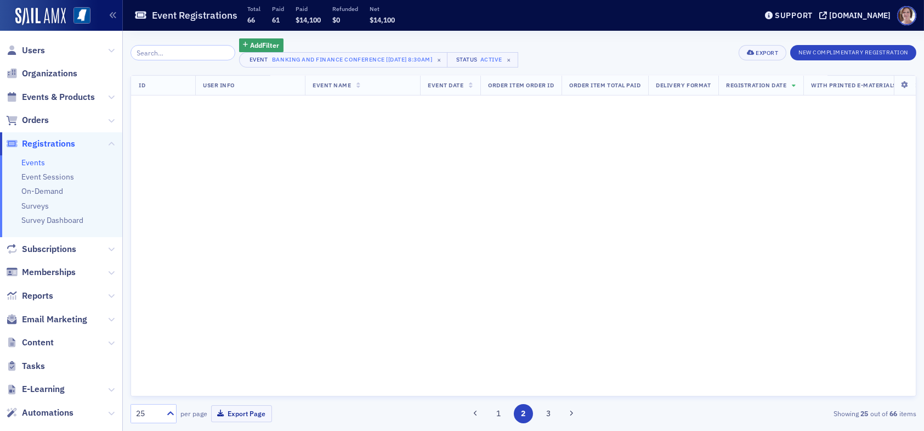
scroll to position [0, 0]
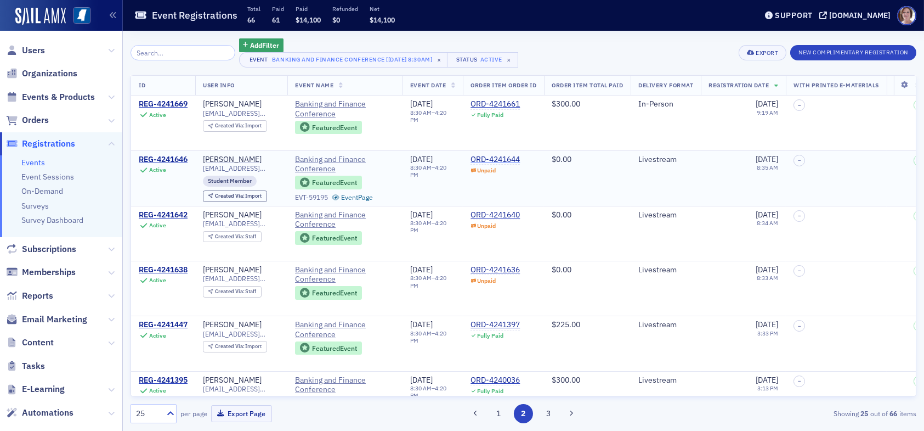
click at [494, 155] on div "ORD-4241644" at bounding box center [495, 160] width 49 height 10
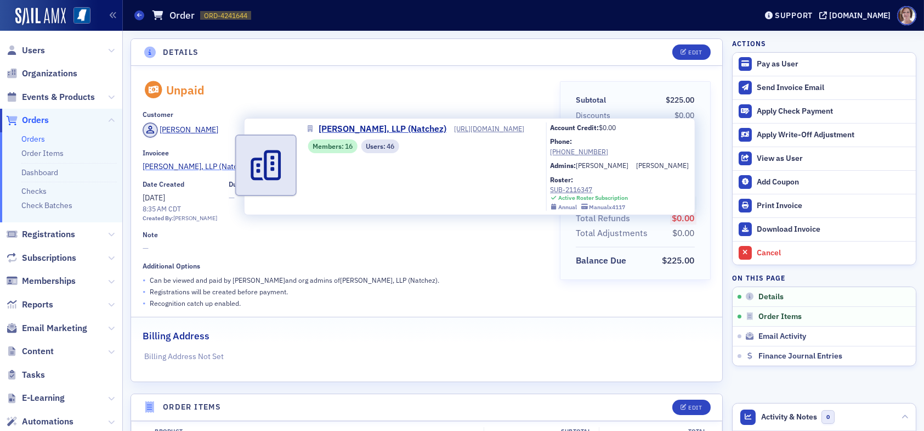
click at [223, 165] on span "[PERSON_NAME], LLP (Natchez)" at bounding box center [198, 167] width 110 height 12
select select "US"
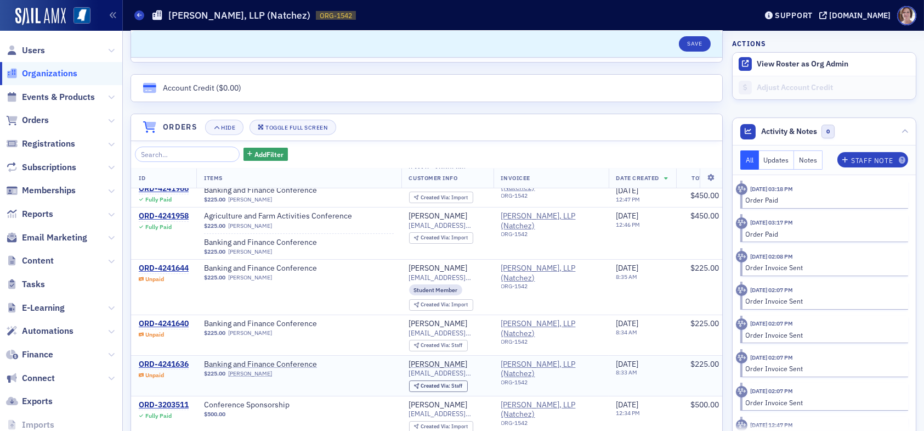
scroll to position [55, 0]
click at [180, 263] on div "ORD-4241644" at bounding box center [164, 268] width 50 height 10
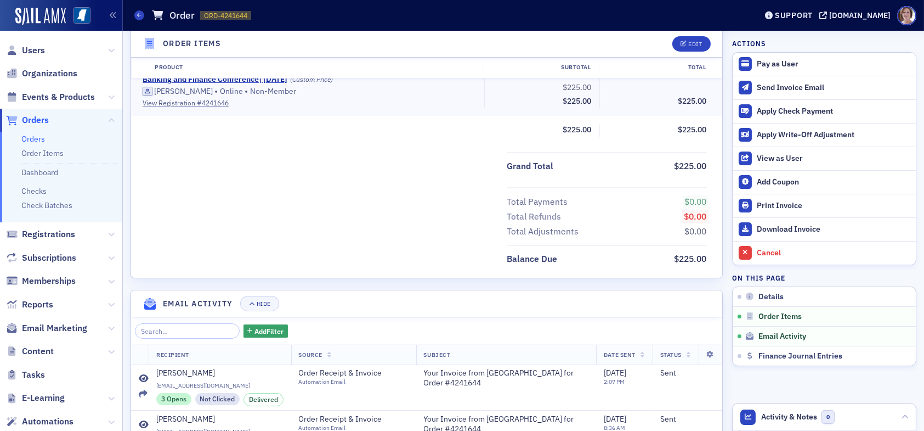
scroll to position [329, 0]
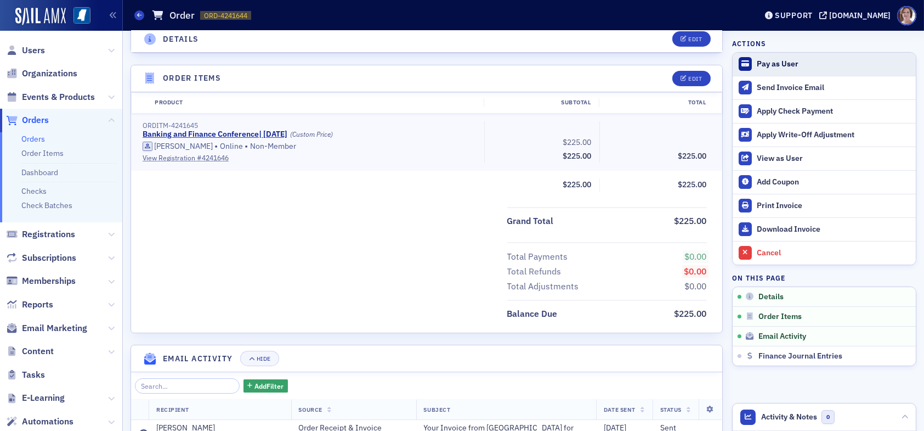
click at [765, 65] on div "Pay as User" at bounding box center [834, 64] width 154 height 10
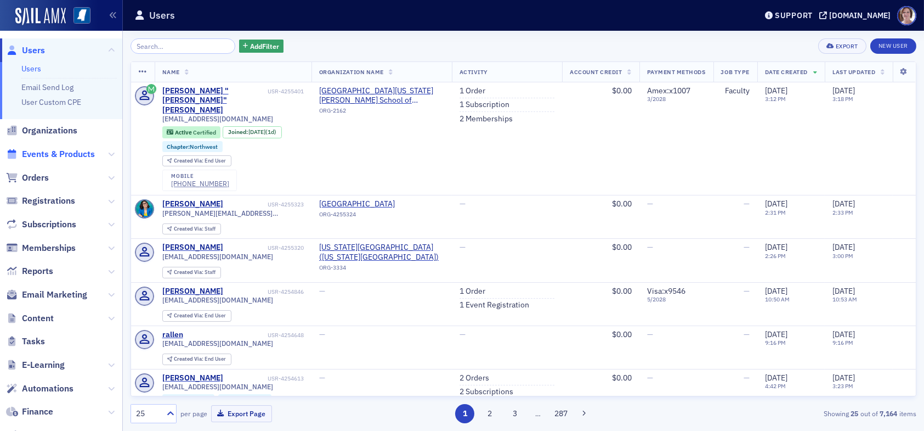
click at [57, 157] on span "Events & Products" at bounding box center [58, 154] width 73 height 12
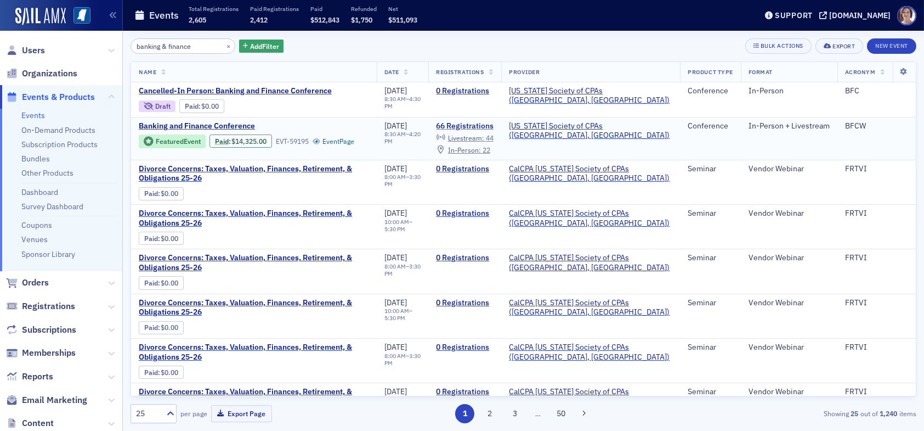
click at [494, 126] on link "66 Registrations" at bounding box center [465, 126] width 58 height 10
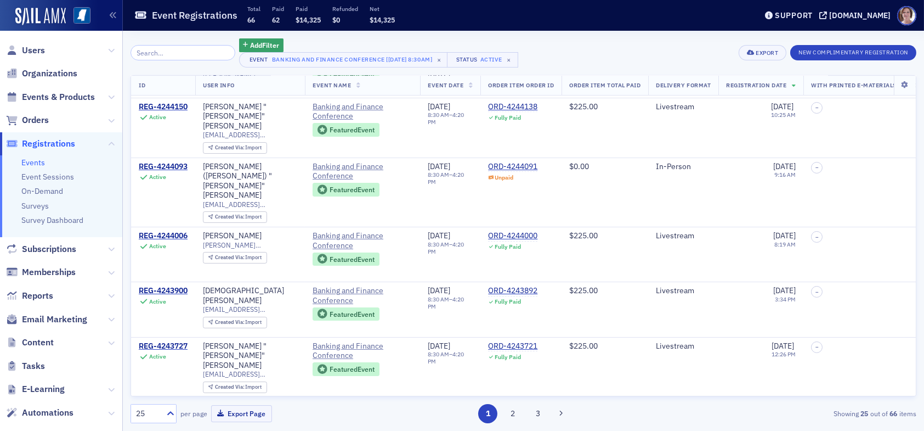
scroll to position [274, 0]
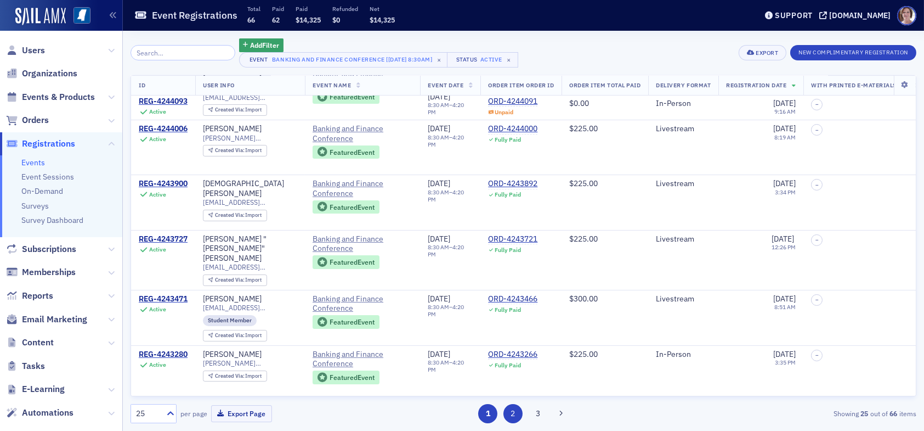
click at [509, 411] on button "2" at bounding box center [513, 413] width 19 height 19
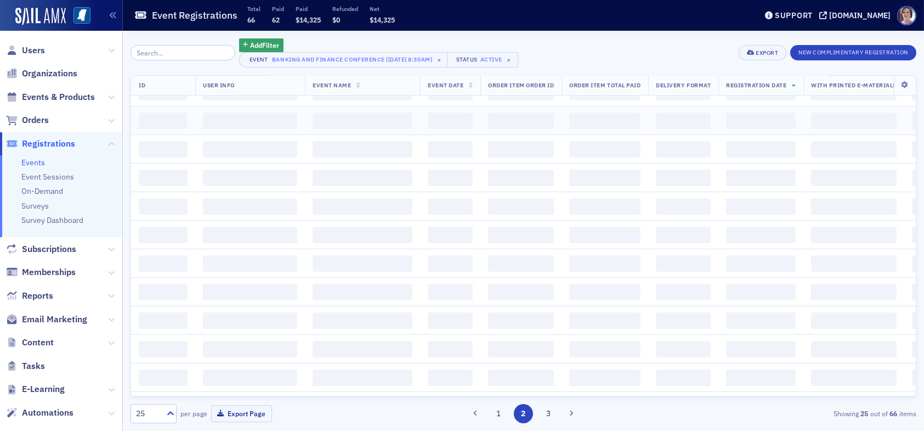
scroll to position [0, 0]
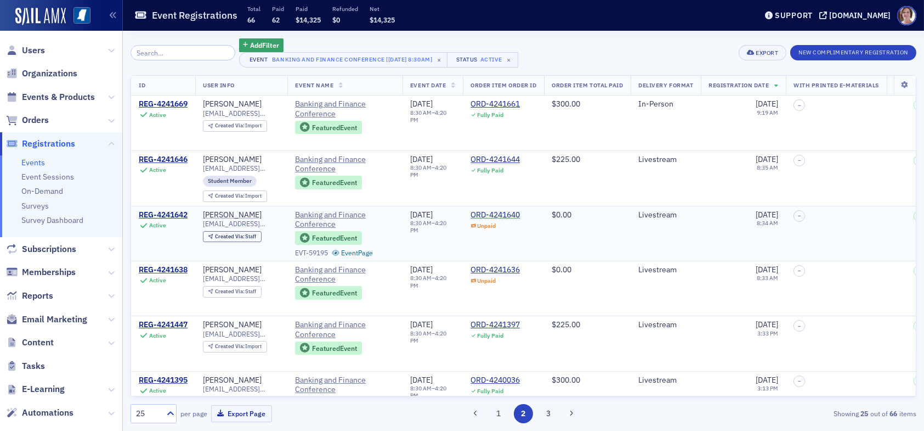
click at [505, 213] on div "ORD-4241640" at bounding box center [495, 215] width 49 height 10
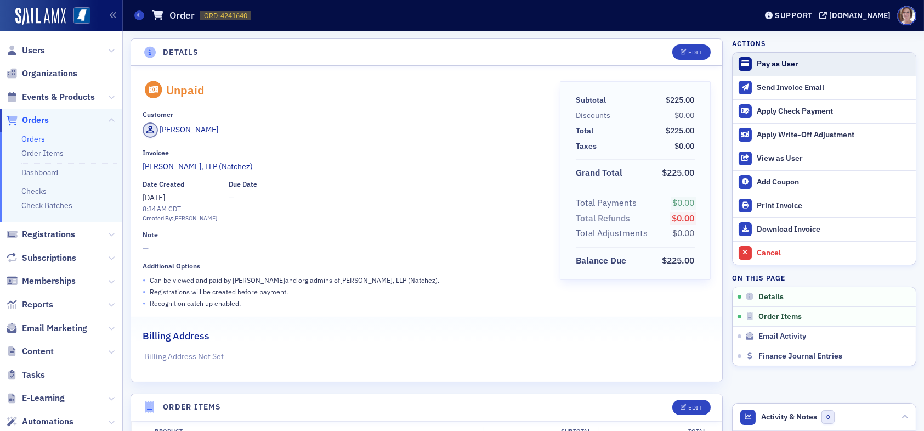
click at [769, 63] on div "Pay as User" at bounding box center [834, 64] width 154 height 10
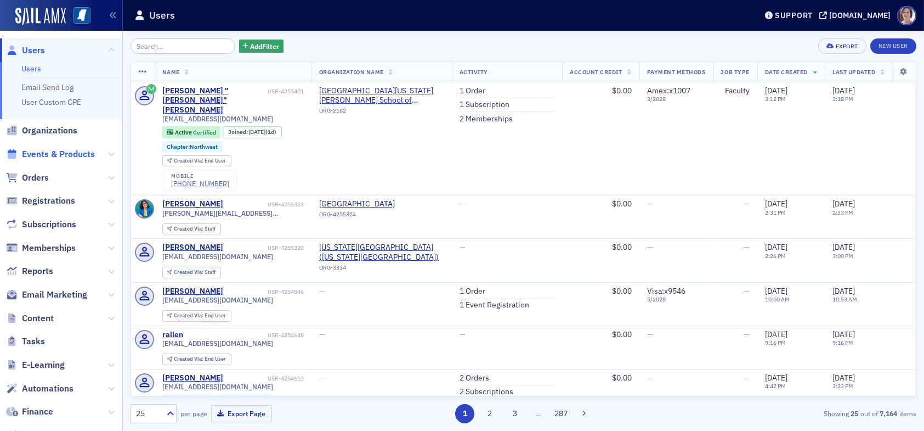
click at [64, 149] on span "Events & Products" at bounding box center [58, 154] width 73 height 12
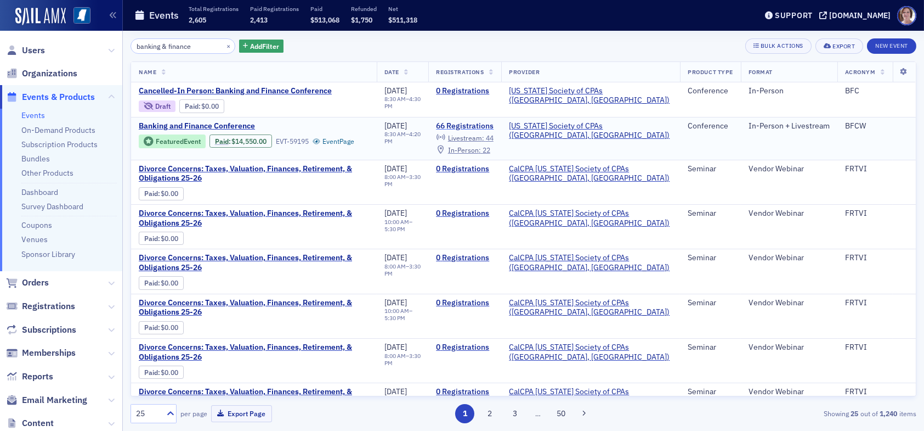
click at [494, 126] on link "66 Registrations" at bounding box center [465, 126] width 58 height 10
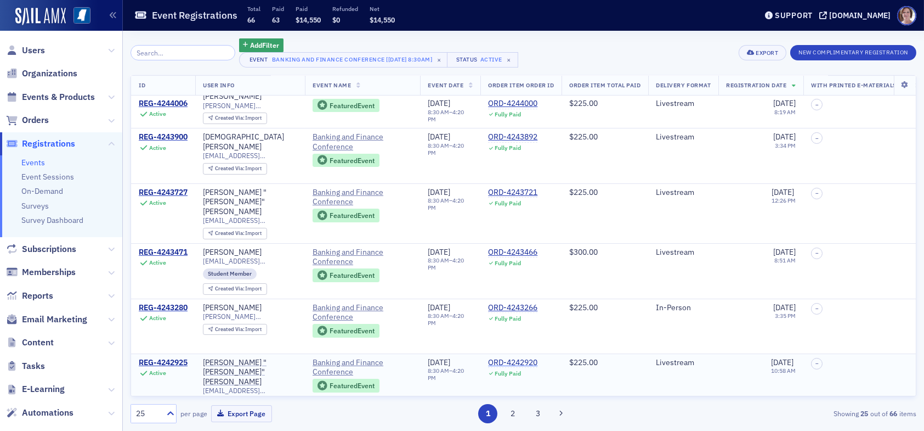
scroll to position [384, 0]
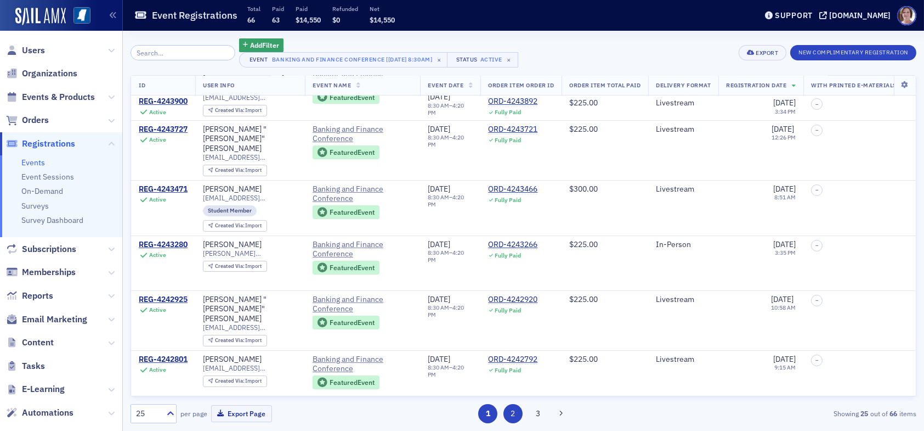
click at [518, 409] on button "2" at bounding box center [513, 413] width 19 height 19
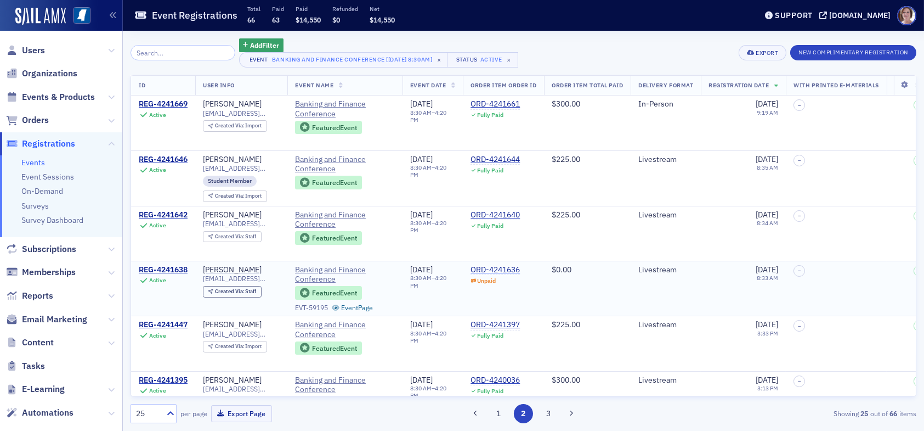
click at [506, 268] on div "ORD-4241636" at bounding box center [495, 270] width 49 height 10
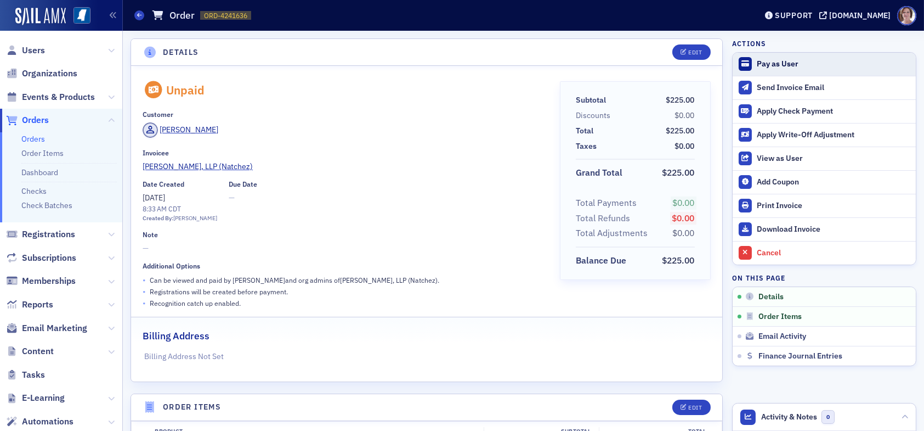
click at [769, 60] on div "Pay as User" at bounding box center [834, 64] width 154 height 10
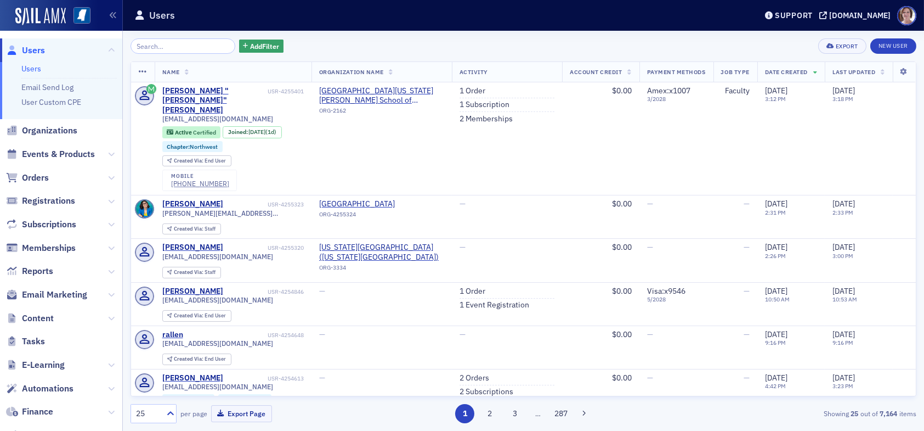
click at [31, 49] on span "Users" at bounding box center [33, 50] width 23 height 12
click at [41, 176] on span "Orders" at bounding box center [35, 178] width 27 height 12
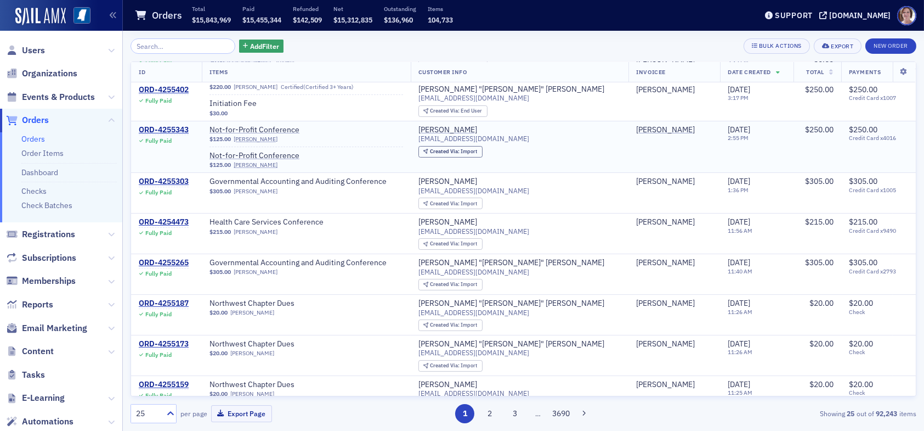
scroll to position [274, 0]
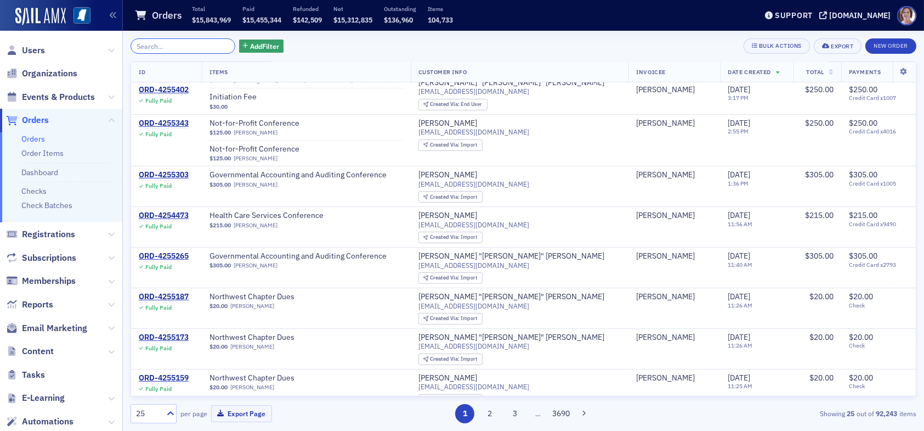
click at [212, 47] on input "search" at bounding box center [183, 45] width 105 height 15
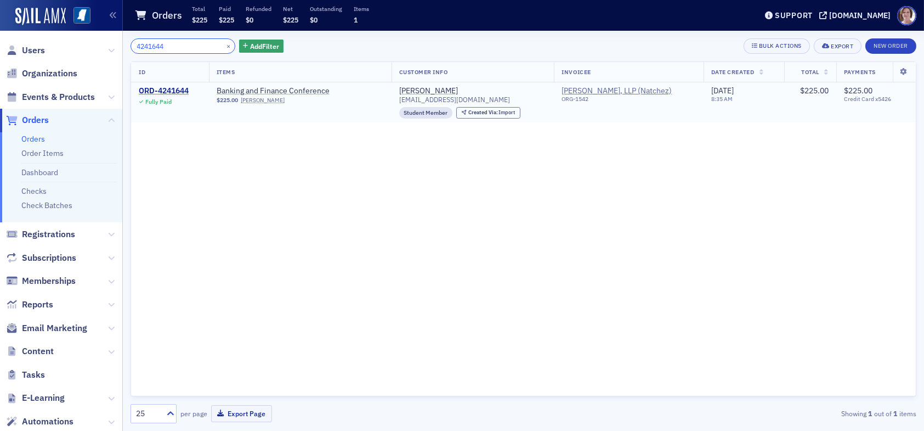
type input "4241644"
click at [171, 89] on div "ORD-4241644" at bounding box center [164, 91] width 50 height 10
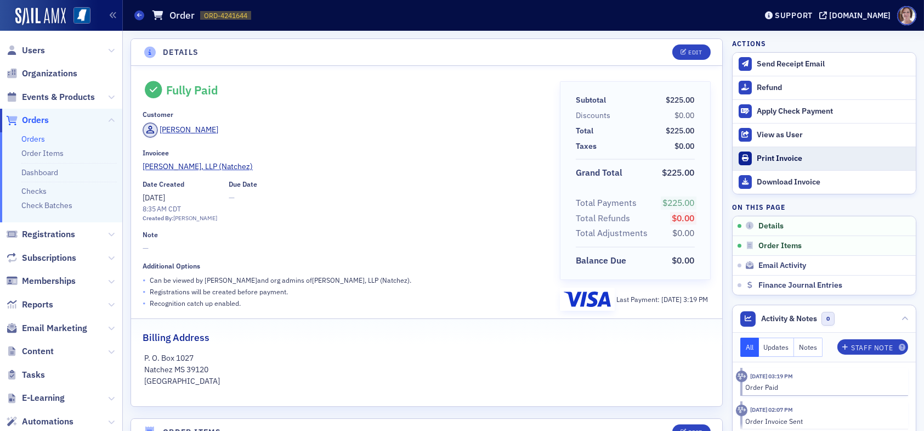
click at [777, 157] on div "Print Invoice" at bounding box center [834, 159] width 154 height 10
click at [37, 121] on span "Orders" at bounding box center [35, 120] width 27 height 12
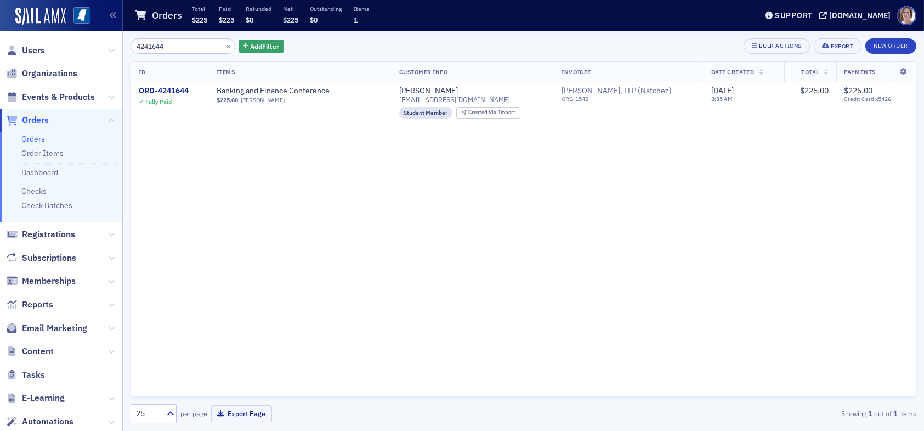
drag, startPoint x: 183, startPoint y: 43, endPoint x: 84, endPoint y: 37, distance: 98.4
click at [84, 37] on div "Users Organizations Events & Products Orders Orders Order Items Dashboard Check…" at bounding box center [462, 215] width 924 height 431
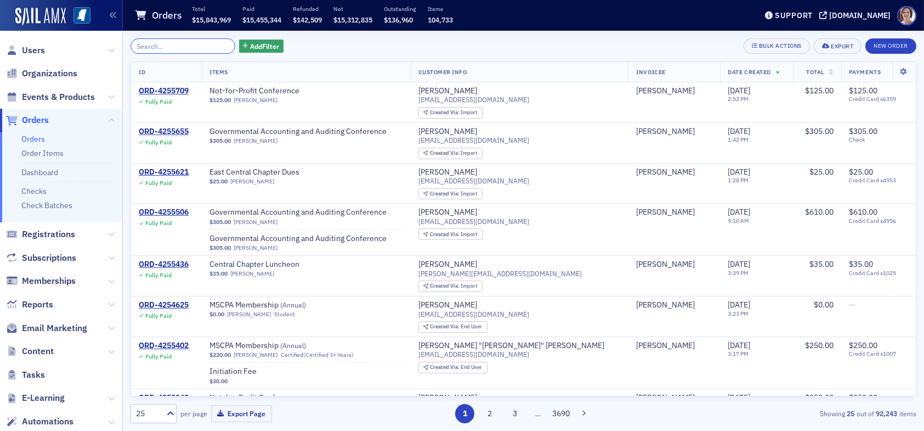
click at [176, 45] on input "search" at bounding box center [183, 45] width 105 height 15
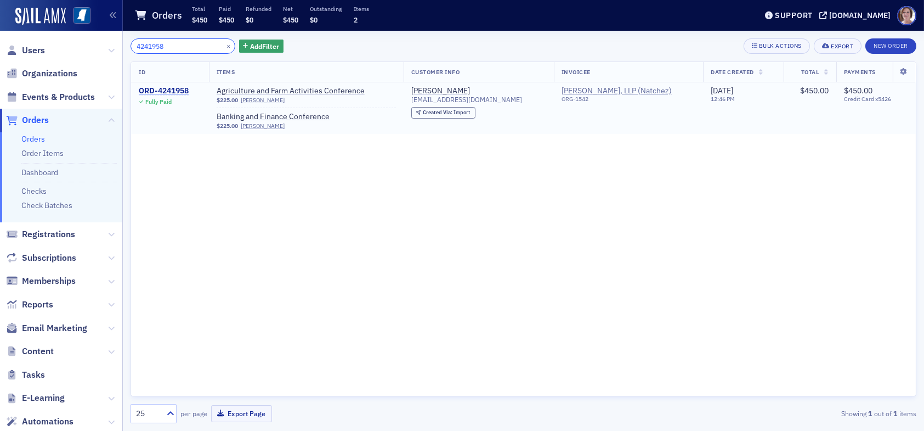
type input "4241958"
click at [165, 89] on div "ORD-4241958" at bounding box center [164, 91] width 50 height 10
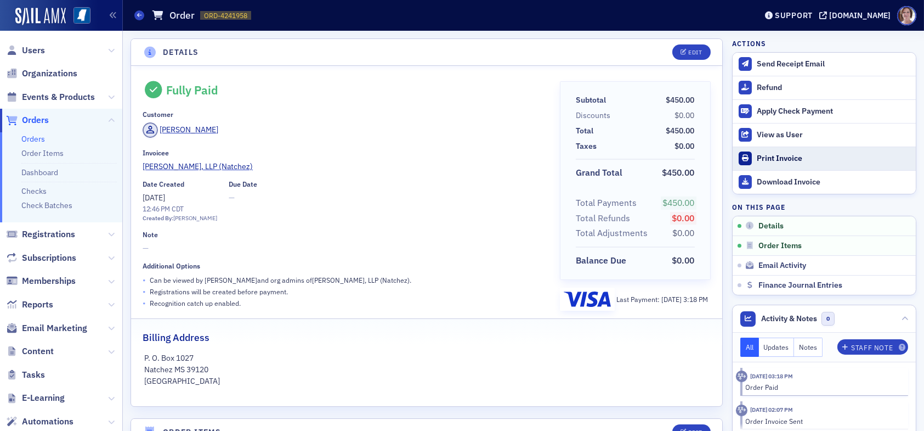
click at [775, 160] on div "Print Invoice" at bounding box center [834, 159] width 154 height 10
click at [44, 123] on span "Orders" at bounding box center [35, 120] width 27 height 12
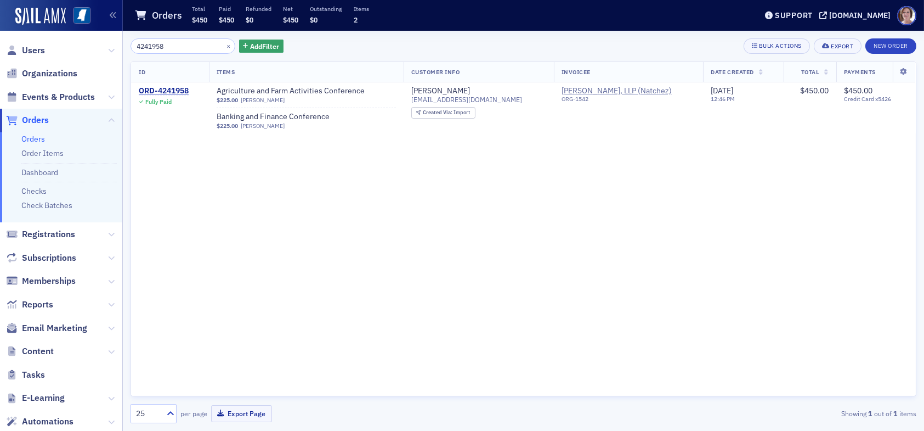
drag, startPoint x: 179, startPoint y: 47, endPoint x: 74, endPoint y: 55, distance: 105.6
click at [90, 51] on div "Users Organizations Events & Products Orders Orders Order Items Dashboard Check…" at bounding box center [462, 215] width 924 height 431
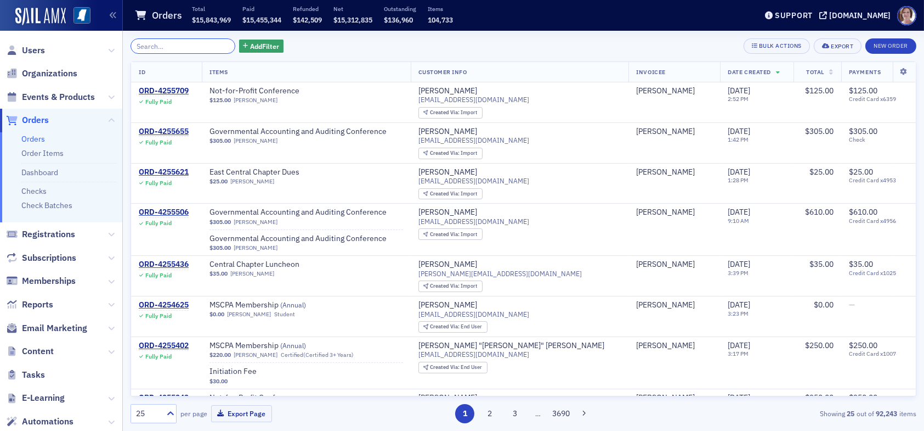
click at [176, 47] on input "search" at bounding box center [183, 45] width 105 height 15
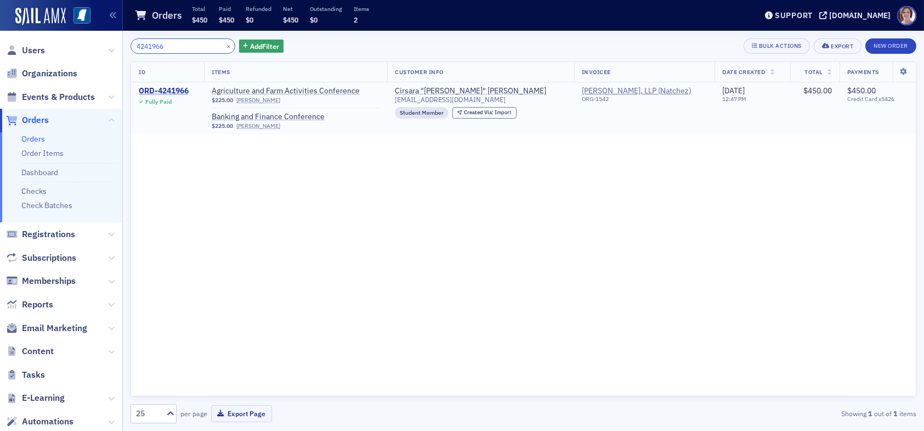
type input "4241966"
click at [181, 90] on div "ORD-4241966" at bounding box center [164, 91] width 50 height 10
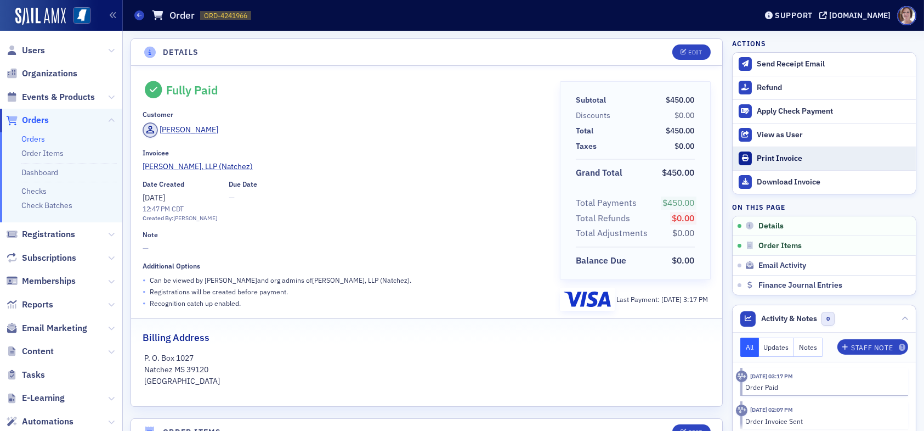
click at [779, 160] on div "Print Invoice" at bounding box center [834, 159] width 154 height 10
click at [41, 120] on span "Orders" at bounding box center [35, 120] width 27 height 12
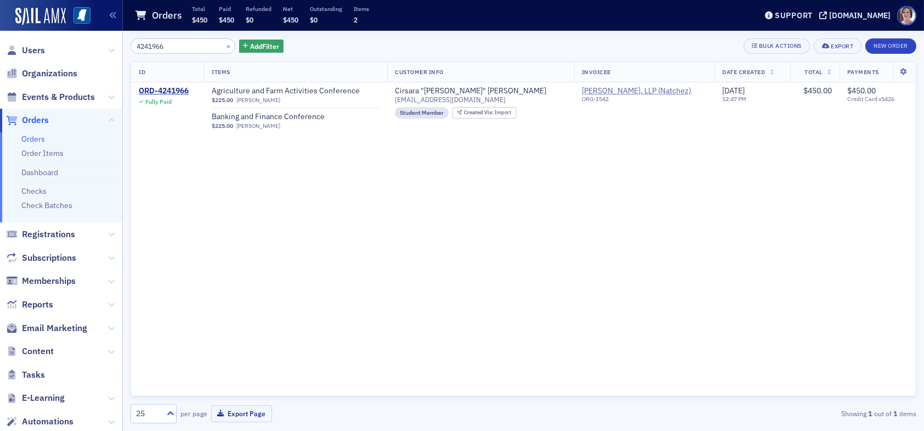
drag, startPoint x: 173, startPoint y: 44, endPoint x: 82, endPoint y: 42, distance: 91.1
click at [82, 42] on div "Users Organizations Events & Products Orders Orders Order Items Dashboard Check…" at bounding box center [462, 215] width 924 height 431
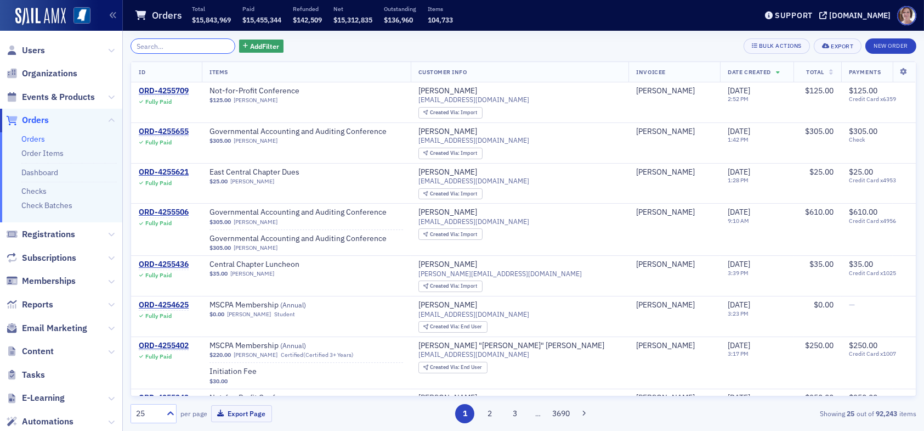
click at [166, 46] on input "search" at bounding box center [183, 45] width 105 height 15
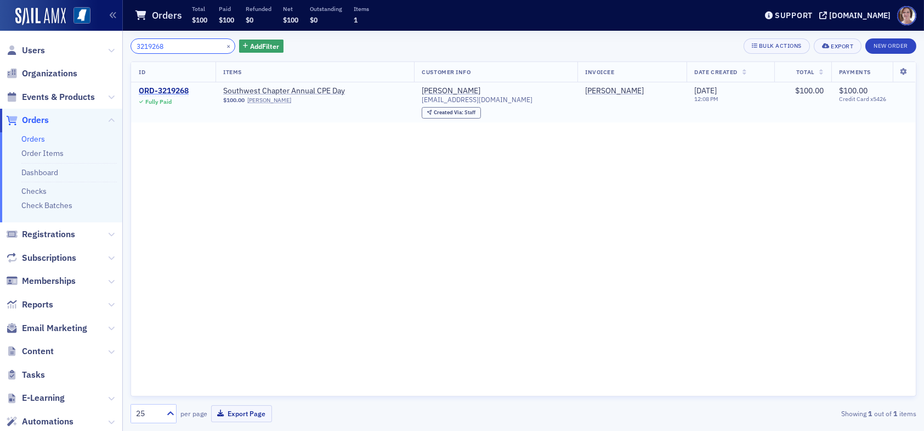
type input "3219268"
click at [180, 90] on div "ORD-3219268" at bounding box center [164, 91] width 50 height 10
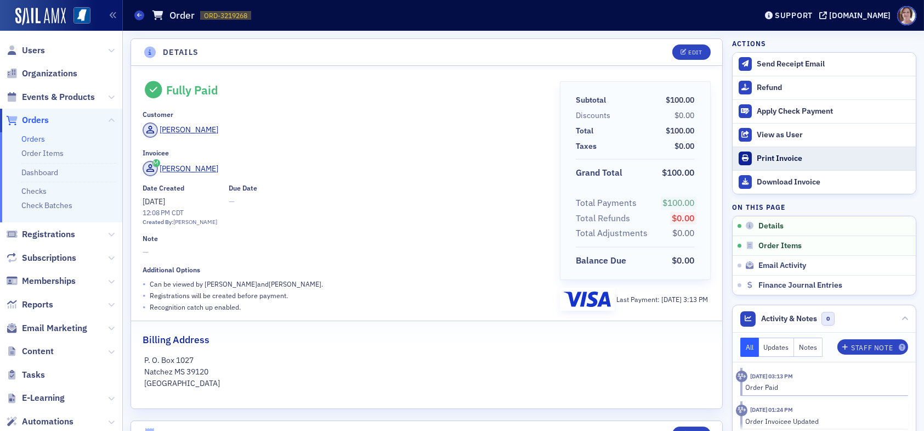
click at [768, 155] on div "Print Invoice" at bounding box center [834, 159] width 154 height 10
click at [38, 121] on span "Orders" at bounding box center [35, 120] width 27 height 12
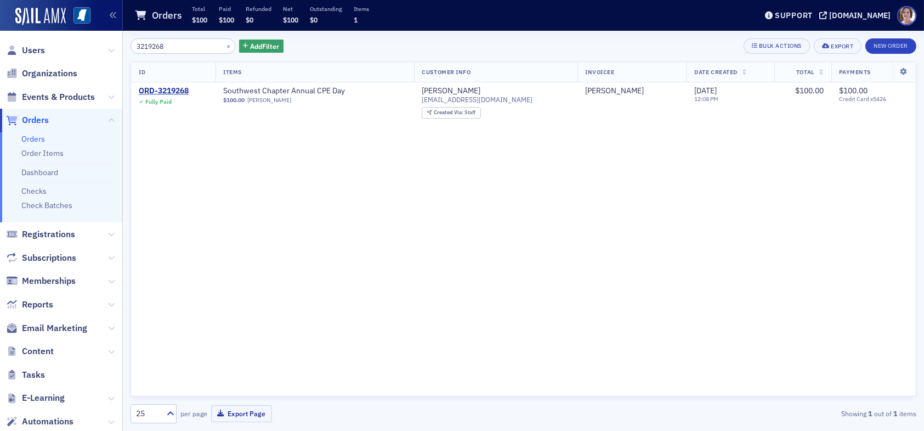
drag, startPoint x: 175, startPoint y: 41, endPoint x: 74, endPoint y: 45, distance: 101.0
click at [75, 45] on div "Users Organizations Events & Products Orders Orders Order Items Dashboard Check…" at bounding box center [462, 215] width 924 height 431
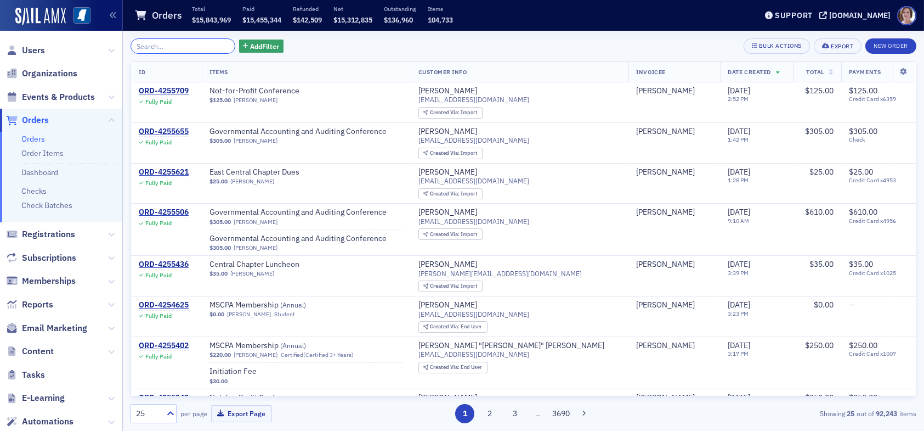
click at [180, 41] on input "search" at bounding box center [183, 45] width 105 height 15
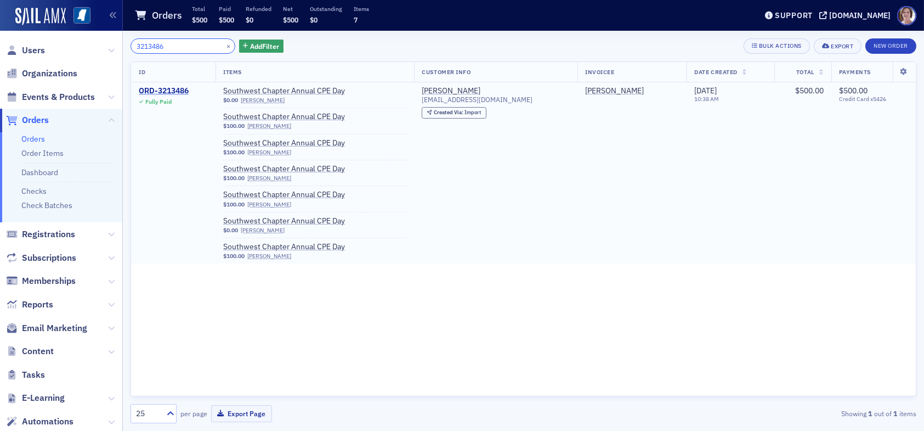
type input "3213486"
click at [172, 88] on div "ORD-3213486" at bounding box center [164, 91] width 50 height 10
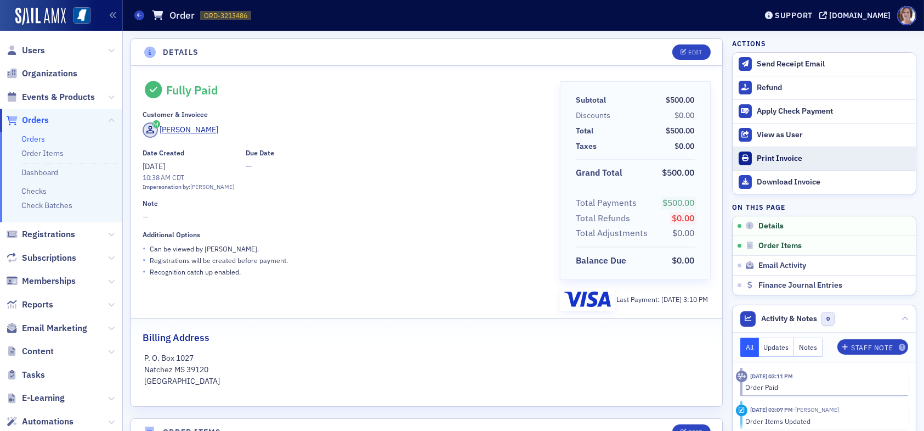
click at [769, 160] on div "Print Invoice" at bounding box center [834, 159] width 154 height 10
click at [41, 119] on span "Orders" at bounding box center [35, 120] width 27 height 12
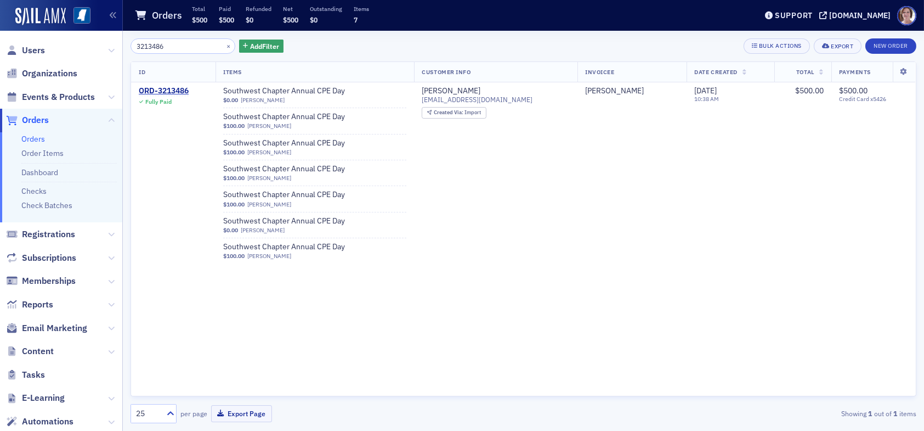
drag, startPoint x: 172, startPoint y: 45, endPoint x: 82, endPoint y: 46, distance: 89.4
click at [82, 46] on div "Users Organizations Events & Products Orders Orders Order Items Dashboard Check…" at bounding box center [462, 215] width 924 height 431
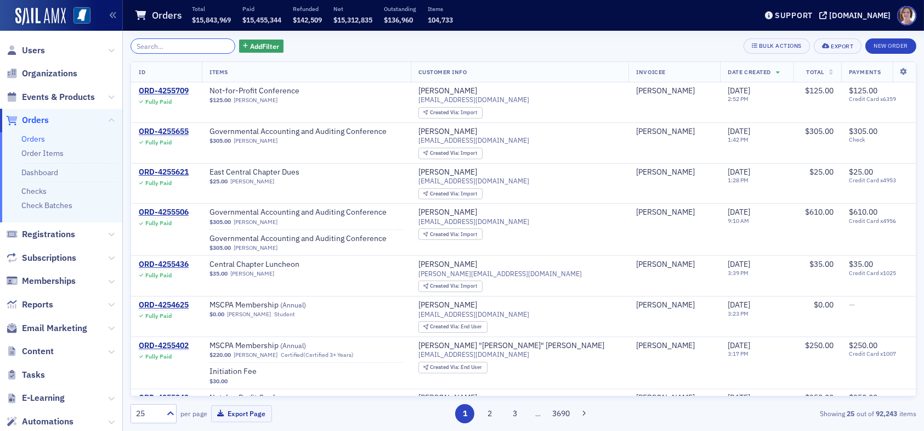
click at [195, 43] on input "search" at bounding box center [183, 45] width 105 height 15
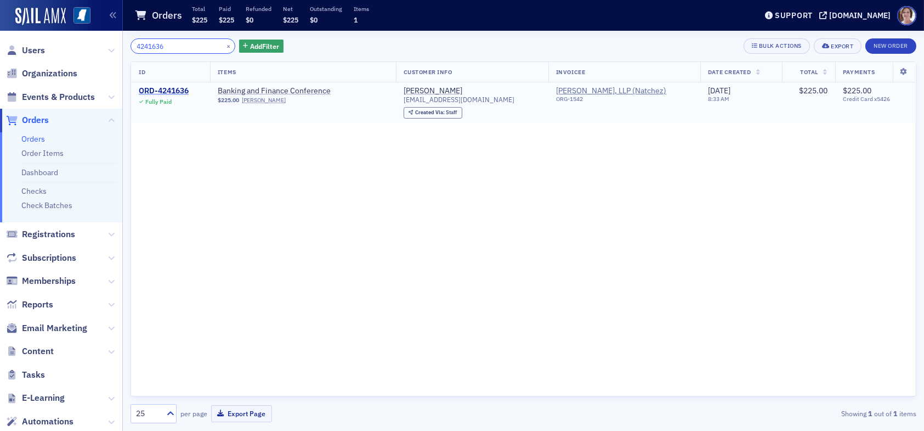
type input "4241636"
click at [179, 88] on div "ORD-4241636" at bounding box center [164, 91] width 50 height 10
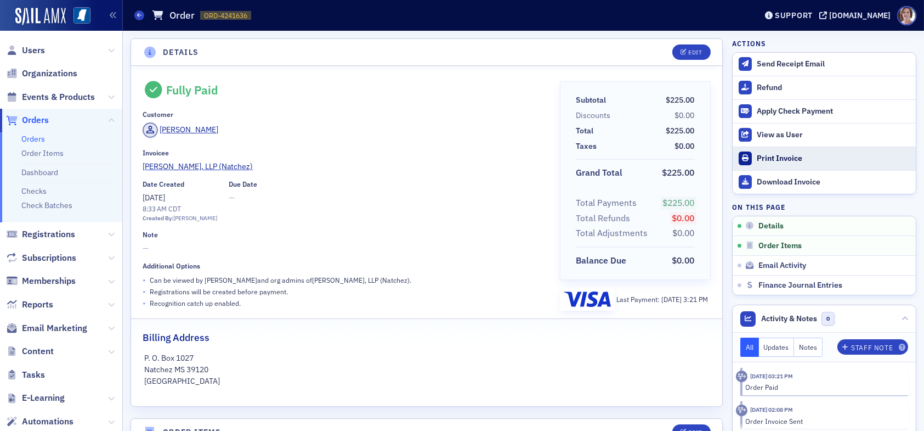
click at [786, 156] on div "Print Invoice" at bounding box center [834, 159] width 154 height 10
click at [50, 115] on span "Orders" at bounding box center [61, 121] width 122 height 24
click at [33, 120] on span "Orders" at bounding box center [35, 120] width 27 height 12
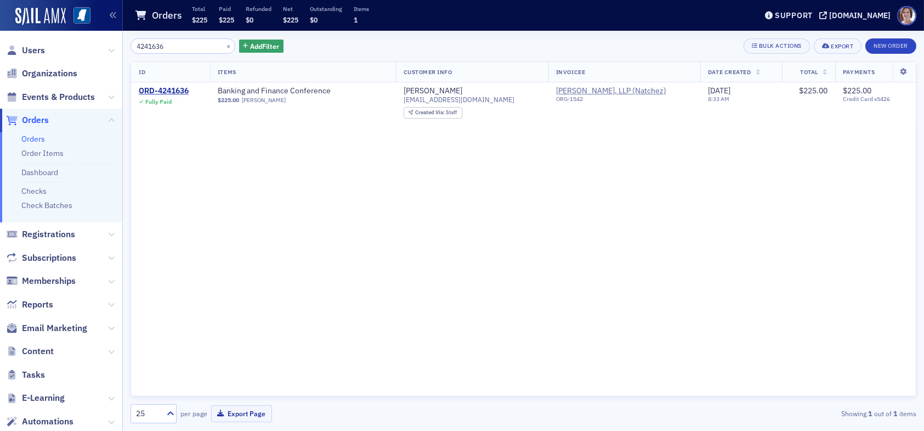
drag, startPoint x: 182, startPoint y: 39, endPoint x: 83, endPoint y: 49, distance: 99.8
click at [87, 49] on div "Users Organizations Events & Products Orders Orders Order Items Dashboard Check…" at bounding box center [462, 215] width 924 height 431
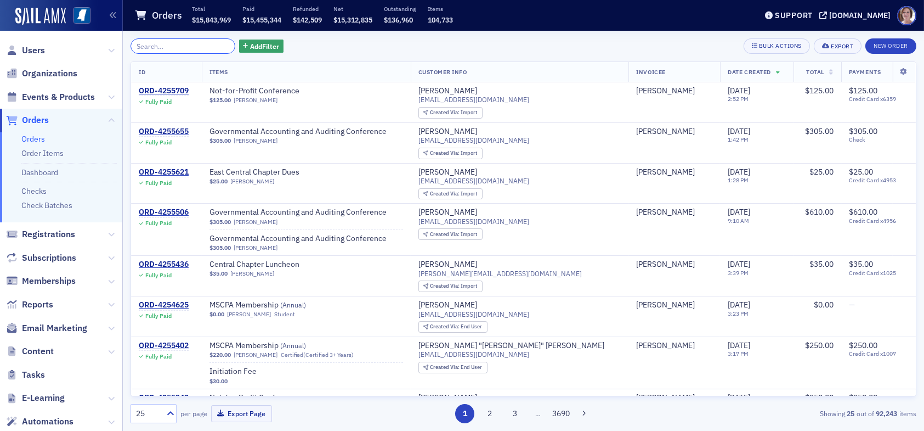
click at [172, 42] on input "search" at bounding box center [183, 45] width 105 height 15
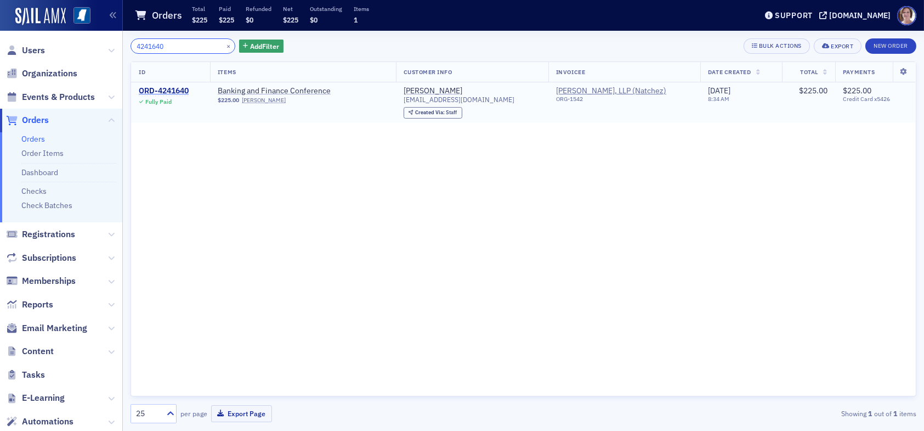
type input "4241640"
click at [183, 92] on div "ORD-4241640" at bounding box center [164, 91] width 50 height 10
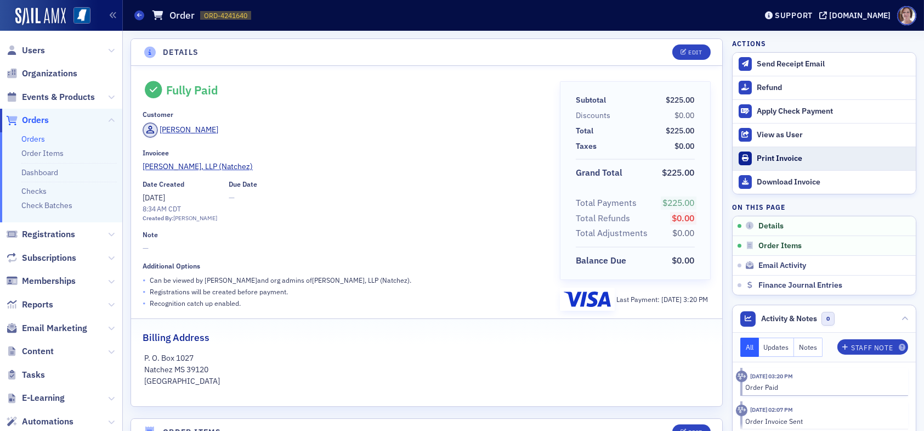
click at [780, 158] on div "Print Invoice" at bounding box center [834, 159] width 154 height 10
click at [35, 118] on span "Orders" at bounding box center [35, 120] width 27 height 12
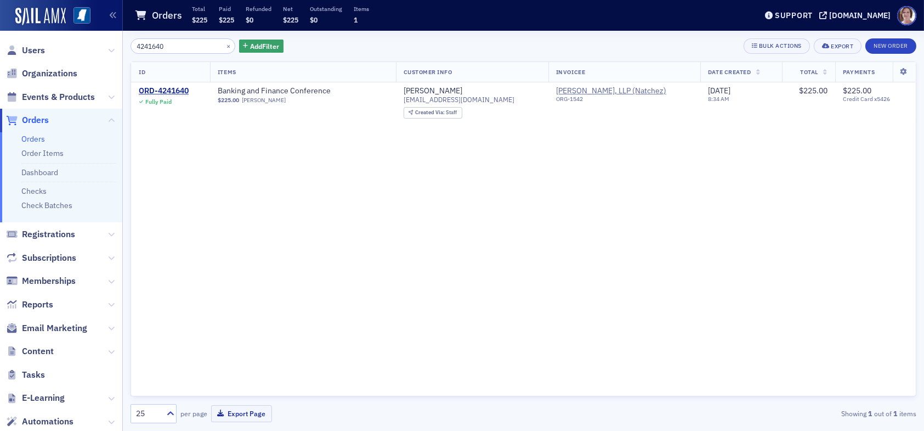
drag, startPoint x: 173, startPoint y: 49, endPoint x: 82, endPoint y: 47, distance: 91.1
click at [83, 48] on div "Users Organizations Events & Products Orders Orders Order Items Dashboard Check…" at bounding box center [462, 215] width 924 height 431
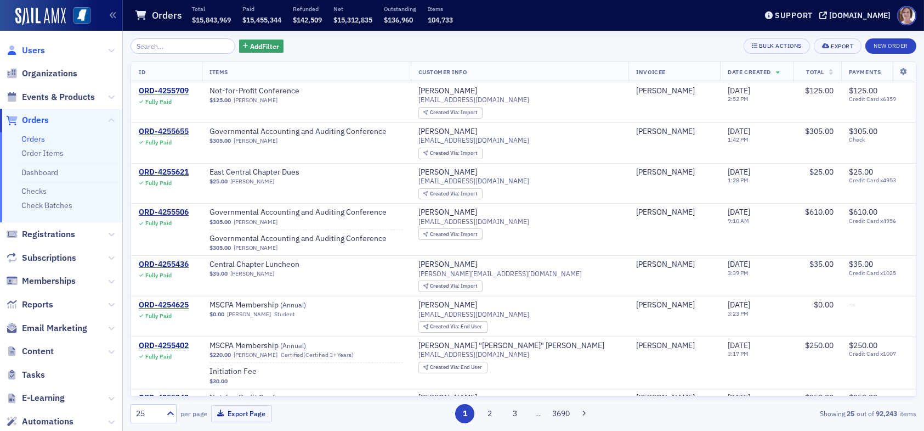
click at [35, 46] on span "Users" at bounding box center [33, 50] width 23 height 12
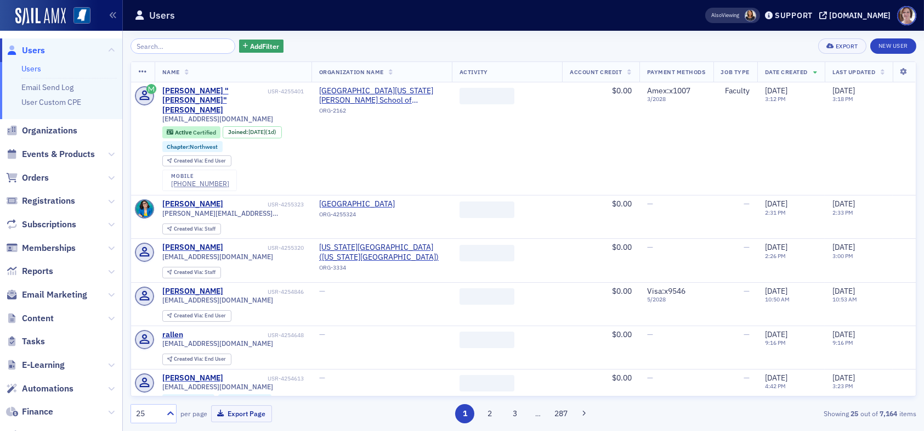
click at [177, 47] on input "search" at bounding box center [183, 45] width 105 height 15
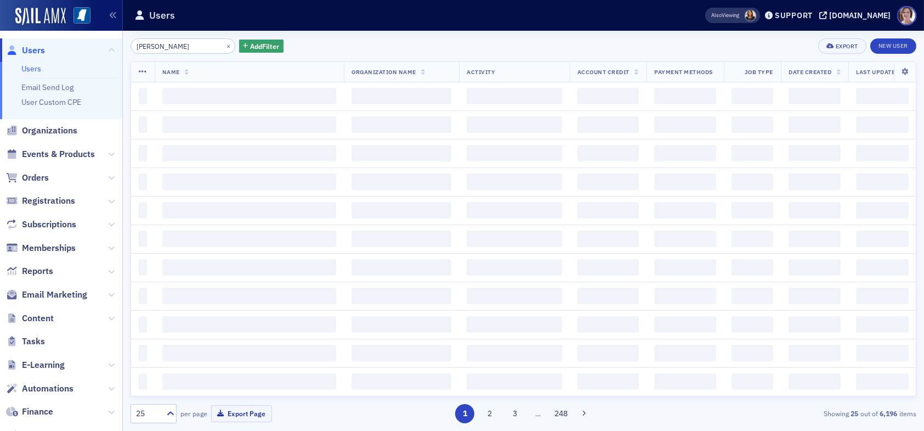
type input "sim mosby"
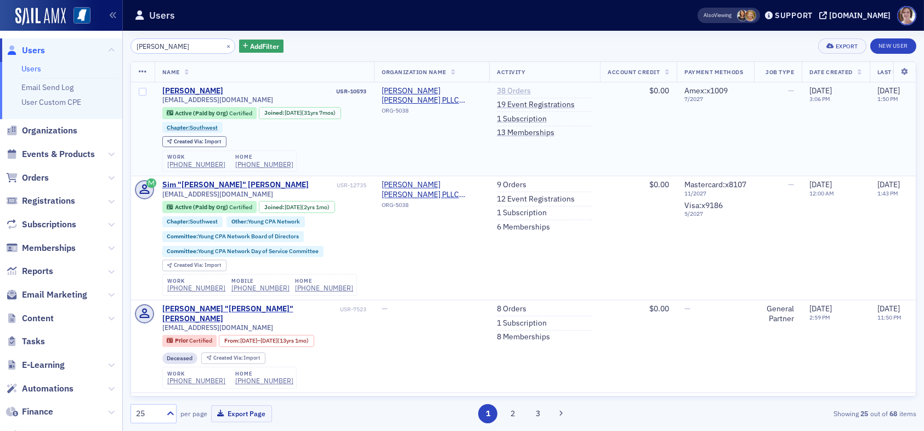
click at [511, 89] on link "38 Orders" at bounding box center [514, 91] width 34 height 10
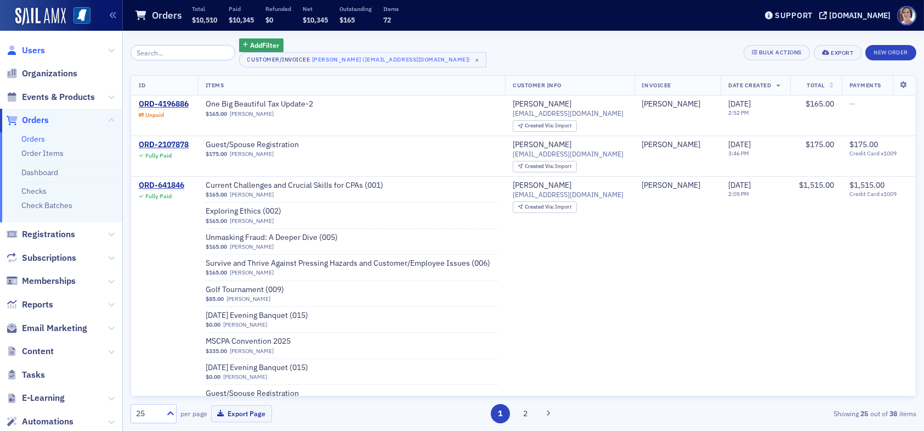
click at [33, 50] on span "Users" at bounding box center [33, 50] width 23 height 12
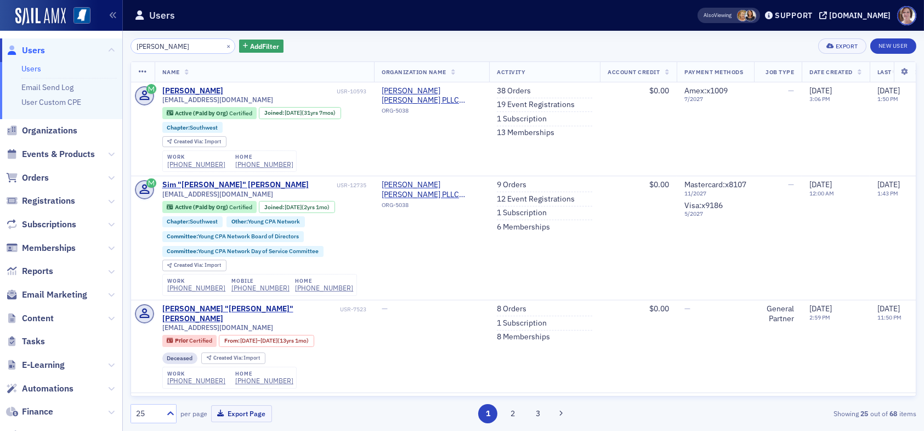
drag, startPoint x: 170, startPoint y: 46, endPoint x: 81, endPoint y: 38, distance: 89.2
click at [81, 38] on div "Users Users Email Send Log User Custom CPE Organizations Events & Products Orde…" at bounding box center [462, 215] width 924 height 431
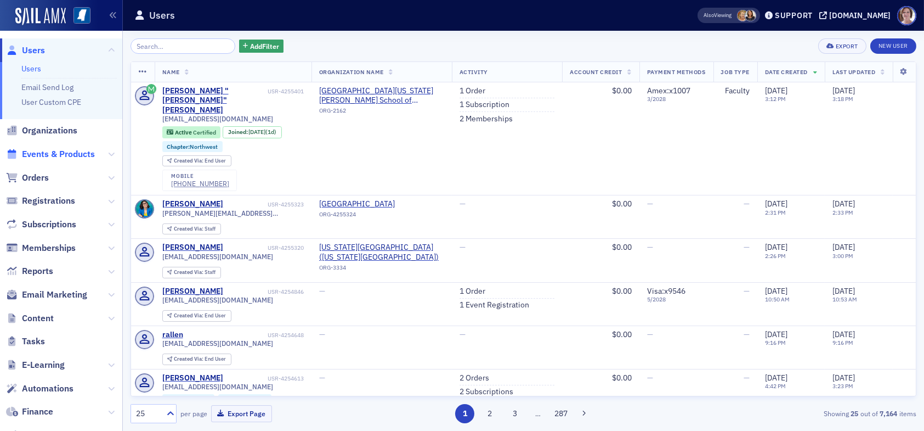
click at [71, 150] on span "Events & Products" at bounding box center [58, 154] width 73 height 12
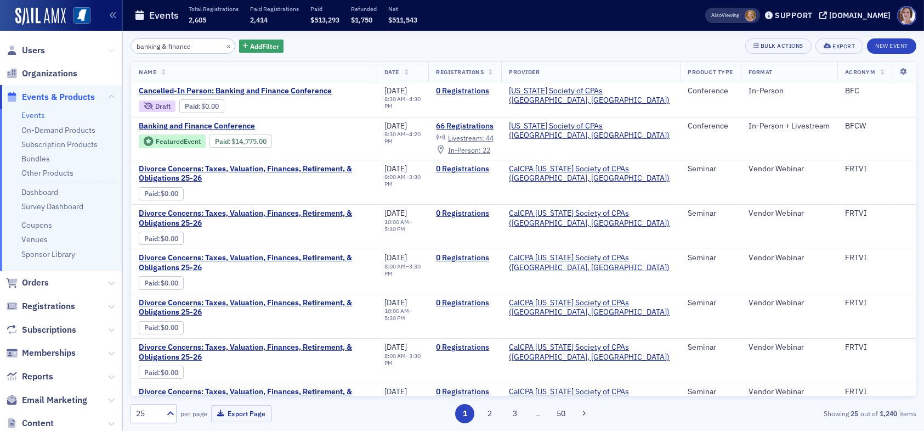
drag, startPoint x: 194, startPoint y: 42, endPoint x: 105, endPoint y: 44, distance: 88.3
click at [105, 44] on div "Users Organizations Events & Products Events On-Demand Products Subscription Pr…" at bounding box center [462, 215] width 924 height 431
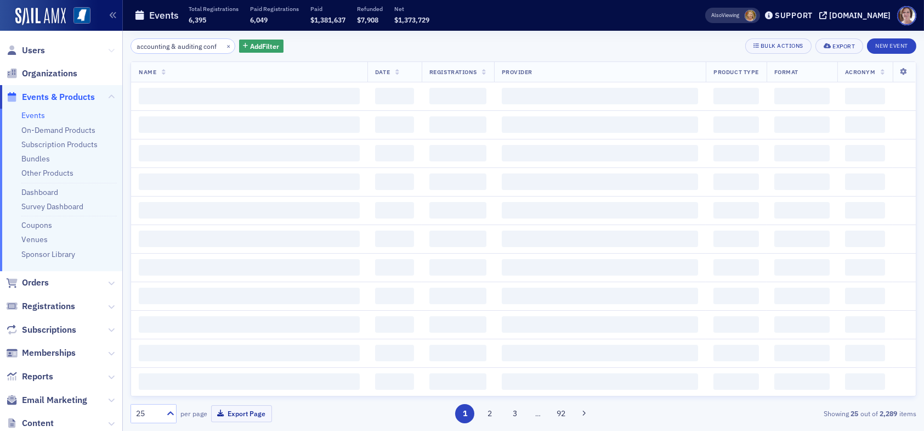
scroll to position [0, 7]
type input "accounting & auditing conf"
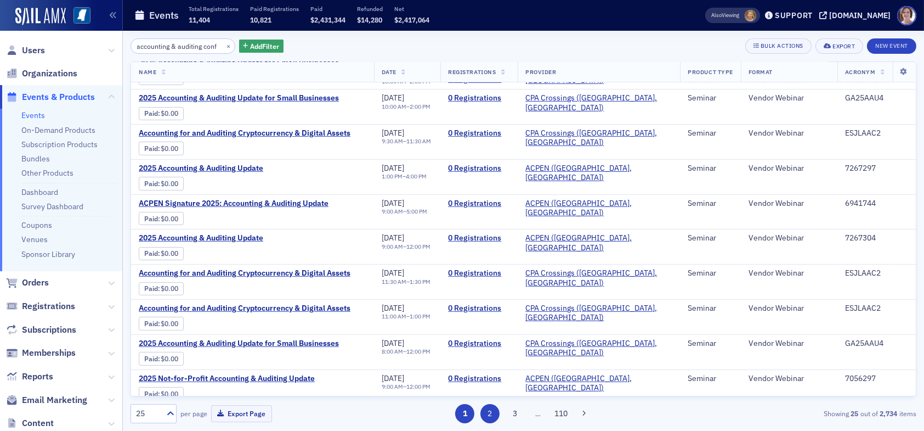
click at [489, 415] on button "2" at bounding box center [490, 413] width 19 height 19
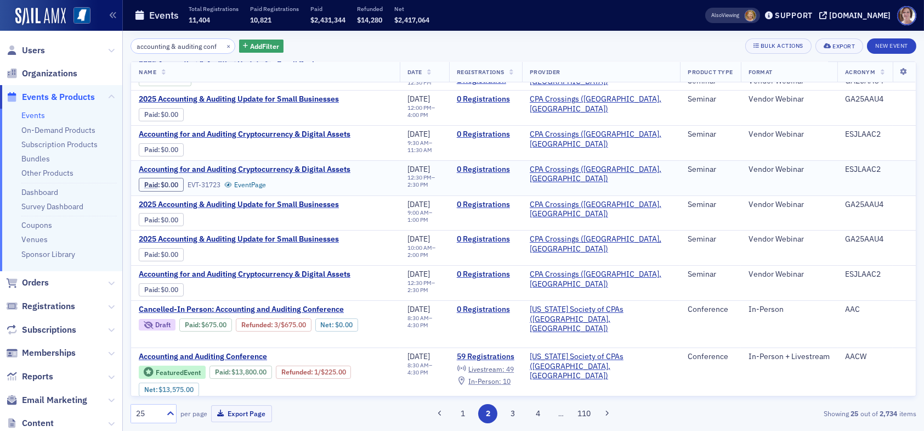
scroll to position [165, 0]
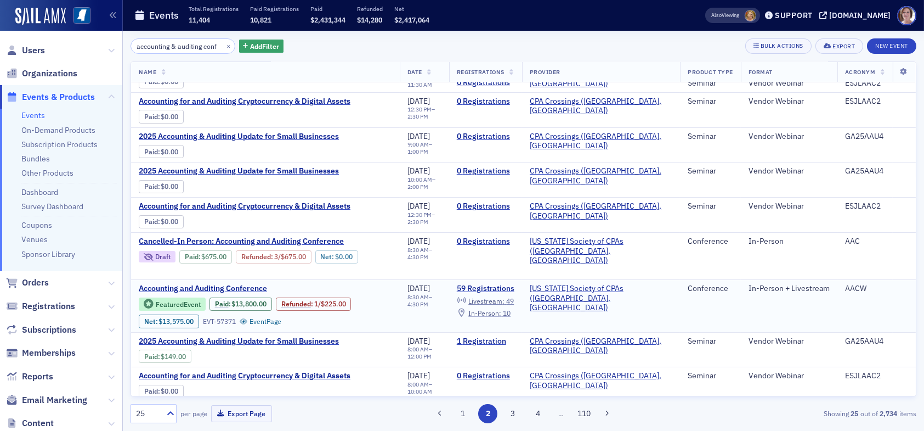
click at [501, 311] on span "In-Person :" at bounding box center [484, 312] width 33 height 9
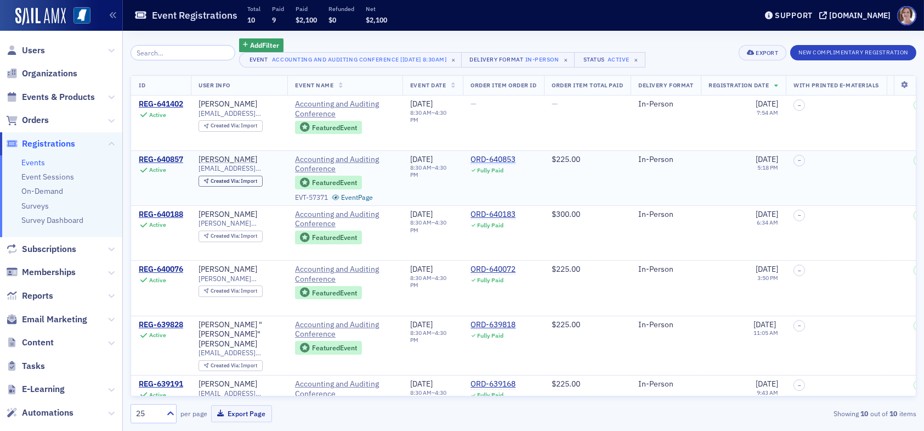
click at [498, 160] on div "ORD-640853" at bounding box center [493, 160] width 45 height 10
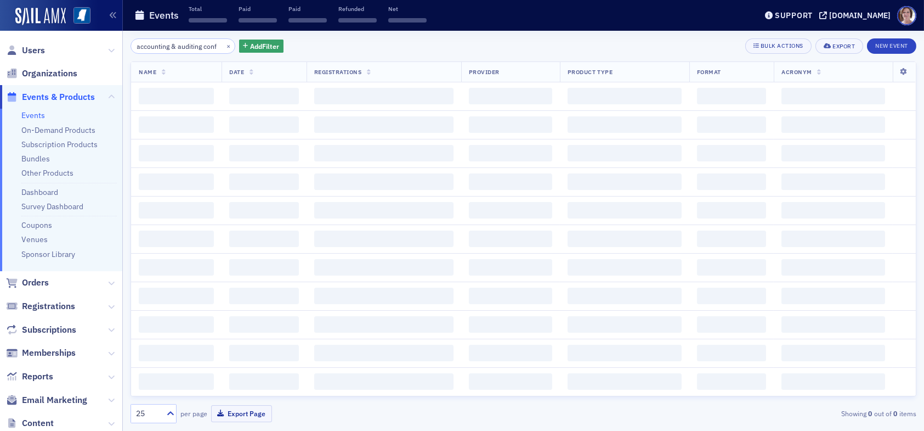
scroll to position [0, 7]
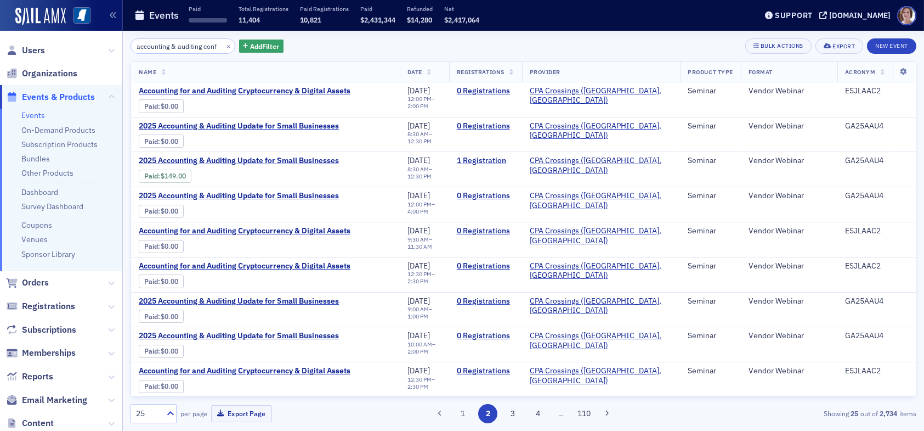
click at [167, 46] on input "accounting & auditing conf" at bounding box center [183, 45] width 105 height 15
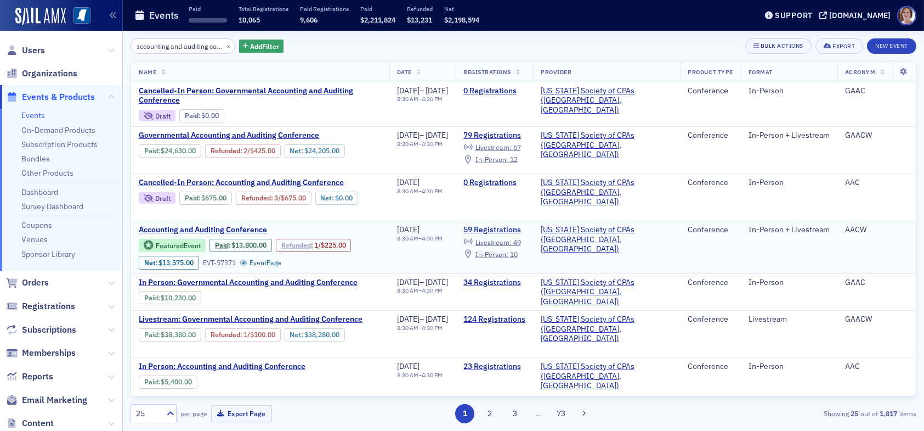
type input "accounting and auditing conf"
click at [302, 241] on link "Refunded" at bounding box center [296, 245] width 30 height 8
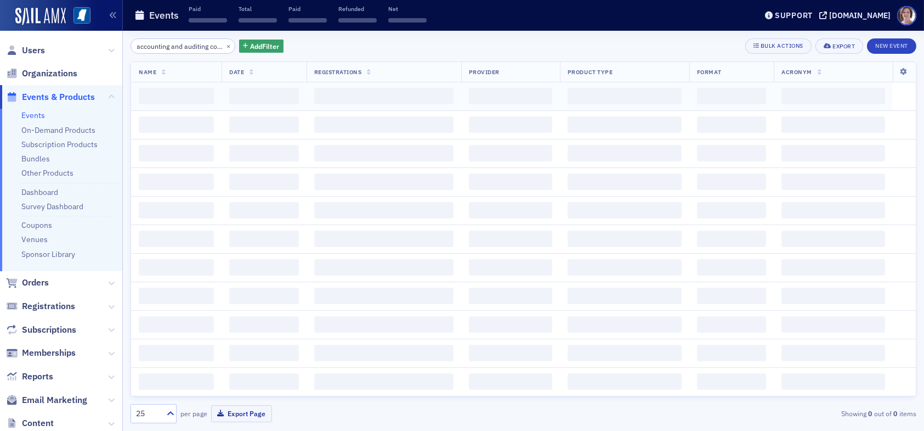
scroll to position [0, 13]
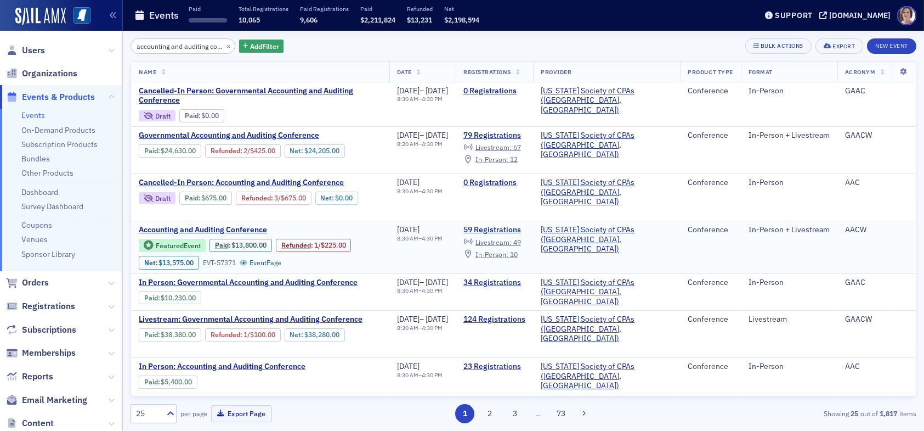
click at [518, 230] on link "59 Registrations" at bounding box center [495, 230] width 62 height 10
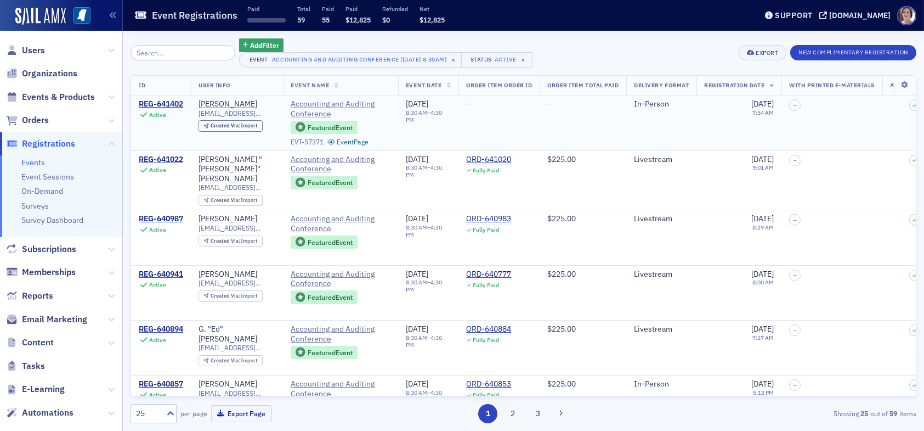
click at [316, 103] on span "Accounting and Auditing Conference" at bounding box center [341, 108] width 100 height 19
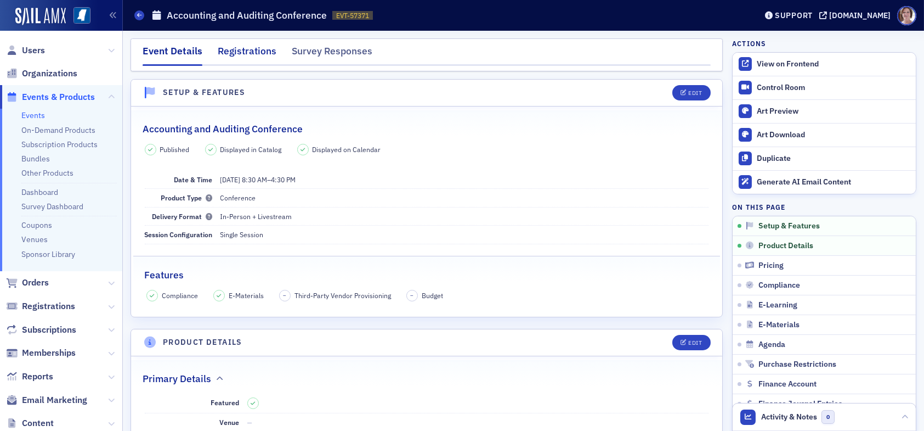
click at [241, 49] on div "Registrations" at bounding box center [247, 54] width 59 height 20
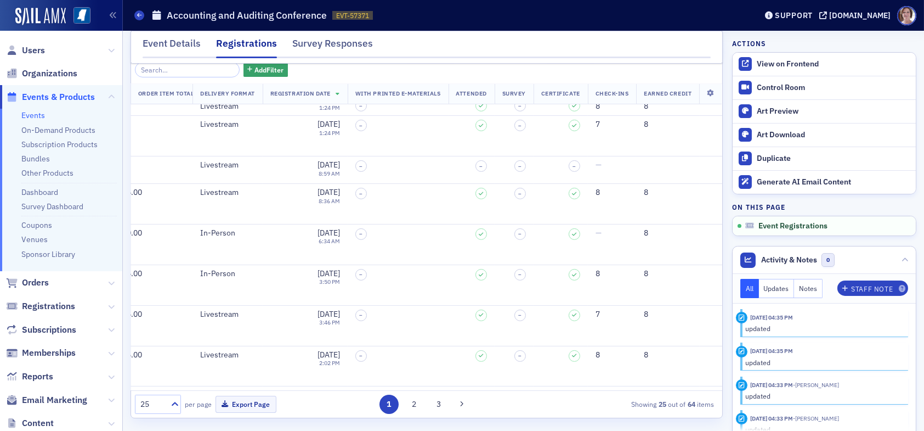
scroll to position [718, 0]
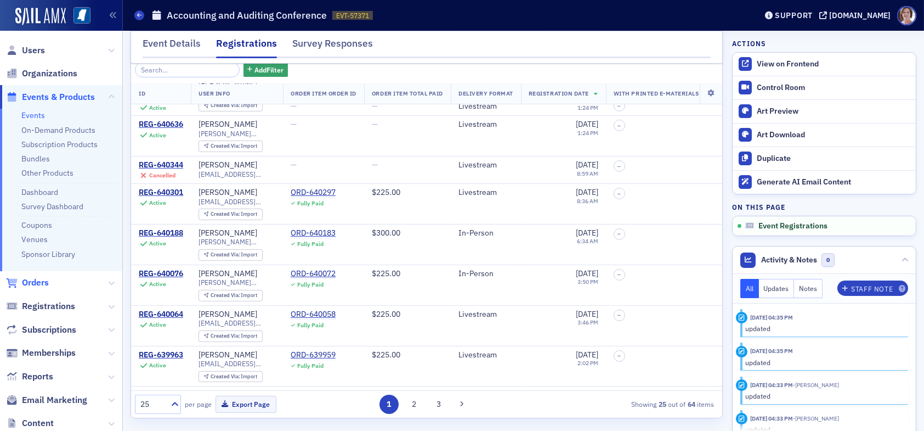
click at [32, 279] on span "Orders" at bounding box center [35, 282] width 27 height 12
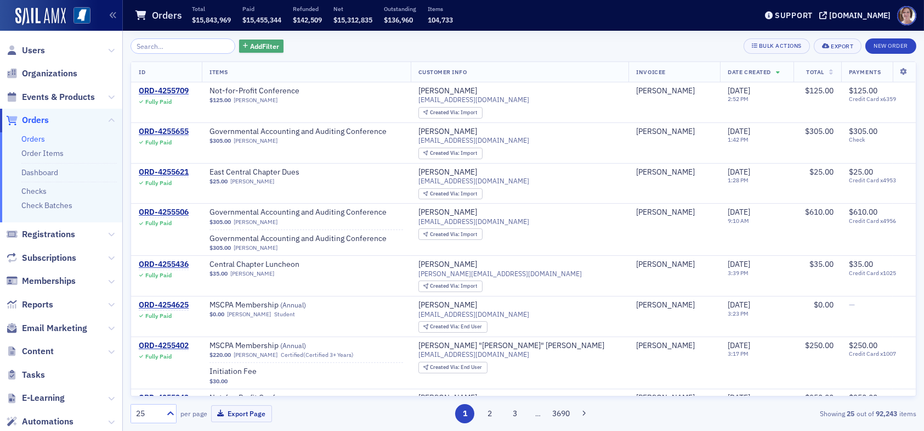
click at [255, 43] on span "Add Filter" at bounding box center [264, 46] width 29 height 10
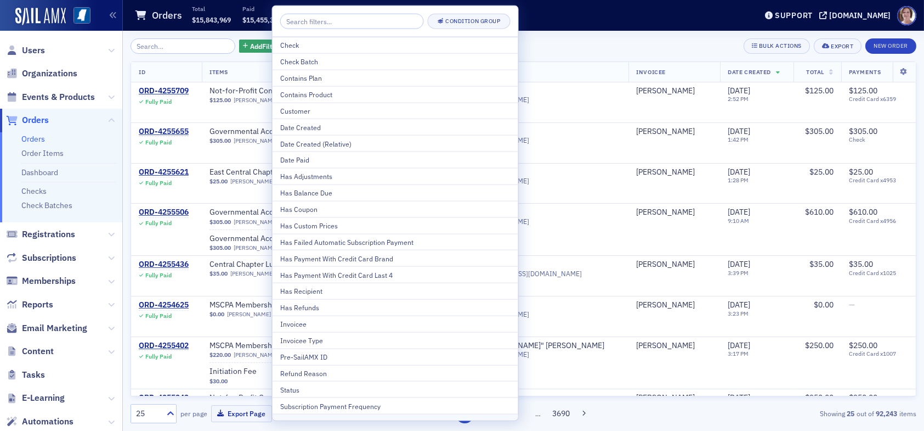
click at [572, 18] on div "Orders Total $15,843,969 Paid $15,455,344 Refunded $142,509 Net $15,312,835 Out…" at bounding box center [437, 15] width 606 height 29
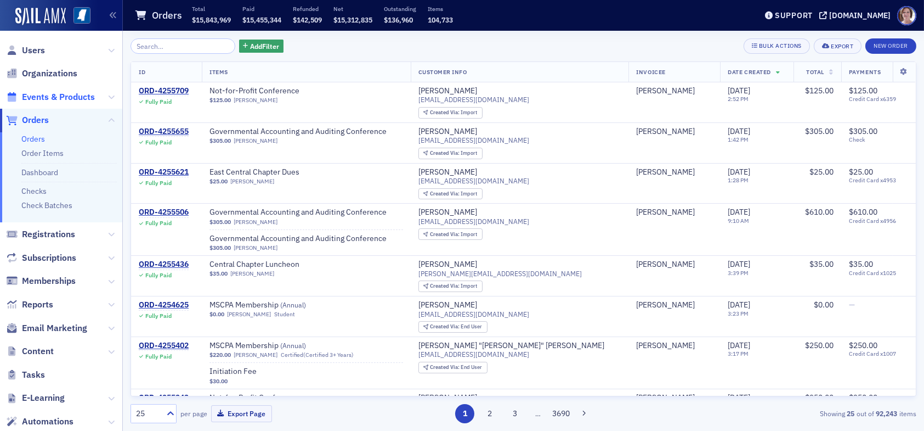
click at [50, 95] on span "Events & Products" at bounding box center [58, 97] width 73 height 12
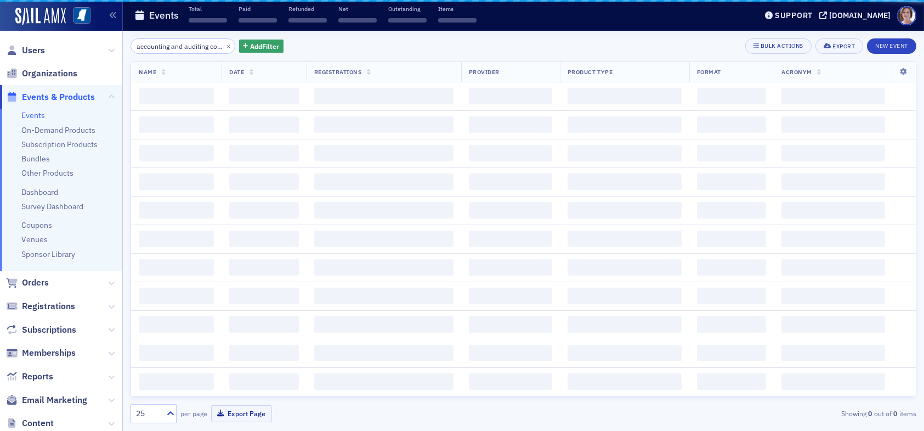
scroll to position [0, 13]
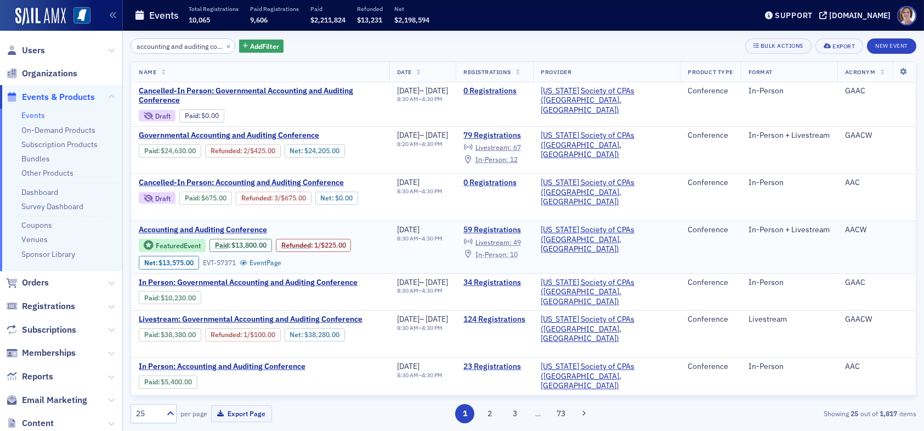
click at [509, 255] on span "In-Person :" at bounding box center [492, 254] width 33 height 9
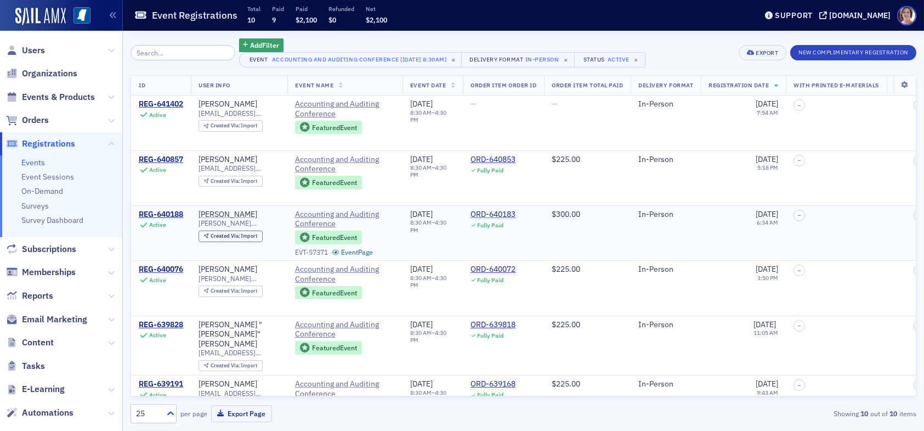
click at [504, 213] on div "ORD-640183" at bounding box center [493, 215] width 45 height 10
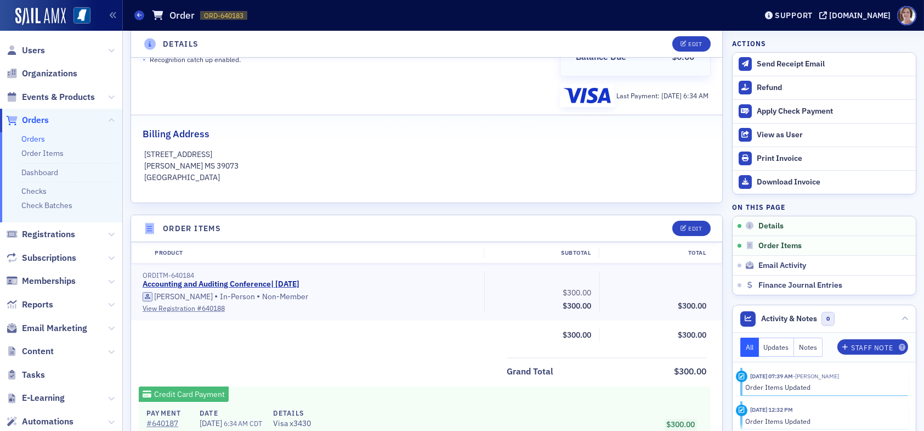
scroll to position [532, 0]
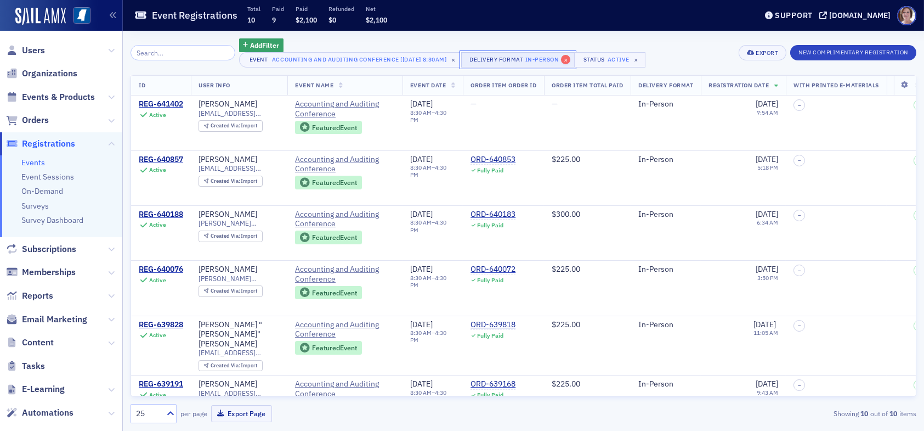
click at [566, 60] on span "×" at bounding box center [566, 60] width 10 height 10
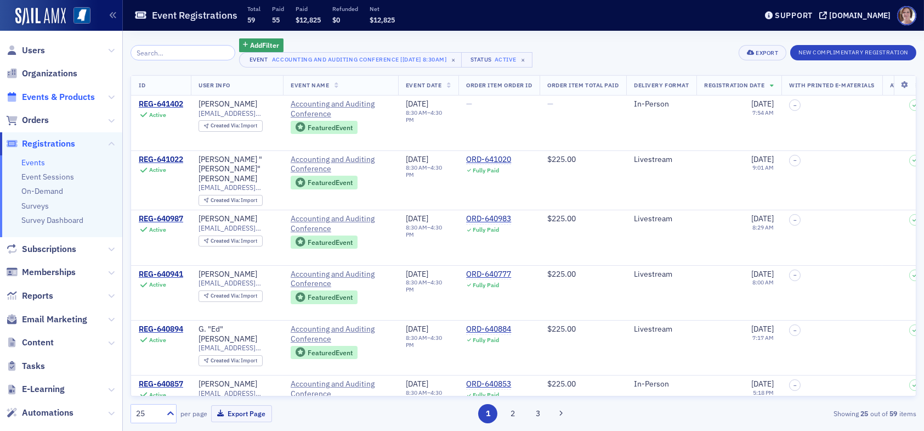
click at [44, 94] on span "Events & Products" at bounding box center [58, 97] width 73 height 12
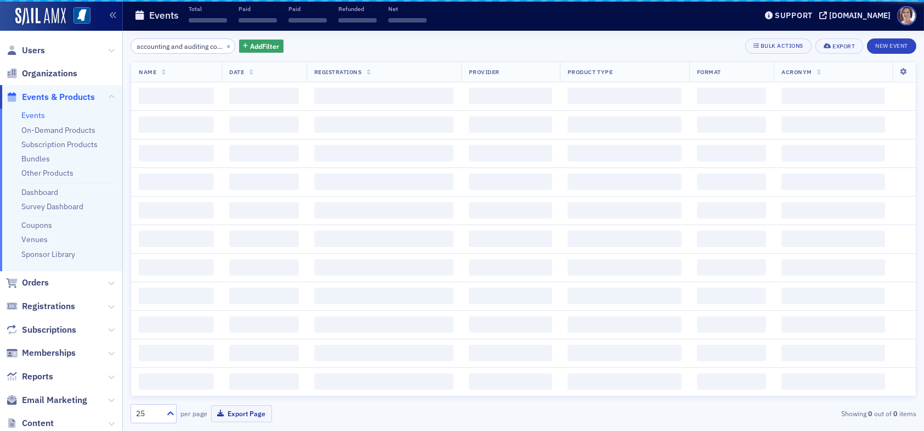
scroll to position [0, 13]
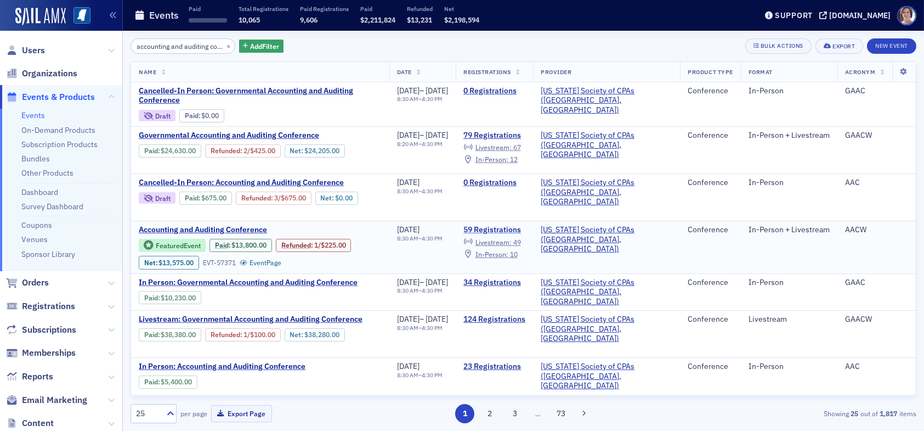
click at [523, 226] on link "59 Registrations" at bounding box center [495, 230] width 62 height 10
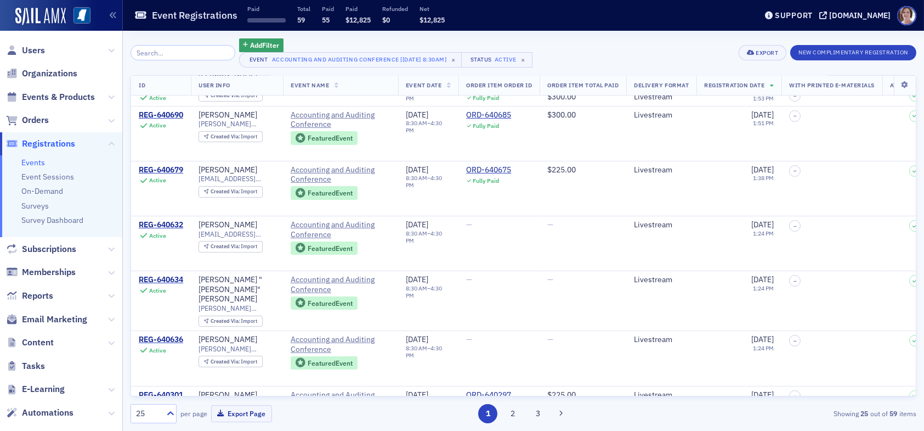
scroll to position [549, 0]
click at [46, 94] on span "Events & Products" at bounding box center [58, 97] width 73 height 12
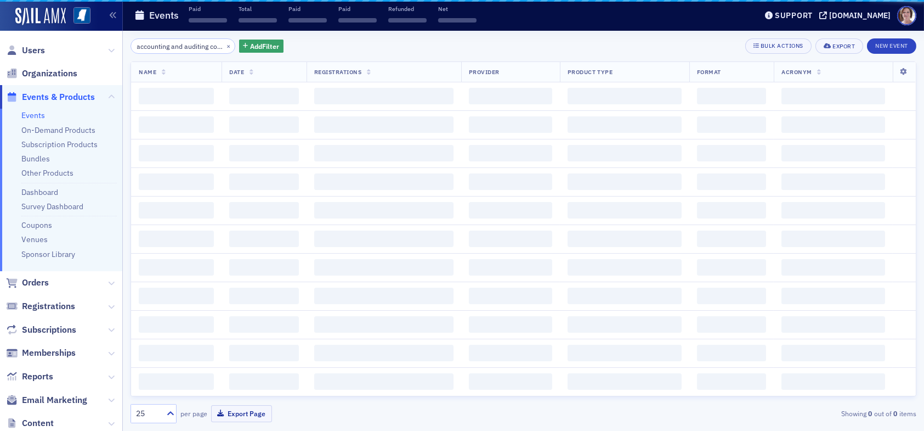
scroll to position [0, 13]
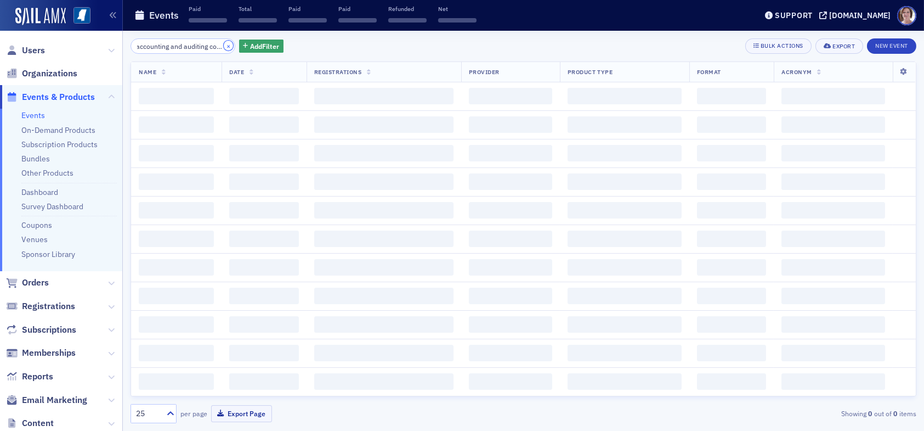
click at [224, 46] on button "×" at bounding box center [229, 46] width 10 height 10
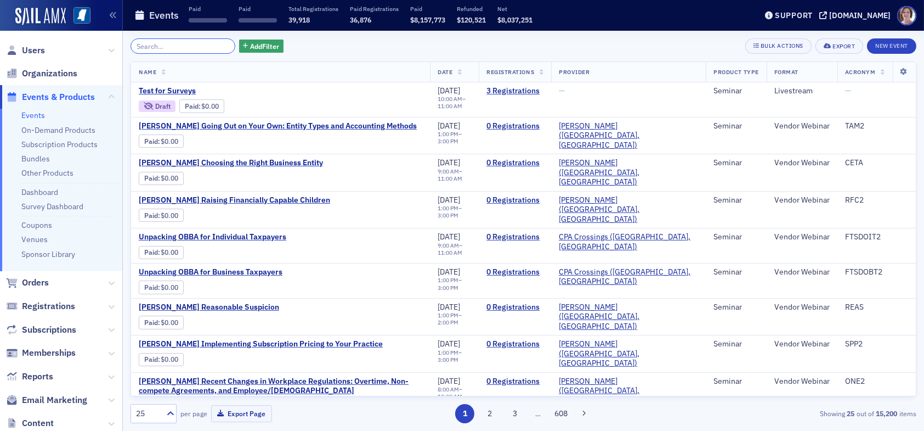
click at [204, 43] on input "search" at bounding box center [183, 45] width 105 height 15
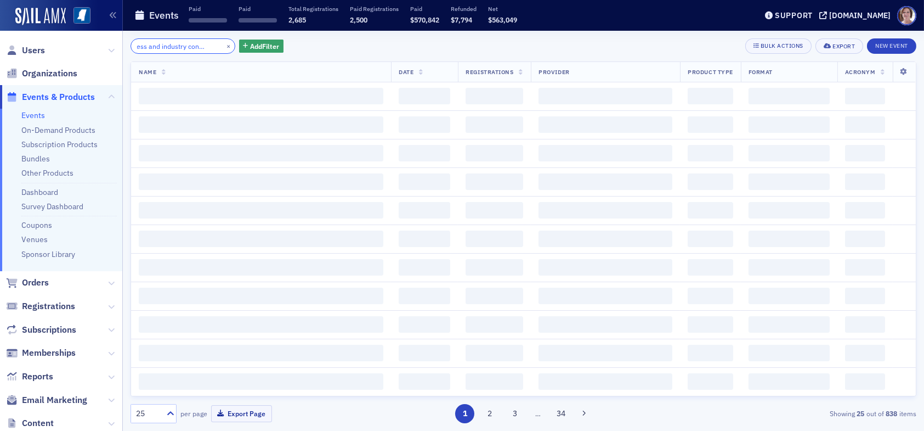
scroll to position [0, 27]
type input "b"
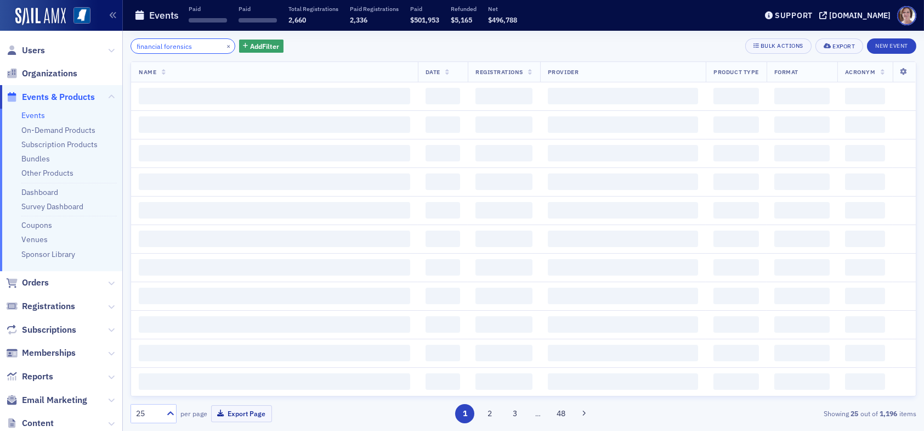
type input "financial forensics"
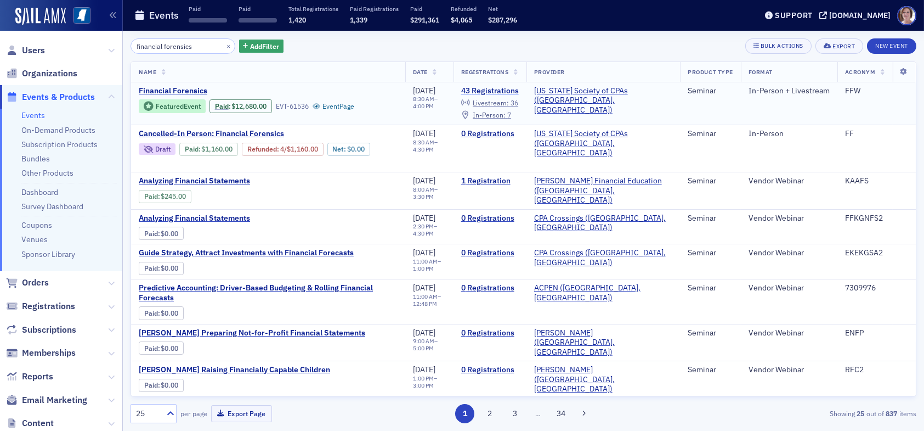
click at [504, 92] on link "43 Registrations" at bounding box center [490, 91] width 58 height 10
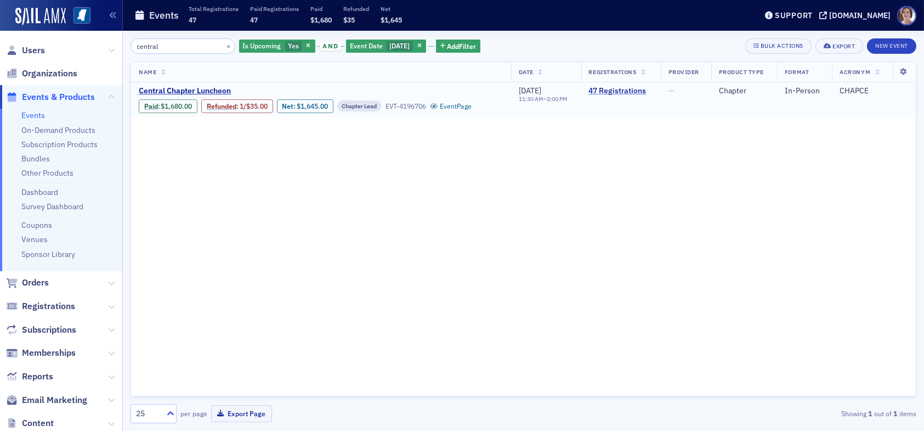
click at [607, 89] on link "47 Registrations" at bounding box center [621, 91] width 64 height 10
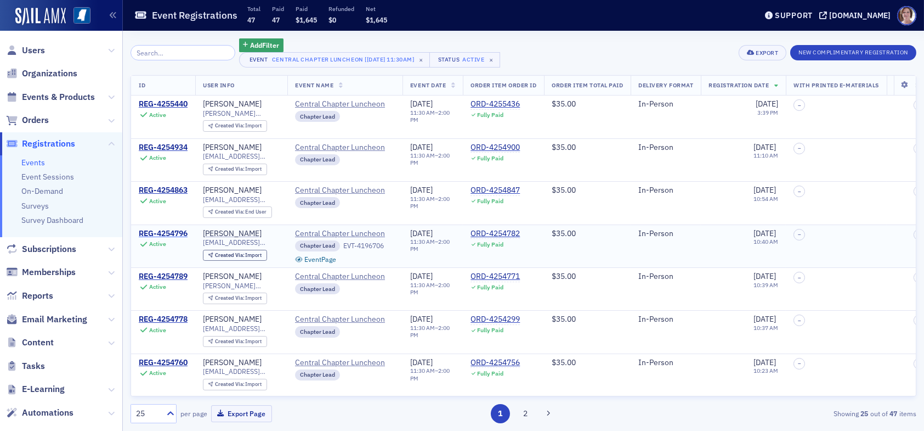
click at [171, 232] on div "REG-4254796" at bounding box center [163, 234] width 49 height 10
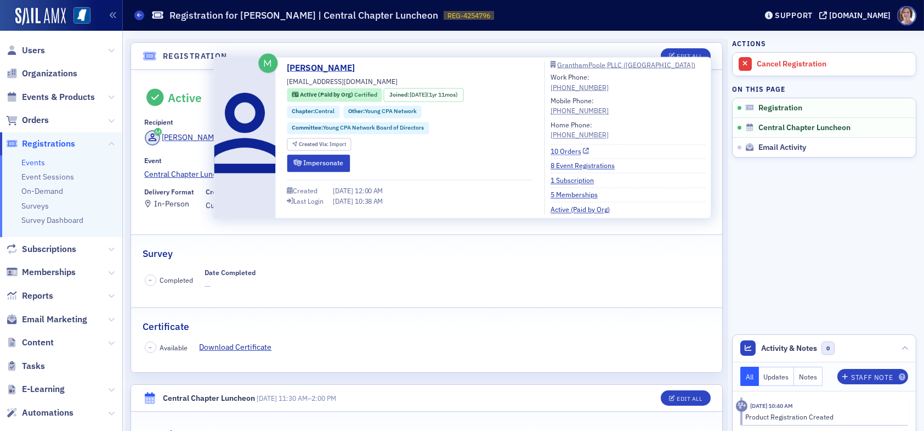
click at [569, 151] on link "10 Orders" at bounding box center [570, 151] width 39 height 10
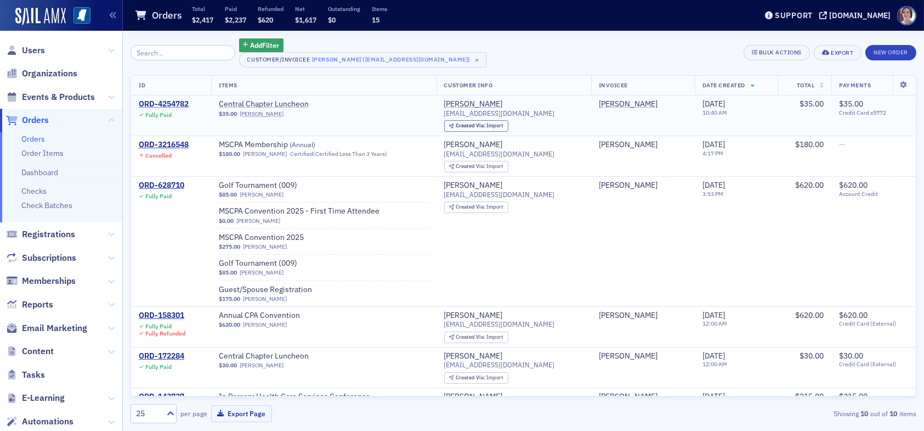
click at [177, 103] on div "ORD-4254782" at bounding box center [164, 104] width 50 height 10
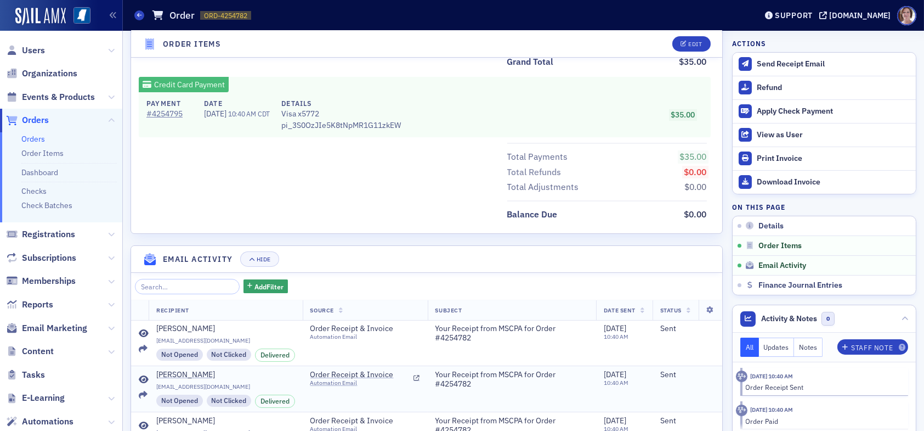
scroll to position [669, 0]
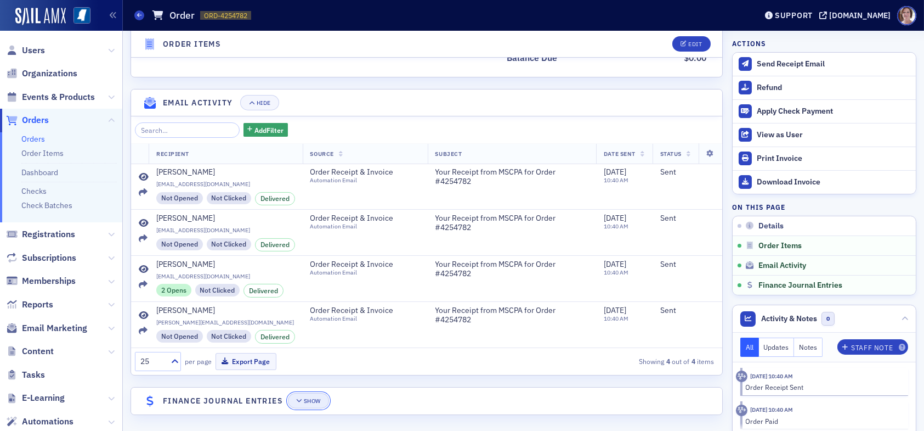
click at [313, 398] on div "Show" at bounding box center [312, 401] width 17 height 6
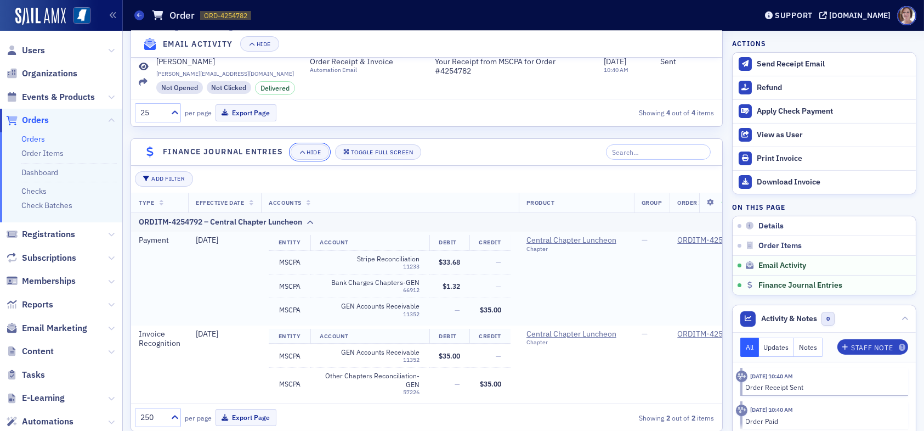
scroll to position [942, 0]
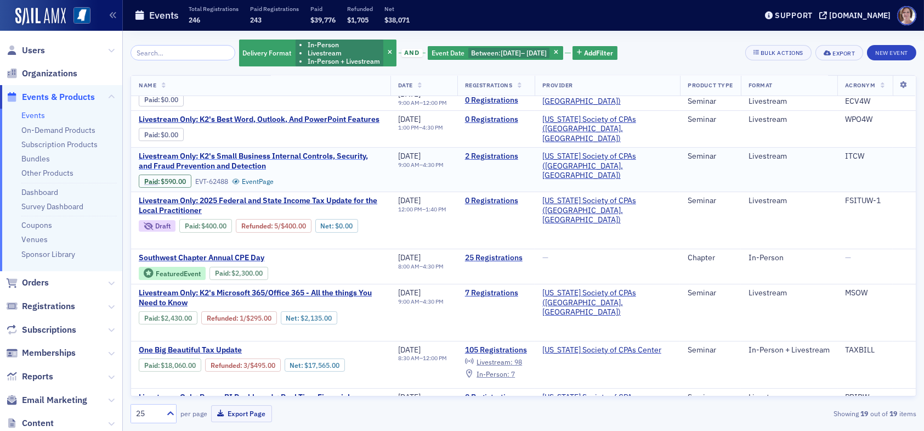
scroll to position [439, 0]
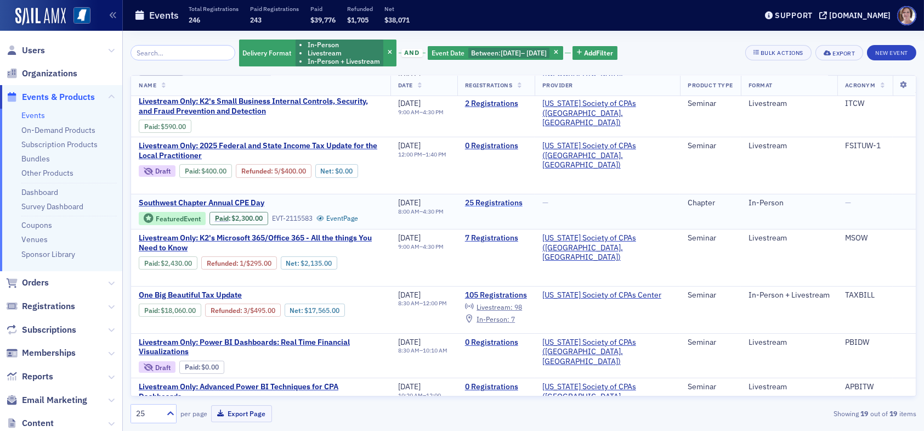
click at [527, 198] on link "25 Registrations" at bounding box center [496, 203] width 62 height 10
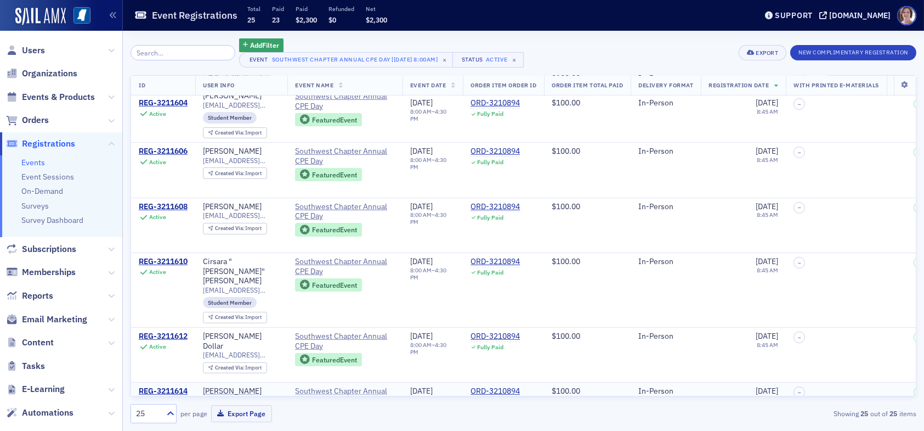
scroll to position [1090, 0]
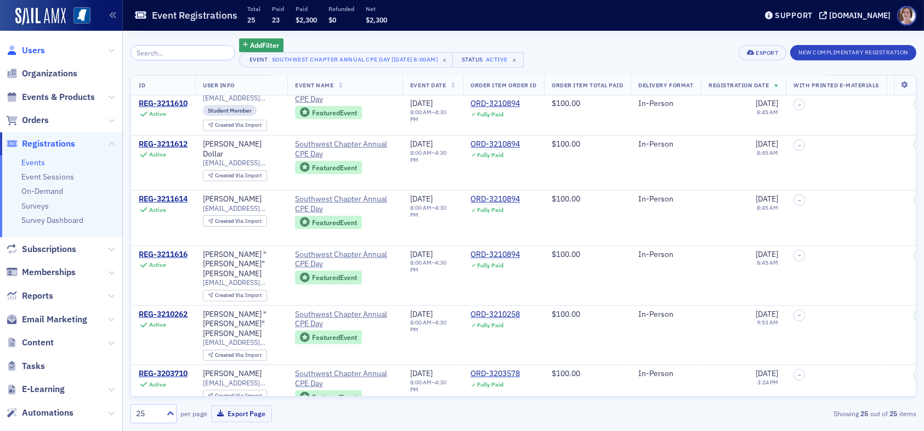
click at [29, 49] on span "Users" at bounding box center [33, 50] width 23 height 12
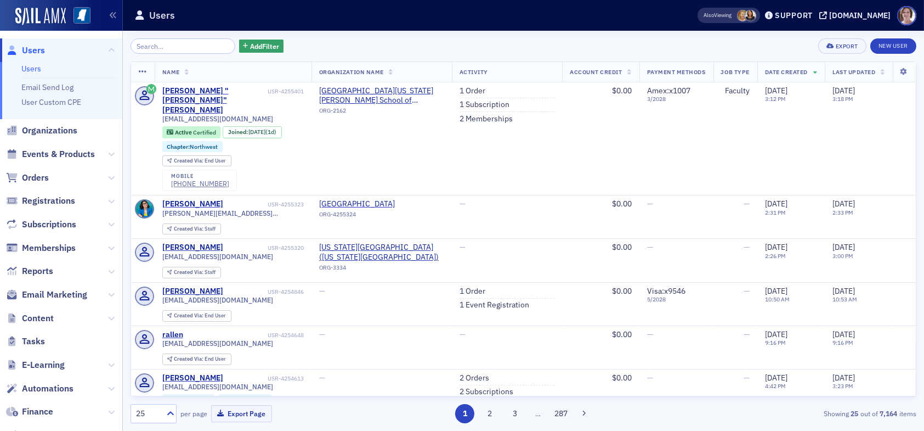
click at [35, 48] on span "Users" at bounding box center [33, 50] width 23 height 12
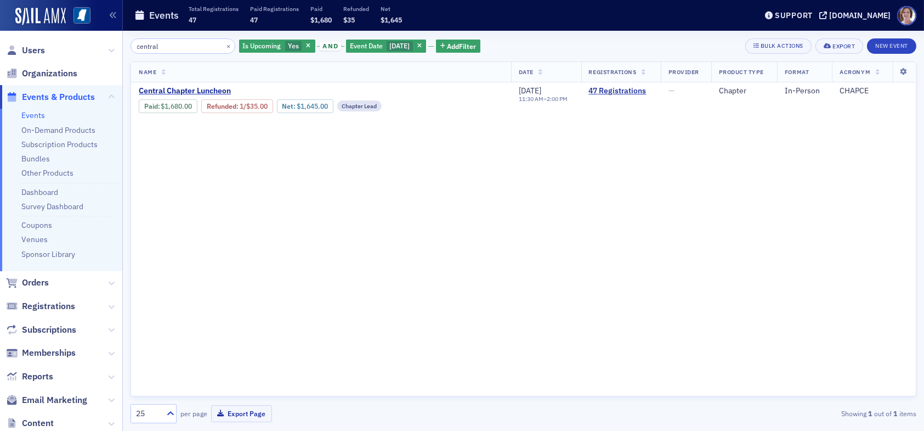
drag, startPoint x: 168, startPoint y: 45, endPoint x: 97, endPoint y: 44, distance: 71.3
click at [97, 44] on div "Users Organizations Events & Products Events On-Demand Products Subscription Pr…" at bounding box center [462, 215] width 924 height 431
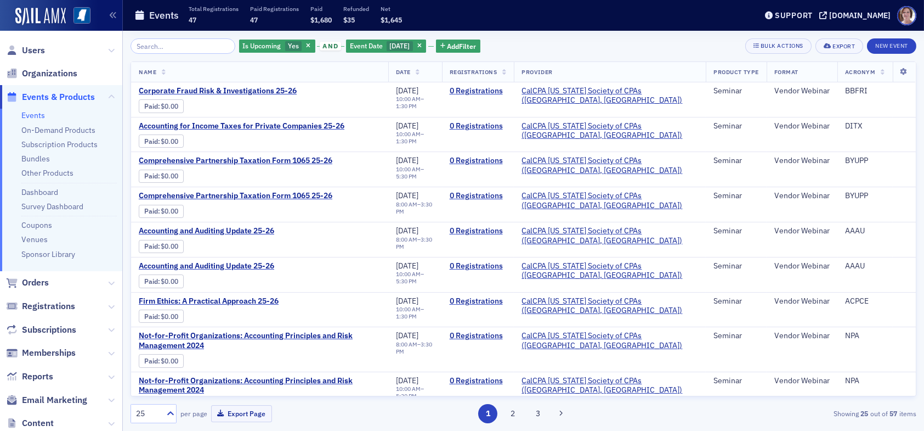
click at [648, 45] on div "Is Upcoming Yes and Event Date 8/28/2025 Add Filter Bulk Actions Export New Eve…" at bounding box center [524, 45] width 786 height 15
click at [47, 375] on span "Reports" at bounding box center [37, 376] width 31 height 12
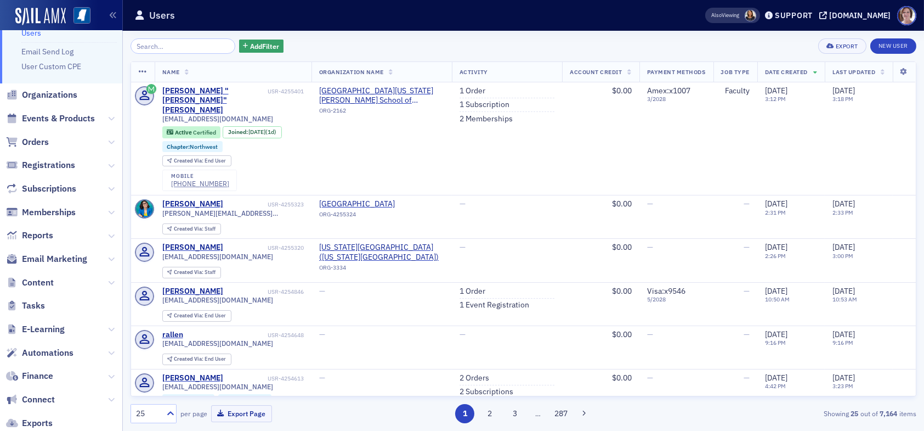
scroll to position [55, 0]
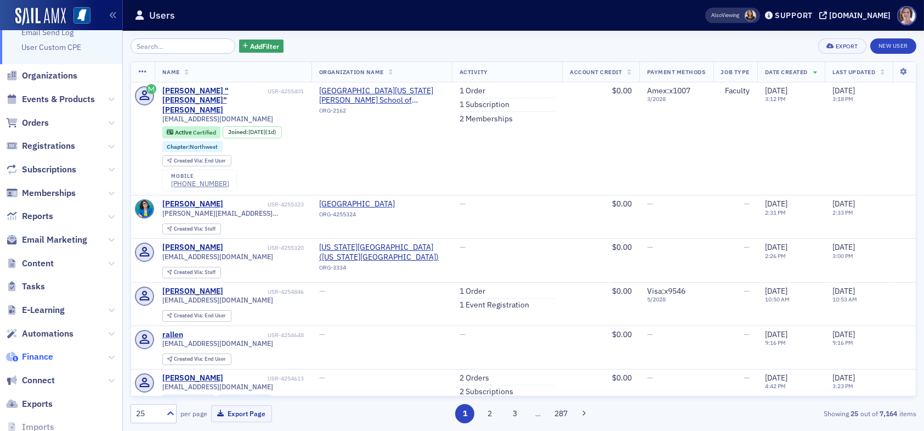
click at [45, 356] on span "Finance" at bounding box center [37, 357] width 31 height 12
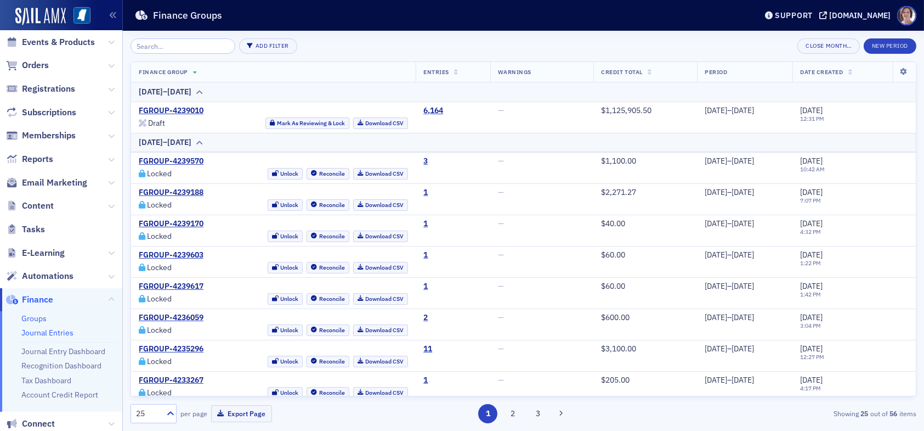
click at [62, 330] on link "Journal Entries" at bounding box center [47, 332] width 52 height 10
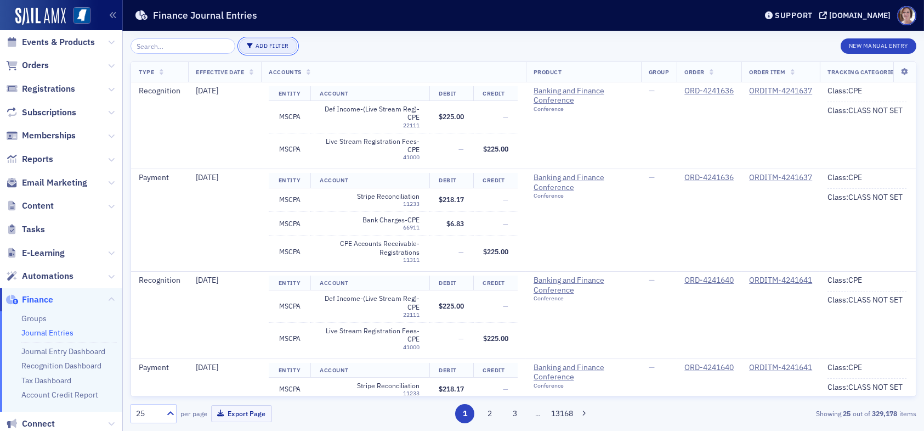
click at [254, 48] on button "Add Filter" at bounding box center [268, 45] width 58 height 15
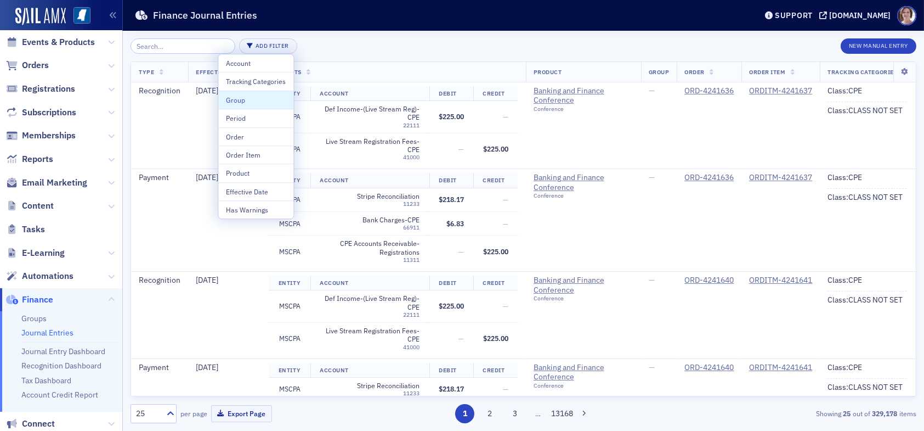
click at [341, 46] on div "Add Filter New Manual Entry" at bounding box center [524, 45] width 786 height 15
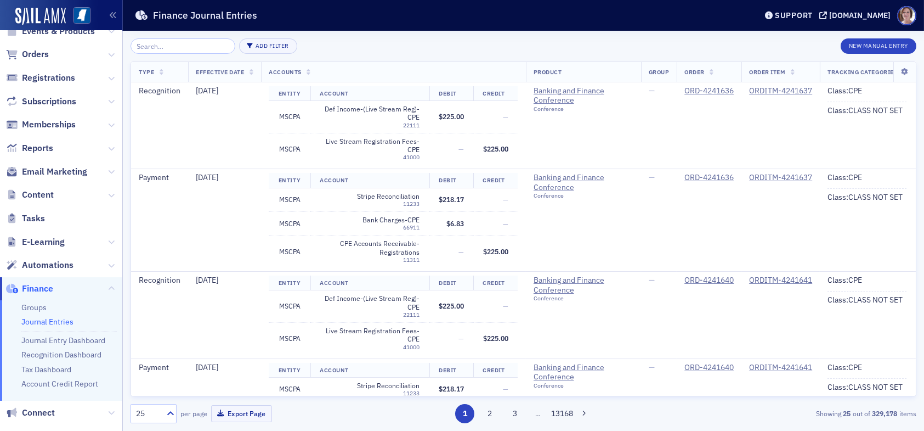
scroll to position [42, 0]
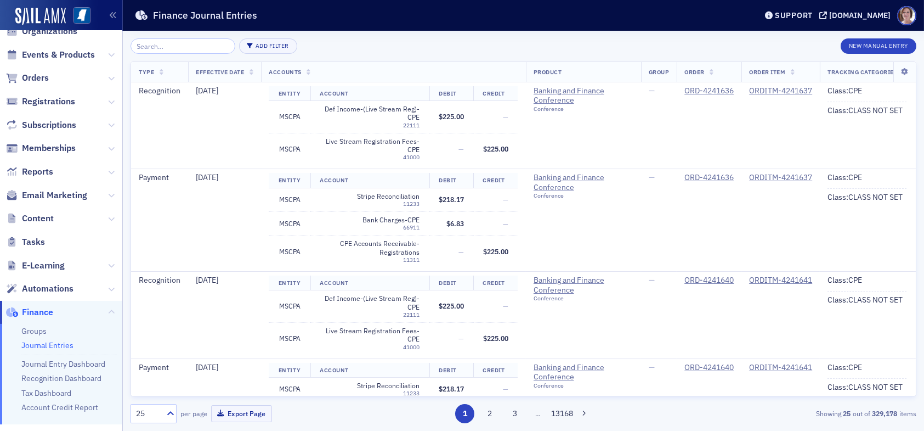
click at [351, 51] on div "Add Filter New Manual Entry" at bounding box center [524, 45] width 786 height 15
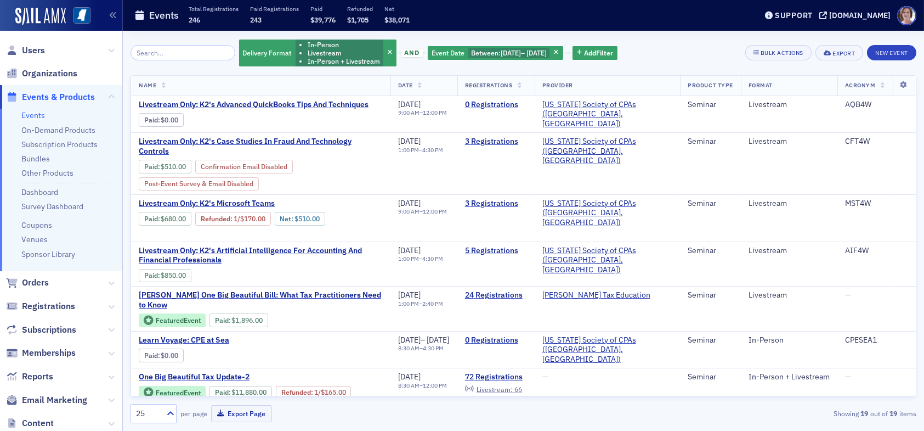
click at [67, 96] on span "Events & Products" at bounding box center [58, 97] width 73 height 12
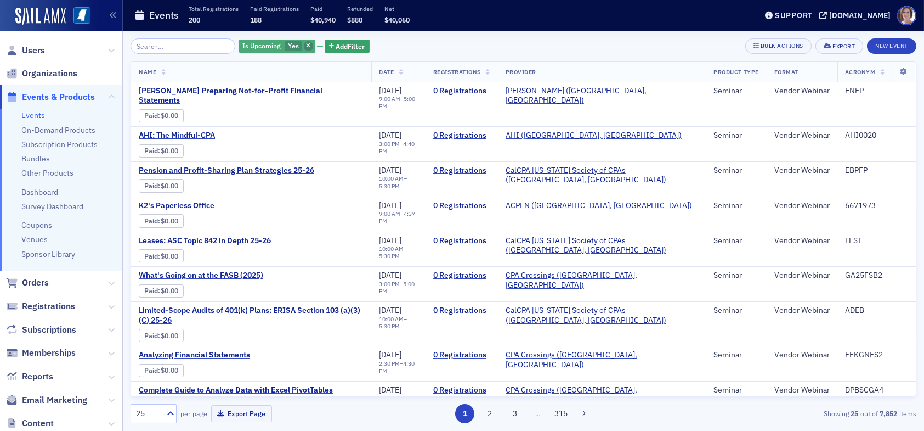
click at [306, 47] on icon "button" at bounding box center [308, 46] width 4 height 6
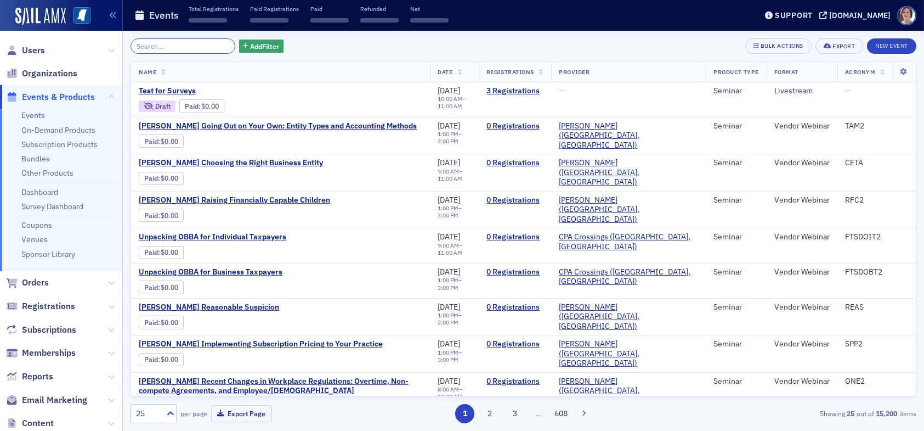
click at [196, 43] on input "search" at bounding box center [183, 45] width 105 height 15
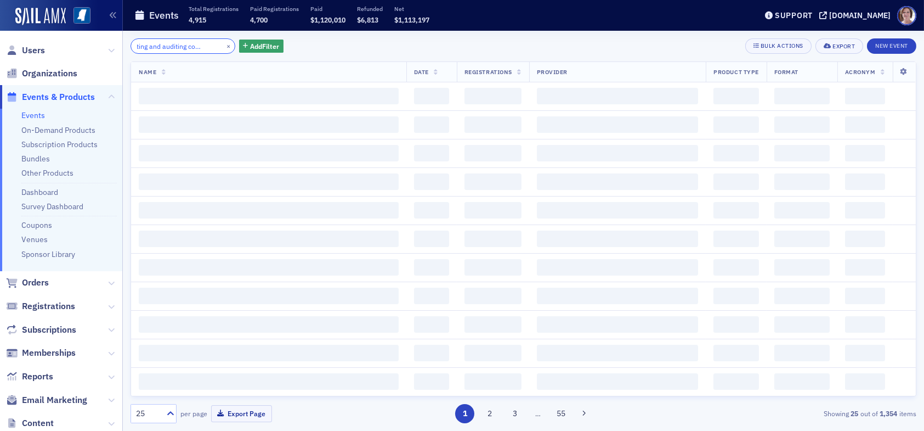
scroll to position [0, 34]
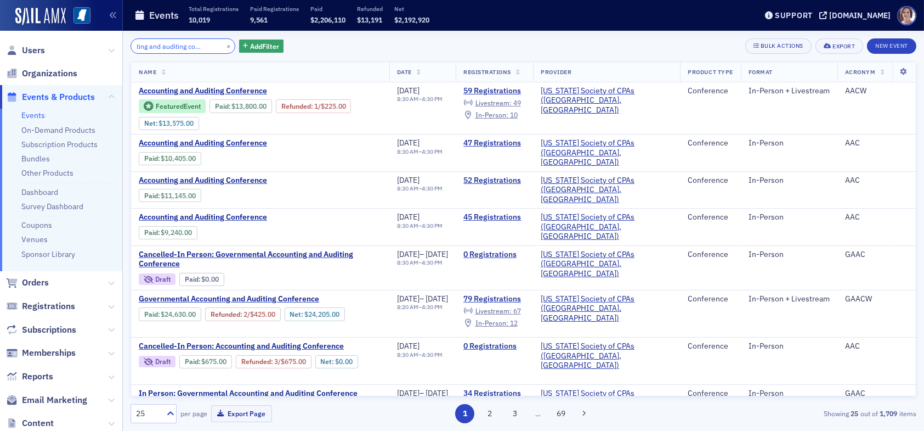
type input "accounting and auditing conference"
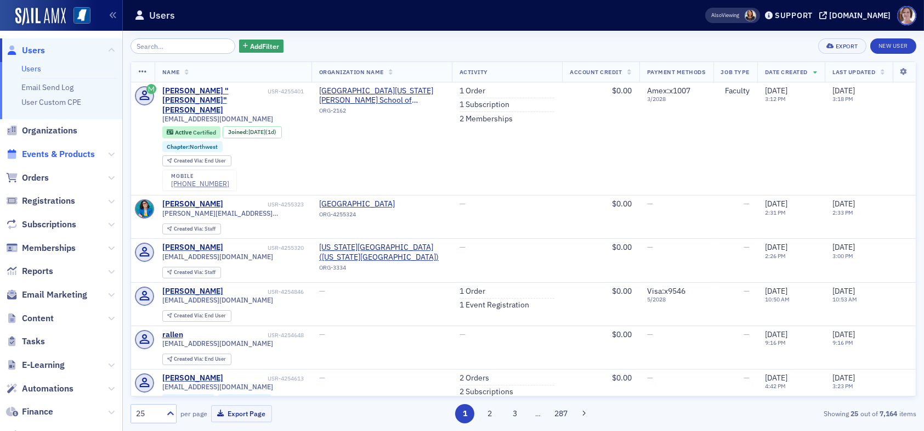
click at [66, 149] on span "Events & Products" at bounding box center [58, 154] width 73 height 12
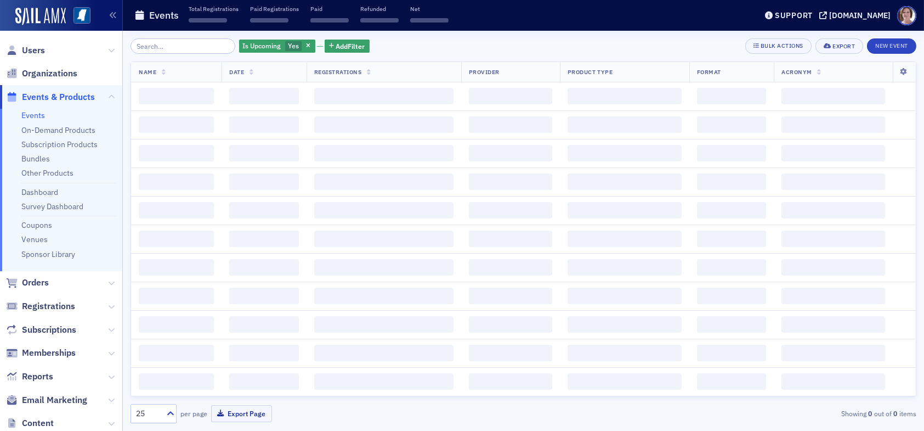
click at [168, 49] on input "search" at bounding box center [183, 45] width 105 height 15
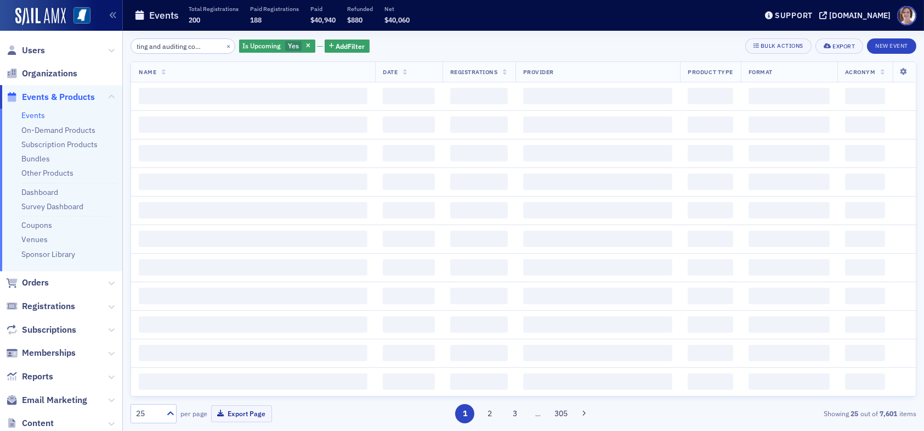
scroll to position [0, 34]
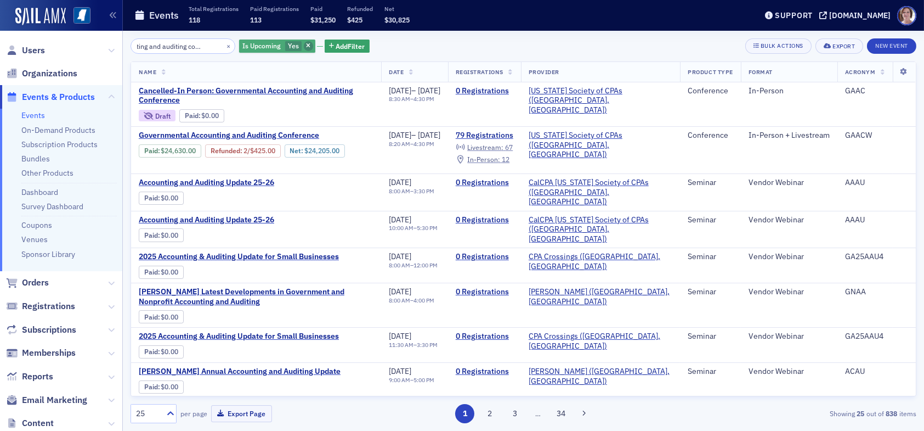
type input "accounting and auditing conference"
click at [306, 46] on icon "button" at bounding box center [308, 46] width 4 height 6
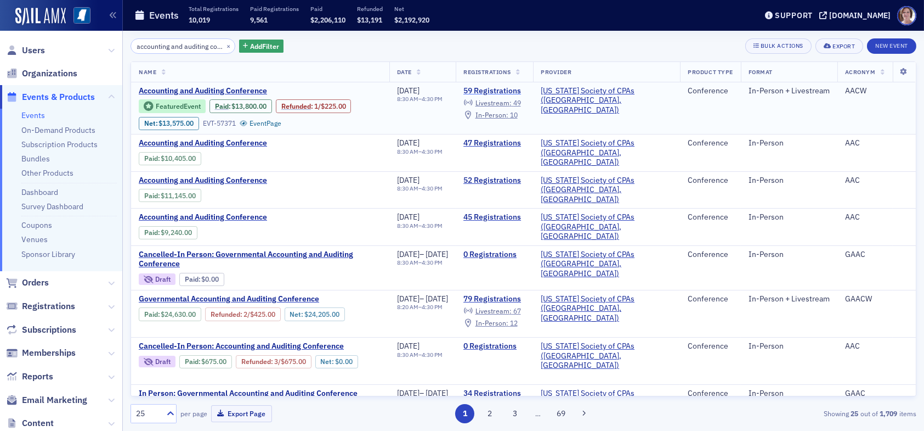
click at [518, 90] on link "59 Registrations" at bounding box center [495, 91] width 62 height 10
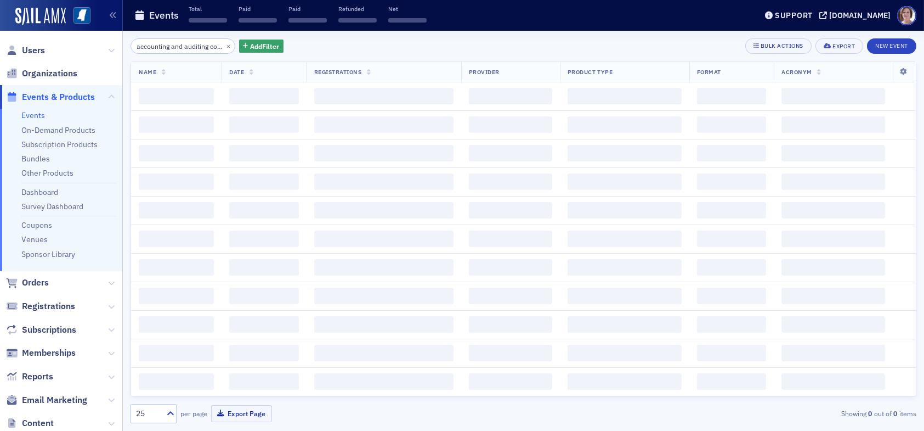
scroll to position [0, 34]
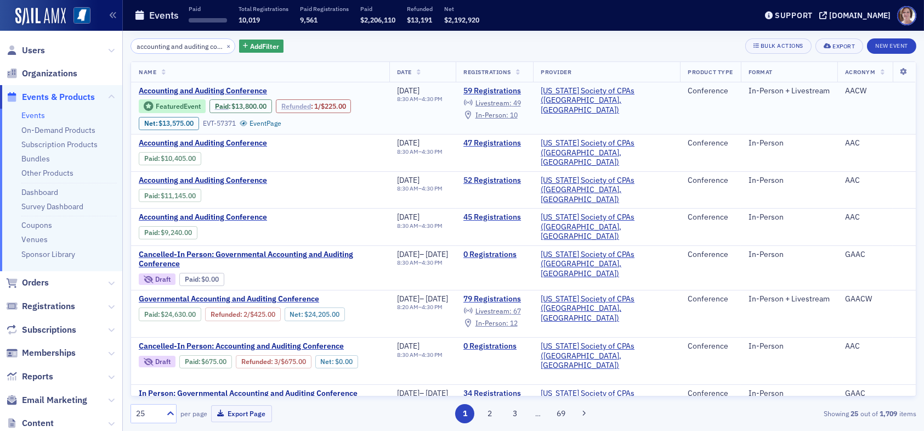
click at [308, 106] on link "Refunded" at bounding box center [296, 106] width 30 height 8
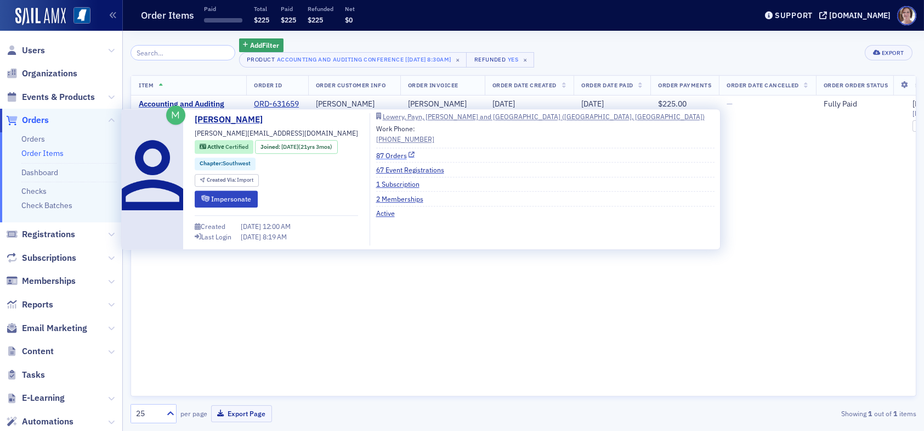
click at [380, 156] on link "87 Orders" at bounding box center [395, 155] width 39 height 10
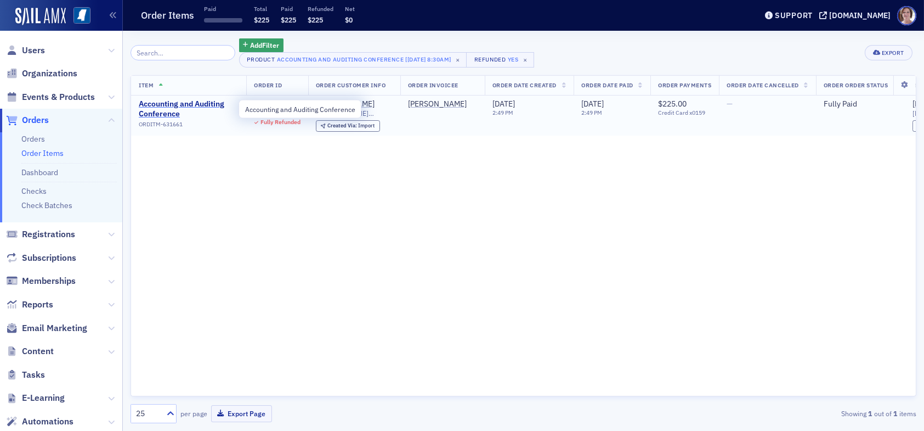
click at [178, 100] on span "Accounting and Auditing Conference" at bounding box center [189, 108] width 100 height 19
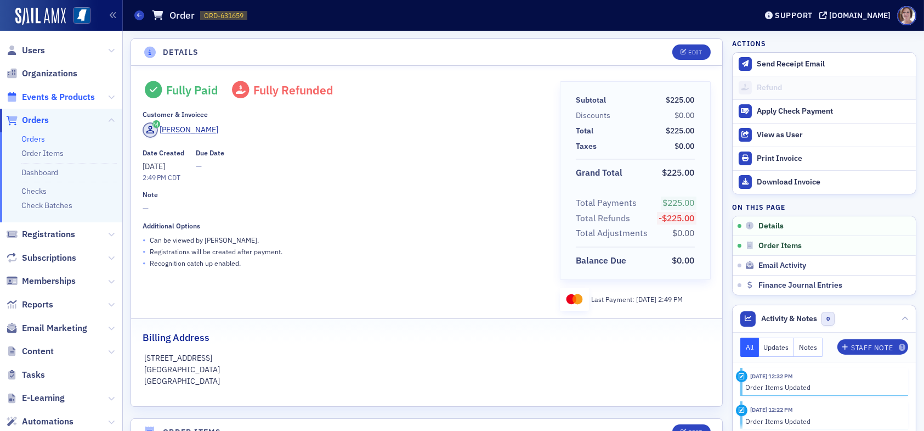
click at [46, 95] on span "Events & Products" at bounding box center [58, 97] width 73 height 12
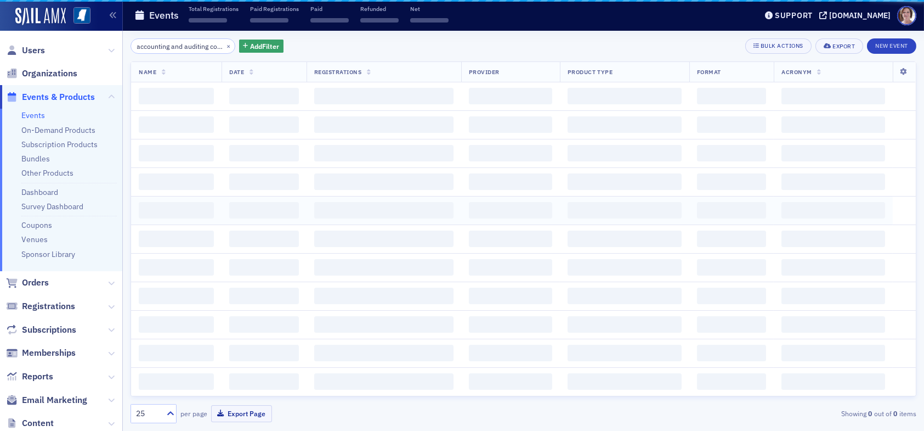
scroll to position [0, 34]
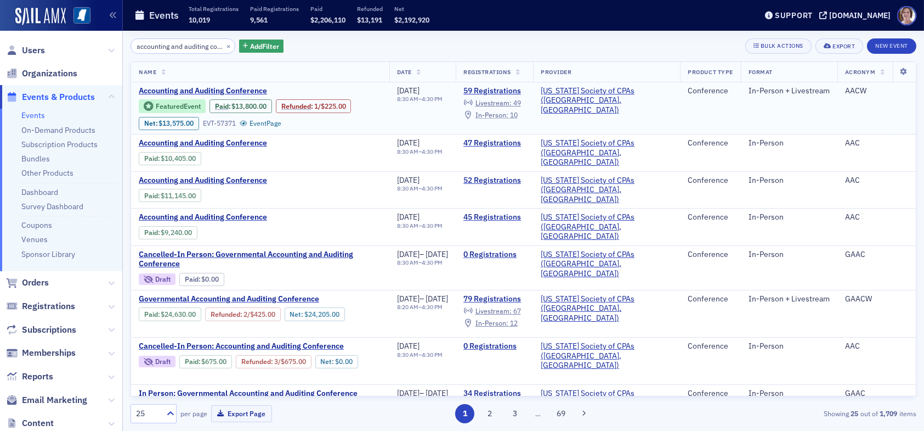
click at [509, 115] on span "In-Person :" at bounding box center [492, 114] width 33 height 9
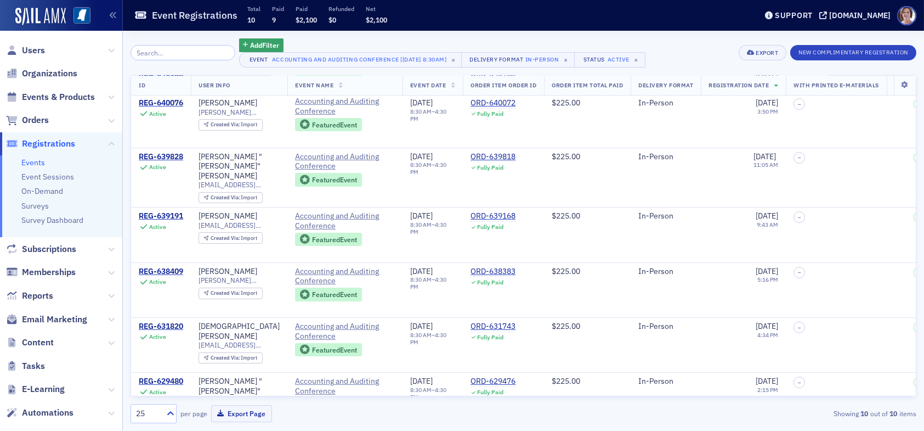
scroll to position [256, 0]
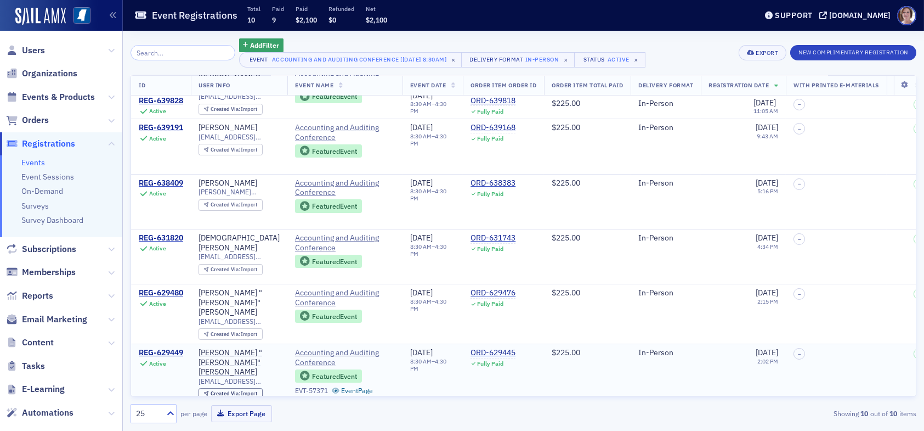
click at [495, 348] on div "ORD-629445" at bounding box center [493, 353] width 45 height 10
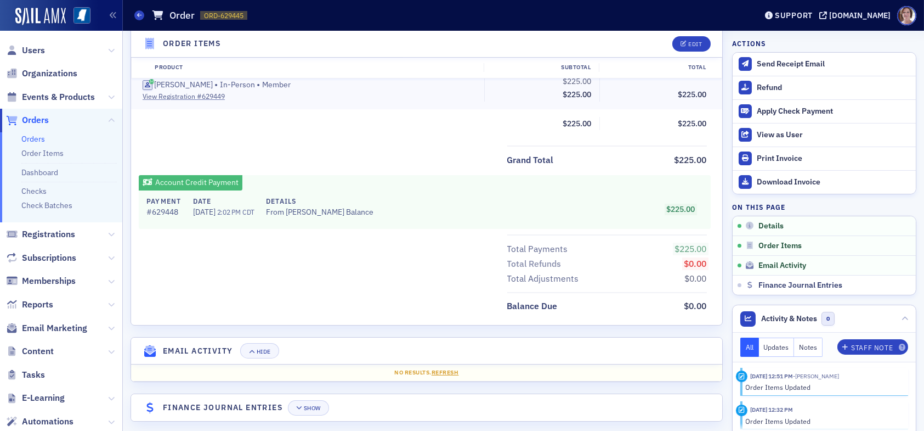
scroll to position [390, 0]
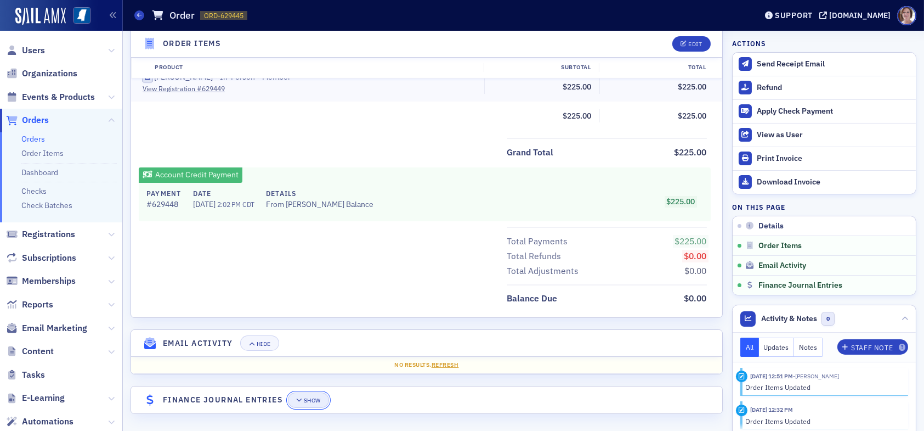
click at [308, 398] on div "Show" at bounding box center [312, 400] width 17 height 6
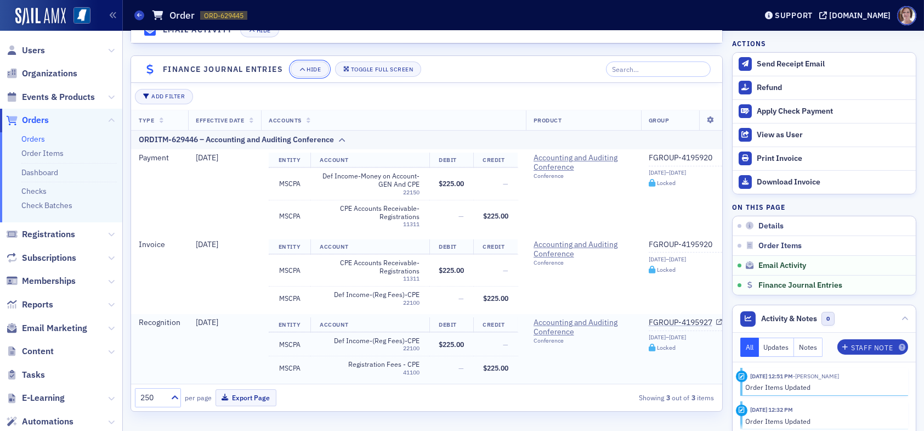
scroll to position [725, 0]
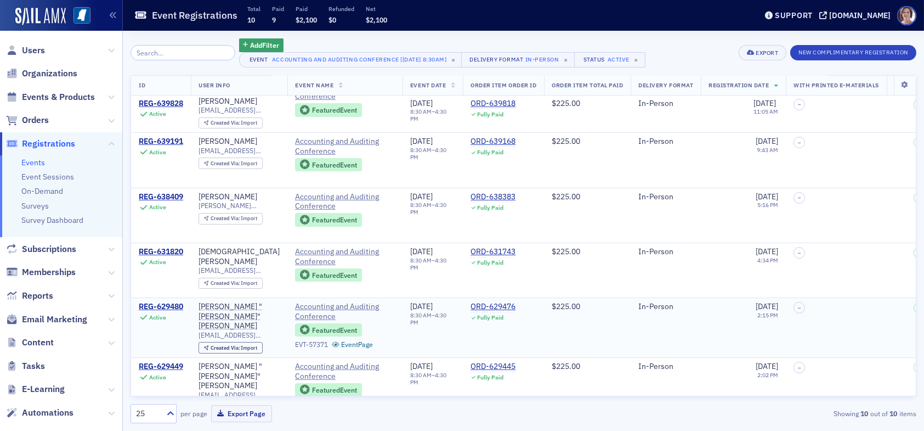
scroll to position [256, 0]
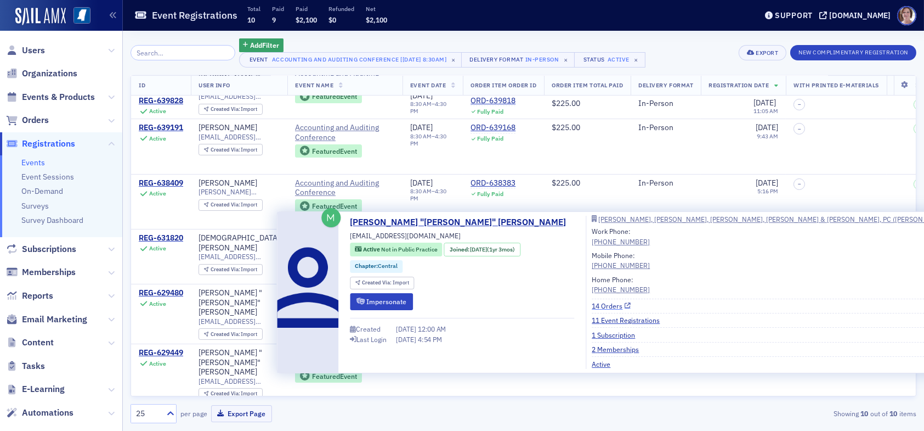
click at [592, 304] on link "14 Orders" at bounding box center [611, 306] width 39 height 10
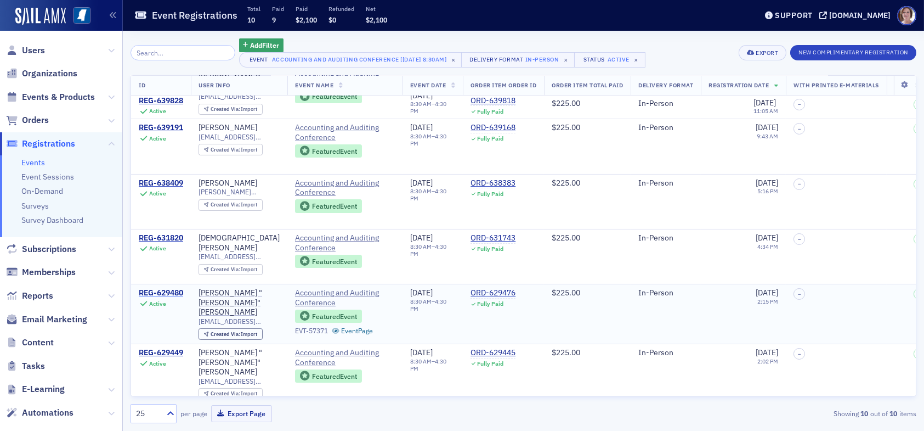
click at [162, 288] on div "REG-629480" at bounding box center [161, 293] width 44 height 10
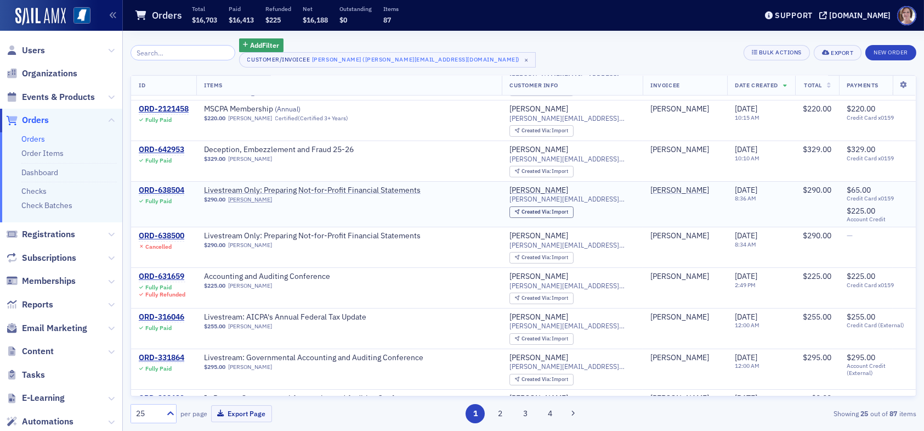
scroll to position [55, 0]
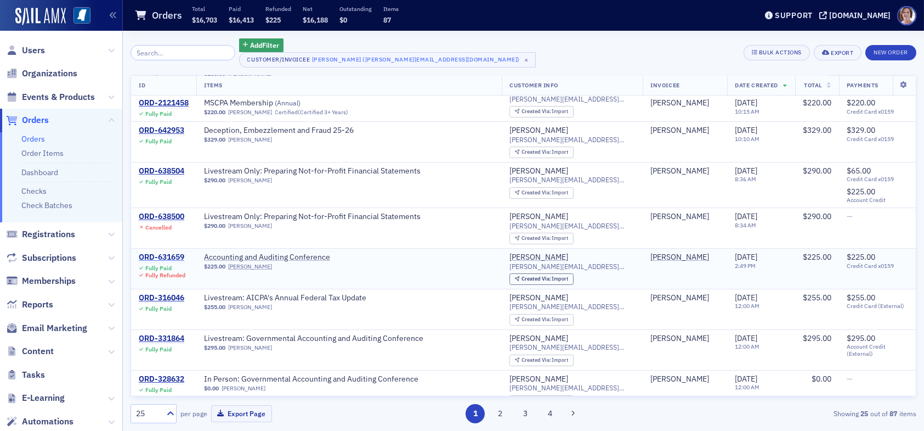
click at [177, 253] on div "ORD-631659" at bounding box center [162, 257] width 47 height 10
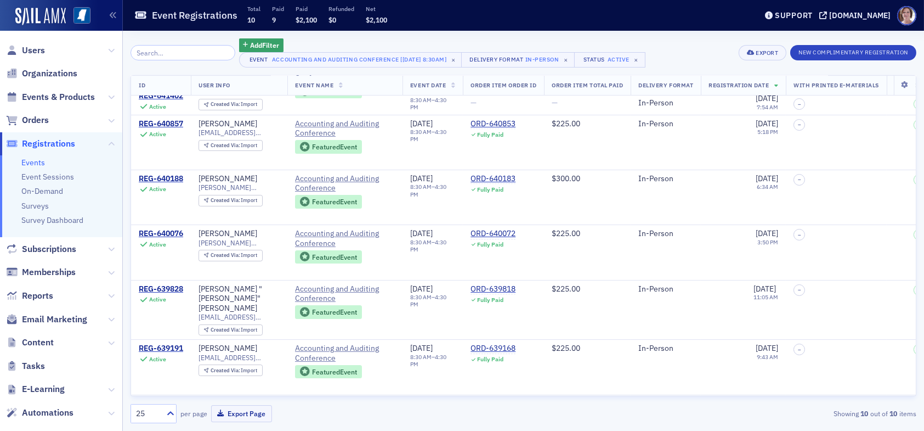
scroll to position [256, 0]
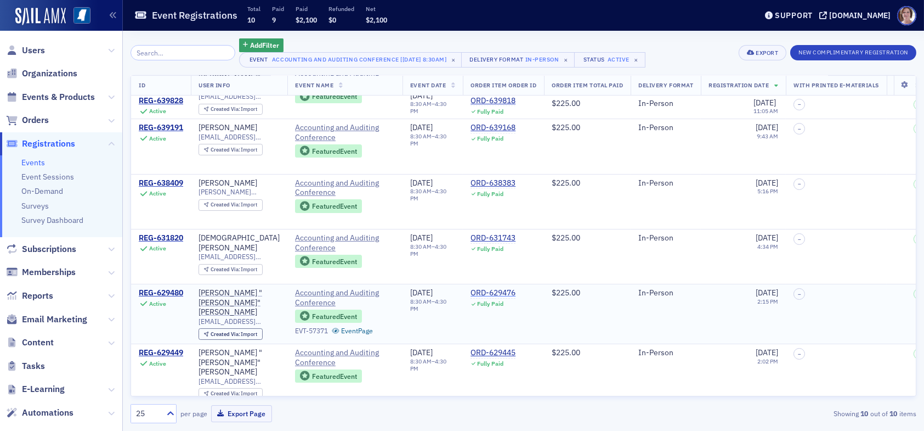
click at [489, 288] on div "ORD-629476" at bounding box center [493, 293] width 45 height 10
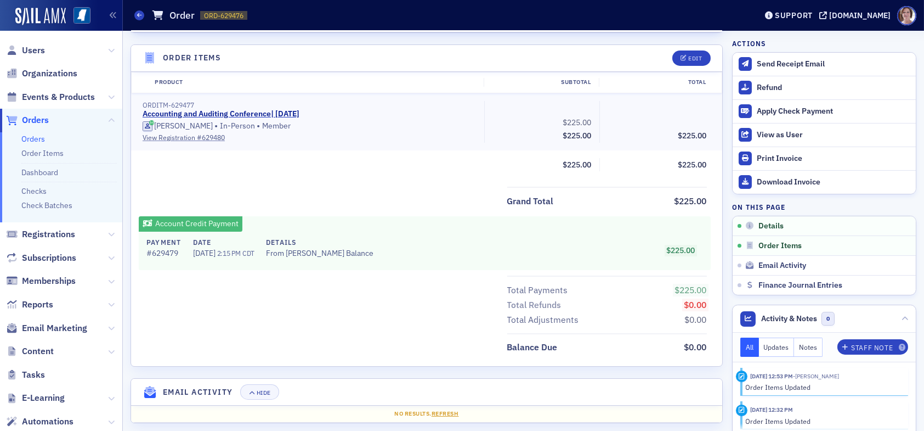
scroll to position [390, 0]
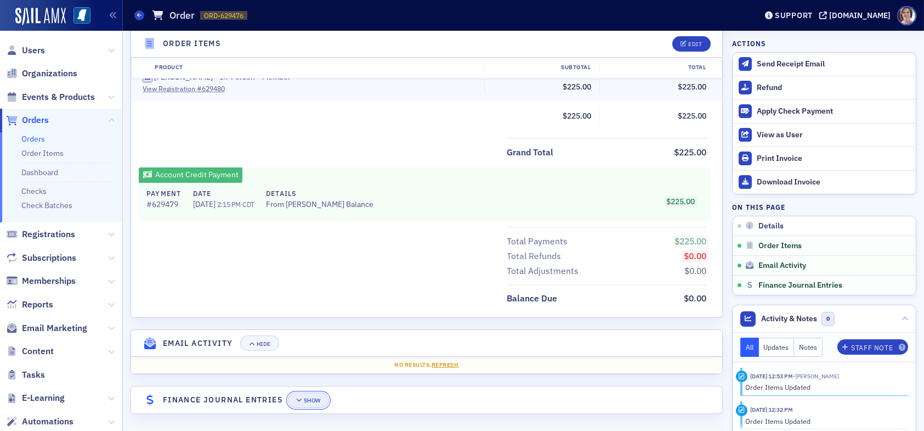
click at [312, 398] on div "Show" at bounding box center [312, 400] width 17 height 6
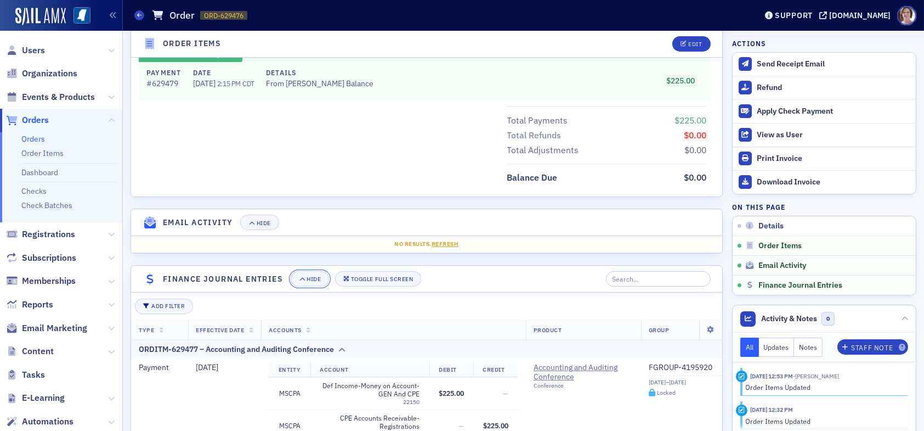
scroll to position [725, 0]
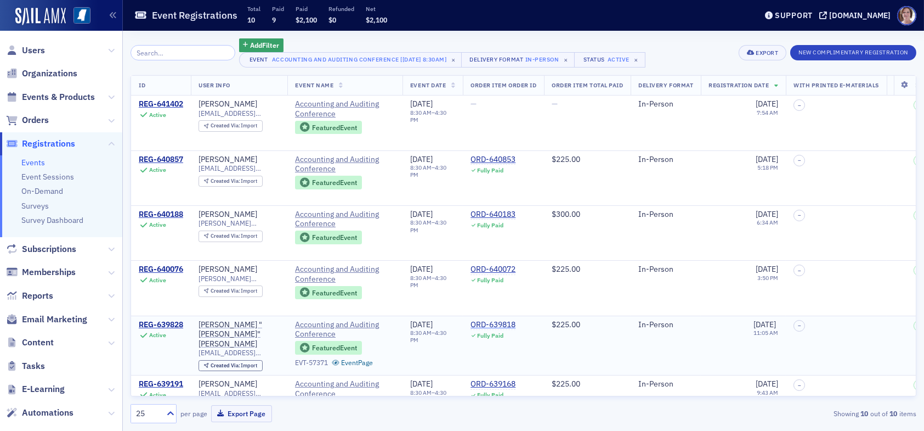
click at [493, 320] on div "ORD-639818" at bounding box center [493, 325] width 45 height 10
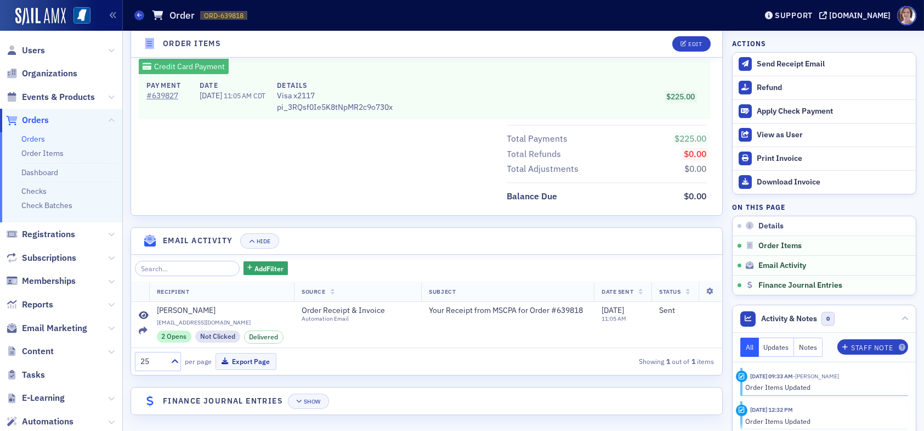
scroll to position [532, 0]
click at [319, 398] on div "Show" at bounding box center [312, 401] width 17 height 6
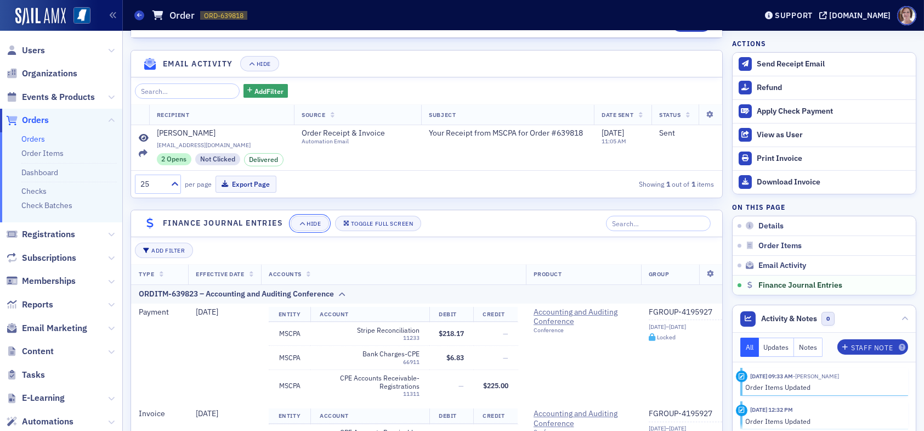
scroll to position [882, 0]
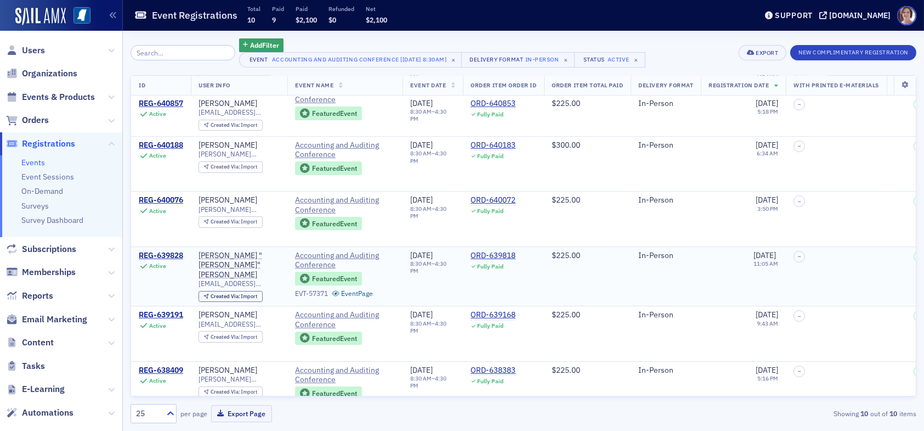
scroll to position [165, 0]
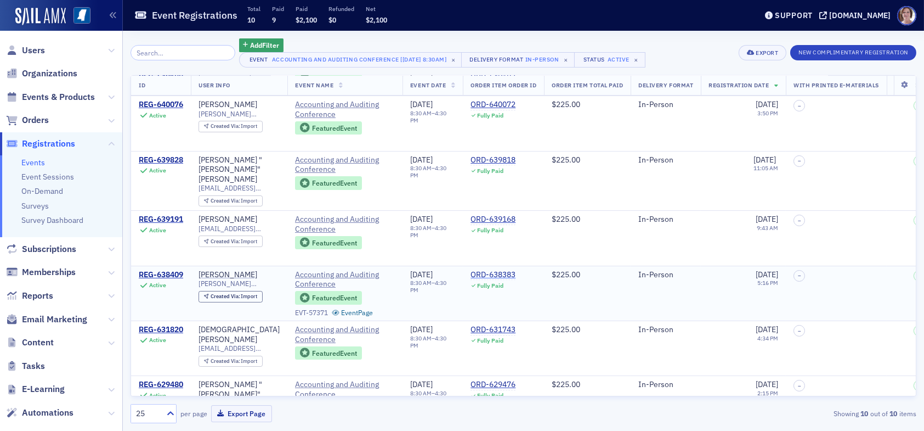
click at [490, 270] on div "ORD-638383" at bounding box center [493, 275] width 45 height 10
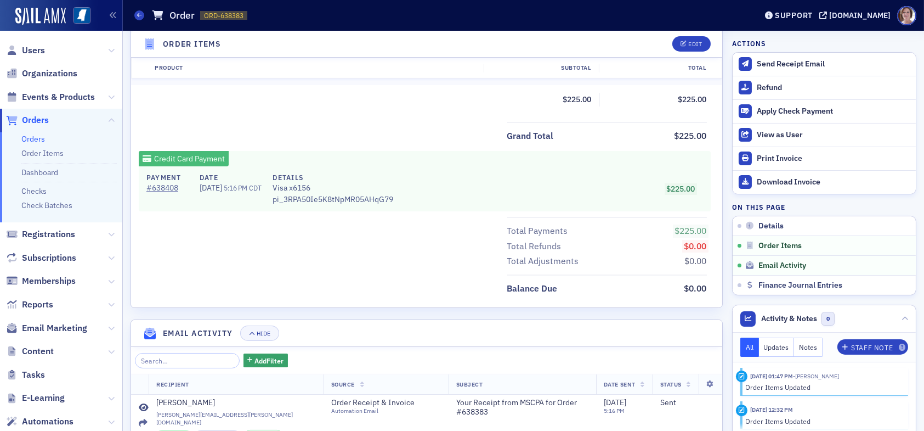
scroll to position [532, 0]
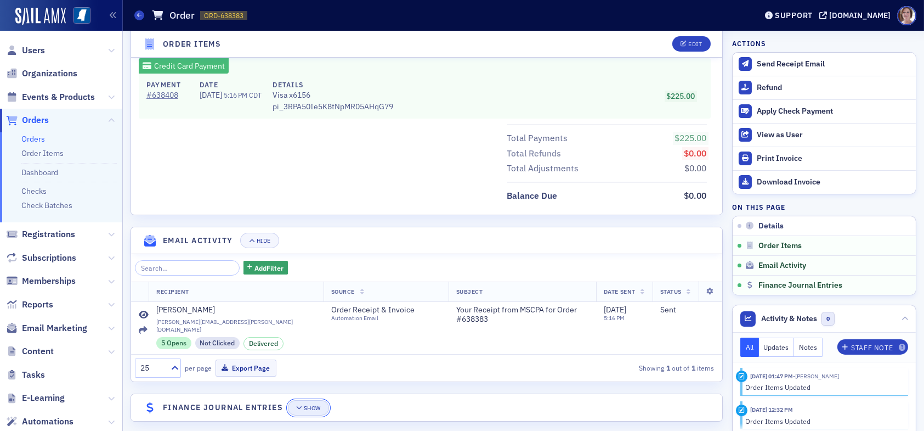
click at [303, 400] on button "Show" at bounding box center [308, 407] width 41 height 15
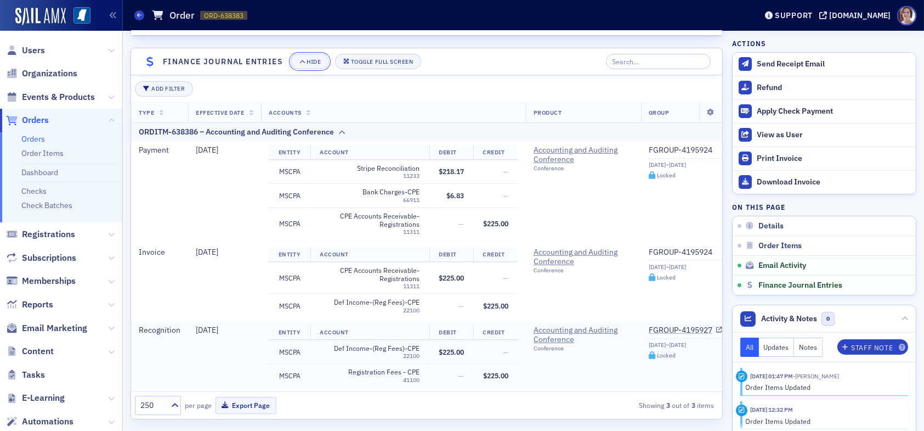
scroll to position [882, 0]
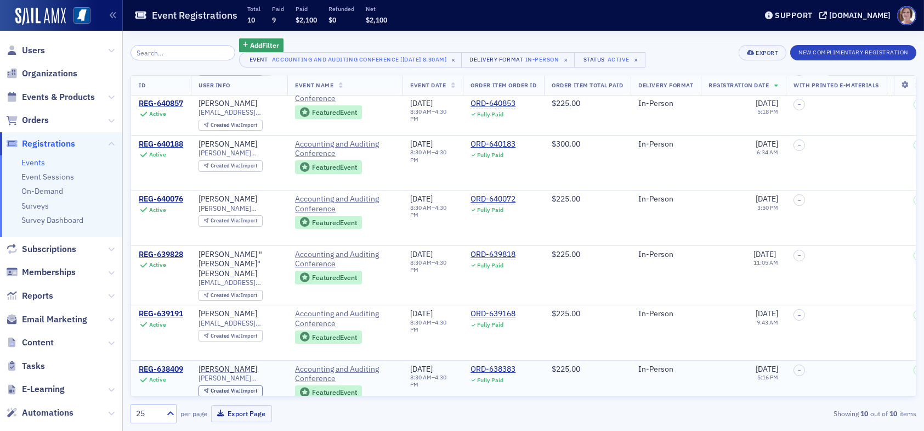
scroll to position [256, 0]
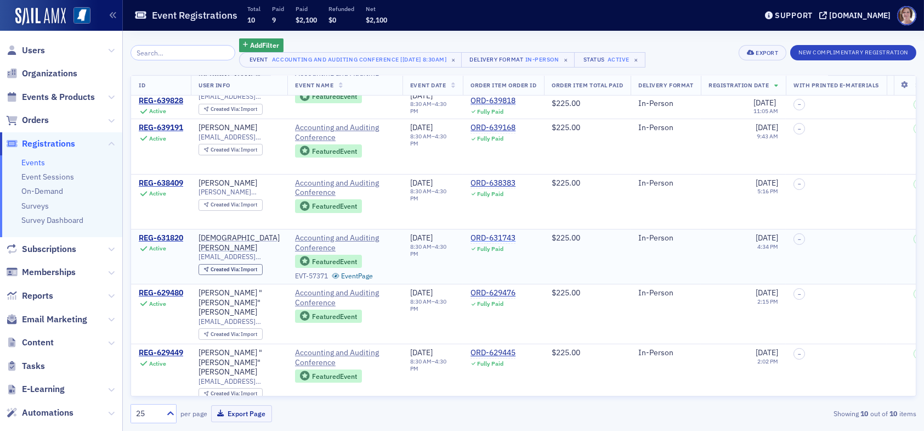
click at [487, 233] on div "ORD-631743" at bounding box center [493, 238] width 45 height 10
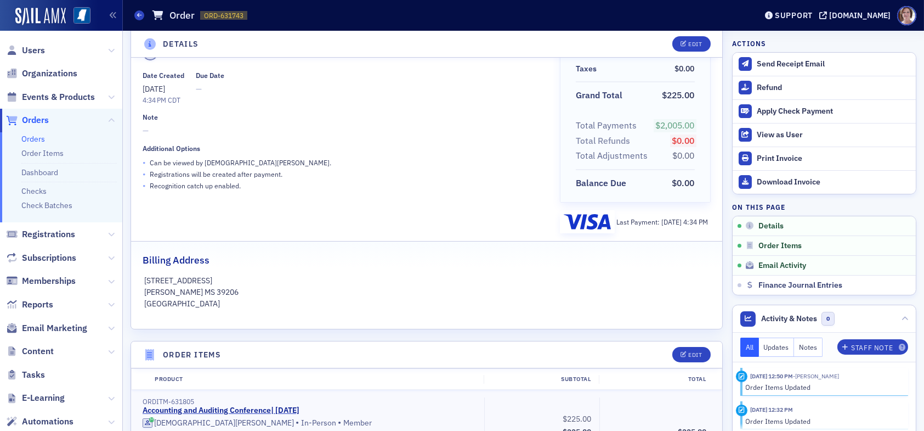
scroll to position [547, 0]
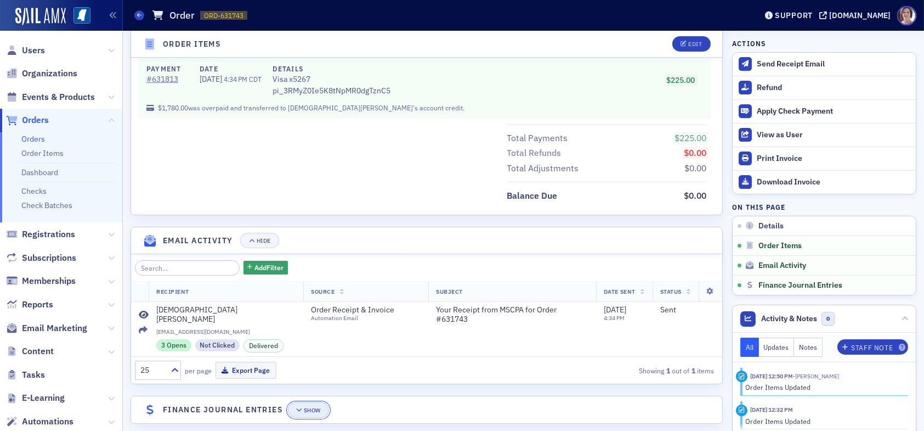
click at [313, 402] on button "Show" at bounding box center [308, 409] width 41 height 15
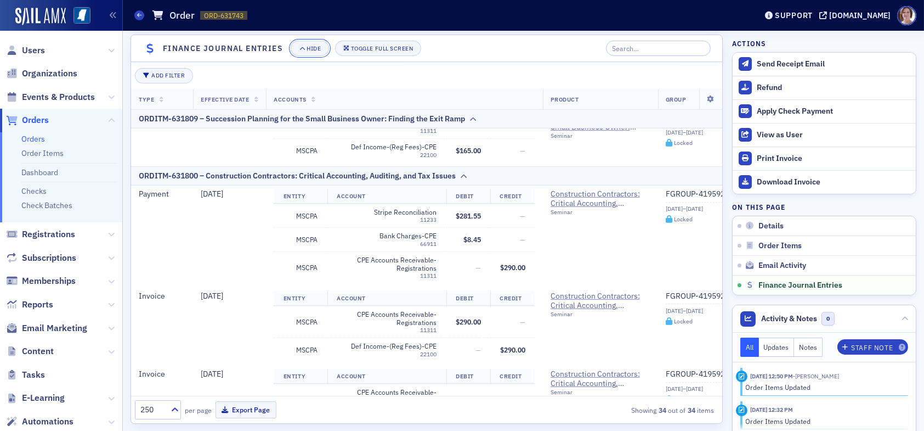
scroll to position [1701, 0]
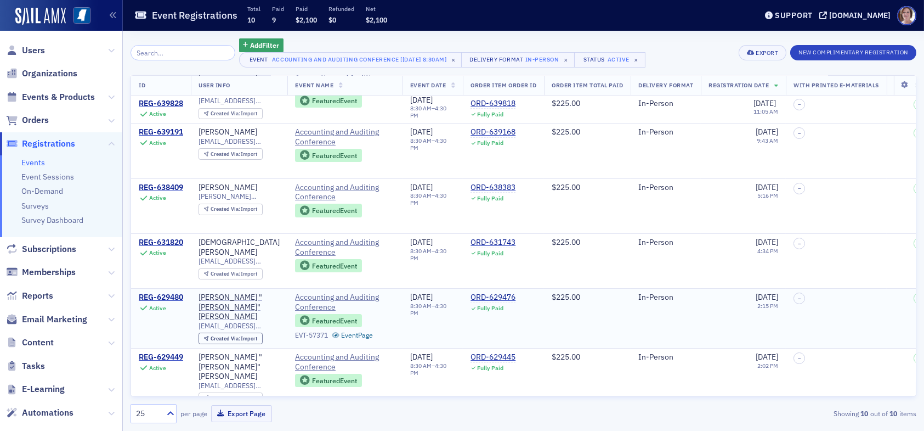
scroll to position [256, 0]
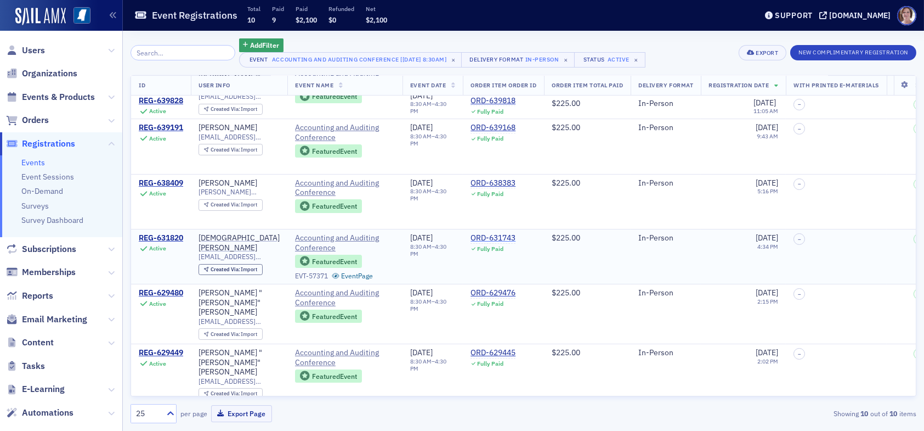
click at [481, 233] on div "ORD-631743" at bounding box center [493, 238] width 45 height 10
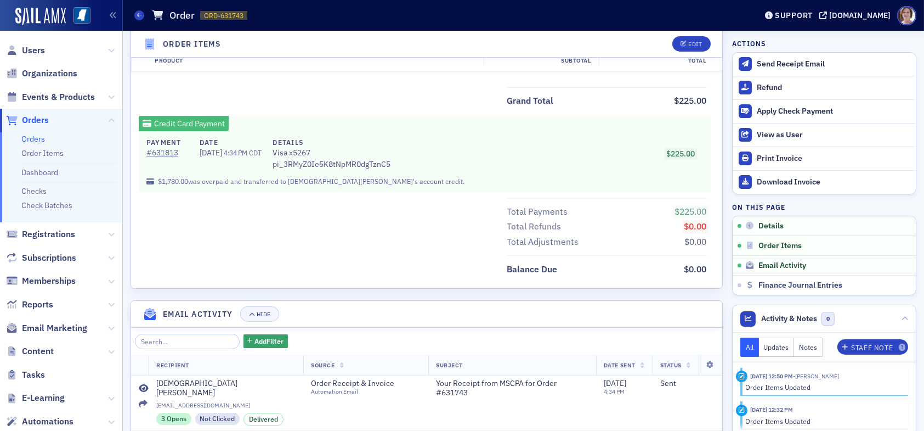
scroll to position [547, 0]
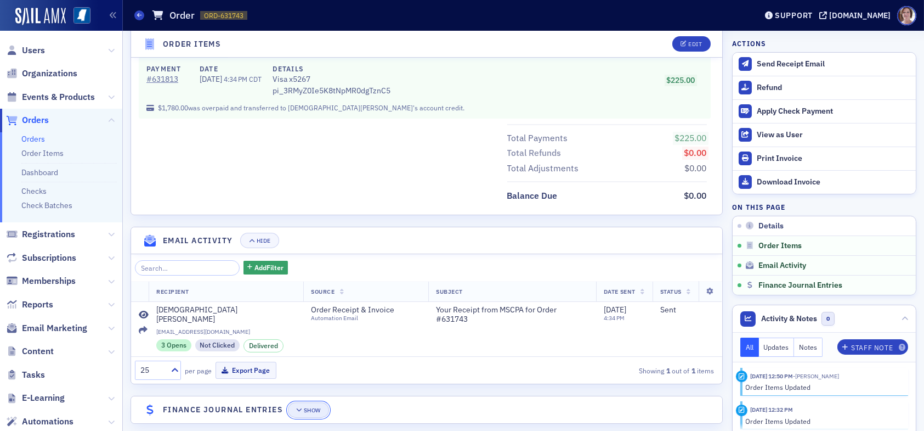
click at [304, 407] on div "Show" at bounding box center [312, 410] width 17 height 6
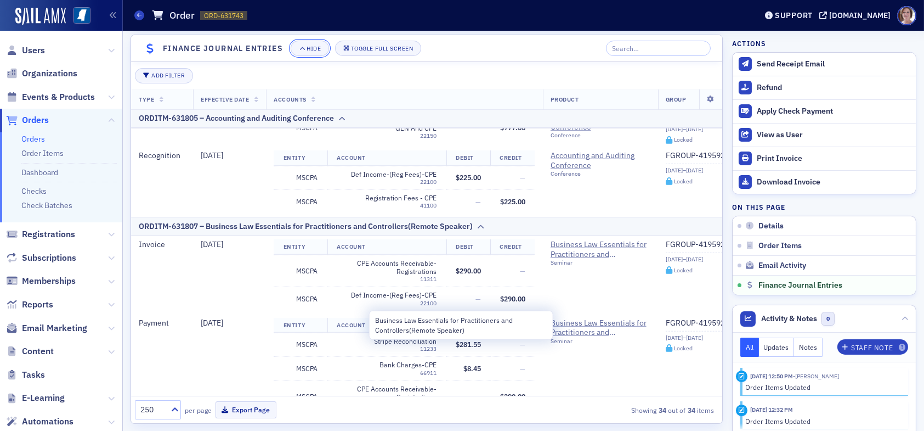
scroll to position [2642, 0]
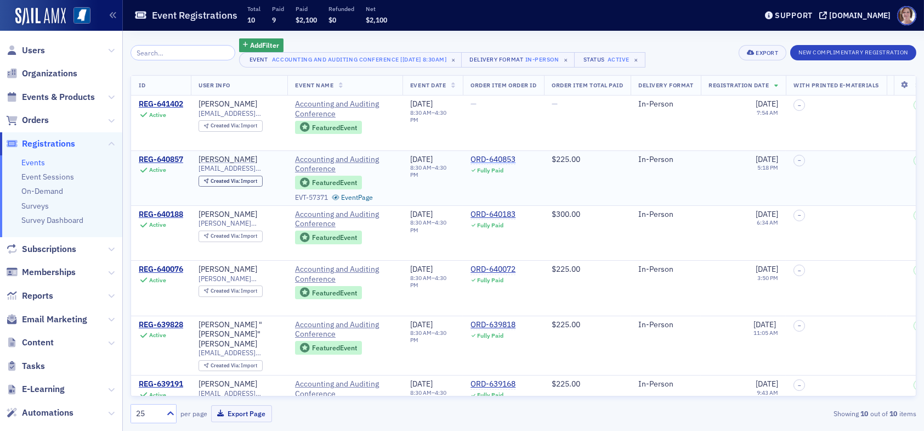
click at [498, 156] on div "ORD-640853" at bounding box center [493, 160] width 45 height 10
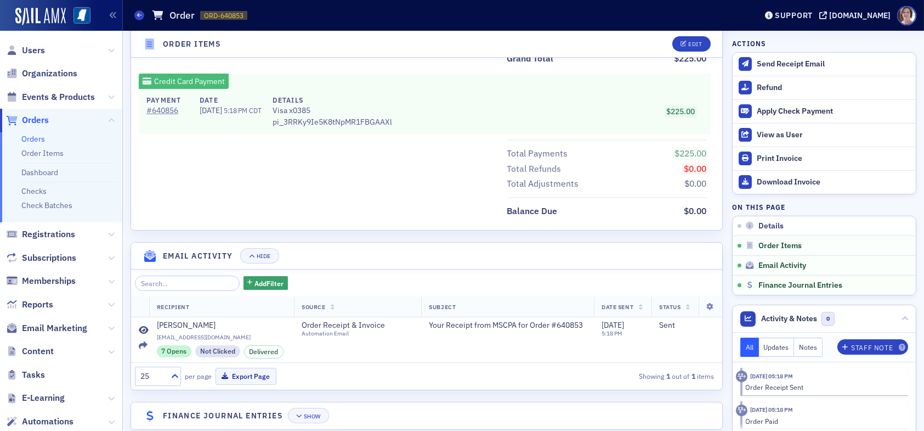
scroll to position [532, 0]
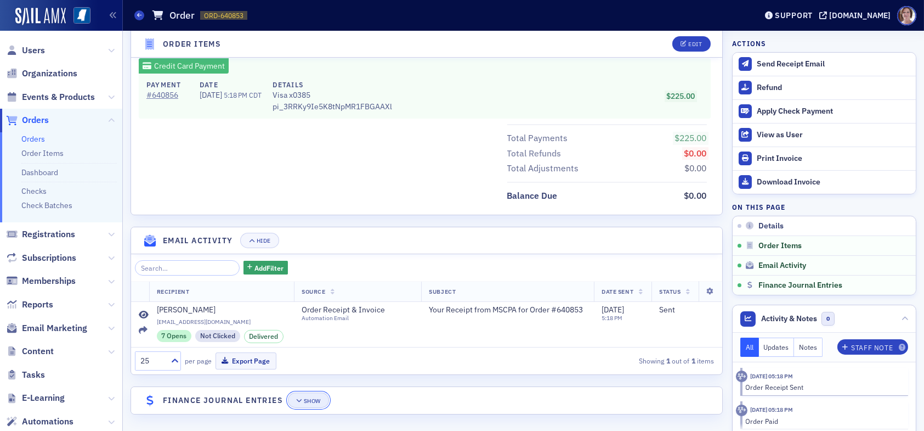
click at [308, 400] on div "Show" at bounding box center [312, 401] width 17 height 6
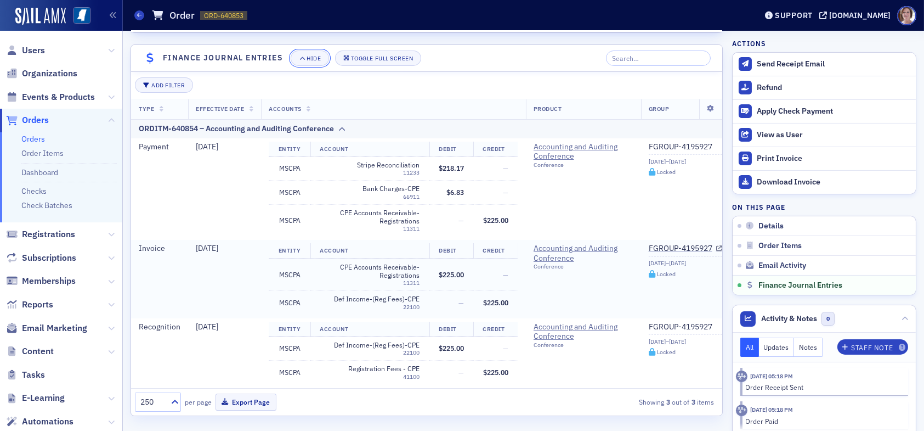
scroll to position [882, 0]
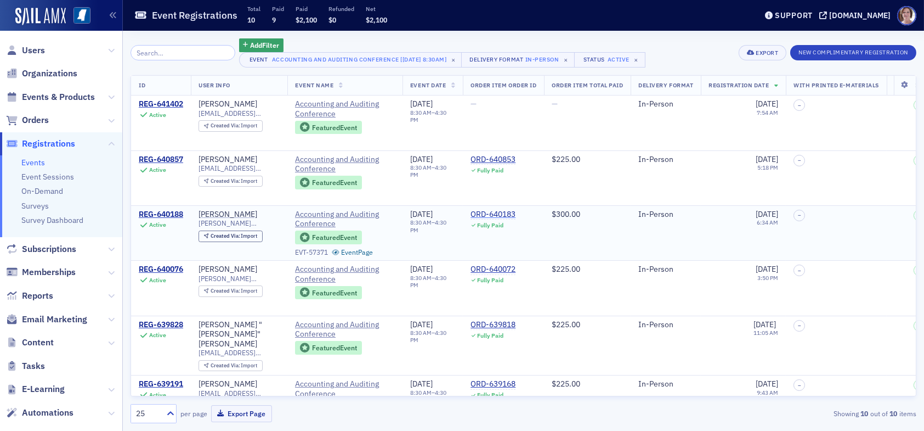
click at [485, 213] on div "ORD-640183" at bounding box center [493, 215] width 45 height 10
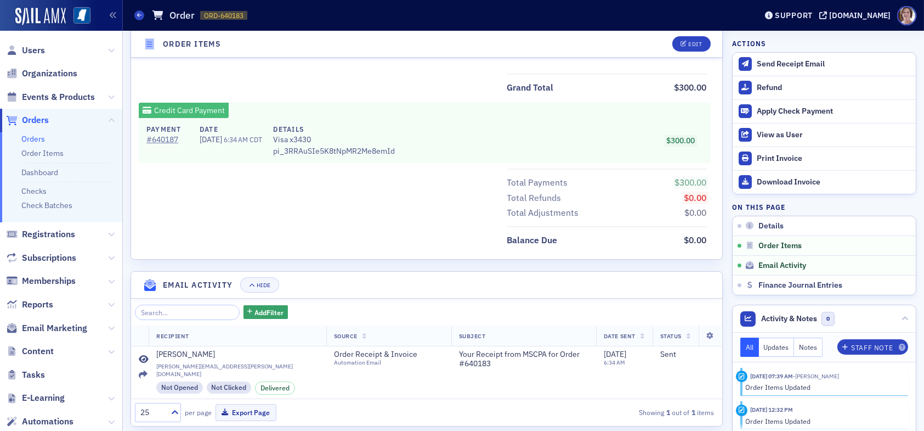
scroll to position [532, 0]
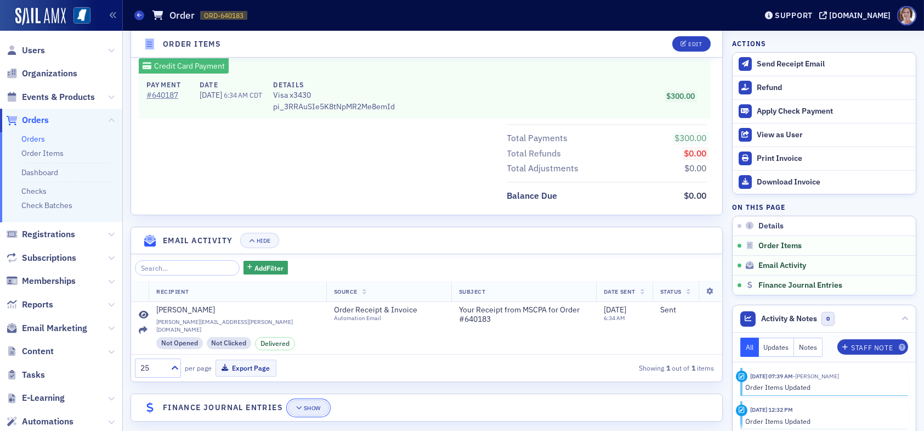
click at [312, 405] on div "Show" at bounding box center [312, 408] width 17 height 6
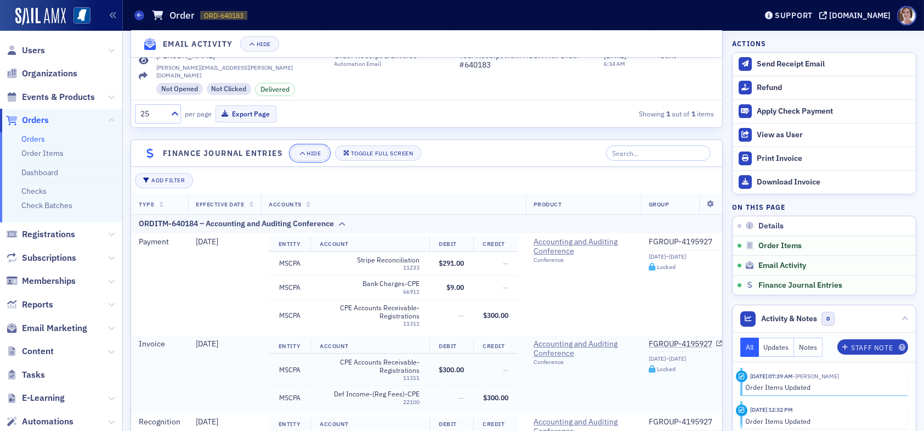
scroll to position [882, 0]
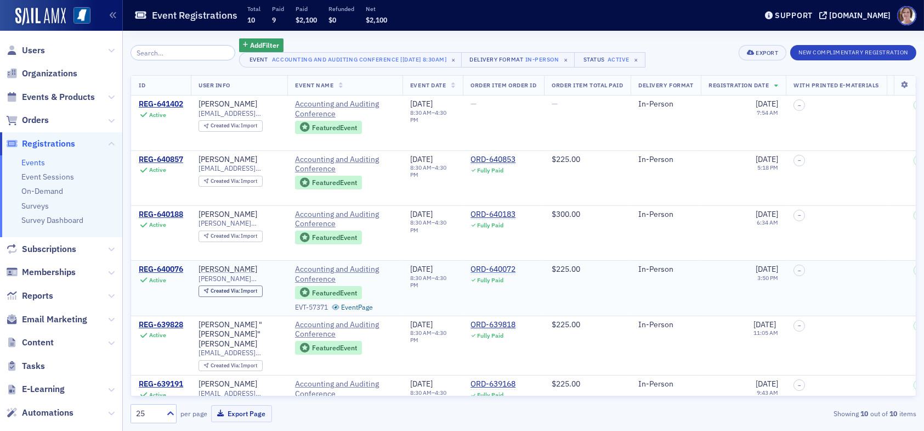
click at [493, 268] on div "ORD-640072" at bounding box center [493, 269] width 45 height 10
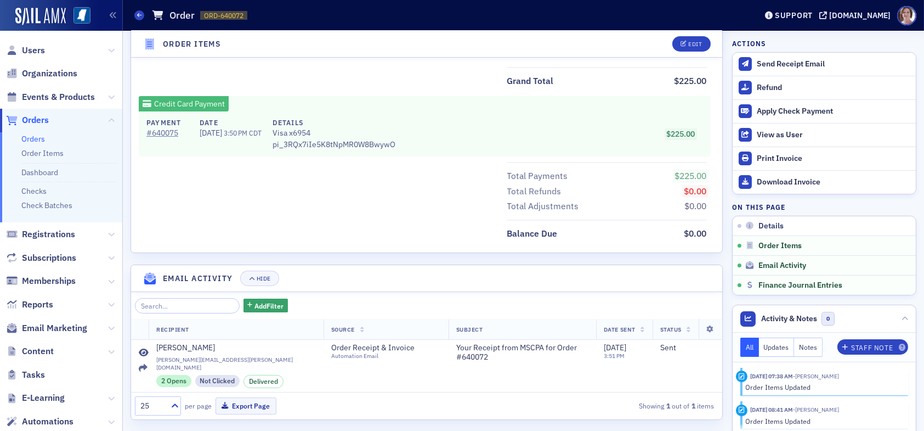
scroll to position [532, 0]
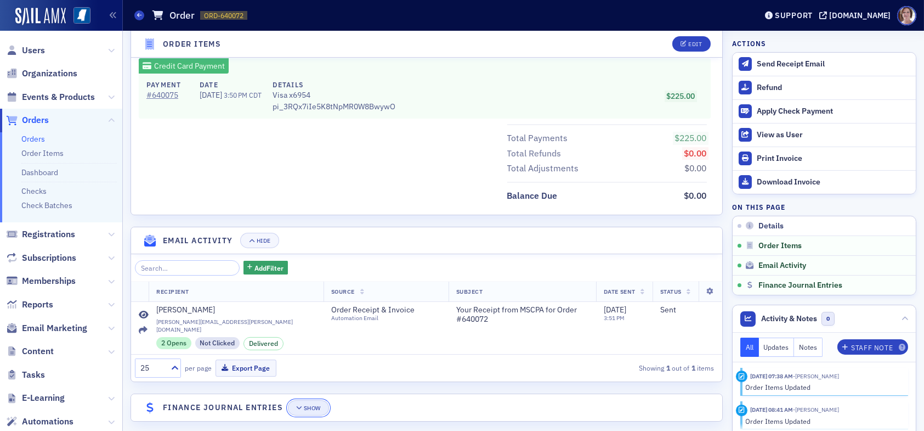
click at [301, 405] on icon "button" at bounding box center [299, 408] width 7 height 6
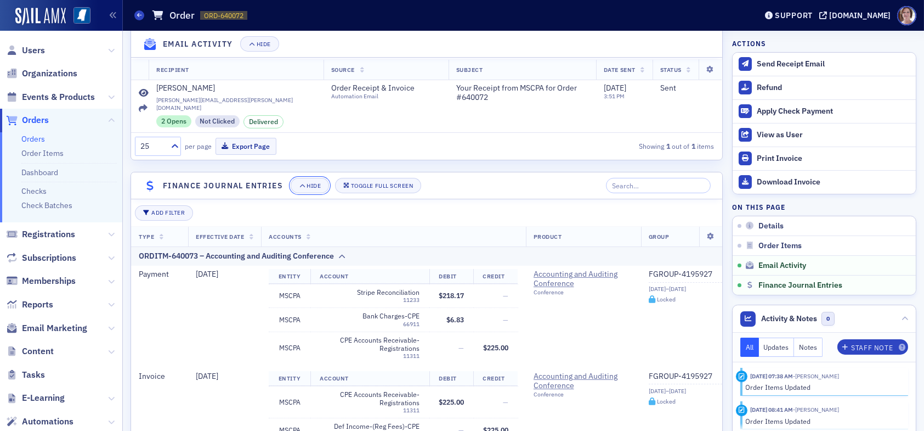
scroll to position [882, 0]
